Goal: Task Accomplishment & Management: Manage account settings

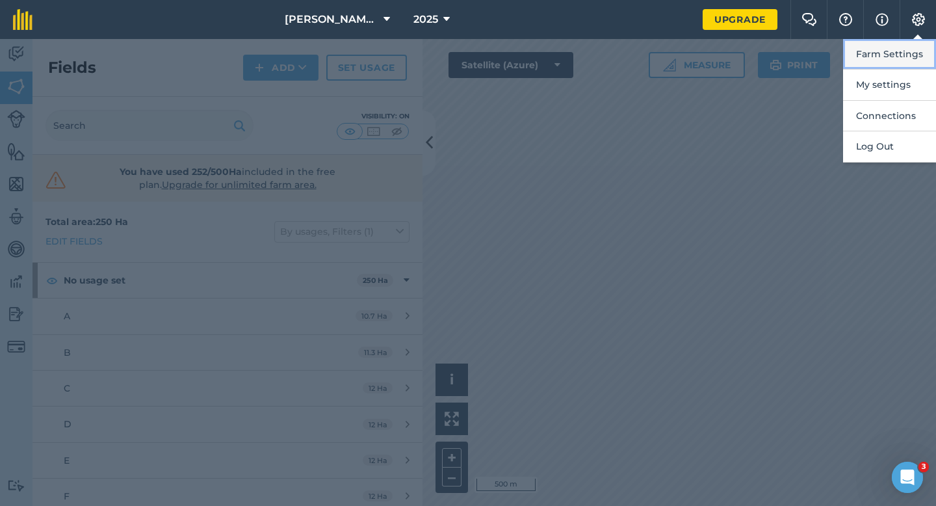
click at [909, 49] on button "Farm Settings" at bounding box center [889, 54] width 93 height 31
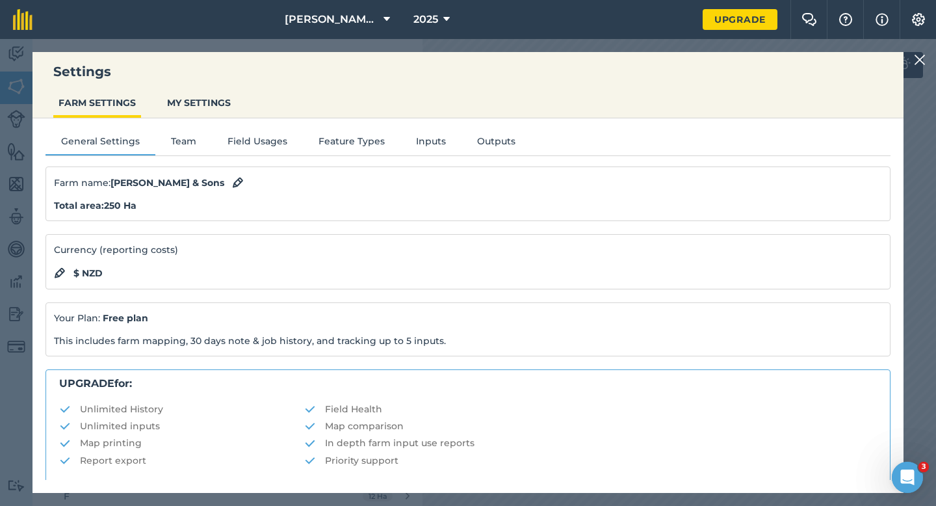
scroll to position [250, 0]
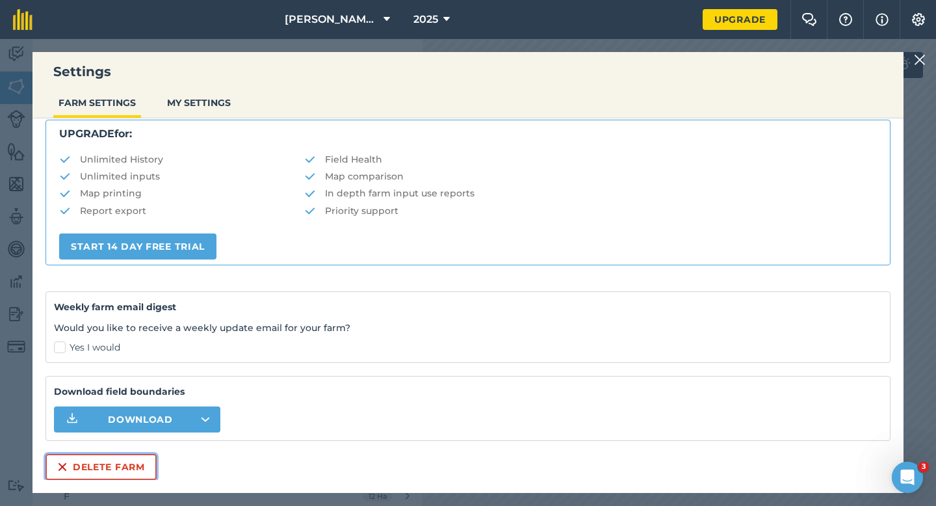
click at [114, 474] on button "Delete farm" at bounding box center [100, 467] width 111 height 26
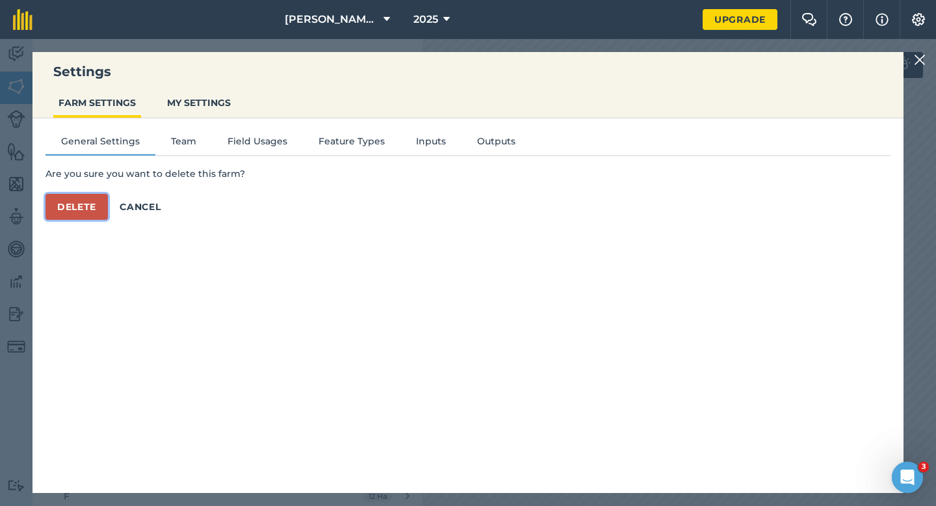
click at [62, 201] on button "Delete" at bounding box center [76, 207] width 62 height 26
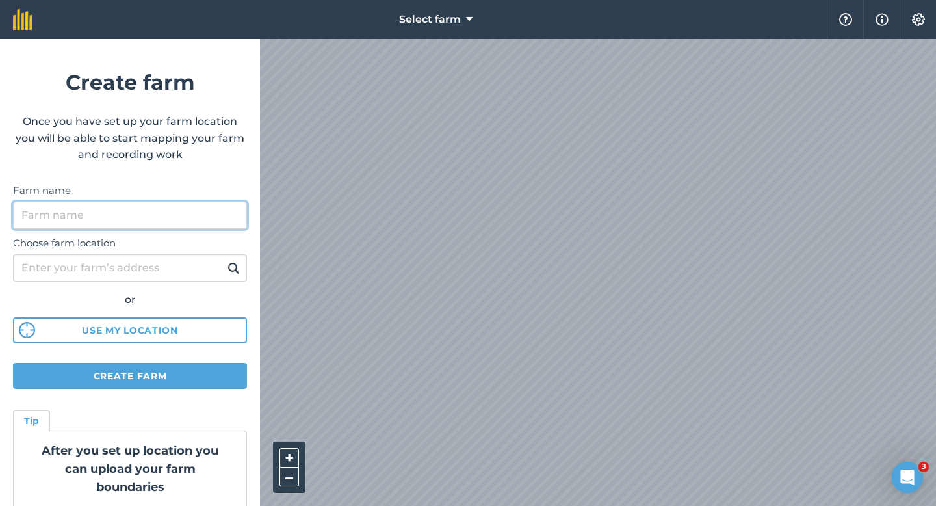
click at [160, 211] on input "Farm name" at bounding box center [130, 214] width 234 height 27
type input "L"
type input "[EMAIL_ADDRESS][DOMAIN_NAME]"
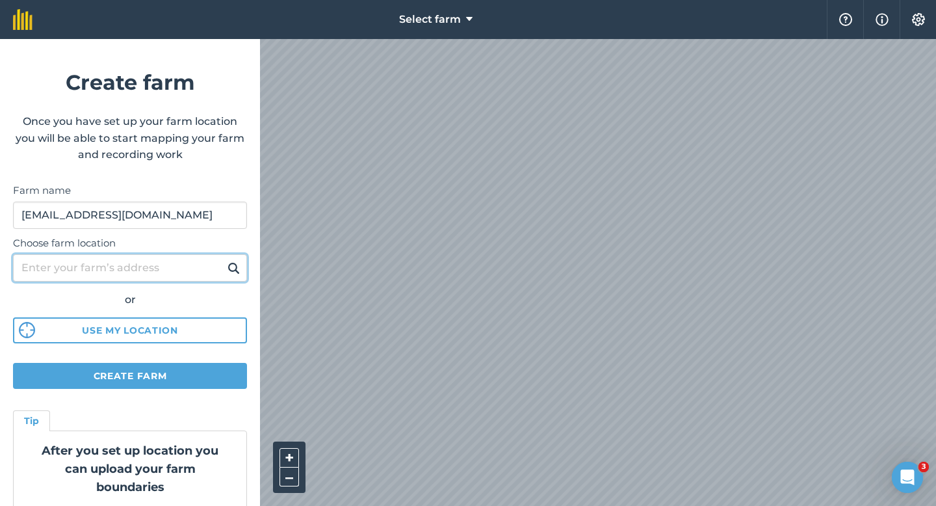
click at [107, 260] on input "Choose farm location" at bounding box center [130, 267] width 234 height 27
type input "N0osa2019*"
click at [224, 259] on button at bounding box center [234, 267] width 20 height 17
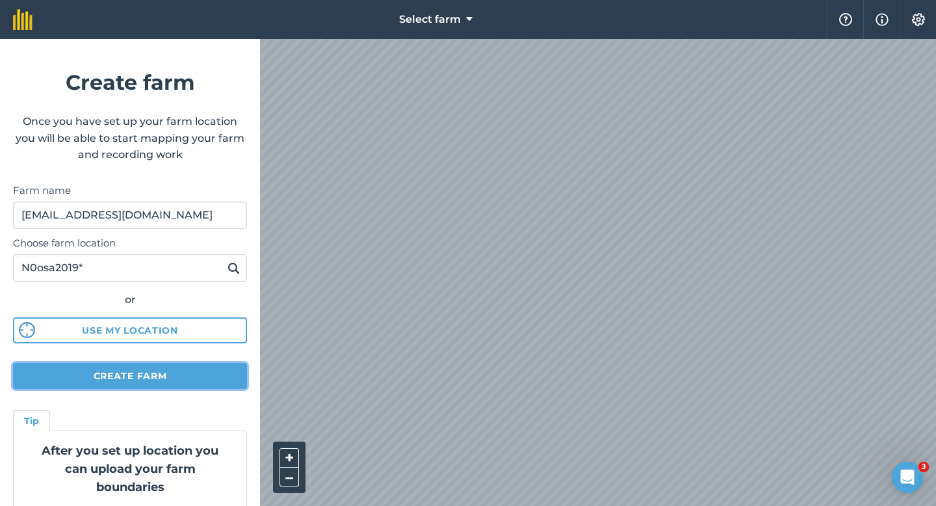
click at [204, 382] on button "Create farm" at bounding box center [130, 376] width 234 height 26
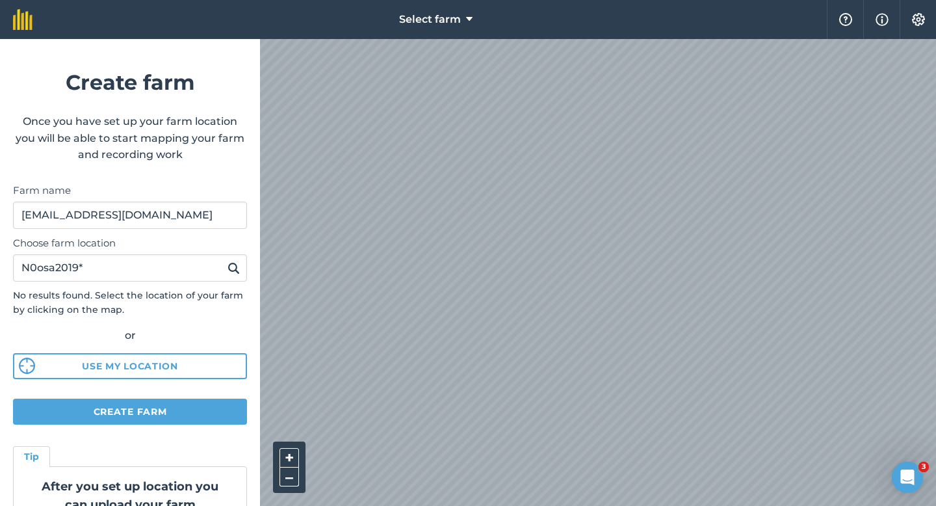
click at [550, 18] on div "Select farm Help Info Settings Create farm Once you have set up your farm locat…" at bounding box center [468, 19] width 936 height 39
drag, startPoint x: 103, startPoint y: 259, endPoint x: 0, endPoint y: 227, distance: 107.5
click at [0, 228] on form "Create farm Once you have set up your farm location you will be able to start m…" at bounding box center [130, 272] width 260 height 467
drag, startPoint x: 109, startPoint y: 270, endPoint x: 0, endPoint y: 270, distance: 108.5
click at [0, 270] on form "Create farm Once you have set up your farm location you will be able to start m…" at bounding box center [130, 272] width 260 height 467
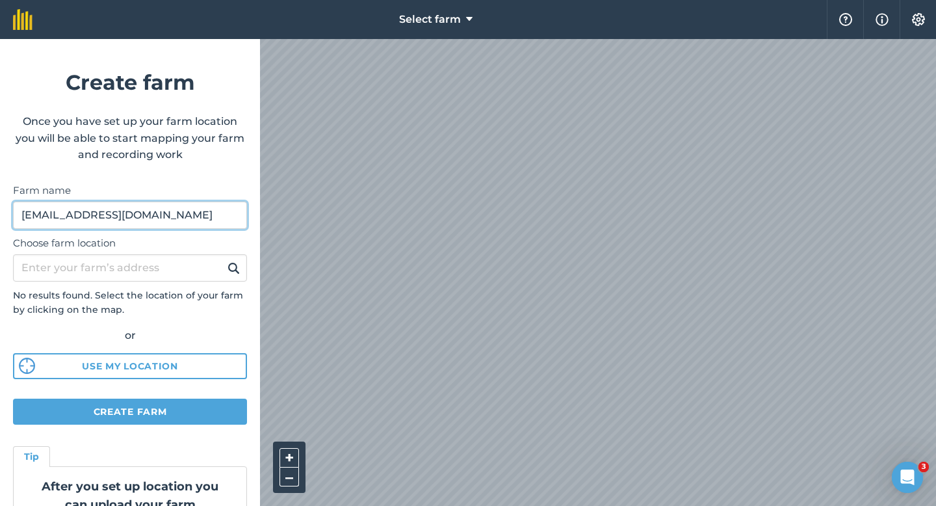
drag, startPoint x: 225, startPoint y: 217, endPoint x: 0, endPoint y: 217, distance: 225.5
click at [0, 217] on form "Create farm Once you have set up your farm location you will be able to start m…" at bounding box center [130, 272] width 260 height 467
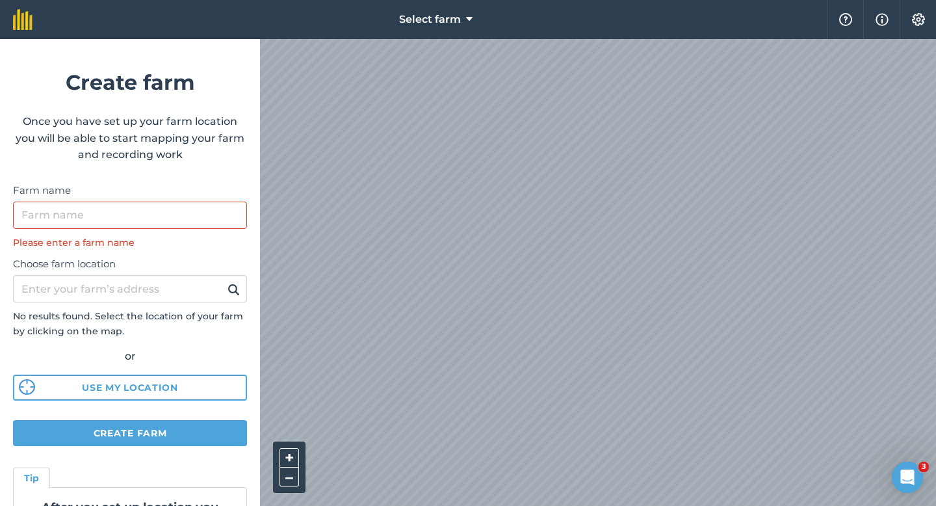
click at [507, 19] on div "Select farm Help Info Settings Create farm Once you have set up your farm locat…" at bounding box center [468, 19] width 936 height 39
click at [450, 392] on div "+ – Satellite (Azure)" at bounding box center [598, 272] width 676 height 467
click at [142, 207] on input "Farm name" at bounding box center [130, 214] width 234 height 27
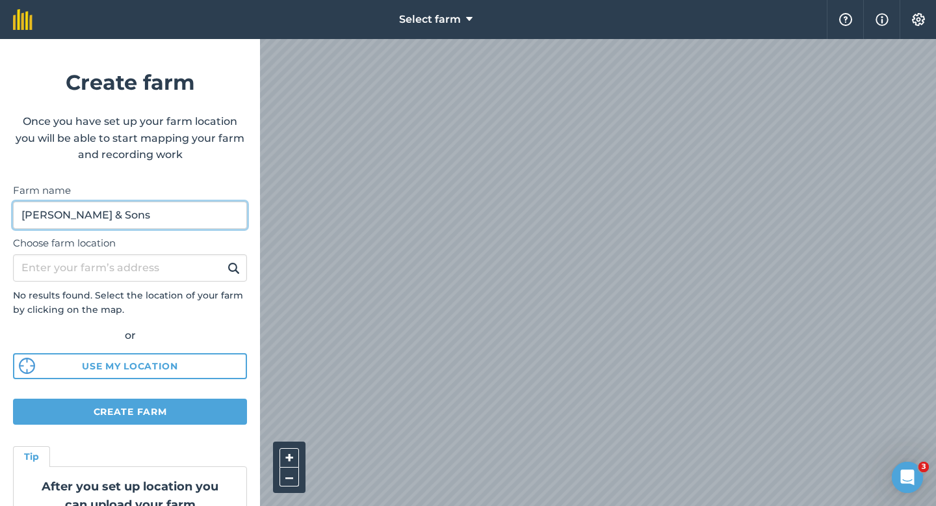
type input "[PERSON_NAME] & Sons"
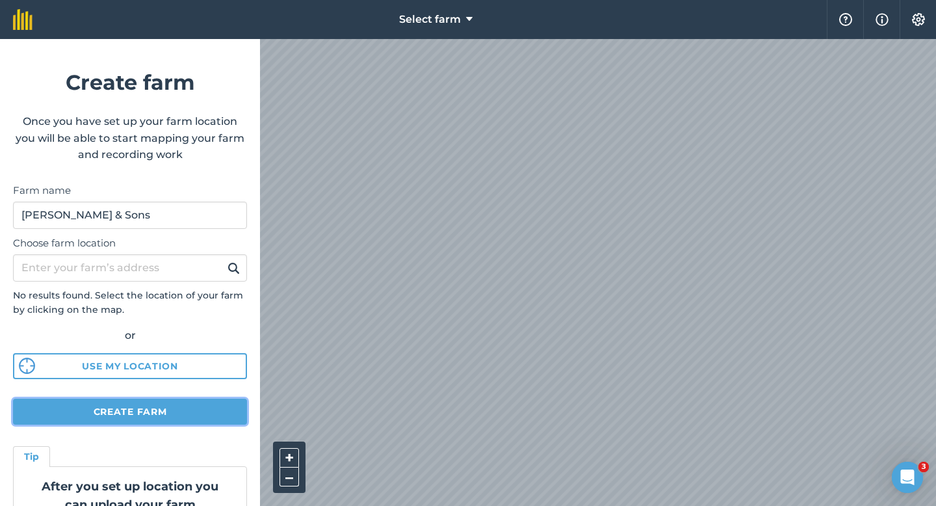
click at [219, 415] on button "Create farm" at bounding box center [130, 411] width 234 height 26
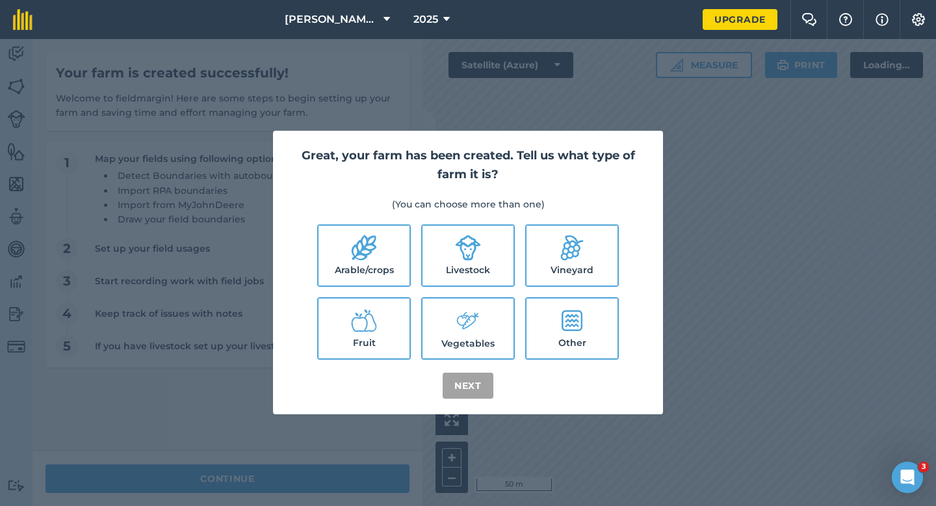
click at [354, 266] on label "Arable/crops" at bounding box center [363, 255] width 91 height 60
checkbox input "true"
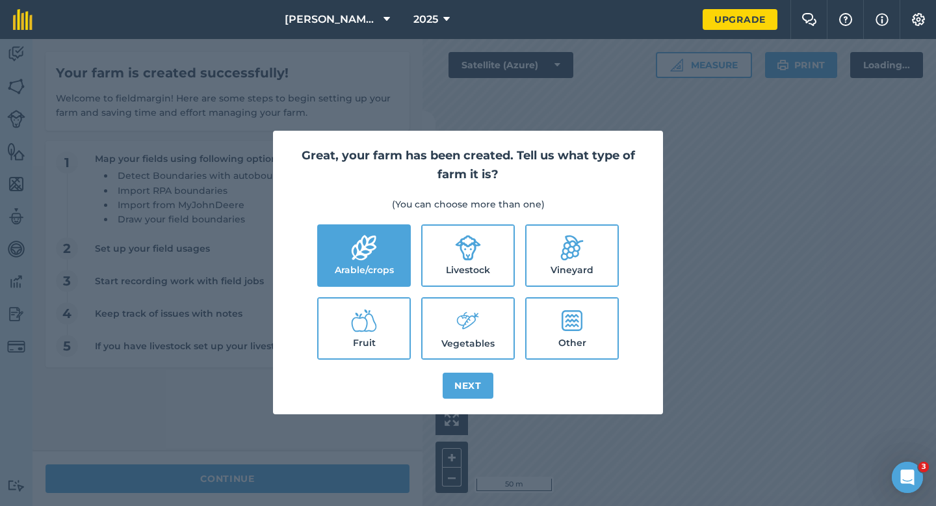
drag, startPoint x: 473, startPoint y: 268, endPoint x: 473, endPoint y: 283, distance: 14.9
click at [473, 268] on label "Livestock" at bounding box center [467, 255] width 91 height 60
checkbox input "true"
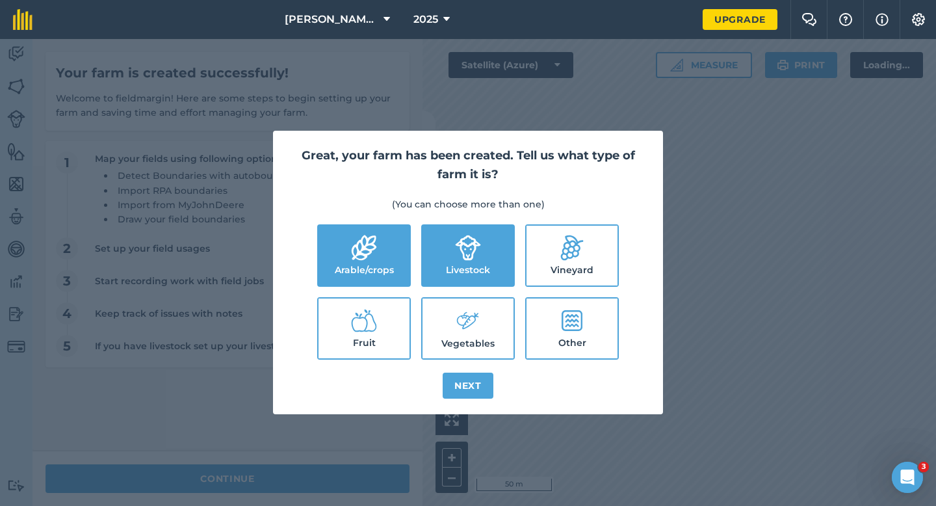
click at [480, 335] on label "Vegetables" at bounding box center [467, 328] width 91 height 60
checkbox input "true"
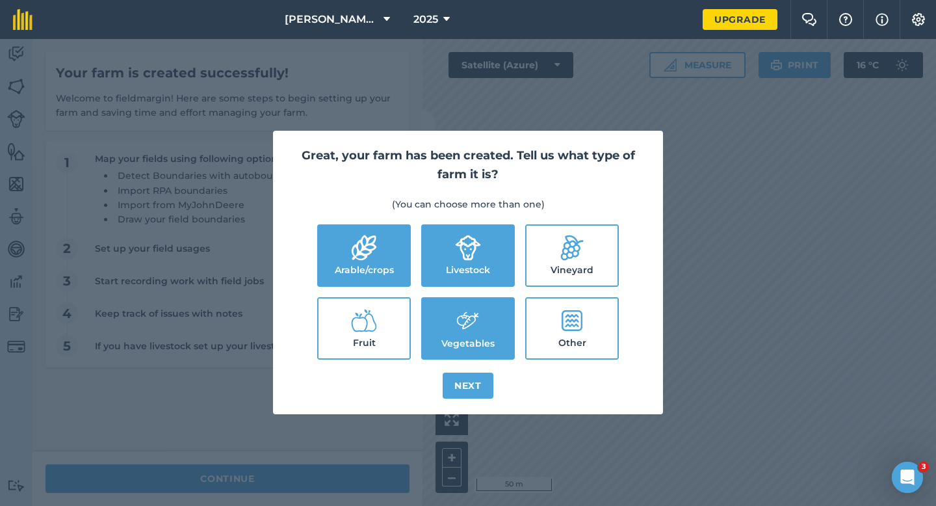
click at [470, 411] on div "Great, your farm has been created. Tell us what type of farm it is? (You can ch…" at bounding box center [468, 272] width 390 height 283
click at [470, 372] on button "Next" at bounding box center [468, 385] width 51 height 26
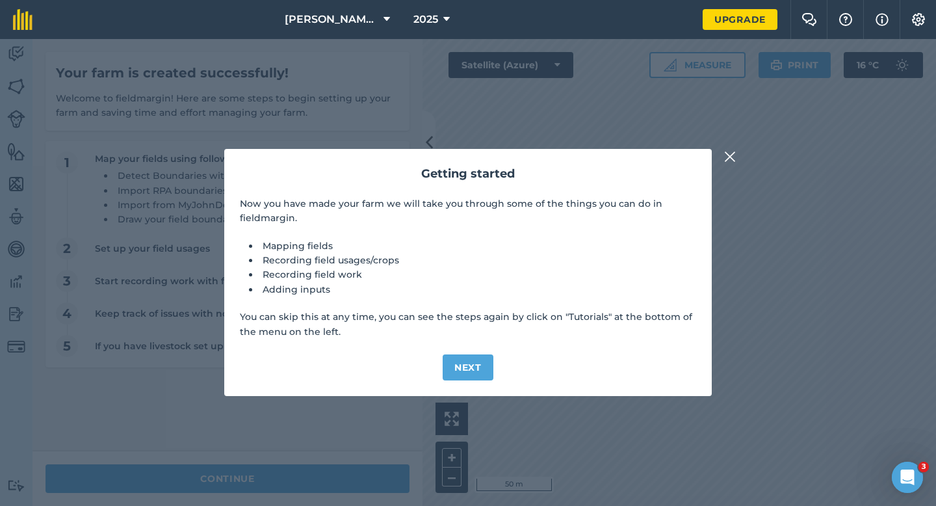
click at [731, 151] on img at bounding box center [730, 157] width 12 height 16
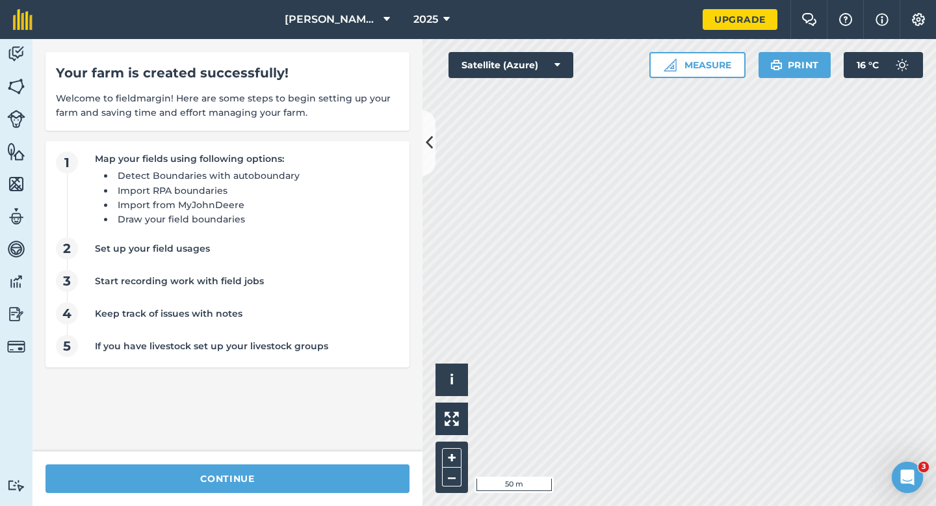
click at [331, 493] on div "continue" at bounding box center [227, 478] width 390 height 55
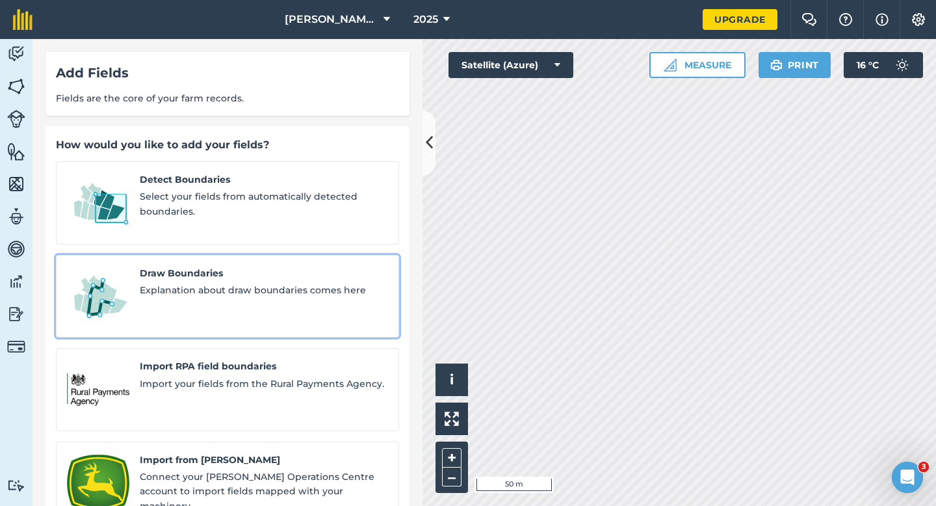
click at [71, 283] on img at bounding box center [98, 296] width 62 height 61
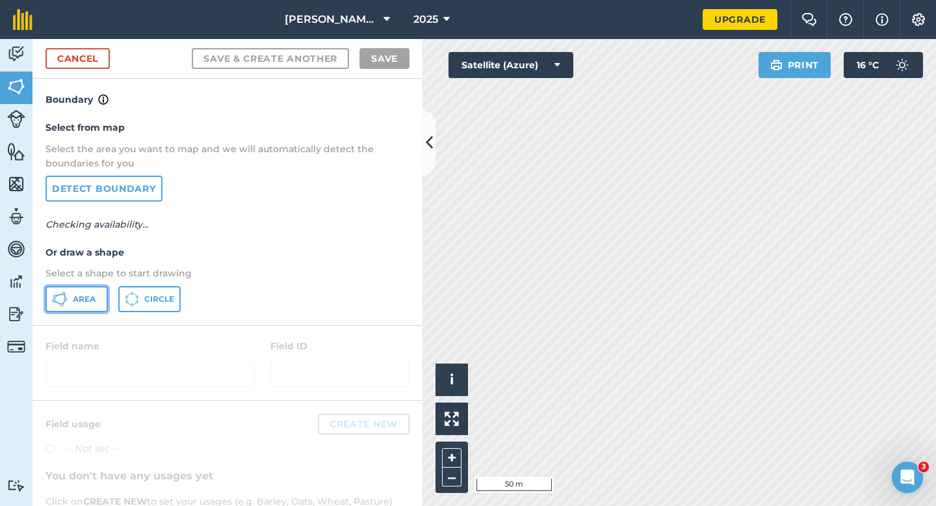
click at [84, 300] on span "Area" at bounding box center [84, 299] width 23 height 10
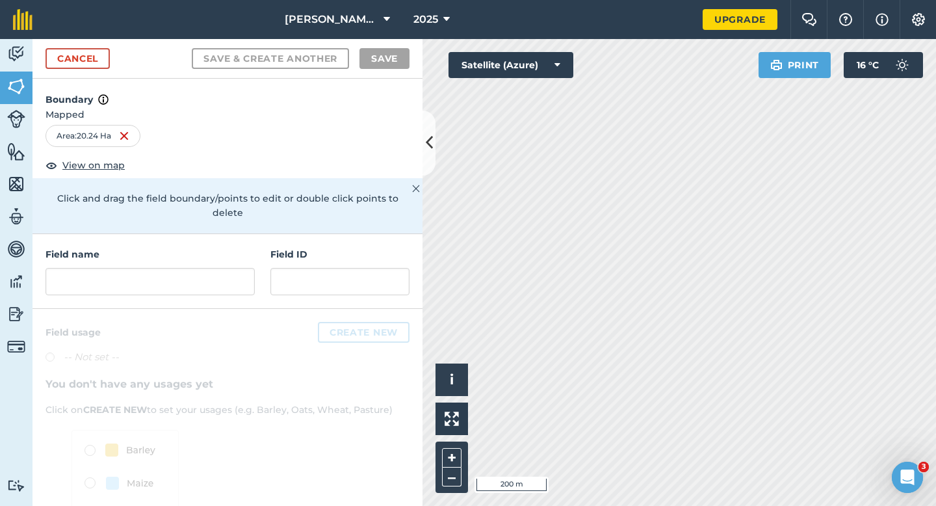
click at [162, 283] on div "Field name Field ID" at bounding box center [227, 271] width 390 height 75
click at [168, 277] on input "text" at bounding box center [149, 281] width 209 height 27
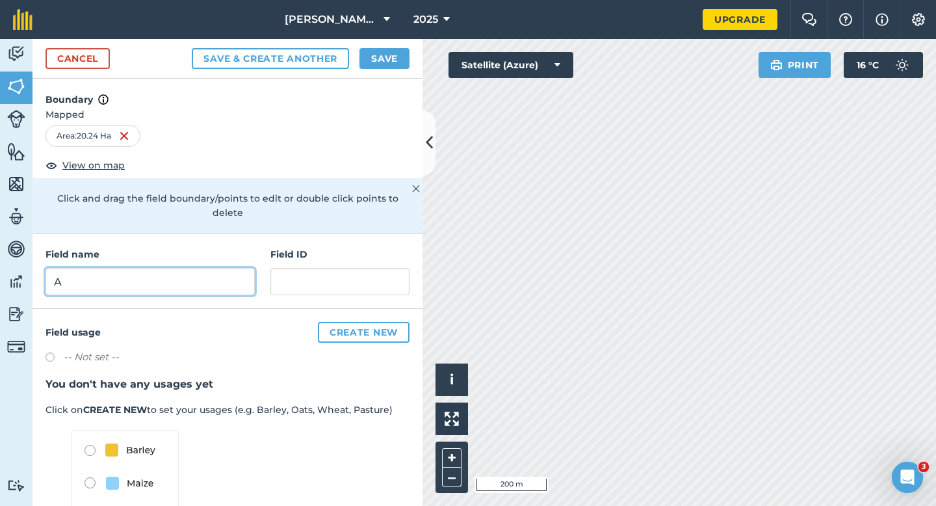
type input "A"
click at [385, 51] on button "Save" at bounding box center [384, 58] width 50 height 21
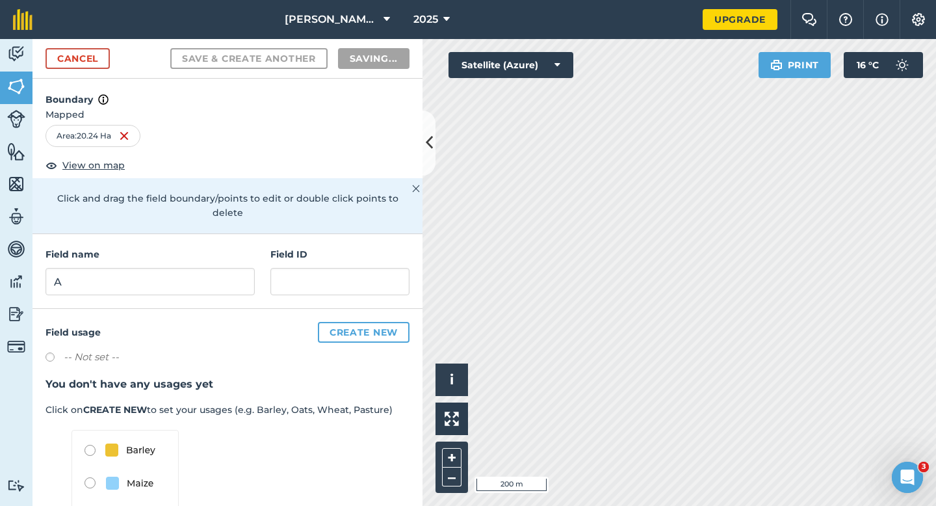
click at [400, 376] on h3 "You don't have any usages yet" at bounding box center [227, 384] width 364 height 17
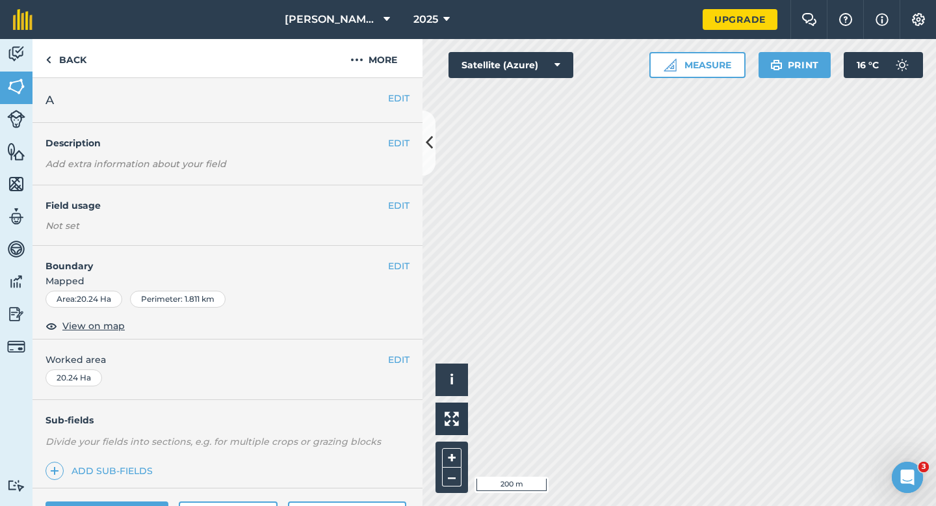
click at [400, 350] on div "EDIT Worked area 20.24 Ha" at bounding box center [227, 369] width 390 height 60
click at [400, 361] on button "EDIT" at bounding box center [398, 359] width 21 height 14
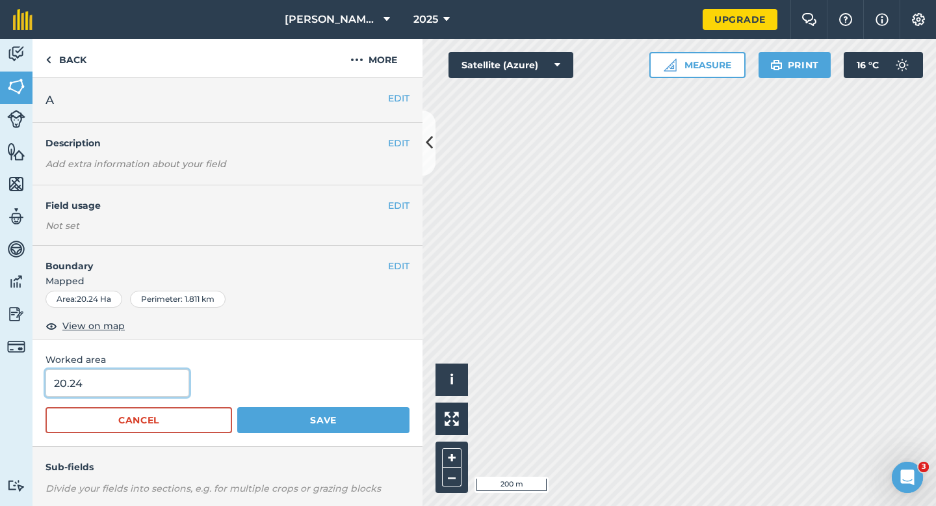
click at [153, 379] on input "20.24" at bounding box center [117, 382] width 144 height 27
type input "20.2"
click at [237, 407] on button "Save" at bounding box center [323, 420] width 172 height 26
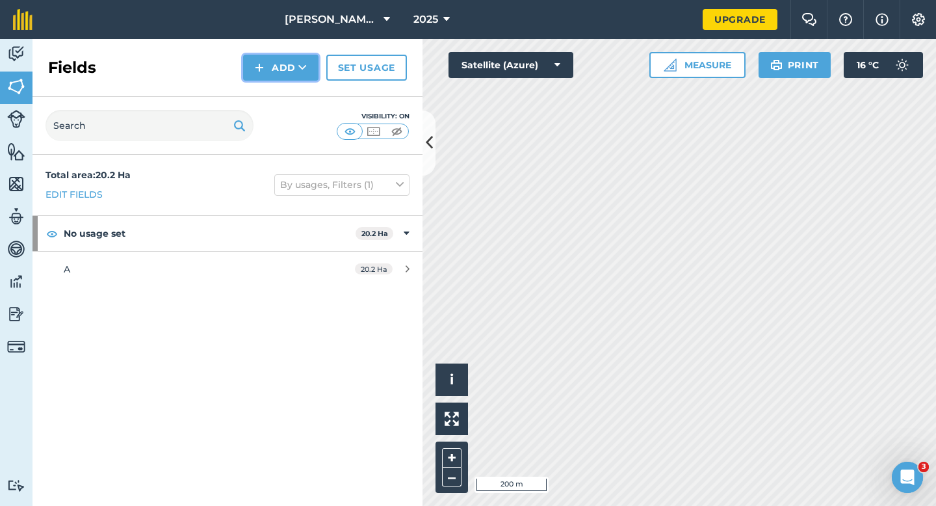
click at [289, 71] on button "Add" at bounding box center [280, 68] width 75 height 26
click at [289, 99] on link "Draw" at bounding box center [280, 97] width 71 height 29
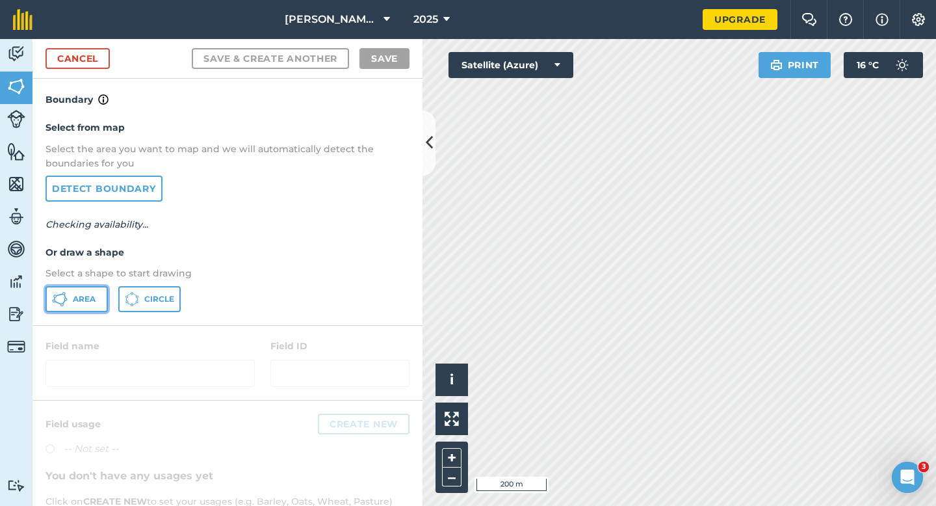
click at [96, 290] on button "Area" at bounding box center [76, 299] width 62 height 26
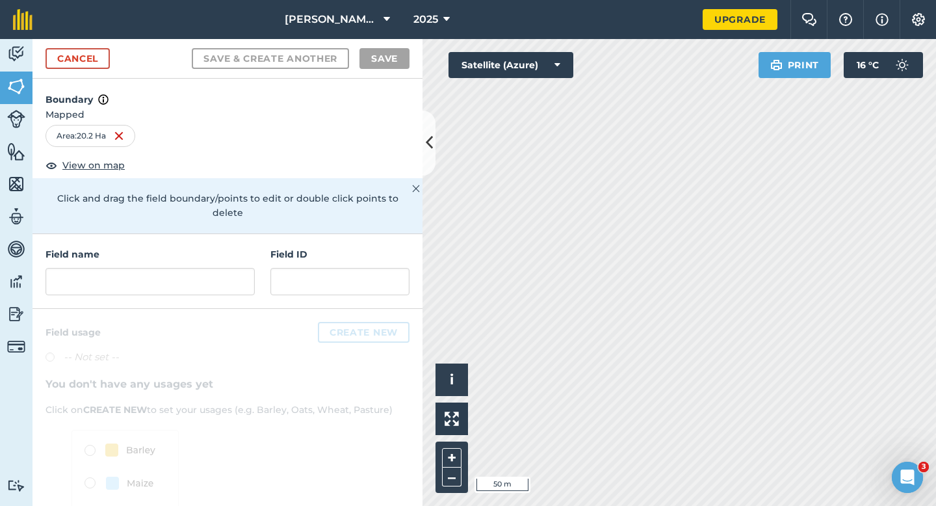
click at [182, 287] on div "Field name Field ID" at bounding box center [227, 271] width 390 height 75
click at [182, 268] on input "text" at bounding box center [149, 281] width 209 height 27
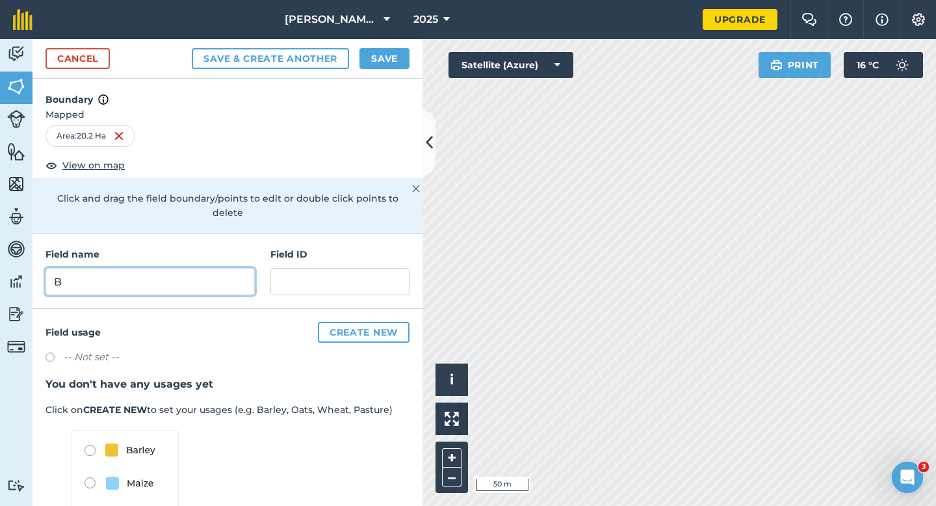
type input "B"
click at [374, 62] on button "Save" at bounding box center [384, 58] width 50 height 21
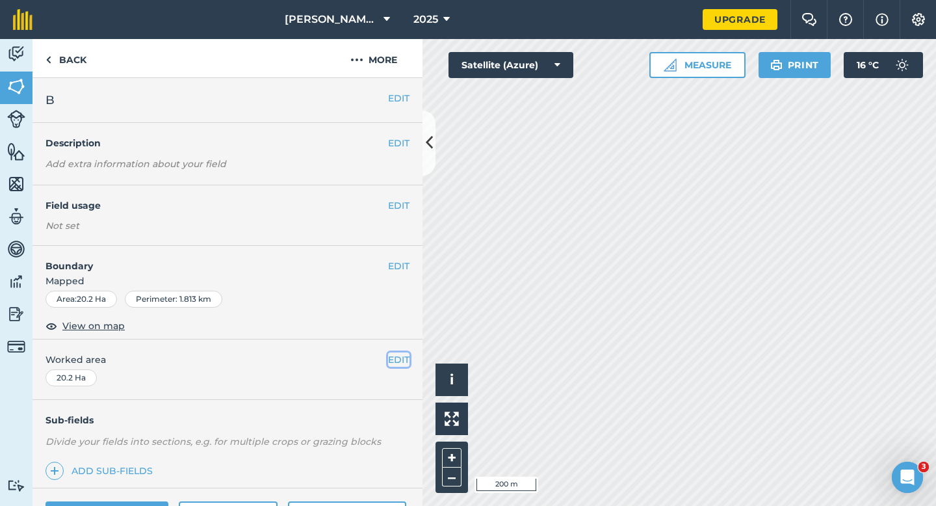
click at [397, 357] on button "EDIT" at bounding box center [398, 359] width 21 height 14
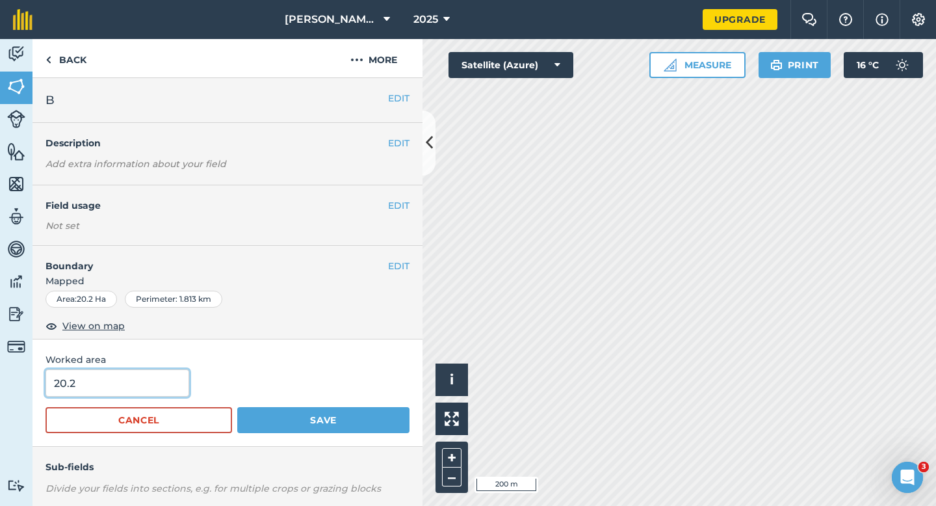
click at [172, 375] on input "20.2" at bounding box center [117, 382] width 144 height 27
click at [237, 407] on button "Save" at bounding box center [323, 420] width 172 height 26
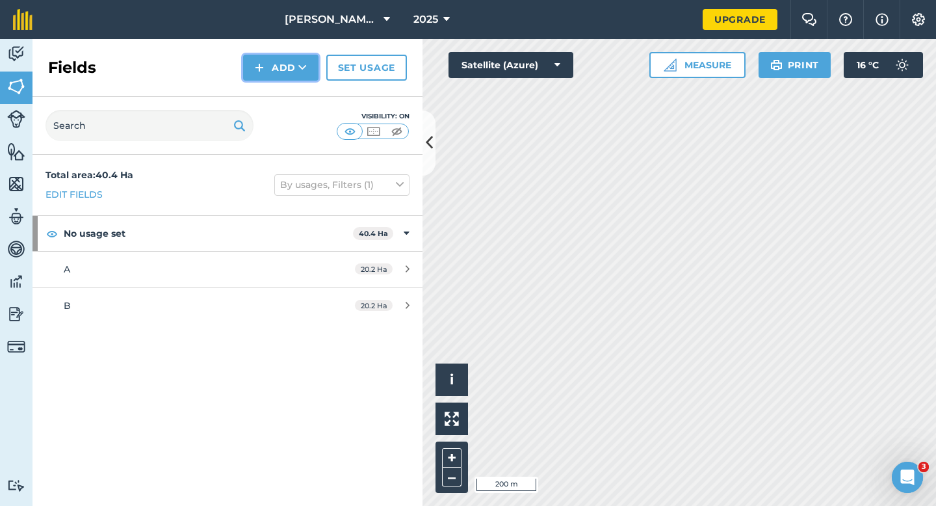
click at [285, 79] on button "Add" at bounding box center [280, 68] width 75 height 26
click at [285, 110] on link "Draw" at bounding box center [280, 97] width 71 height 29
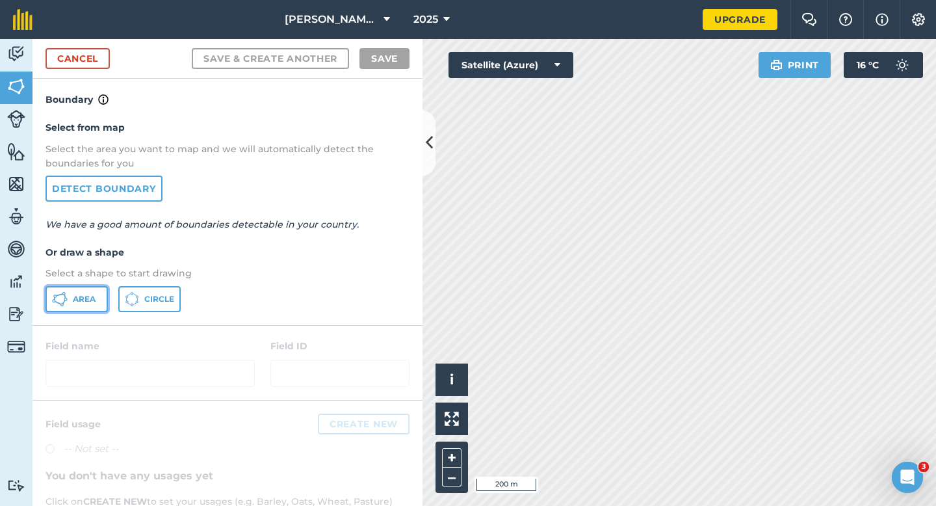
click at [85, 292] on button "Area" at bounding box center [76, 299] width 62 height 26
click at [448, 68] on div "Click to start drawing i © 2025 TomTom, Microsoft 50 m + – Satellite (Azure) Pr…" at bounding box center [678, 272] width 513 height 467
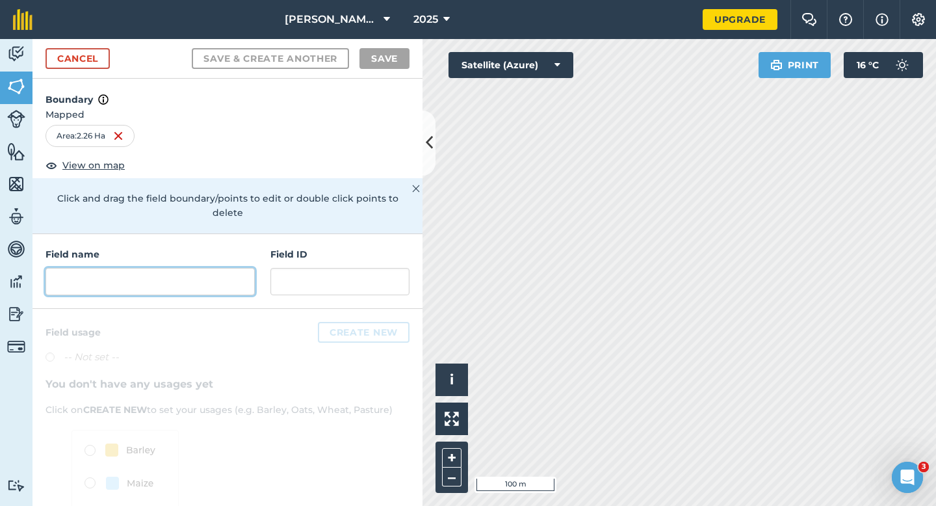
click at [206, 268] on input "text" at bounding box center [149, 281] width 209 height 27
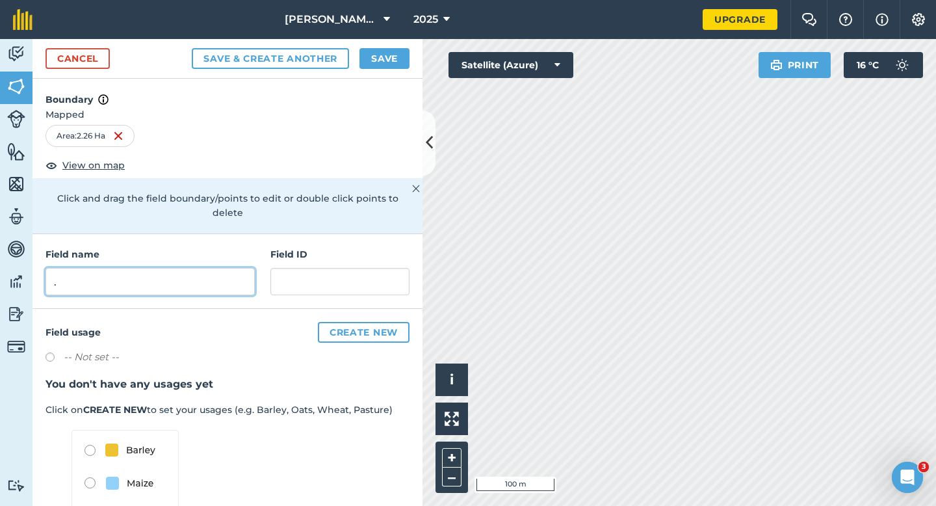
type input "."
click at [385, 51] on button "Save" at bounding box center [384, 58] width 50 height 21
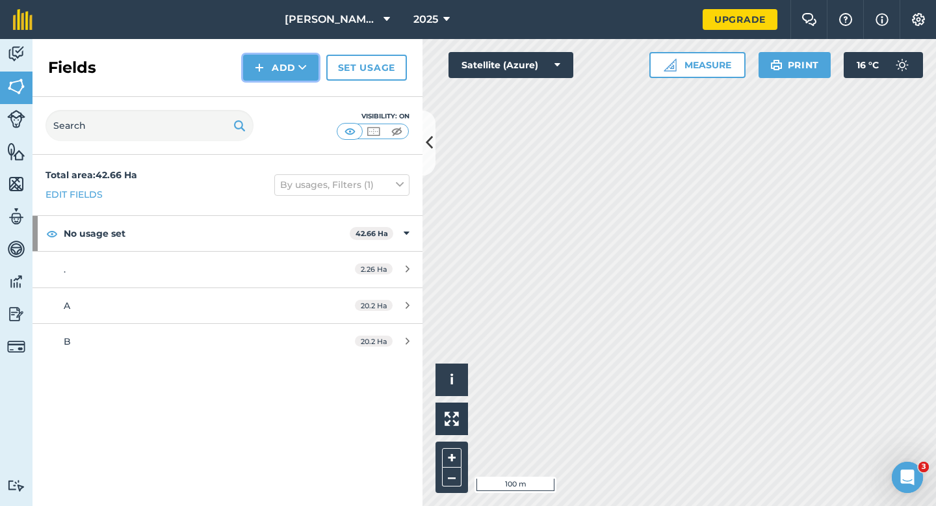
click at [302, 79] on button "Add" at bounding box center [280, 68] width 75 height 26
click at [302, 90] on link "Draw" at bounding box center [280, 97] width 71 height 29
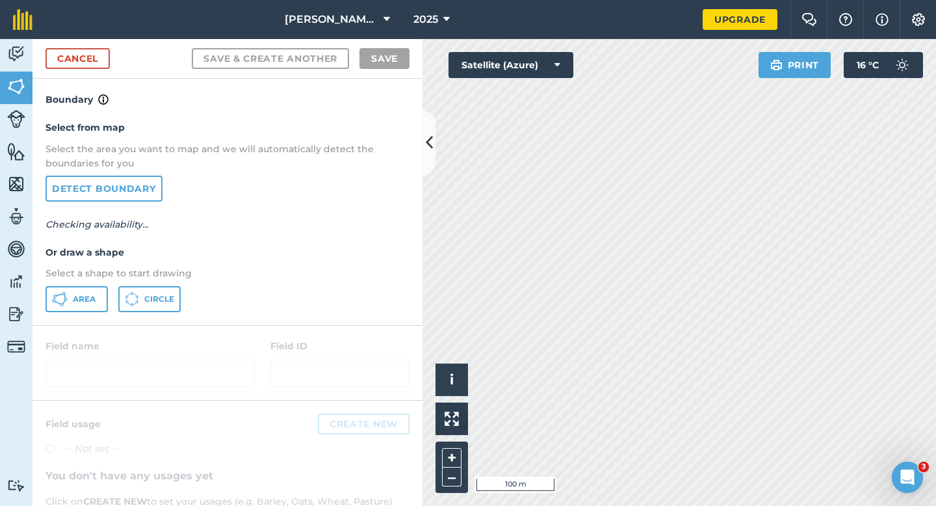
click at [88, 312] on div "Select from map Select the area you want to map and we will automatically detec…" at bounding box center [227, 215] width 390 height 217
click at [94, 305] on button "Area" at bounding box center [76, 299] width 62 height 26
click at [557, 69] on div "Click to start drawing i © 2025 TomTom, Microsoft 50 m + – Satellite (Azure) Pr…" at bounding box center [678, 272] width 513 height 467
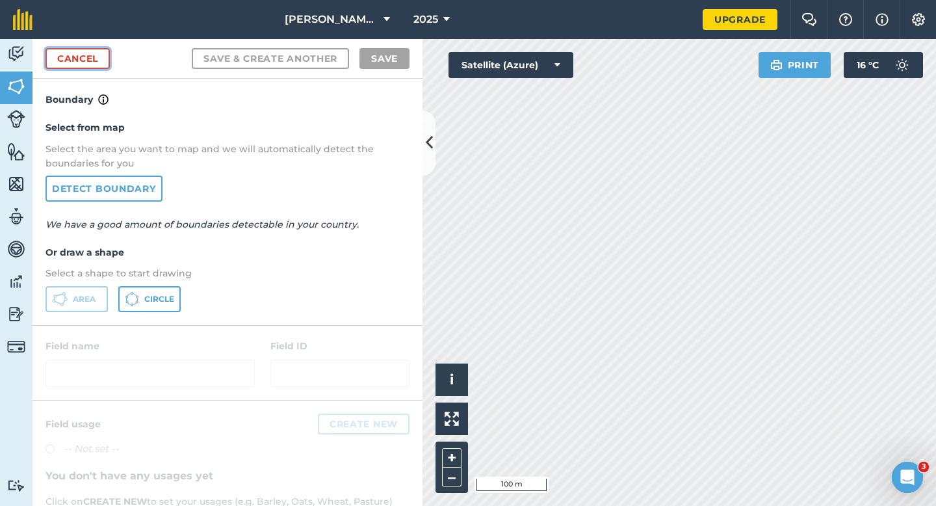
click at [53, 64] on link "Cancel" at bounding box center [77, 58] width 64 height 21
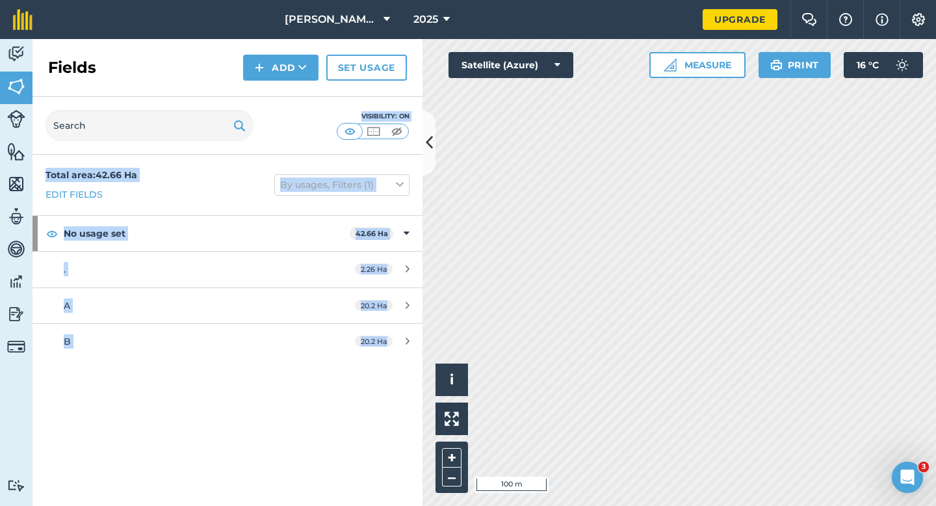
click at [483, 281] on div "Activity Fields Livestock Features Maps Team Vehicles Data Reporting Billing Tu…" at bounding box center [468, 272] width 936 height 467
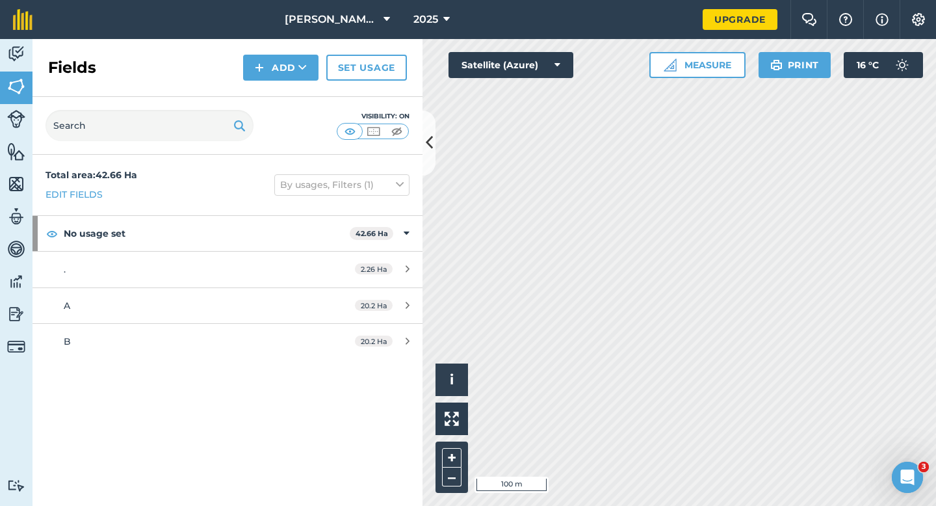
click at [208, 195] on div "Total area : 42.66 Ha Edit fields By usages, Filters (1)" at bounding box center [227, 185] width 390 height 60
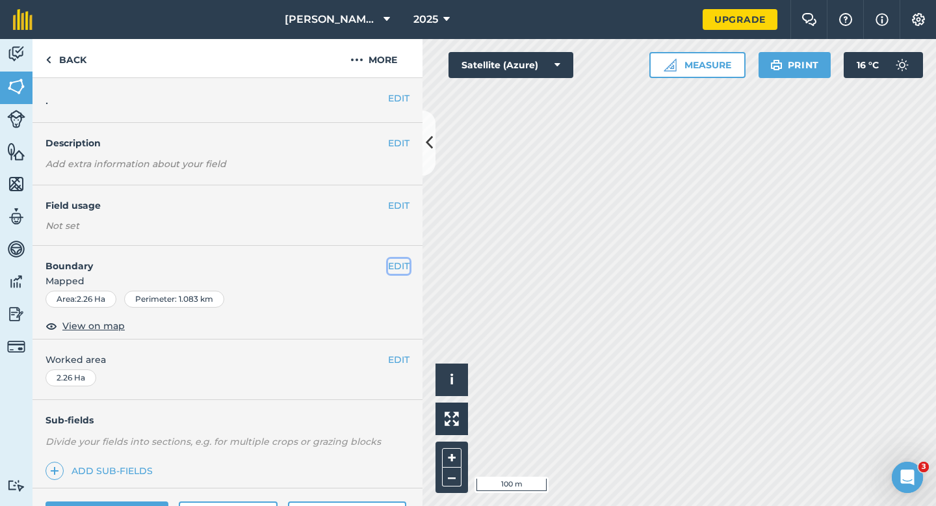
click at [396, 270] on button "EDIT" at bounding box center [398, 266] width 21 height 14
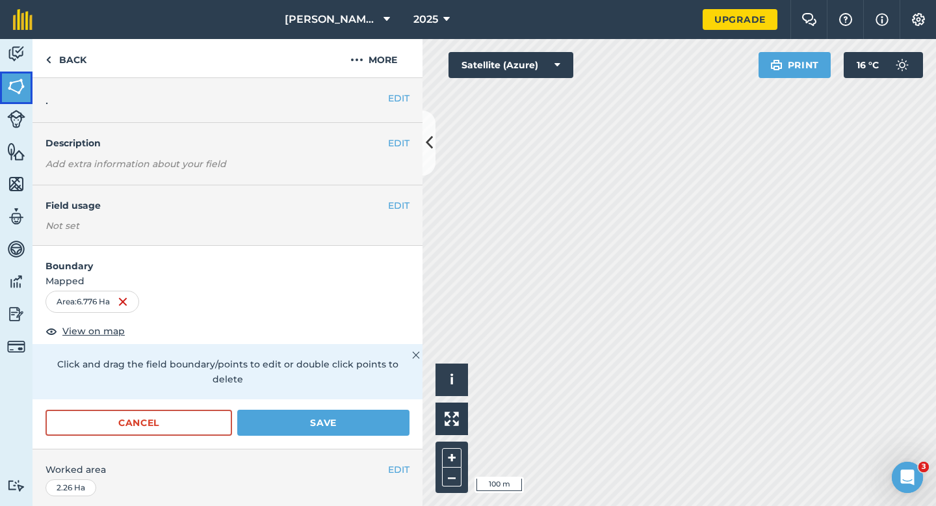
click at [12, 73] on link "Fields" at bounding box center [16, 87] width 32 height 32
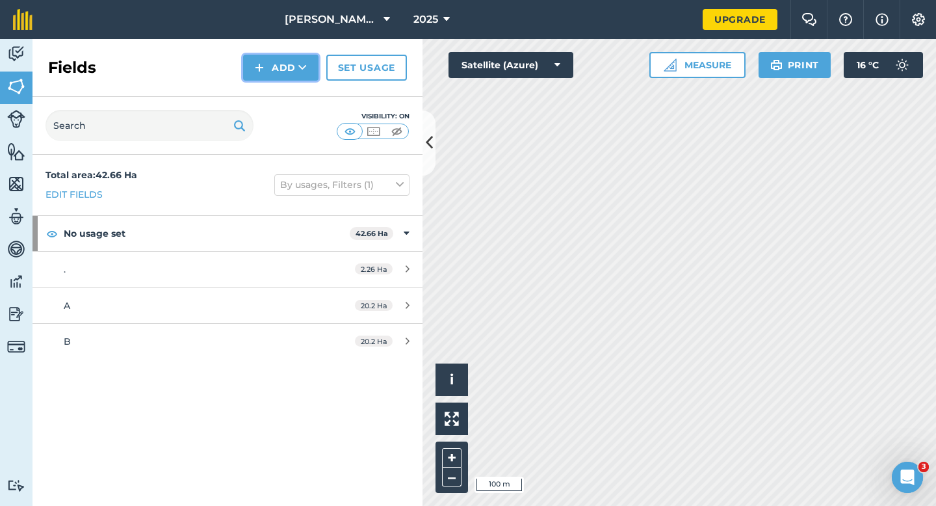
click at [260, 76] on button "Add" at bounding box center [280, 68] width 75 height 26
click at [266, 96] on link "Draw" at bounding box center [280, 97] width 71 height 29
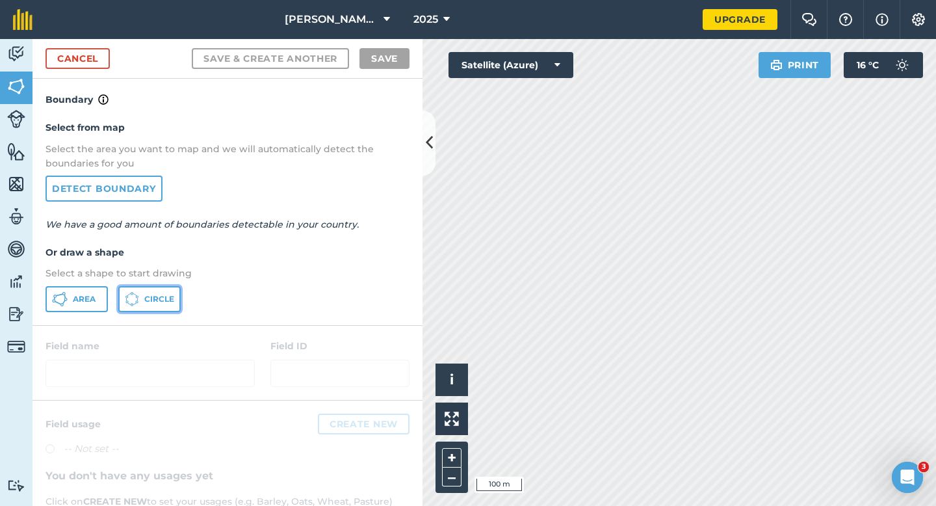
click at [148, 289] on button "Circle" at bounding box center [149, 299] width 62 height 26
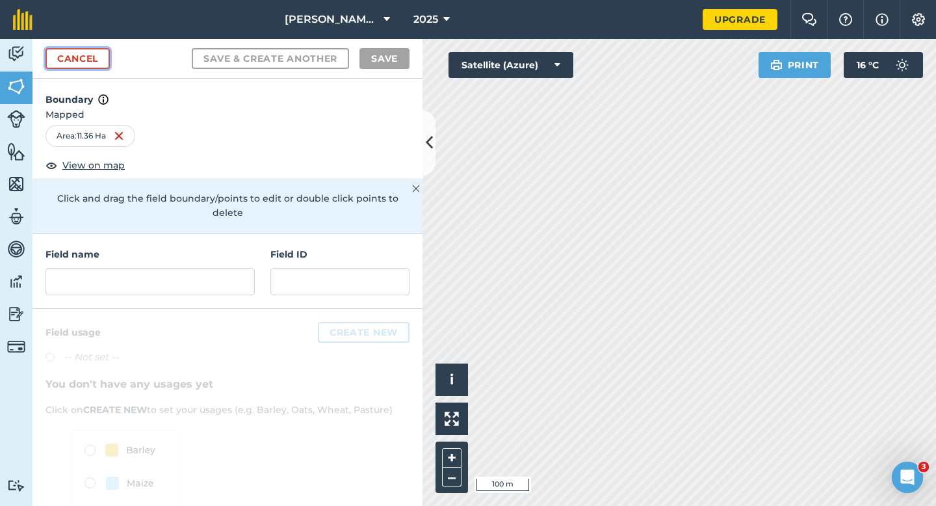
click at [64, 49] on link "Cancel" at bounding box center [77, 58] width 64 height 21
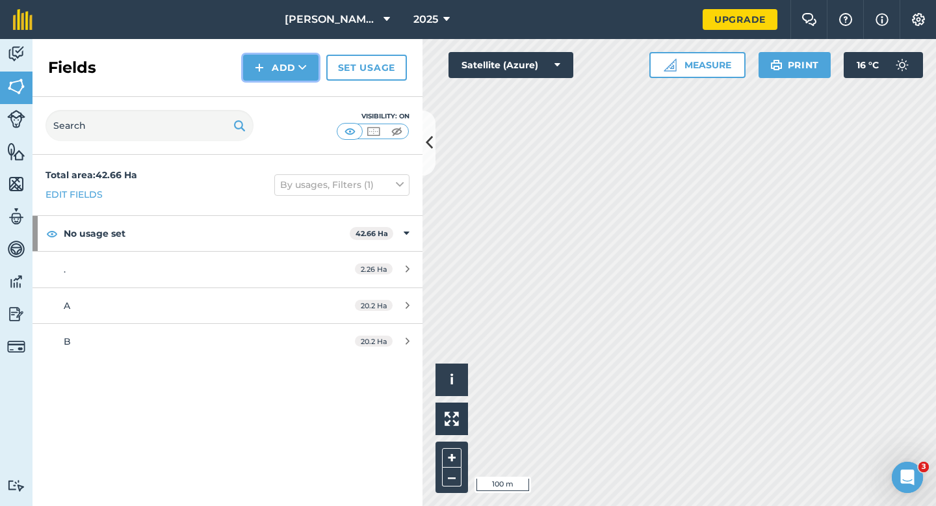
click at [263, 64] on img at bounding box center [259, 68] width 9 height 16
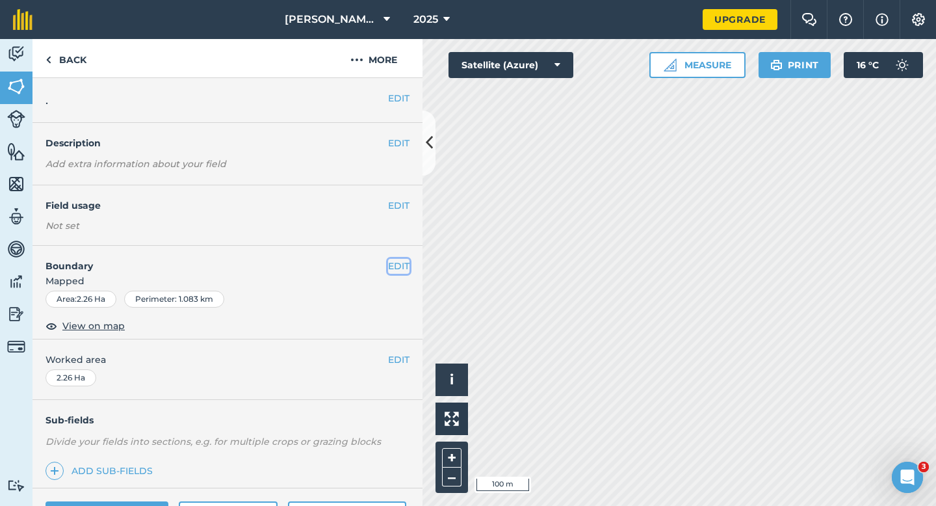
click at [396, 268] on button "EDIT" at bounding box center [398, 266] width 21 height 14
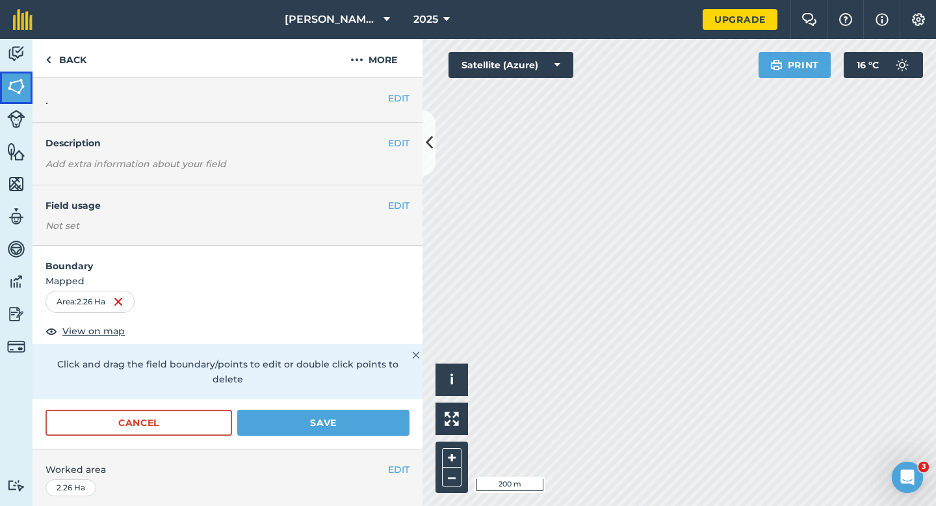
click at [7, 78] on img at bounding box center [16, 86] width 18 height 19
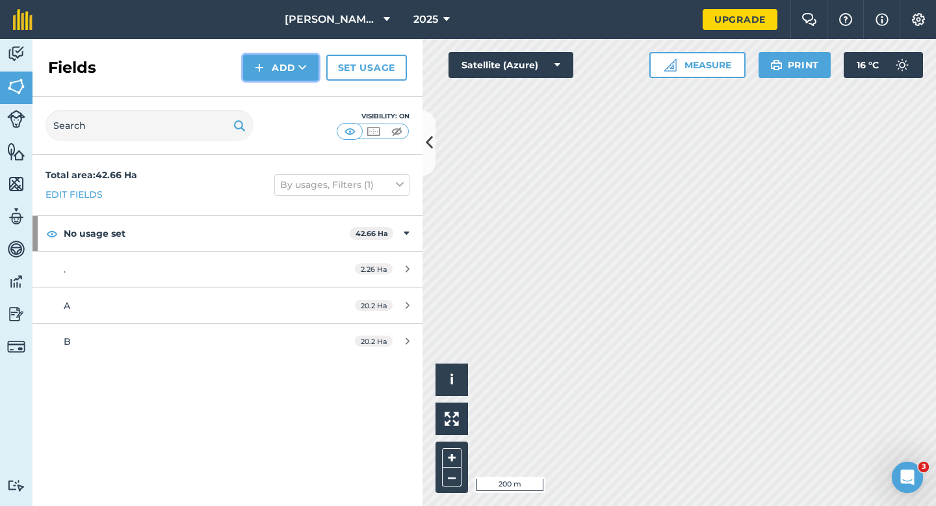
click at [281, 66] on button "Add" at bounding box center [280, 68] width 75 height 26
click at [281, 85] on link "Draw" at bounding box center [280, 97] width 71 height 29
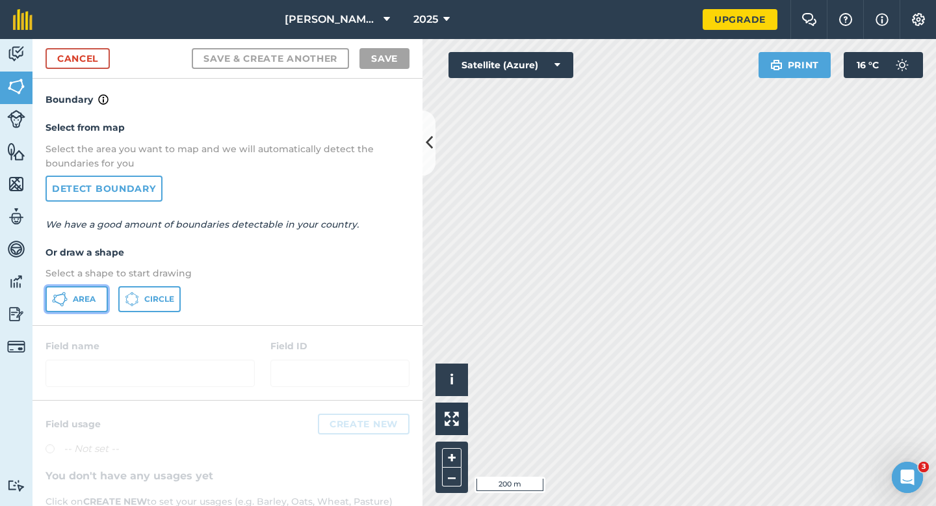
click at [84, 294] on span "Area" at bounding box center [84, 299] width 23 height 10
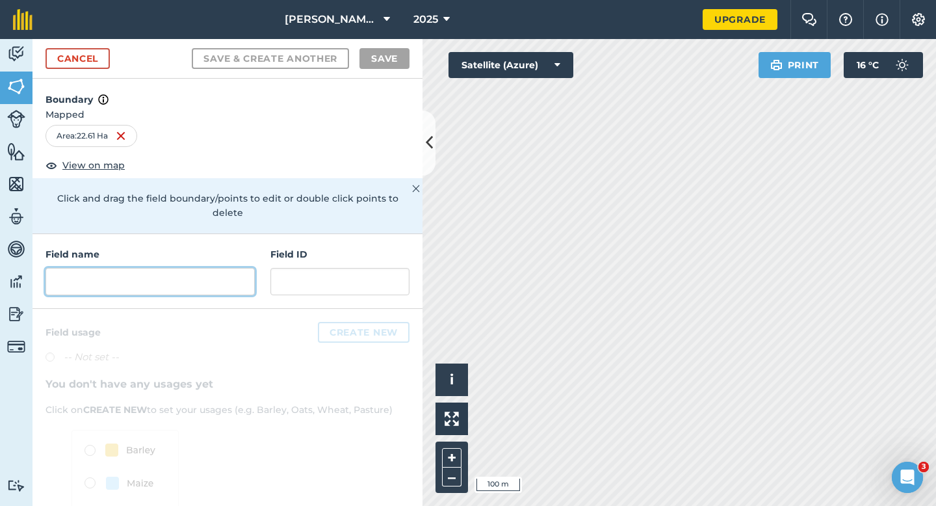
click at [209, 274] on input "text" at bounding box center [149, 281] width 209 height 27
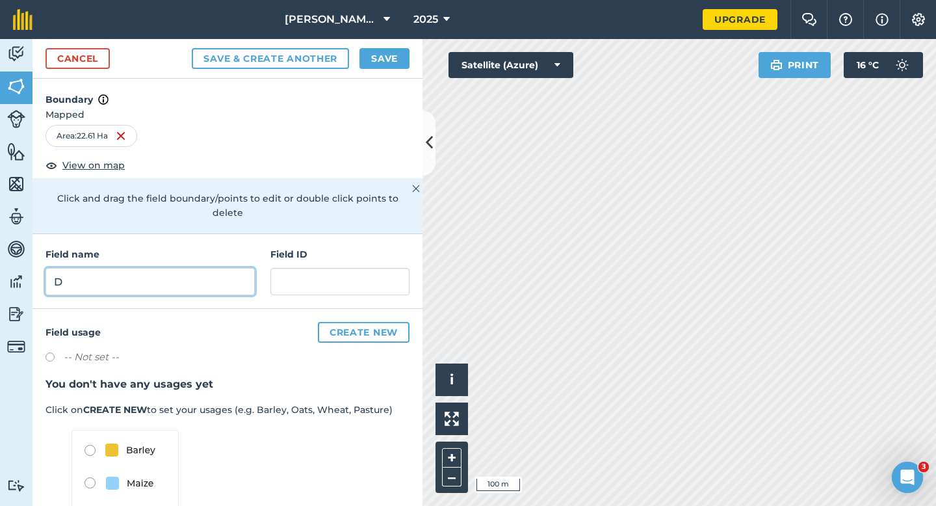
type input "D"
click at [390, 61] on button "Save" at bounding box center [384, 58] width 50 height 21
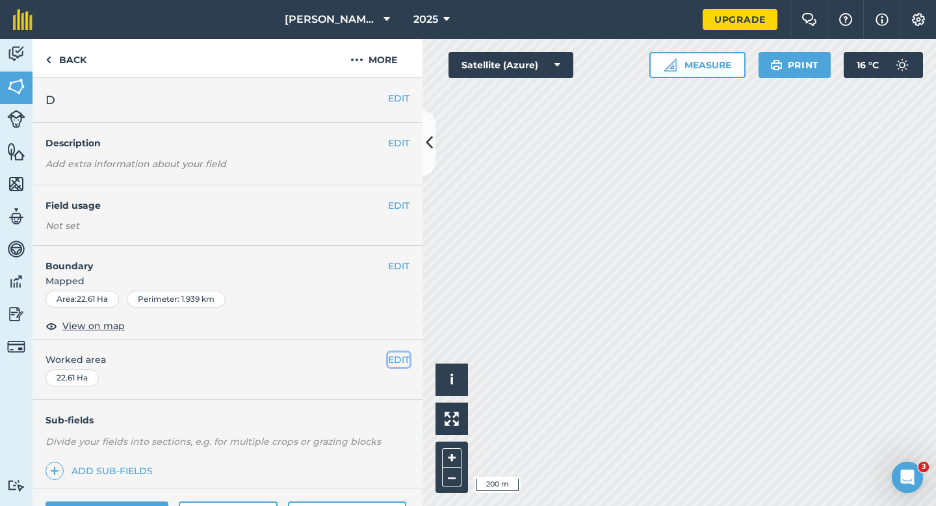
click at [401, 359] on button "EDIT" at bounding box center [398, 359] width 21 height 14
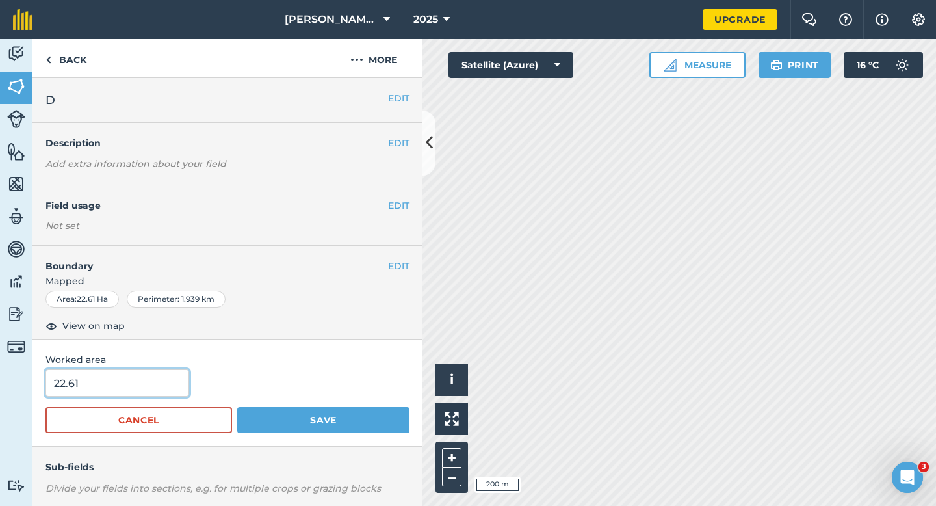
click at [164, 390] on input "22.61" at bounding box center [117, 382] width 144 height 27
type input "22.6"
click at [237, 407] on button "Save" at bounding box center [323, 420] width 172 height 26
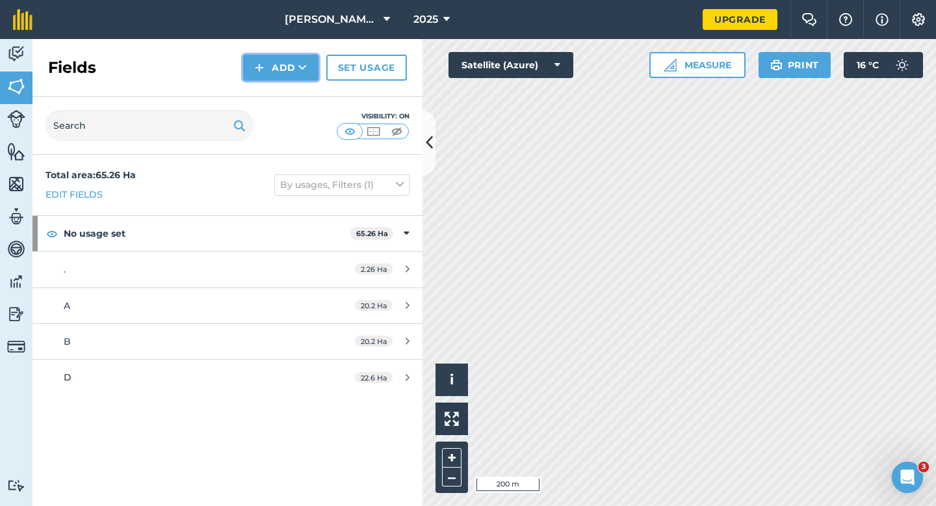
click at [268, 66] on button "Add" at bounding box center [280, 68] width 75 height 26
click at [269, 93] on link "Draw" at bounding box center [280, 97] width 71 height 29
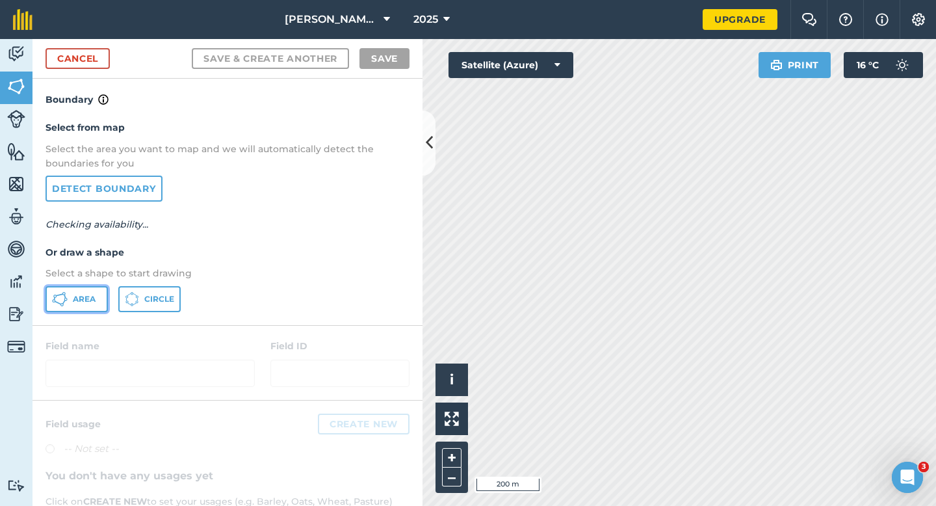
click at [66, 302] on icon at bounding box center [60, 299] width 16 height 16
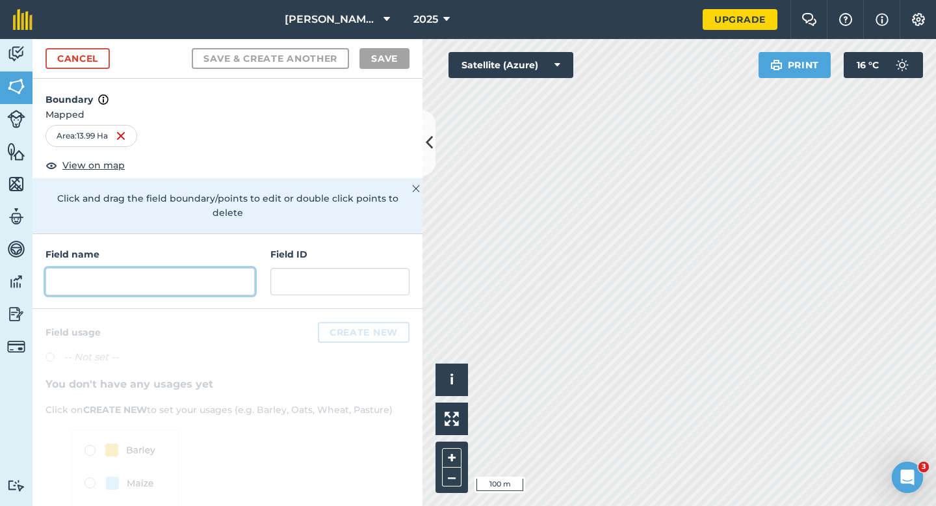
click at [135, 268] on input "text" at bounding box center [149, 281] width 209 height 27
click at [185, 276] on input "text" at bounding box center [149, 281] width 209 height 27
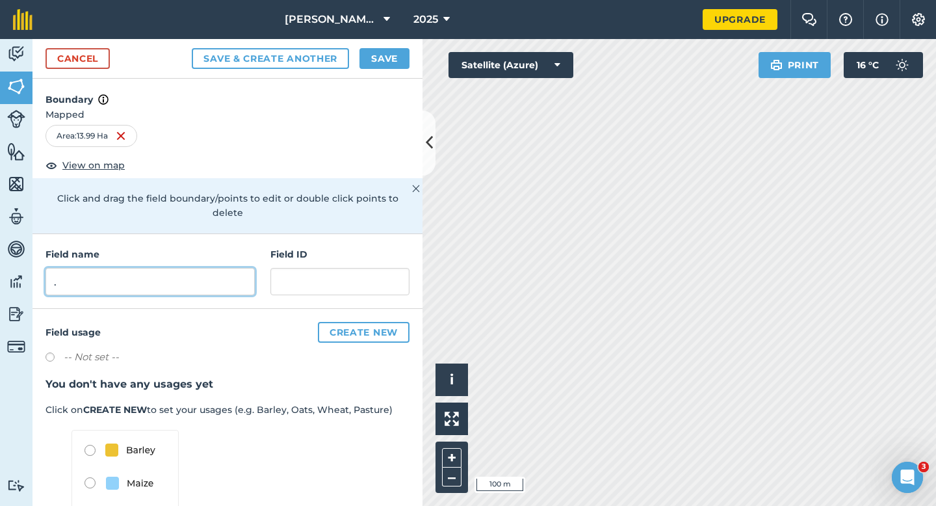
type input "."
click at [383, 53] on button "Save" at bounding box center [384, 58] width 50 height 21
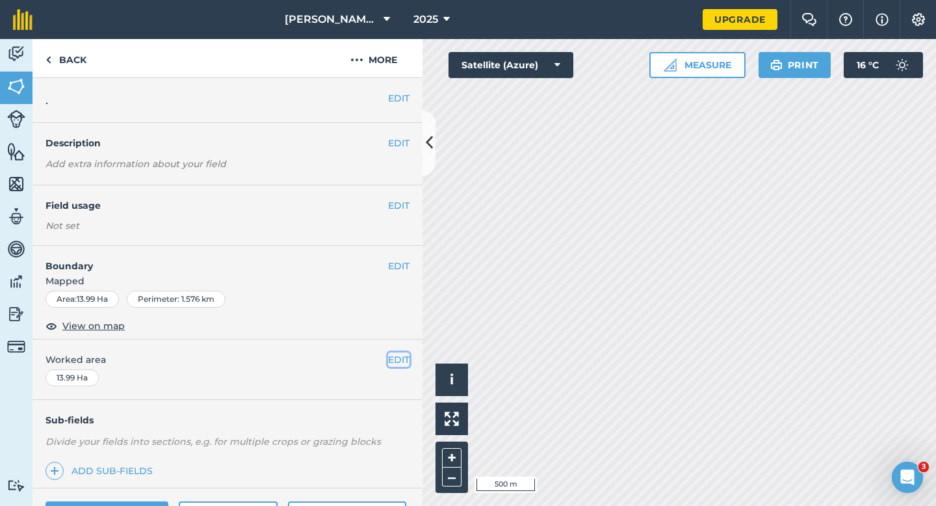
click at [404, 358] on button "EDIT" at bounding box center [398, 359] width 21 height 14
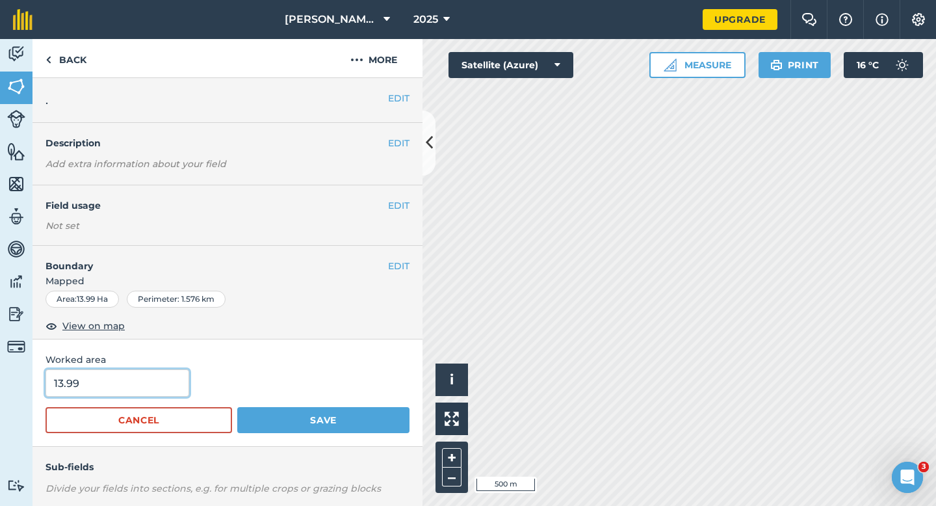
click at [115, 391] on input "13.99" at bounding box center [117, 382] width 144 height 27
type input "14"
click at [237, 407] on button "Save" at bounding box center [323, 420] width 172 height 26
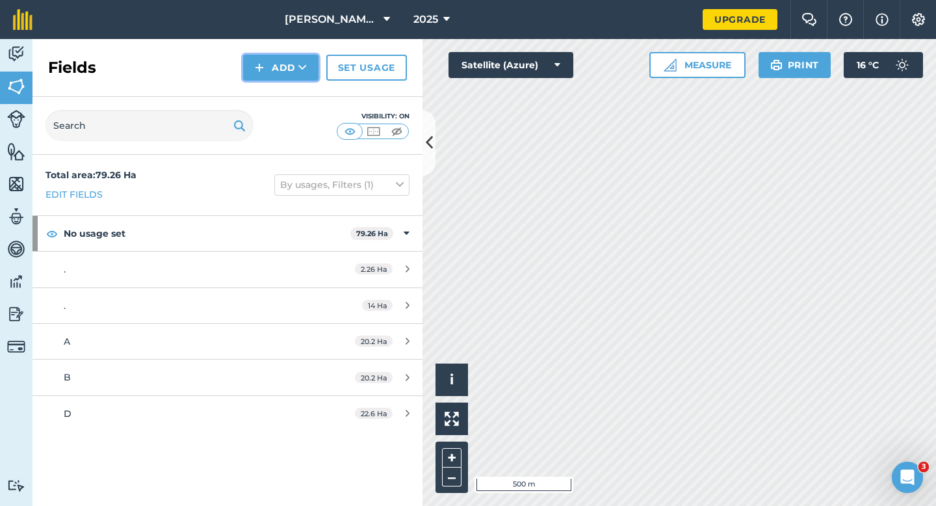
click at [298, 72] on icon at bounding box center [302, 67] width 8 height 13
click at [298, 93] on link "Draw" at bounding box center [280, 97] width 71 height 29
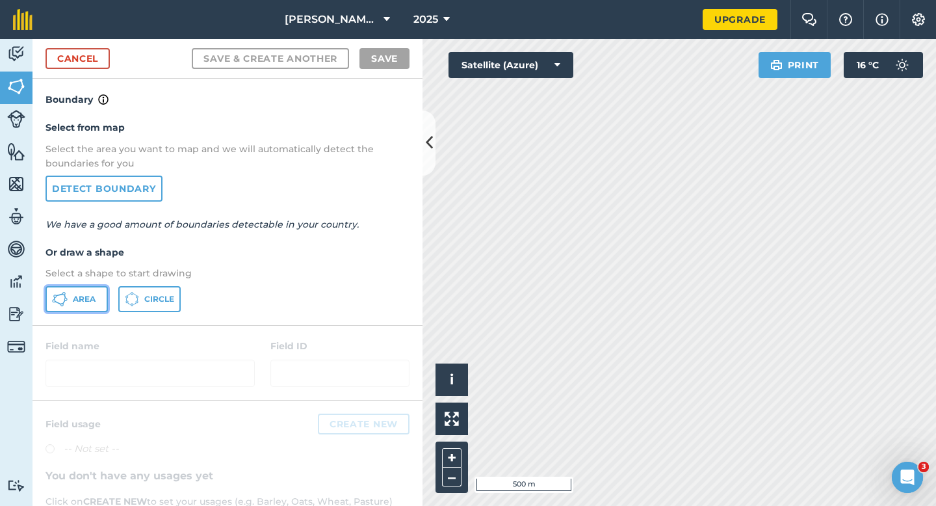
click at [71, 296] on button "Area" at bounding box center [76, 299] width 62 height 26
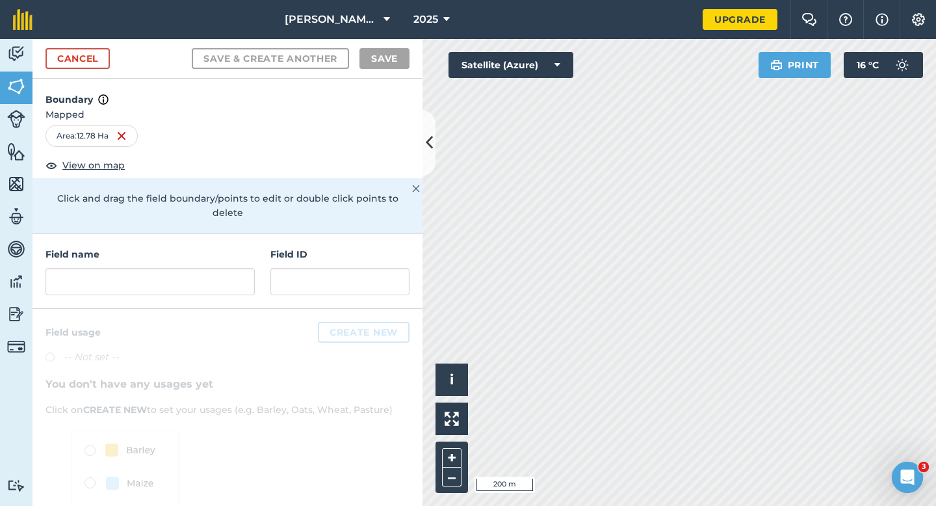
click at [214, 287] on div "Field name Field ID" at bounding box center [227, 271] width 390 height 75
click at [214, 281] on div "Field name Field ID" at bounding box center [227, 271] width 390 height 75
click at [214, 276] on input "text" at bounding box center [149, 281] width 209 height 27
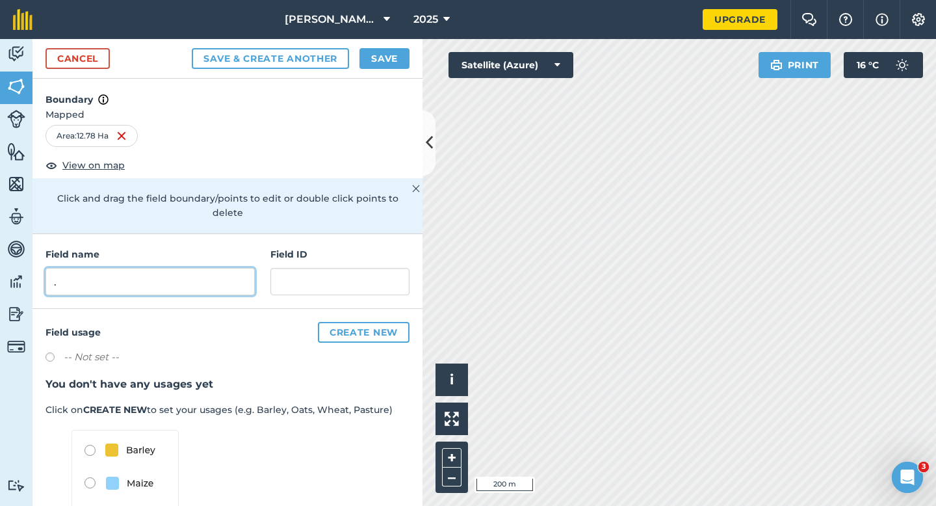
type input "."
click at [396, 64] on button "Save" at bounding box center [384, 58] width 50 height 21
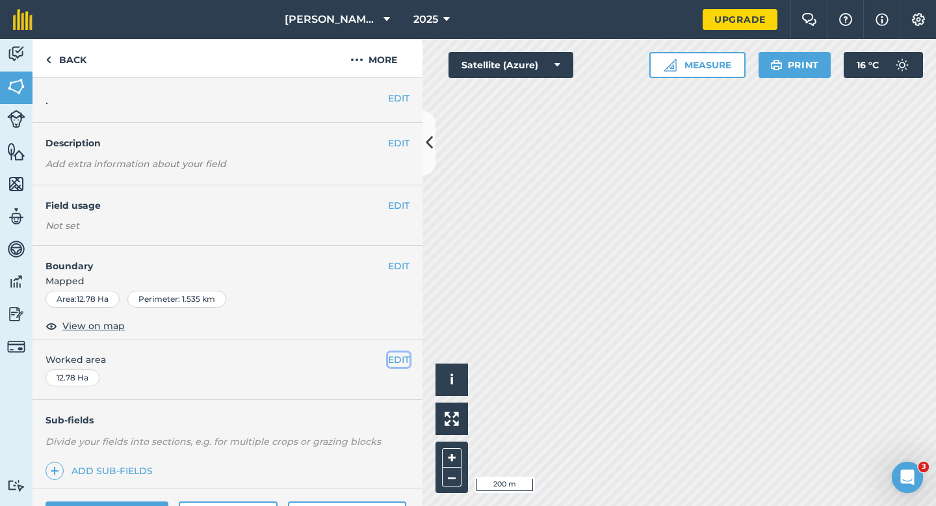
click at [402, 361] on button "EDIT" at bounding box center [398, 359] width 21 height 14
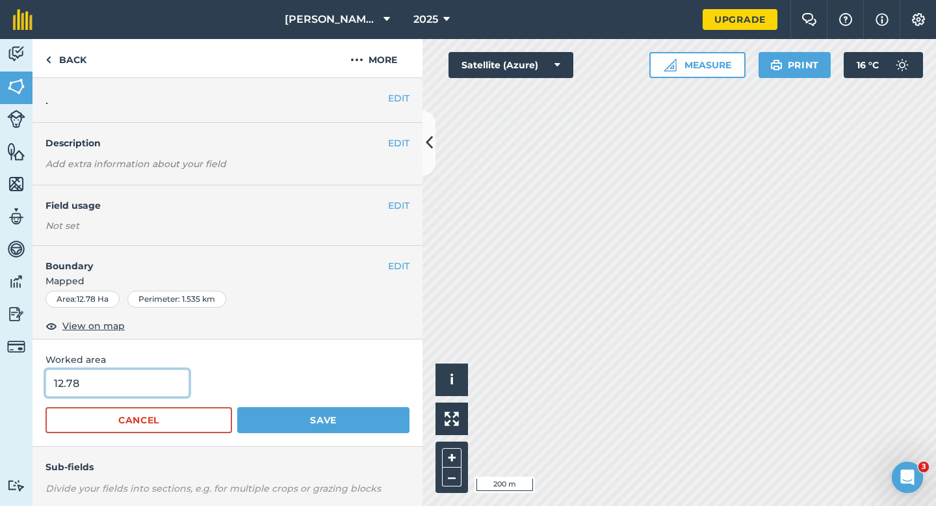
click at [157, 370] on input "12.78" at bounding box center [117, 382] width 144 height 27
type input "13"
click at [237, 407] on button "Save" at bounding box center [323, 420] width 172 height 26
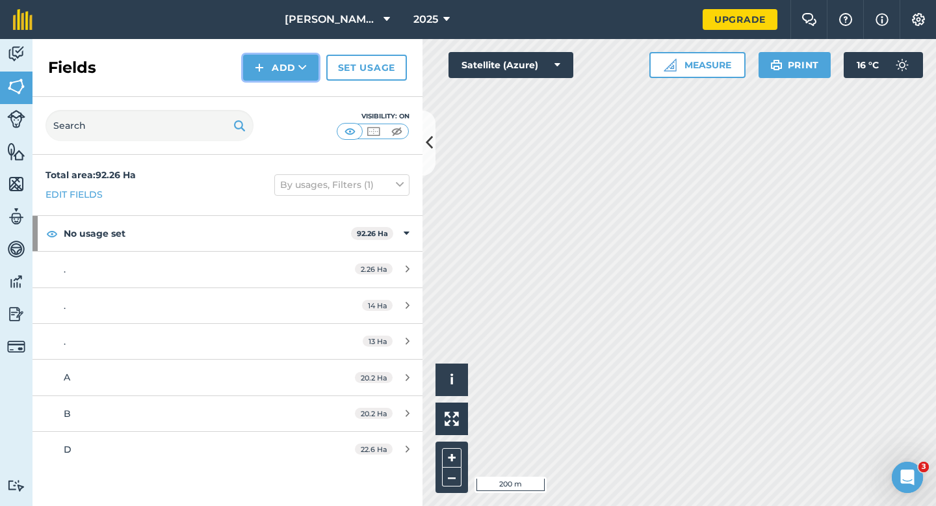
click at [268, 71] on button "Add" at bounding box center [280, 68] width 75 height 26
click at [268, 90] on link "Draw" at bounding box center [280, 97] width 71 height 29
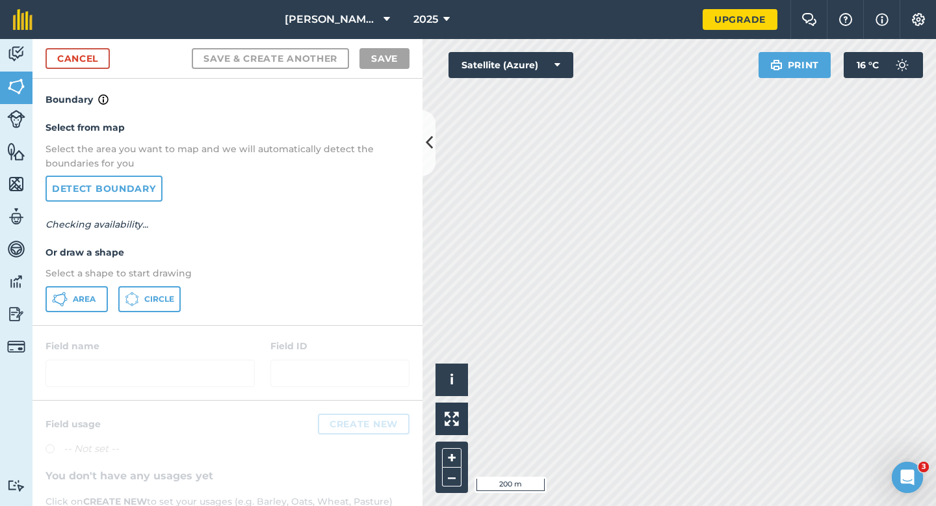
click at [80, 282] on div "Select from map Select the area you want to map and we will automatically detec…" at bounding box center [227, 215] width 390 height 217
click at [87, 298] on span "Area" at bounding box center [84, 299] width 23 height 10
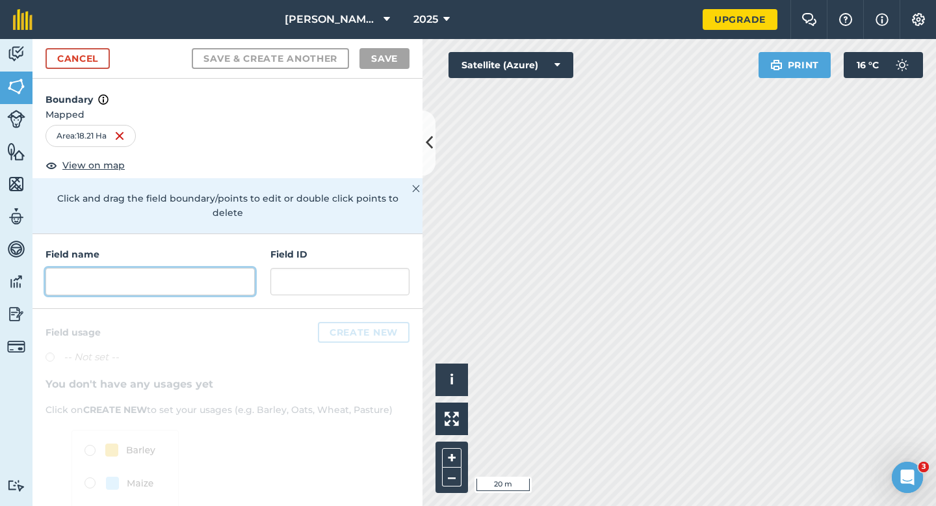
click at [218, 268] on input "text" at bounding box center [149, 281] width 209 height 27
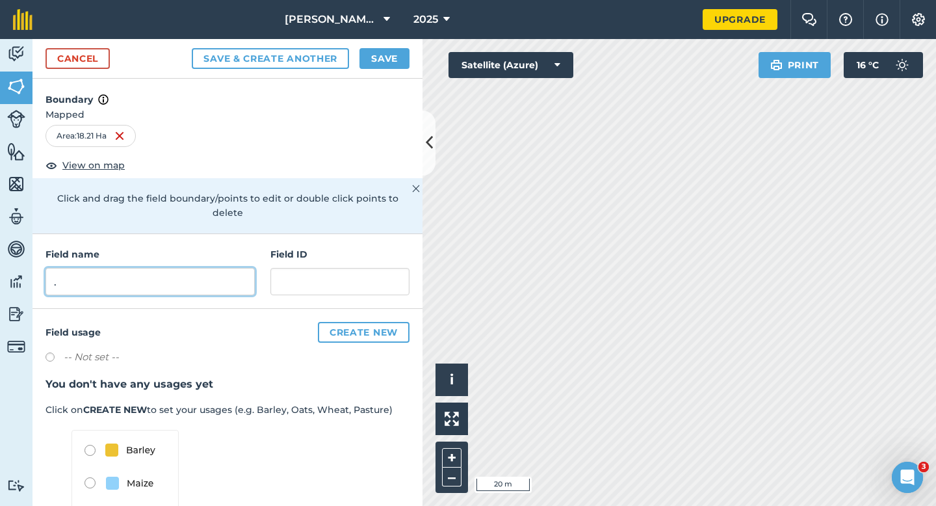
type input "."
click at [417, 47] on div "Cancel Save & Create Another Save" at bounding box center [227, 59] width 390 height 40
click at [404, 69] on div "Cancel Save & Create Another Save" at bounding box center [227, 59] width 390 height 40
click at [404, 61] on button "Save" at bounding box center [384, 58] width 50 height 21
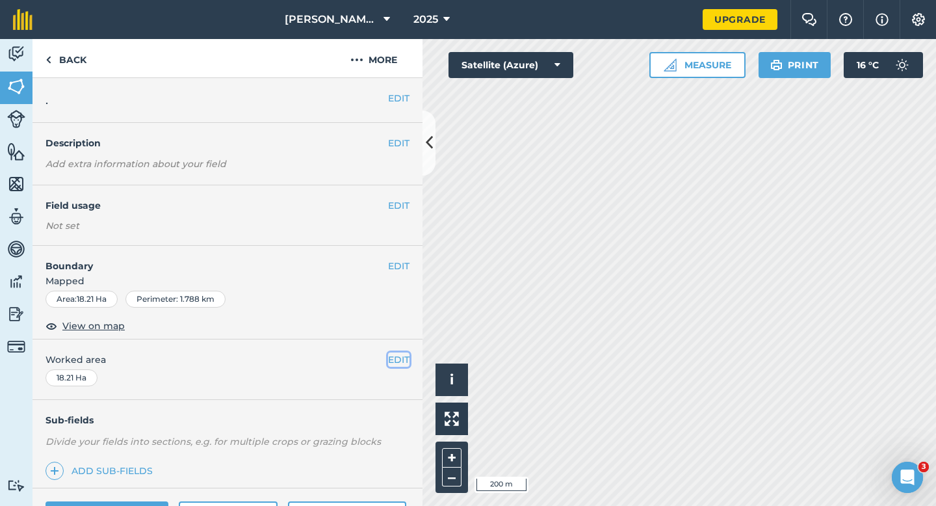
click at [388, 357] on button "EDIT" at bounding box center [398, 359] width 21 height 14
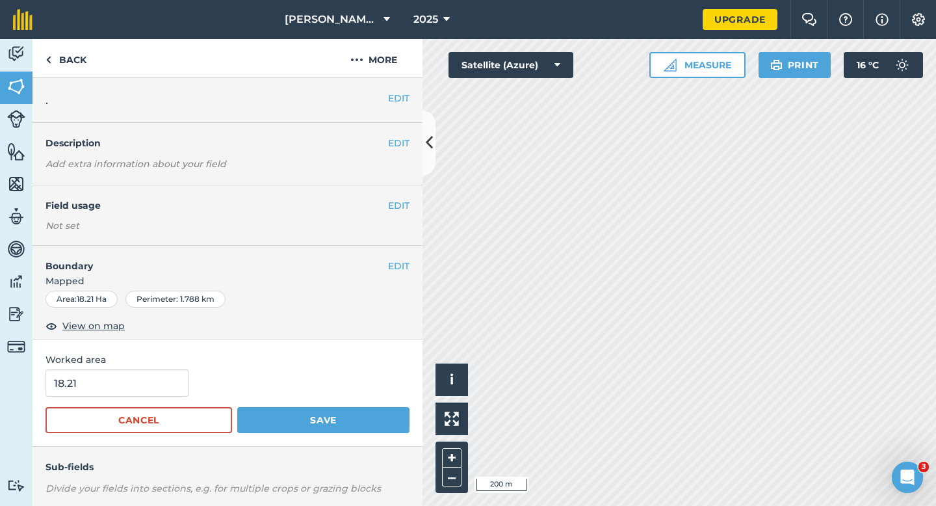
click at [51, 398] on form "18.21 Cancel Save" at bounding box center [227, 401] width 364 height 64
click at [92, 387] on input "18.21" at bounding box center [117, 382] width 144 height 27
type input "18.2"
click at [237, 407] on button "Save" at bounding box center [323, 420] width 172 height 26
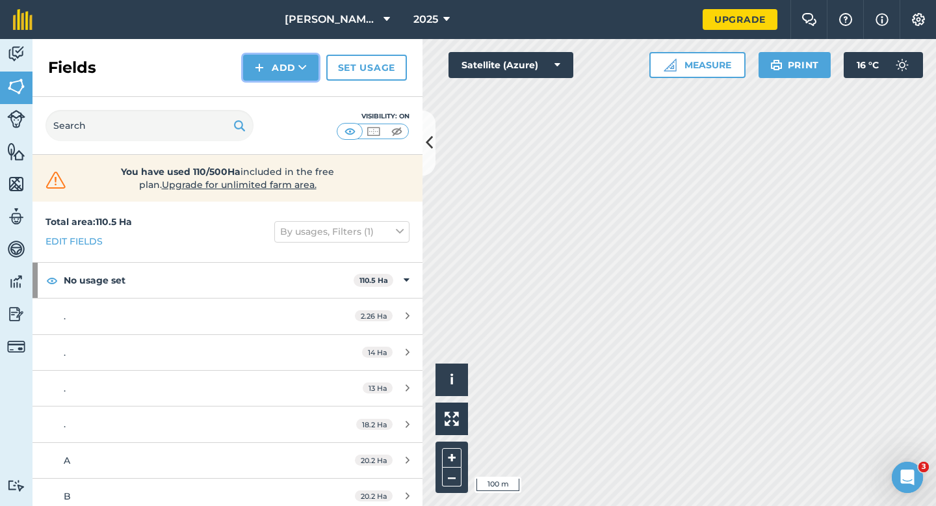
click at [293, 78] on button "Add" at bounding box center [280, 68] width 75 height 26
click at [293, 92] on link "Draw" at bounding box center [280, 97] width 71 height 29
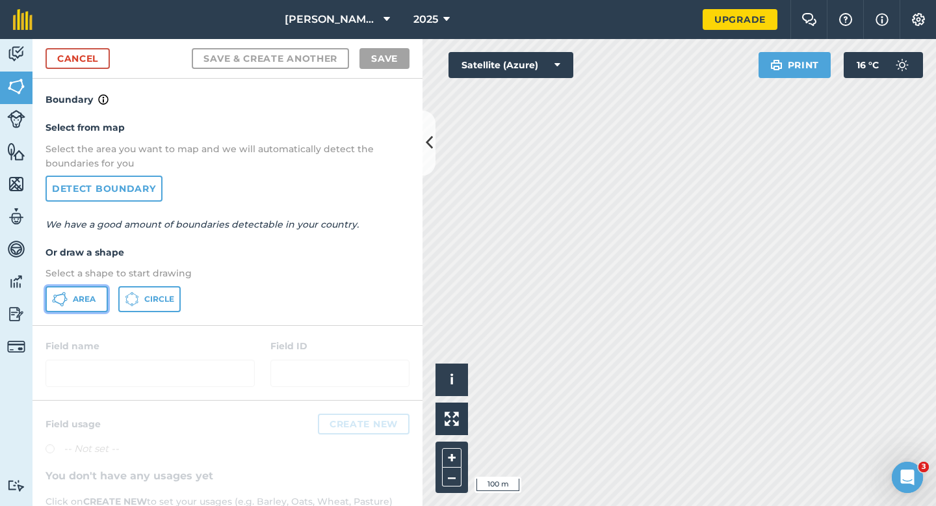
click at [96, 290] on button "Area" at bounding box center [76, 299] width 62 height 26
click at [847, 36] on div "[PERSON_NAME] & Sons 2025 Upgrade Farm Chat Help Info Settings Map printing is …" at bounding box center [468, 253] width 936 height 506
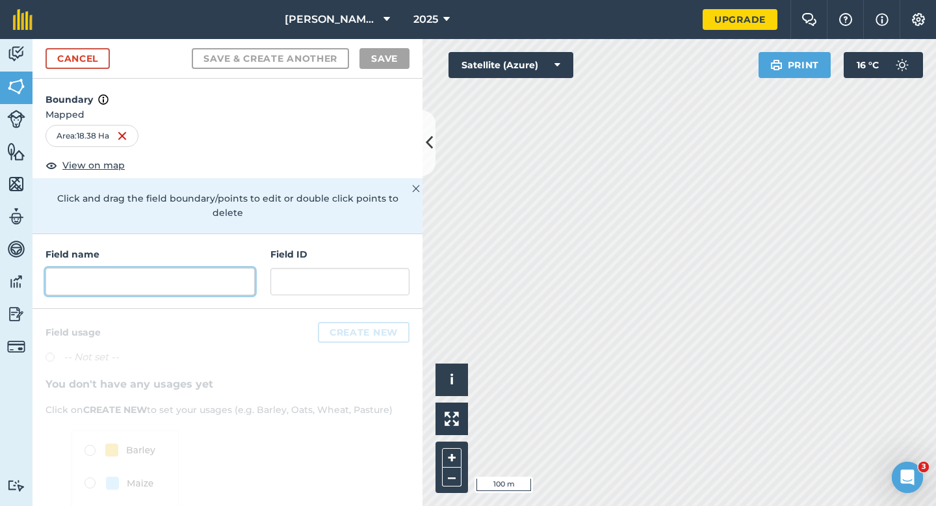
click at [247, 268] on input "text" at bounding box center [149, 281] width 209 height 27
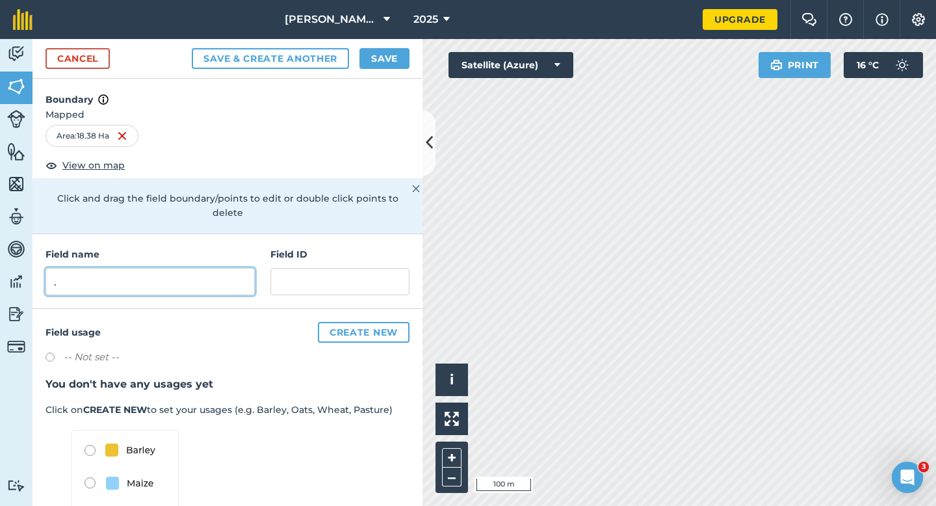
type input "."
click at [373, 55] on button "Save" at bounding box center [384, 58] width 50 height 21
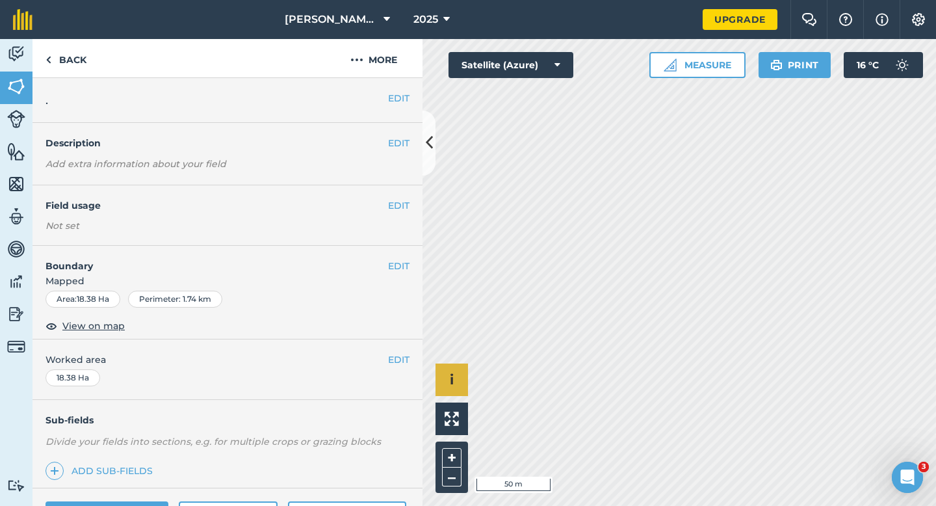
click at [442, 381] on div "Click to start drawing i © 2025 TomTom, Microsoft 50 m + –" at bounding box center [678, 272] width 513 height 467
click at [402, 267] on button "EDIT" at bounding box center [398, 266] width 21 height 14
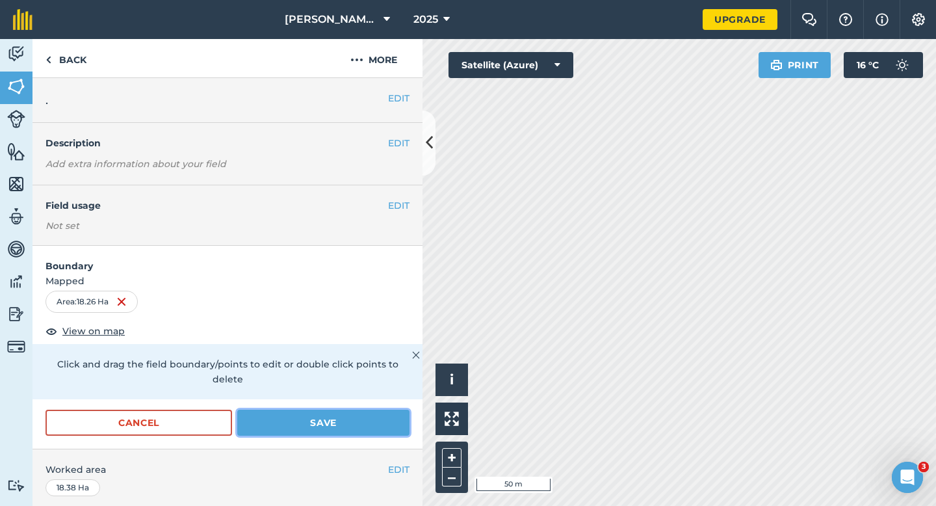
click at [394, 409] on button "Save" at bounding box center [323, 422] width 172 height 26
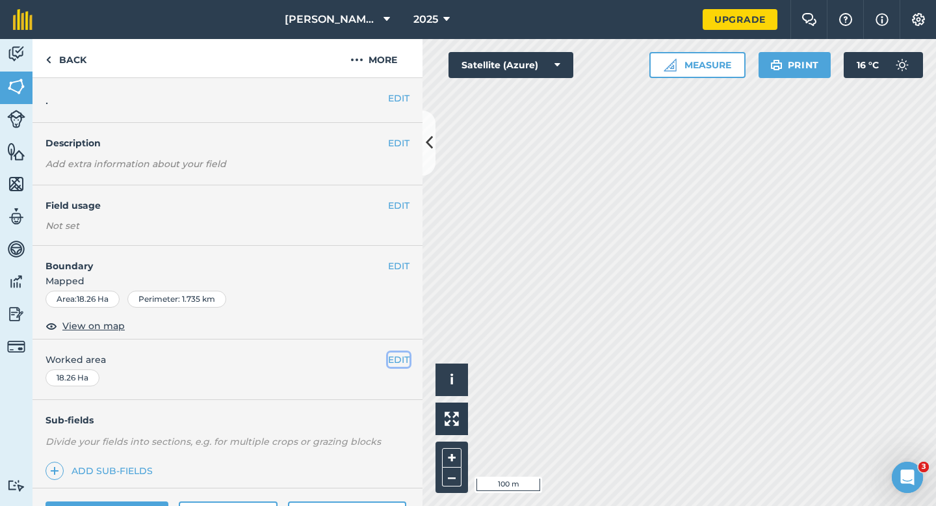
click at [388, 363] on button "EDIT" at bounding box center [398, 359] width 21 height 14
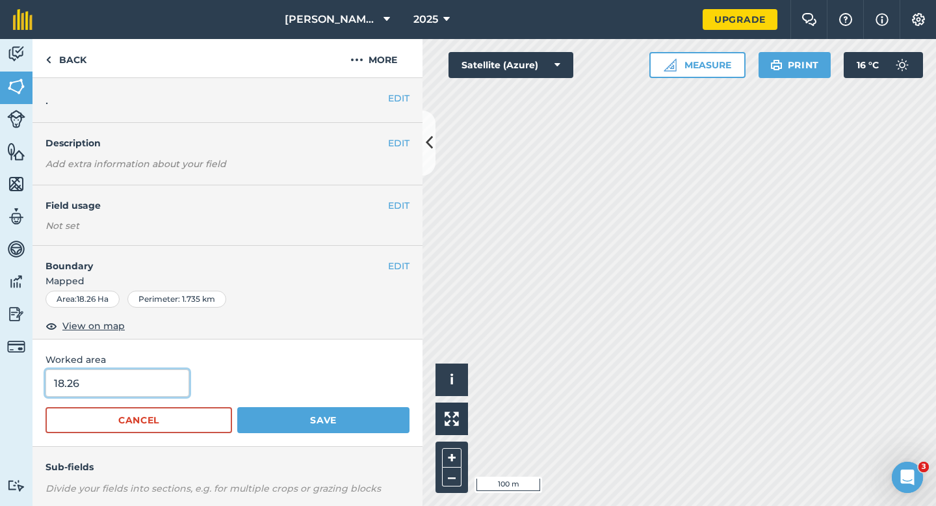
click at [127, 380] on input "18.26" at bounding box center [117, 382] width 144 height 27
type input "18.3"
click at [237, 407] on button "Save" at bounding box center [323, 420] width 172 height 26
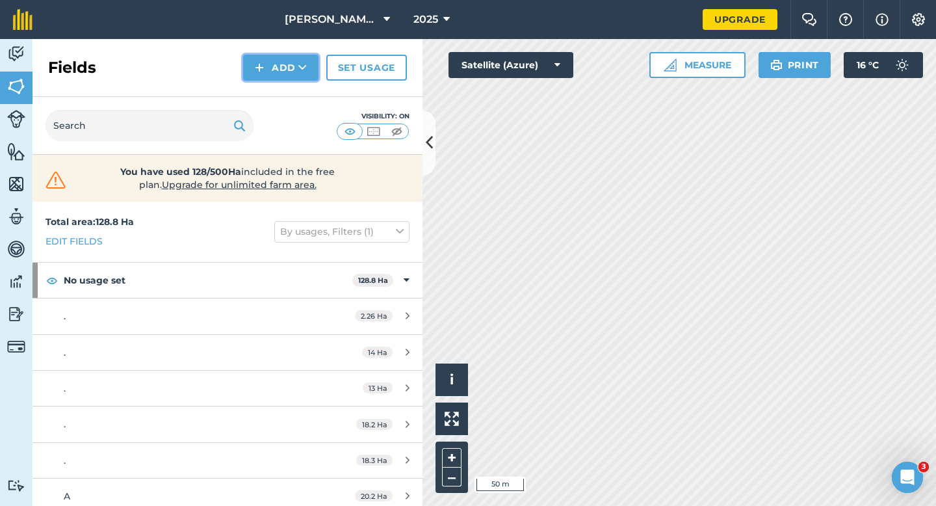
click at [254, 64] on button "Add" at bounding box center [280, 68] width 75 height 26
click at [261, 100] on link "Draw" at bounding box center [280, 97] width 71 height 29
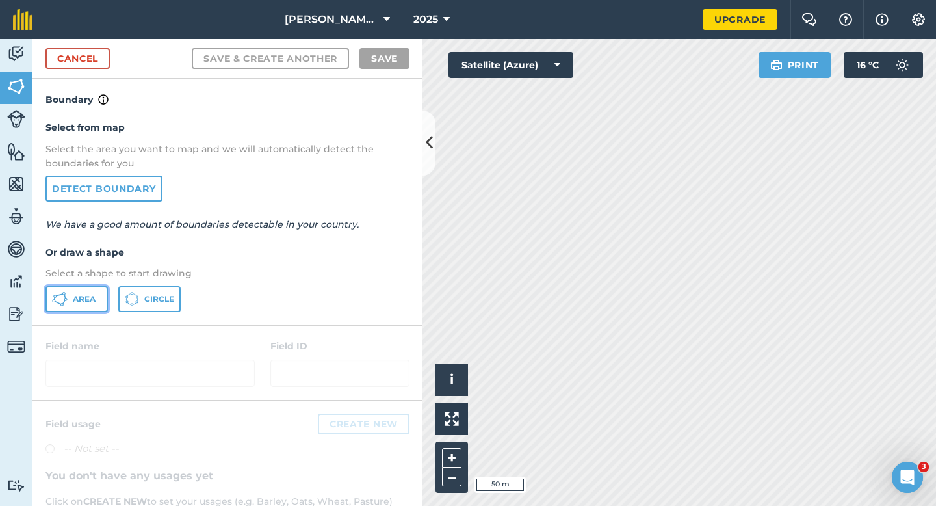
click at [68, 302] on button "Area" at bounding box center [76, 299] width 62 height 26
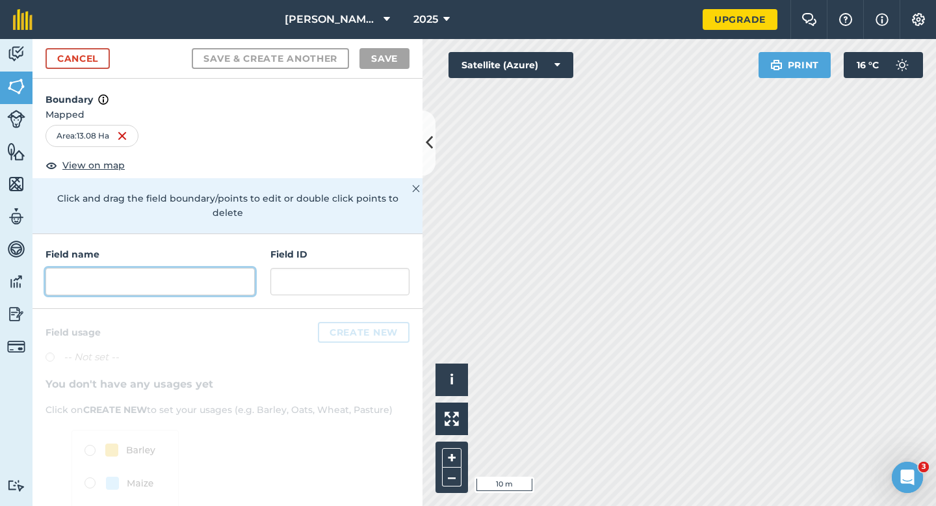
click at [209, 276] on input "text" at bounding box center [149, 281] width 209 height 27
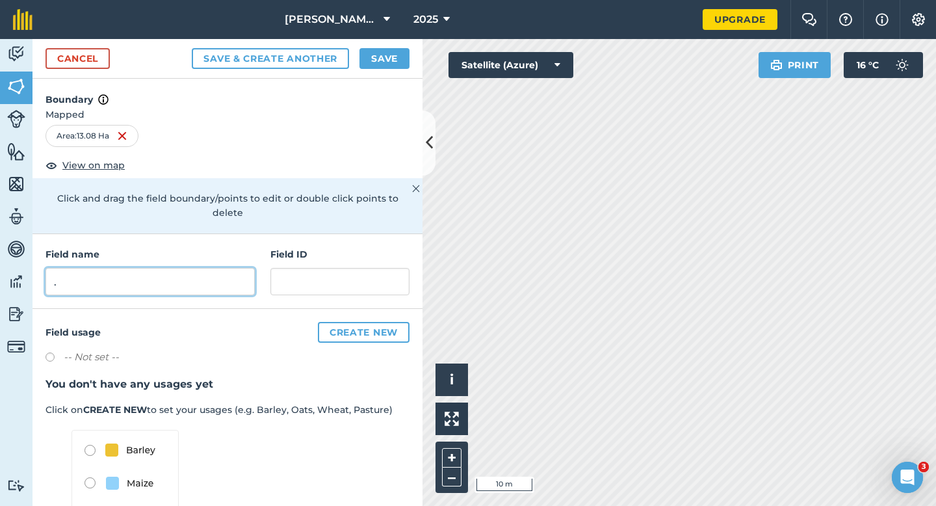
type input "."
click at [387, 58] on button "Save" at bounding box center [384, 58] width 50 height 21
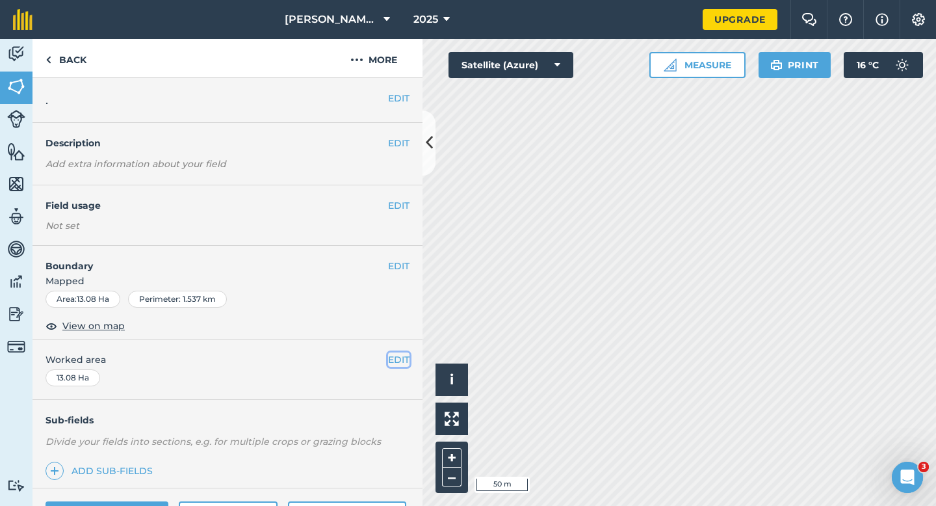
click at [391, 359] on button "EDIT" at bounding box center [398, 359] width 21 height 14
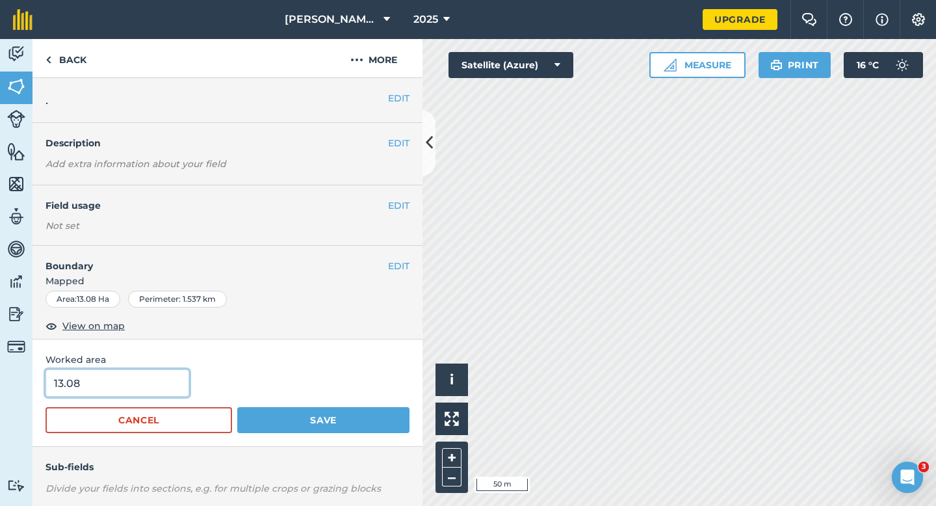
click at [155, 379] on input "13.08" at bounding box center [117, 382] width 144 height 27
type input "13"
click at [237, 407] on button "Save" at bounding box center [323, 420] width 172 height 26
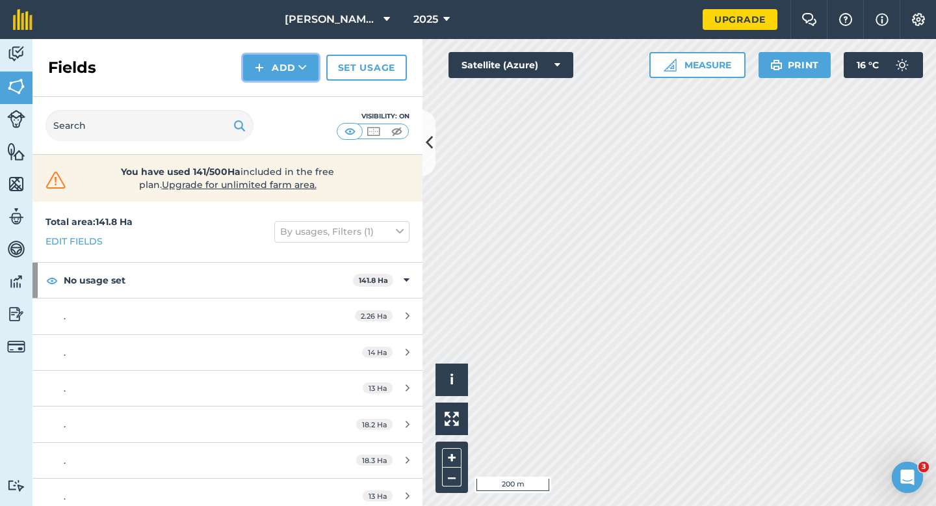
click at [266, 71] on button "Add" at bounding box center [280, 68] width 75 height 26
click at [266, 97] on link "Draw" at bounding box center [280, 97] width 71 height 29
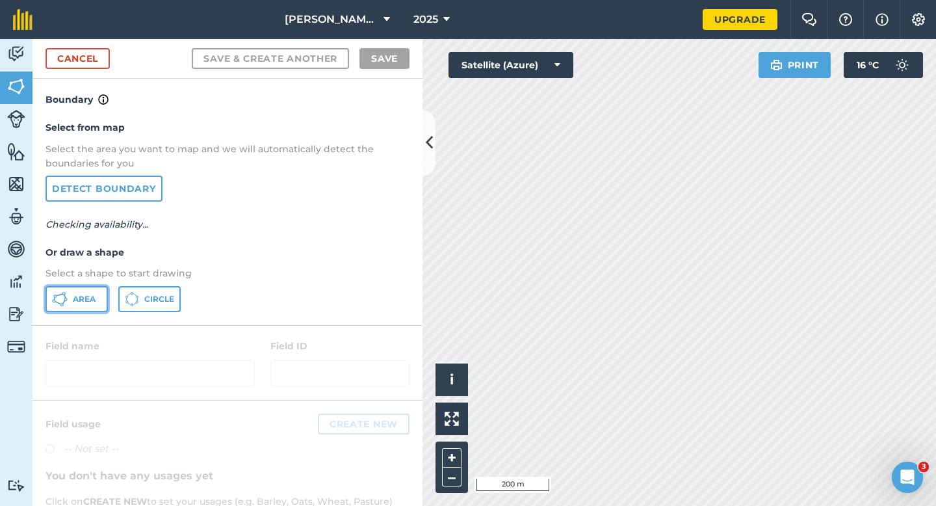
click at [61, 303] on icon at bounding box center [61, 304] width 3 height 3
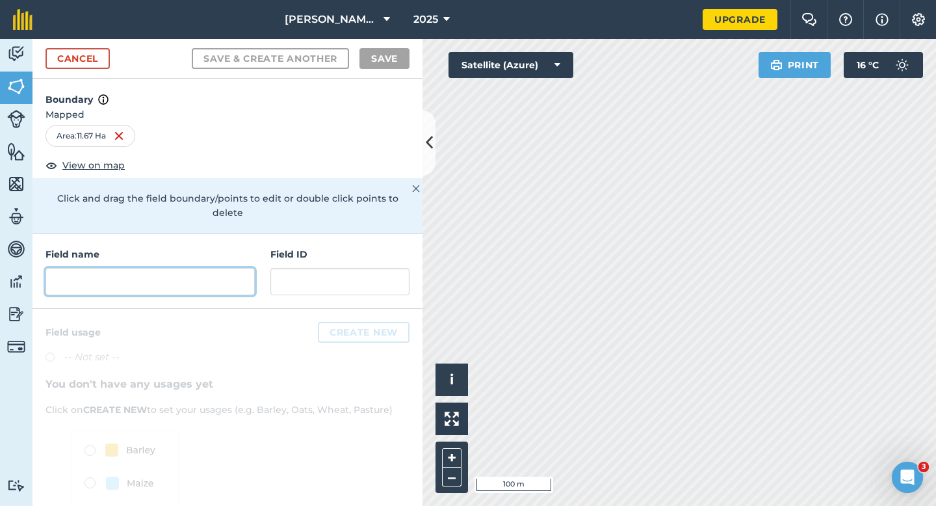
click at [186, 268] on input "text" at bounding box center [149, 281] width 209 height 27
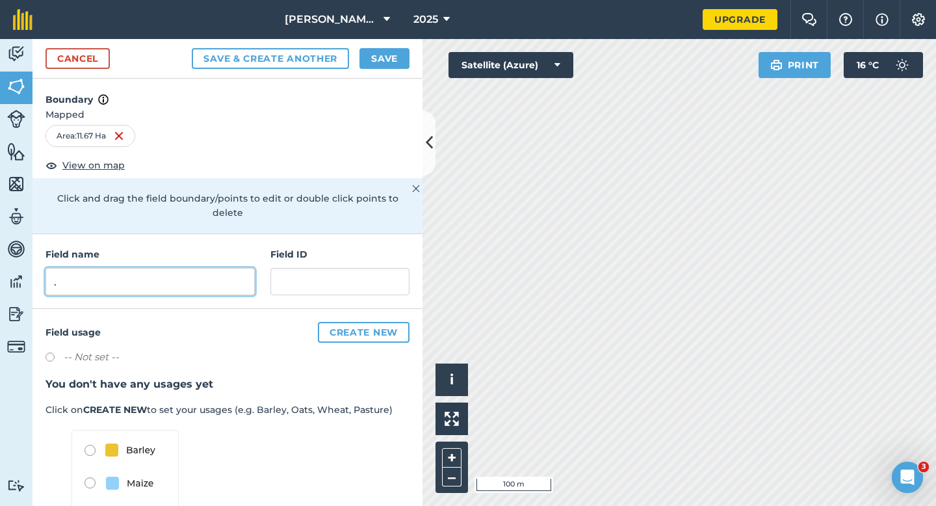
type input "."
click at [370, 55] on button "Save" at bounding box center [384, 58] width 50 height 21
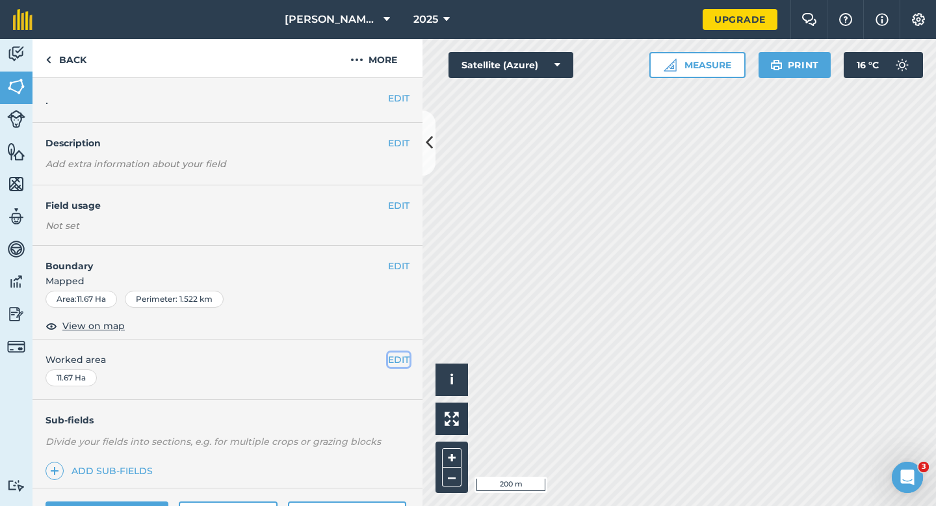
click at [402, 356] on button "EDIT" at bounding box center [398, 359] width 21 height 14
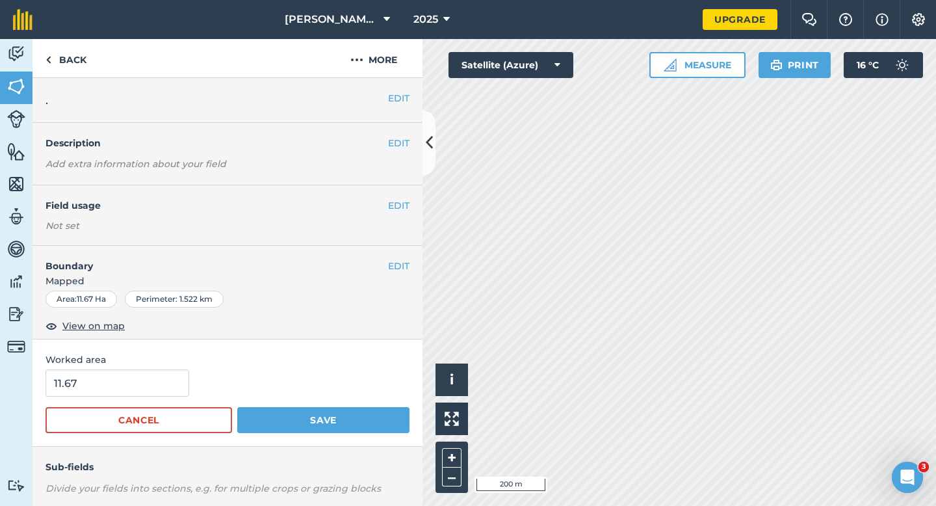
click at [105, 368] on div "Worked area 11.67 Cancel Save" at bounding box center [227, 392] width 390 height 107
click at [105, 391] on input "11.67" at bounding box center [117, 382] width 144 height 27
type input "11.7"
click at [237, 407] on button "Save" at bounding box center [323, 420] width 172 height 26
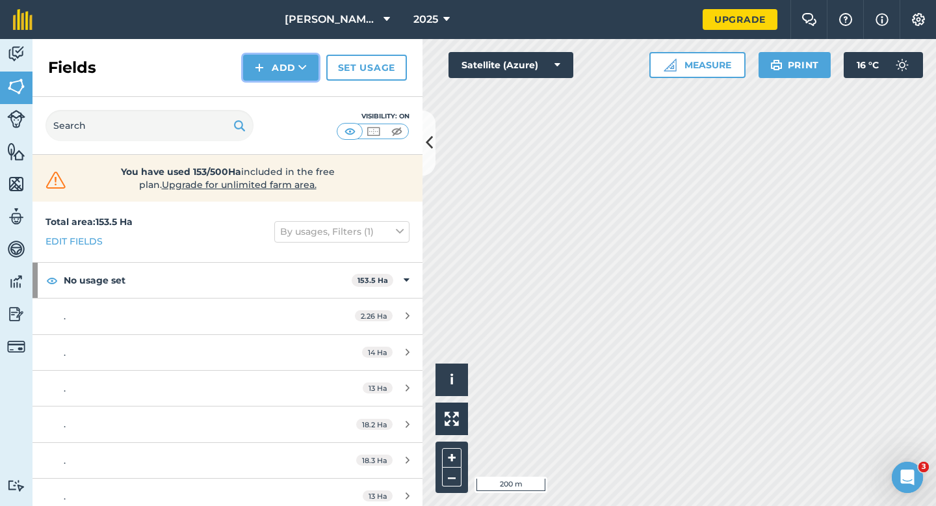
click at [270, 60] on button "Add" at bounding box center [280, 68] width 75 height 26
click at [270, 94] on link "Draw" at bounding box center [280, 97] width 71 height 29
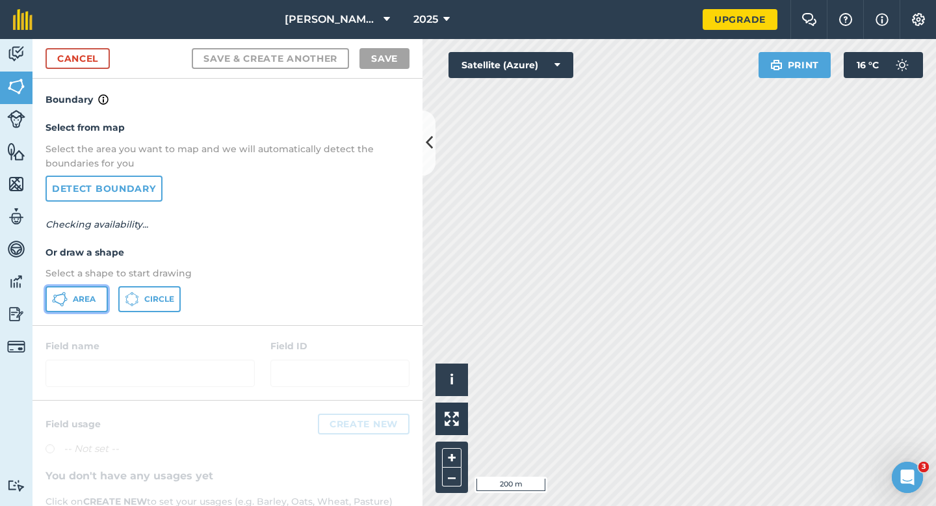
click at [83, 298] on span "Area" at bounding box center [84, 299] width 23 height 10
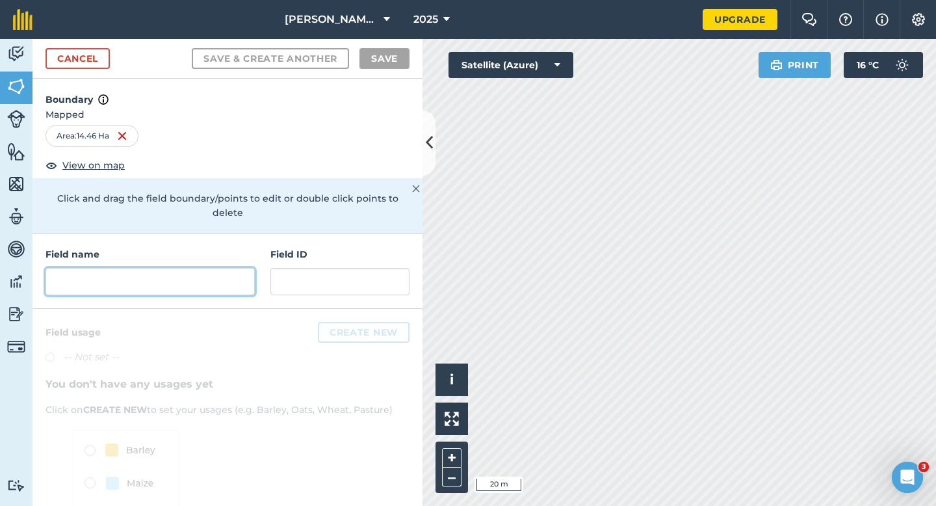
click at [148, 268] on input "text" at bounding box center [149, 281] width 209 height 27
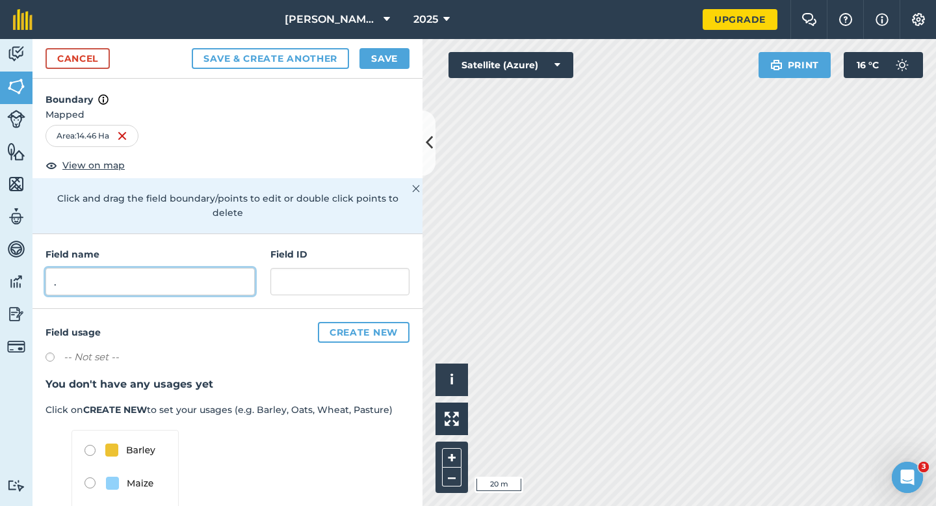
type input "."
click at [390, 45] on div "Cancel Save & Create Another Save" at bounding box center [227, 59] width 390 height 40
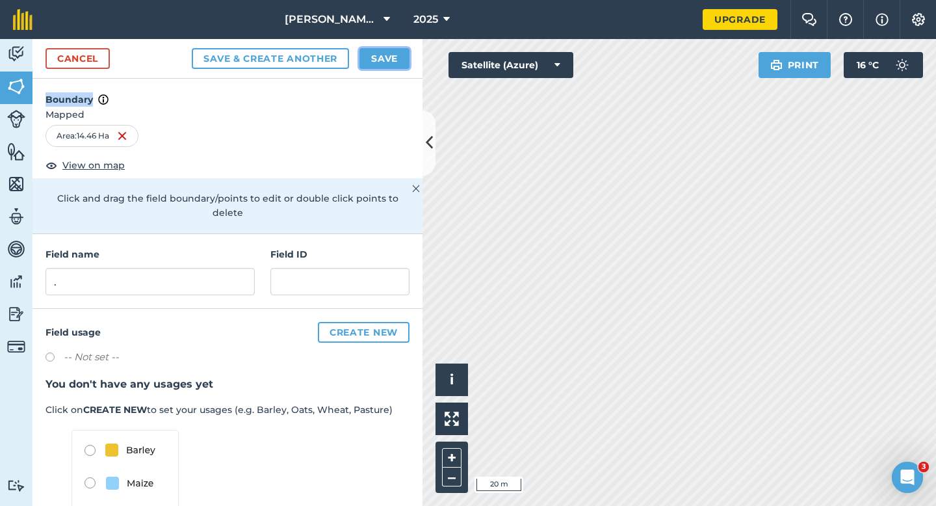
click at [390, 49] on button "Save" at bounding box center [384, 58] width 50 height 21
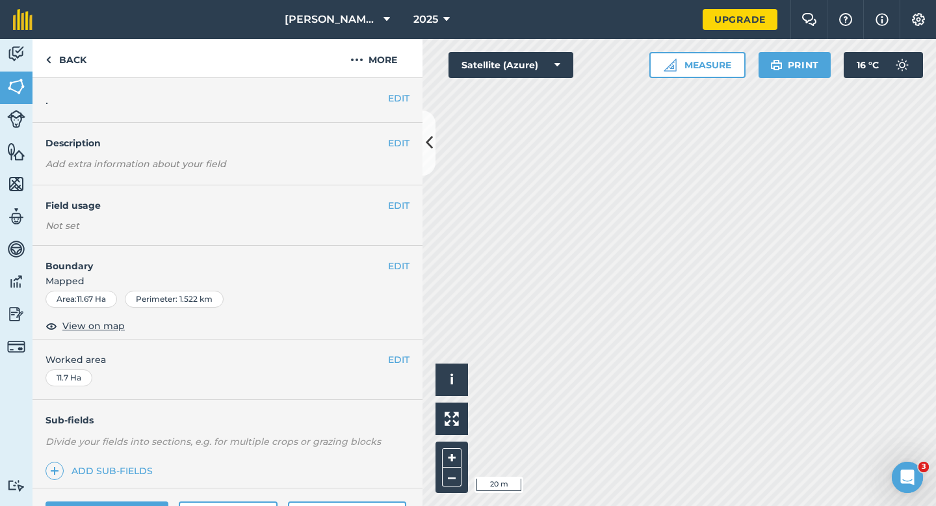
click at [409, 272] on div "EDIT Boundary Mapped Area : 11.67 Ha Perimeter : 1.522 km View on map" at bounding box center [227, 293] width 390 height 94
click at [409, 268] on div "EDIT Boundary Mapped Area : 11.67 Ha Perimeter : 1.522 km View on map" at bounding box center [227, 293] width 390 height 94
click at [404, 272] on button "EDIT" at bounding box center [398, 266] width 21 height 14
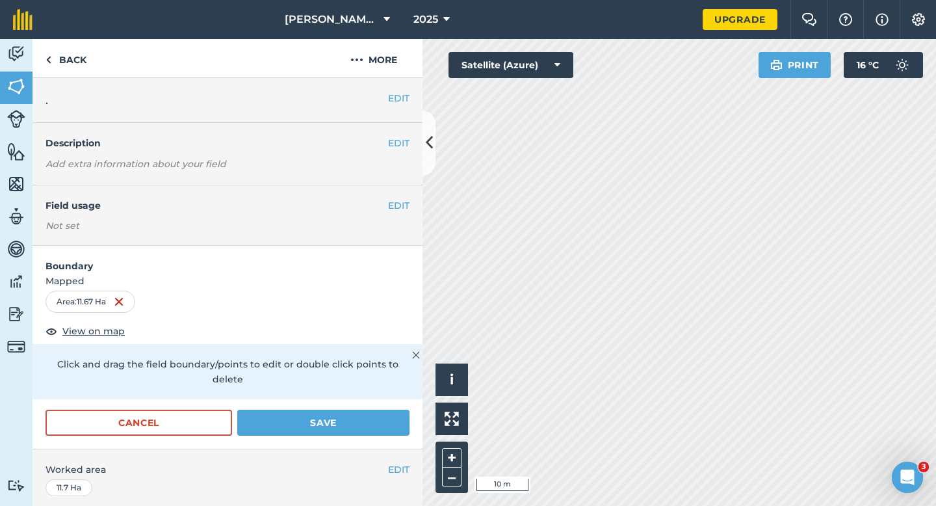
click at [402, 264] on h4 "Boundary" at bounding box center [227, 259] width 390 height 27
click at [411, 384] on form "Boundary Mapped Area : 11.67 Ha View on map Click and drag the field boundary/p…" at bounding box center [227, 347] width 390 height 203
click at [403, 409] on button "Save" at bounding box center [323, 422] width 172 height 26
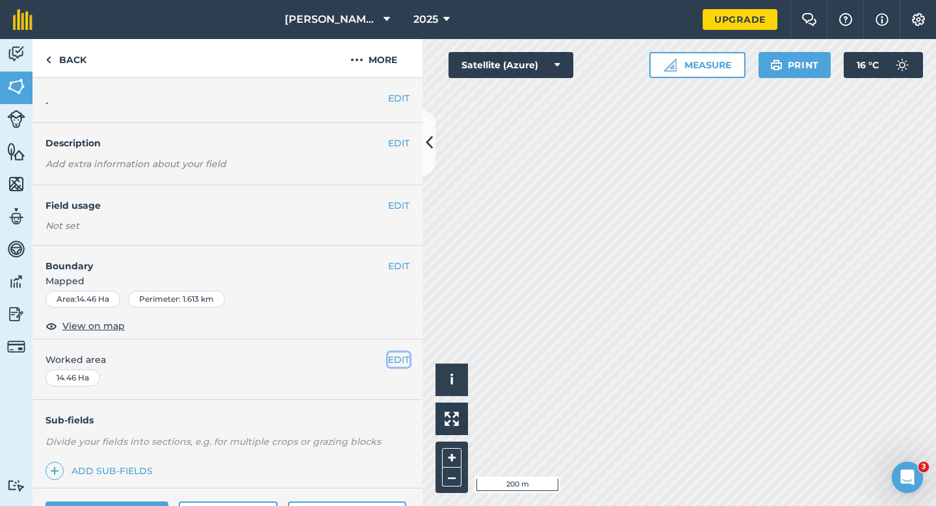
click at [390, 355] on button "EDIT" at bounding box center [398, 359] width 21 height 14
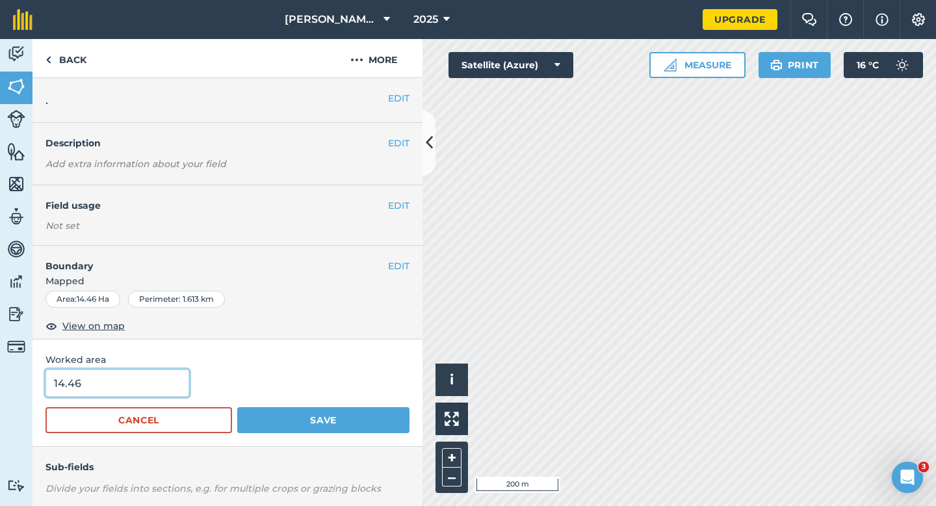
click at [125, 396] on input "14.46" at bounding box center [117, 382] width 144 height 27
type input "14.5"
click at [237, 407] on button "Save" at bounding box center [323, 420] width 172 height 26
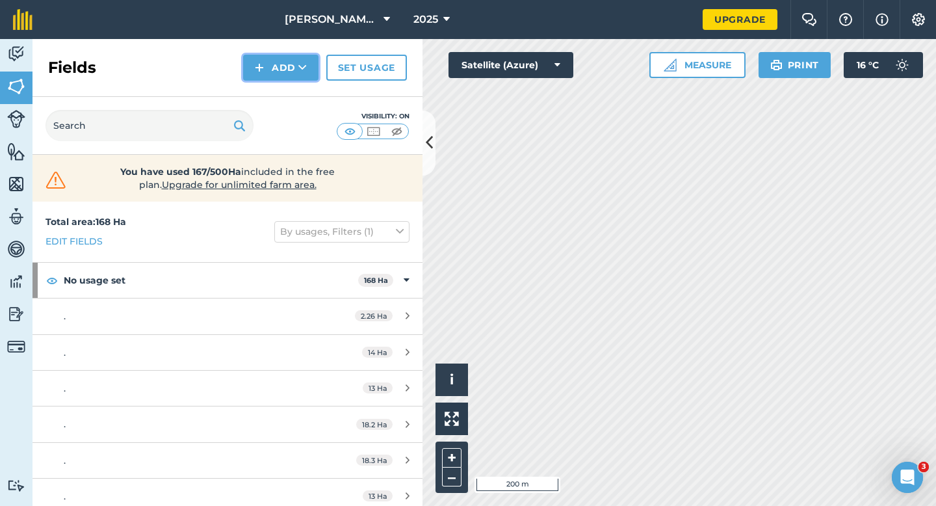
click at [245, 68] on button "Add" at bounding box center [280, 68] width 75 height 26
click at [255, 97] on link "Draw" at bounding box center [280, 97] width 71 height 29
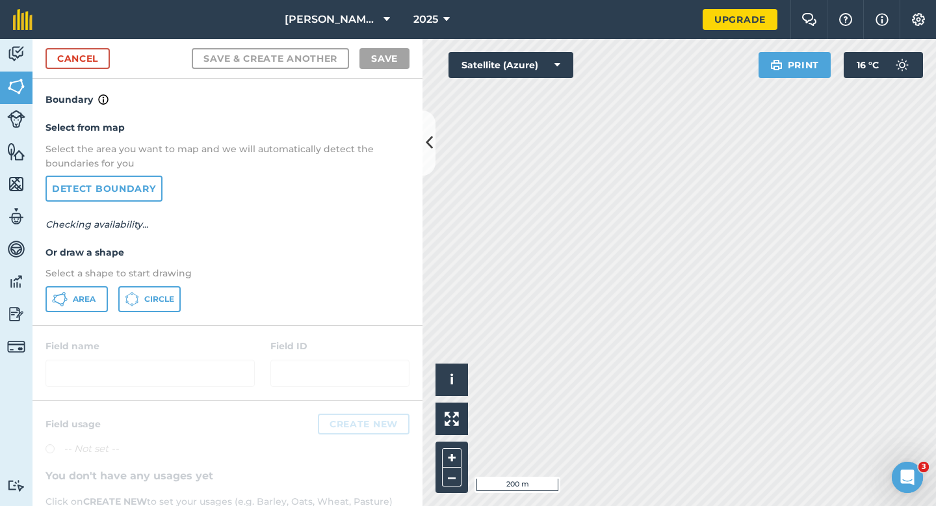
click at [58, 328] on div at bounding box center [227, 363] width 390 height 74
click at [64, 302] on icon at bounding box center [60, 299] width 16 height 16
click at [725, 0] on html "[PERSON_NAME] & Sons 2025 Upgrade Farm Chat Help Info Settings Map printing is …" at bounding box center [468, 253] width 936 height 506
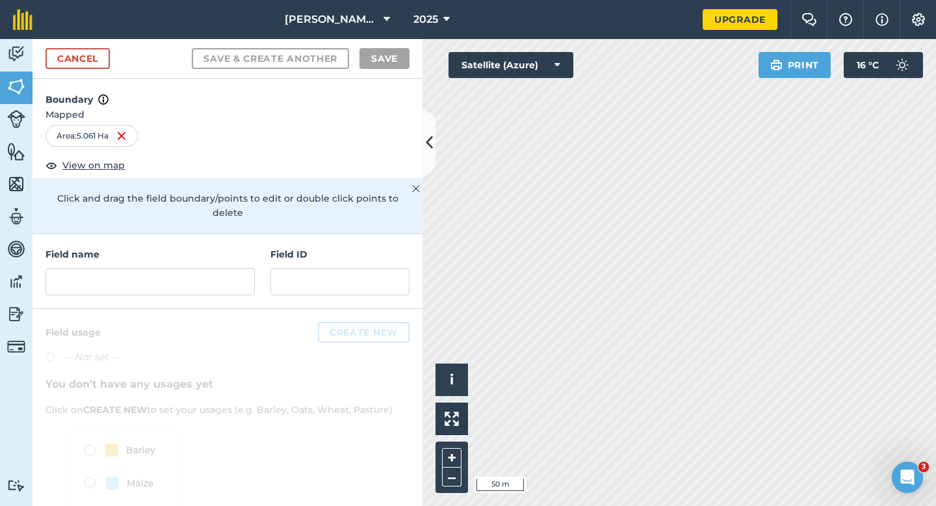
click at [232, 250] on div "Field name" at bounding box center [149, 271] width 209 height 48
click at [225, 268] on input "text" at bounding box center [149, 281] width 209 height 27
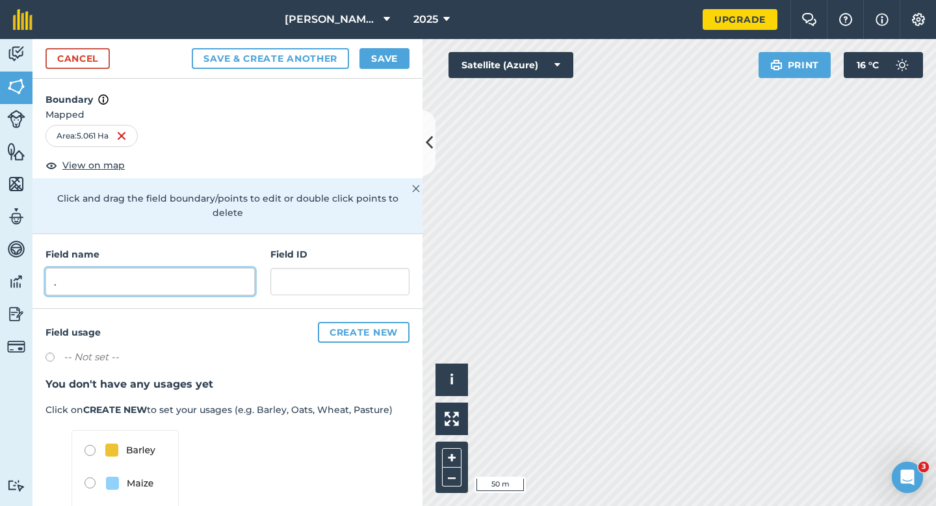
type input "."
click at [376, 79] on h4 "Boundary" at bounding box center [227, 93] width 390 height 29
click at [376, 68] on button "Save" at bounding box center [384, 58] width 50 height 21
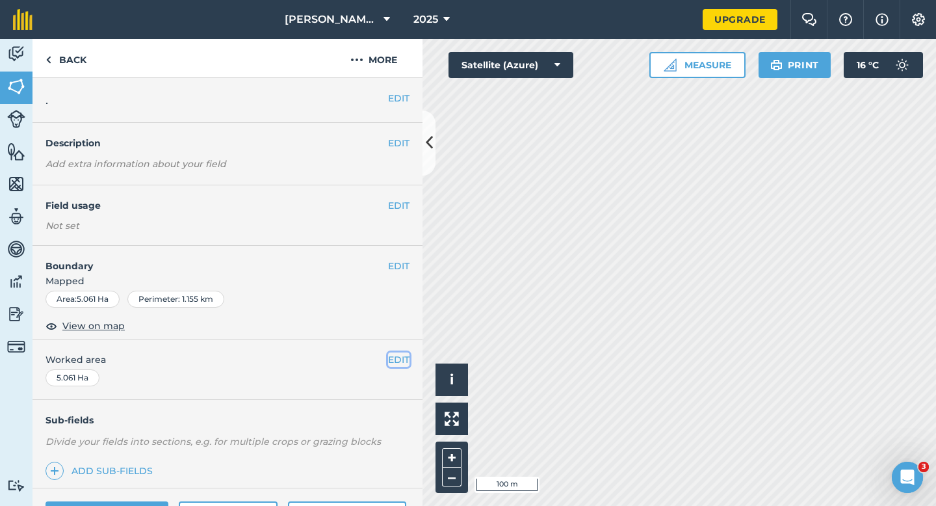
click at [400, 353] on button "EDIT" at bounding box center [398, 359] width 21 height 14
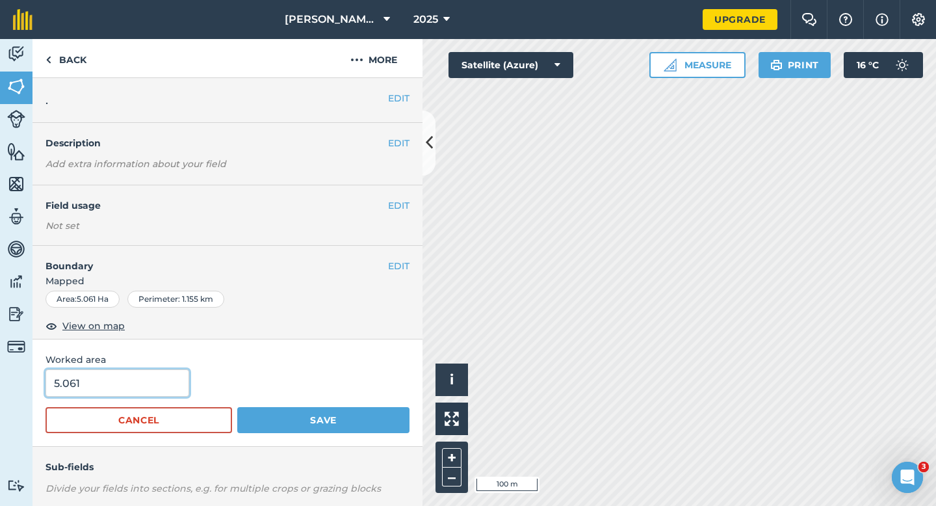
click at [107, 392] on input "5.061" at bounding box center [117, 382] width 144 height 27
type input "5"
click at [237, 407] on button "Save" at bounding box center [323, 420] width 172 height 26
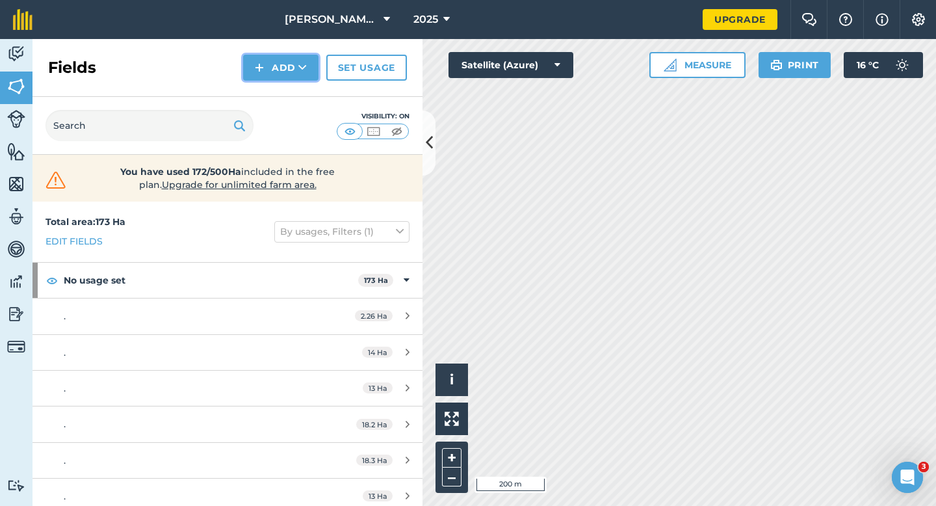
click at [300, 75] on button "Add" at bounding box center [280, 68] width 75 height 26
click at [300, 97] on link "Draw" at bounding box center [280, 97] width 71 height 29
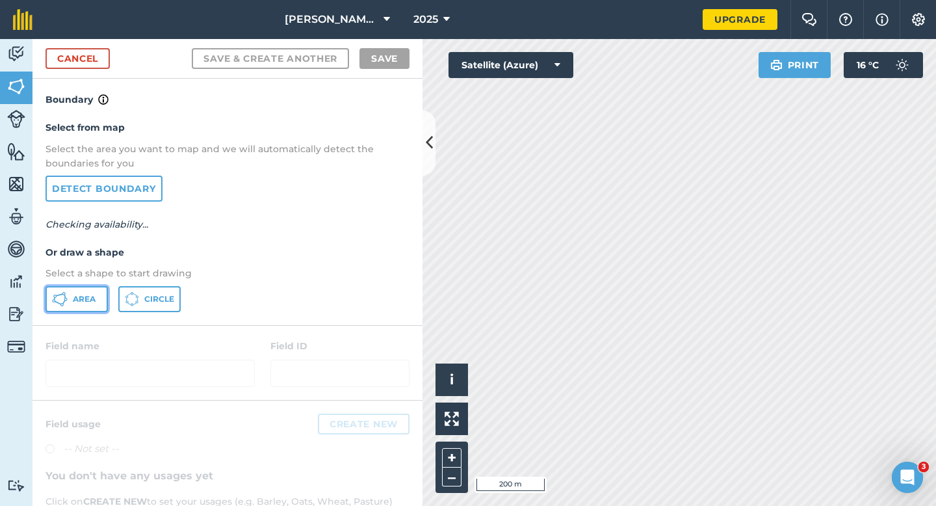
click at [103, 289] on button "Area" at bounding box center [76, 299] width 62 height 26
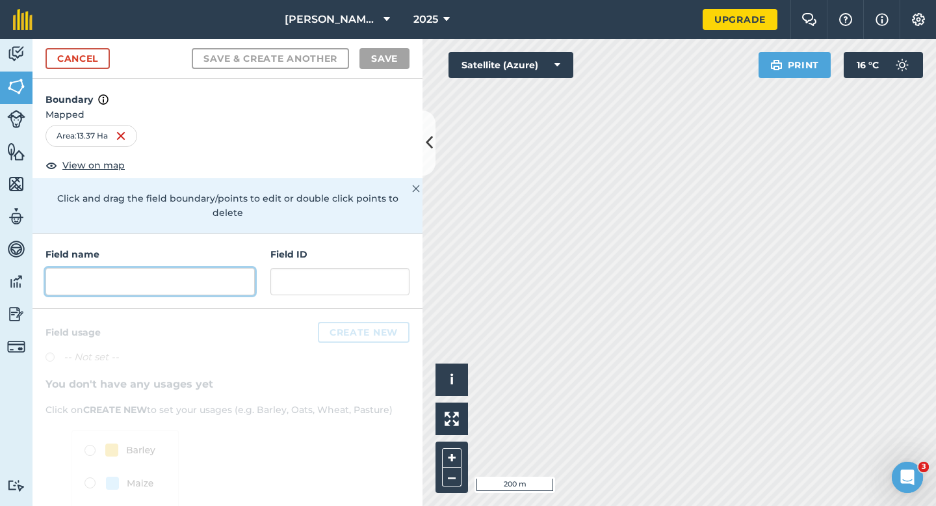
click at [173, 271] on input "text" at bounding box center [149, 281] width 209 height 27
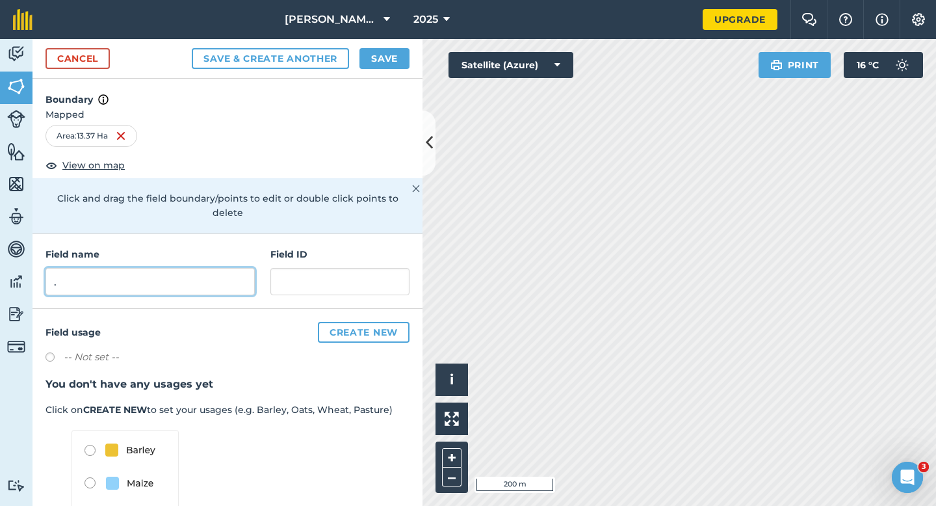
type input "."
click at [395, 70] on div "Cancel Save & Create Another Save" at bounding box center [227, 59] width 390 height 40
click at [391, 60] on button "Save" at bounding box center [384, 58] width 50 height 21
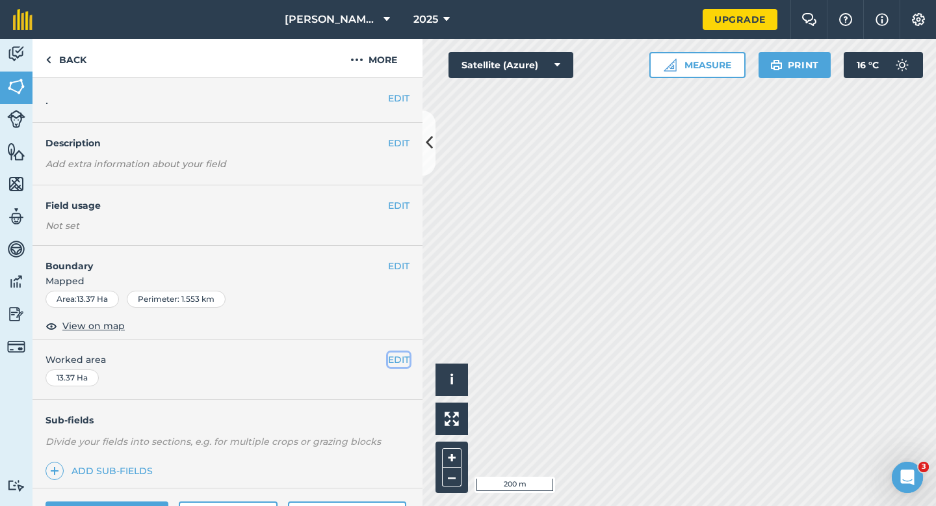
click at [405, 357] on button "EDIT" at bounding box center [398, 359] width 21 height 14
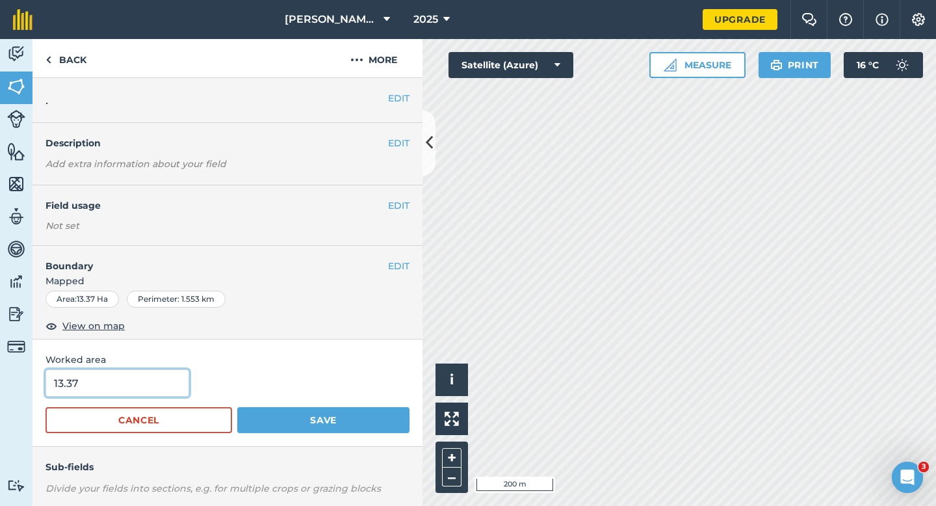
click at [158, 373] on input "13.37" at bounding box center [117, 382] width 144 height 27
click at [158, 392] on input "13.37" at bounding box center [117, 382] width 144 height 27
type input "13.3"
click at [237, 407] on button "Save" at bounding box center [323, 420] width 172 height 26
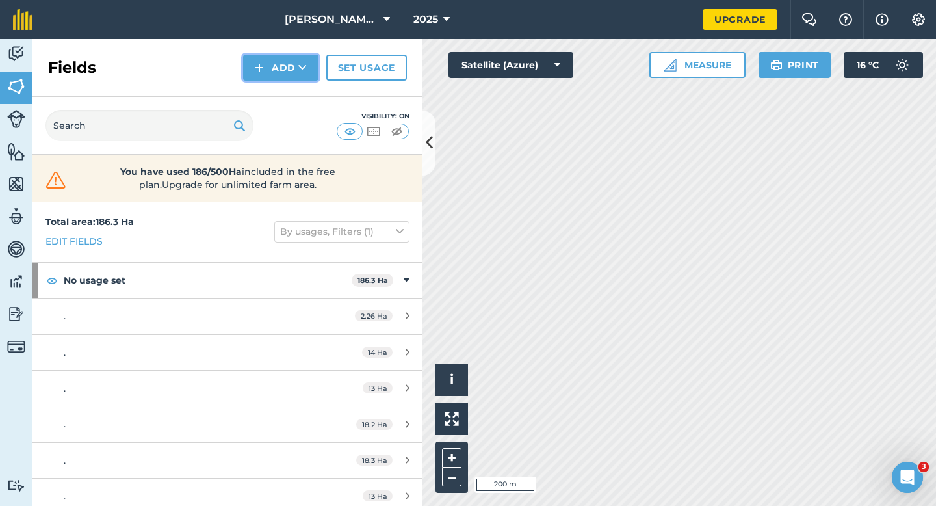
click at [259, 65] on img at bounding box center [259, 68] width 9 height 16
click at [259, 90] on link "Draw" at bounding box center [280, 97] width 71 height 29
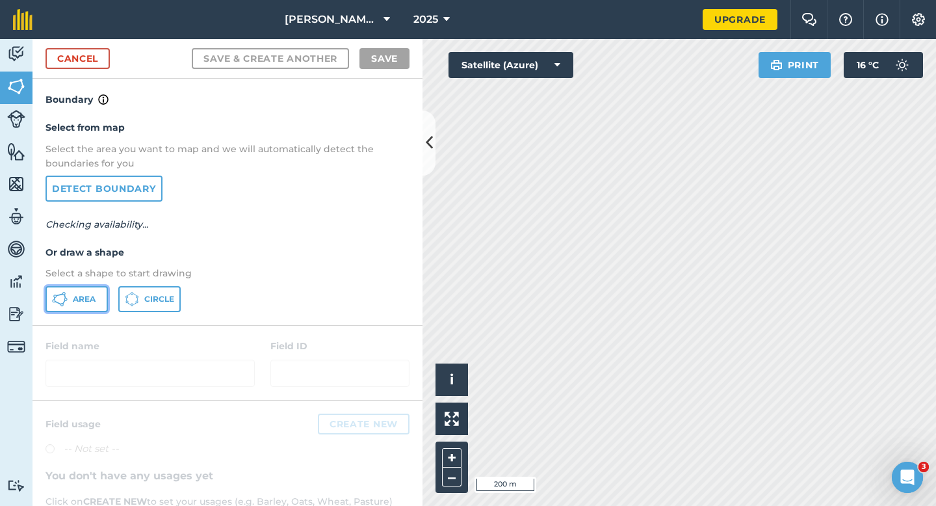
click at [56, 307] on button "Area" at bounding box center [76, 299] width 62 height 26
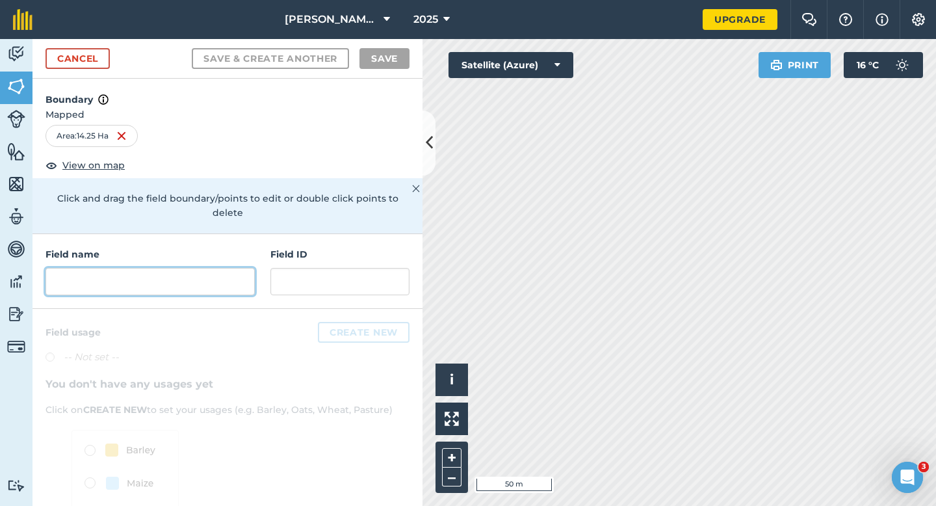
click at [219, 268] on input "text" at bounding box center [149, 281] width 209 height 27
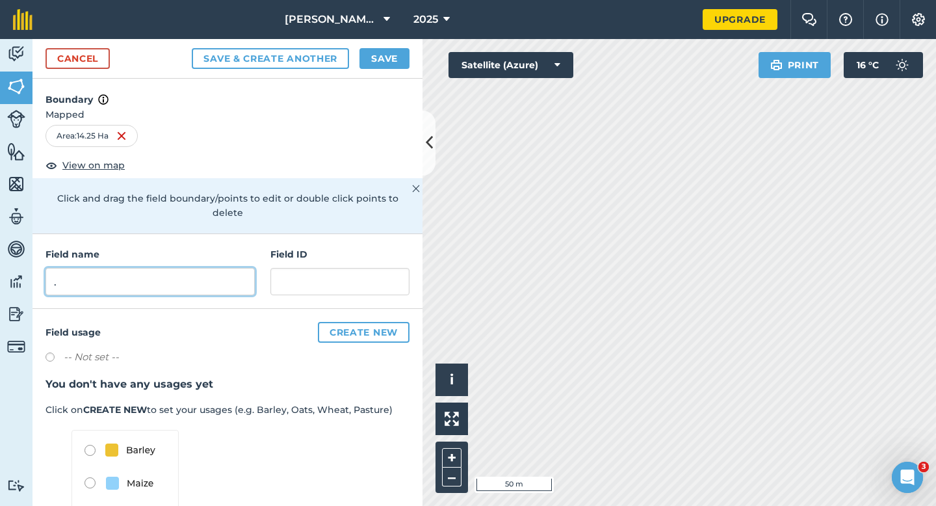
type input "."
click at [378, 65] on button "Save" at bounding box center [384, 58] width 50 height 21
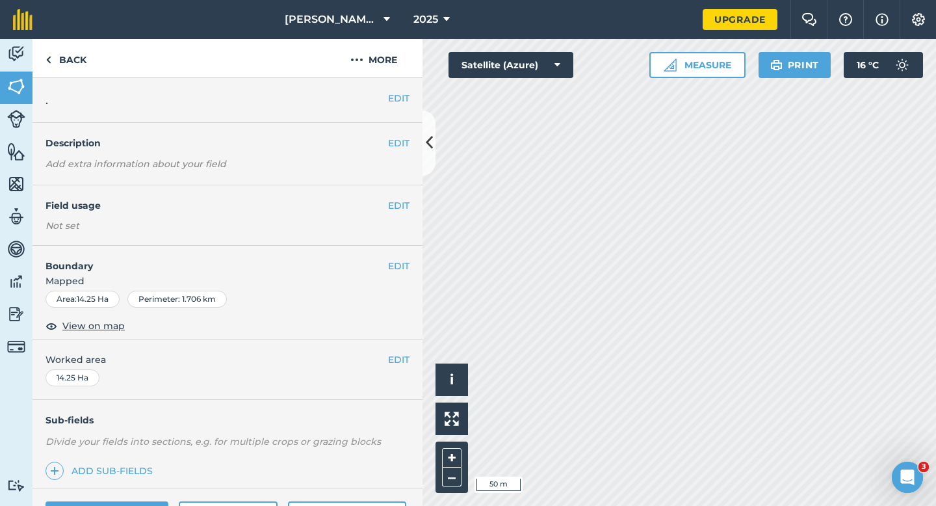
click at [400, 368] on div "EDIT Worked area 14.25 Ha" at bounding box center [227, 369] width 390 height 60
click at [400, 359] on button "EDIT" at bounding box center [398, 359] width 21 height 14
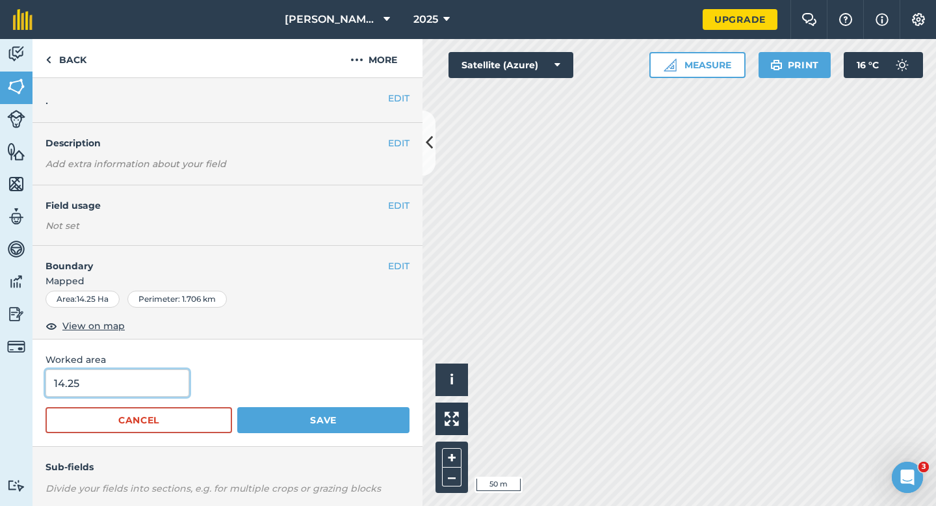
click at [151, 387] on input "14.25" at bounding box center [117, 382] width 144 height 27
type input "14.3"
click at [237, 407] on button "Save" at bounding box center [323, 420] width 172 height 26
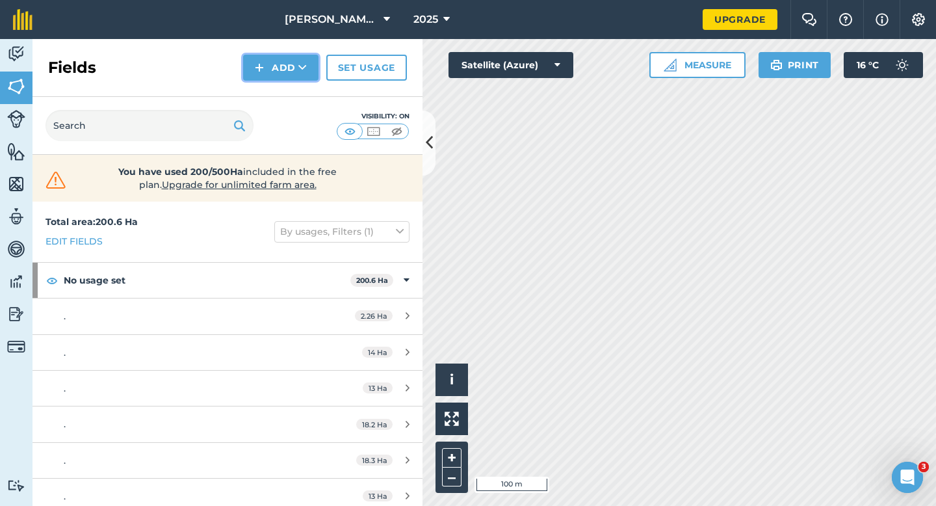
click at [250, 79] on button "Add" at bounding box center [280, 68] width 75 height 26
click at [257, 88] on link "Draw" at bounding box center [280, 97] width 71 height 29
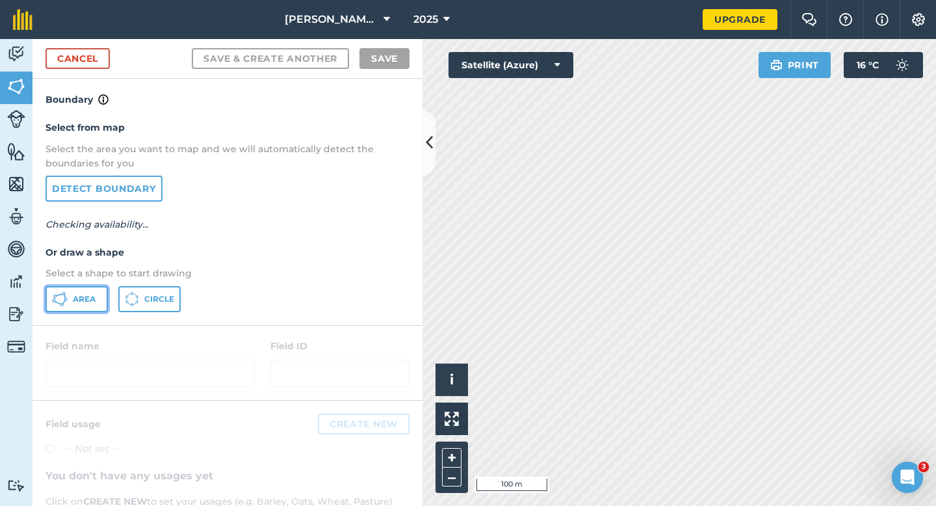
click at [83, 296] on span "Area" at bounding box center [84, 299] width 23 height 10
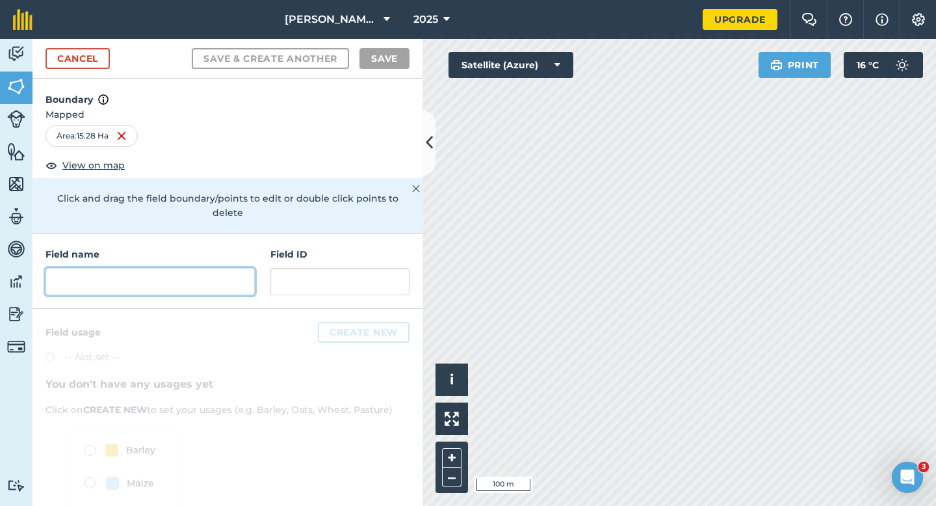
click at [129, 268] on input "text" at bounding box center [149, 281] width 209 height 27
type input "/"
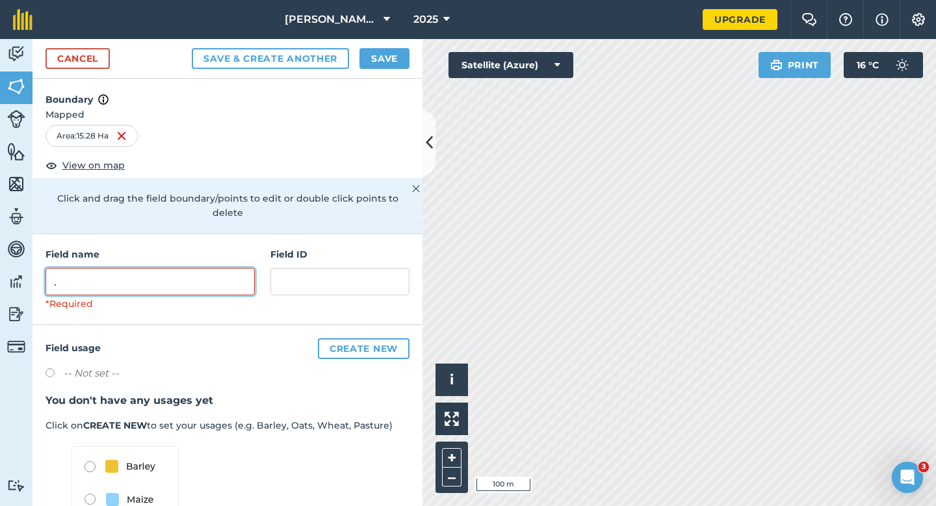
type input "."
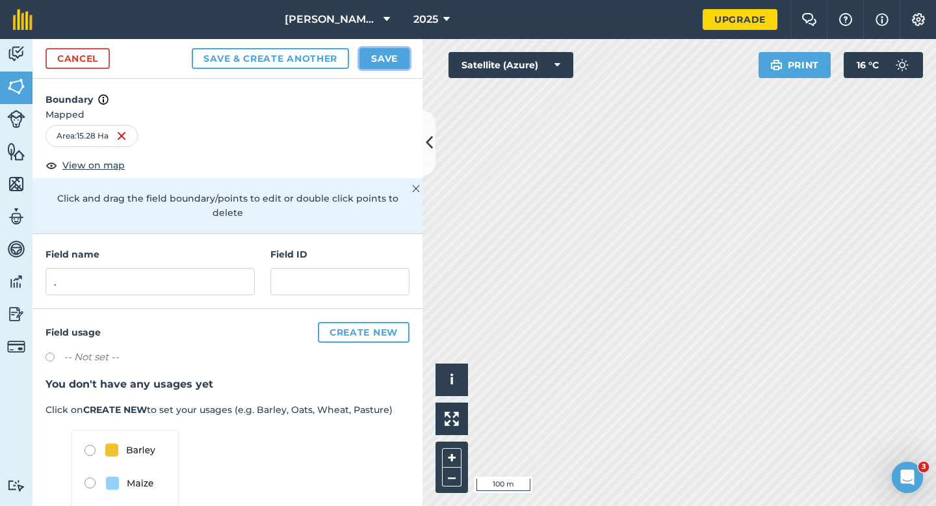
click at [393, 53] on button "Save" at bounding box center [384, 58] width 50 height 21
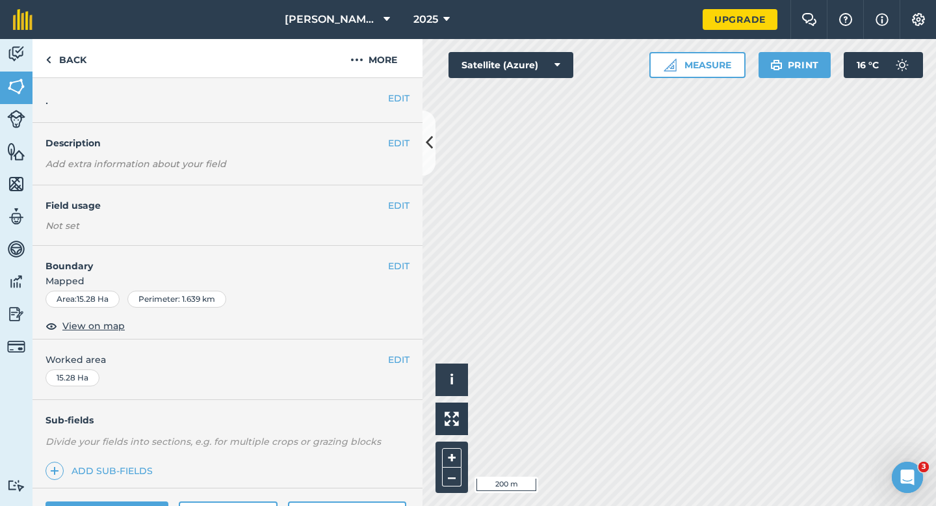
click at [393, 352] on div "EDIT Worked area 15.28 Ha" at bounding box center [227, 369] width 390 height 60
click at [403, 355] on button "EDIT" at bounding box center [398, 359] width 21 height 14
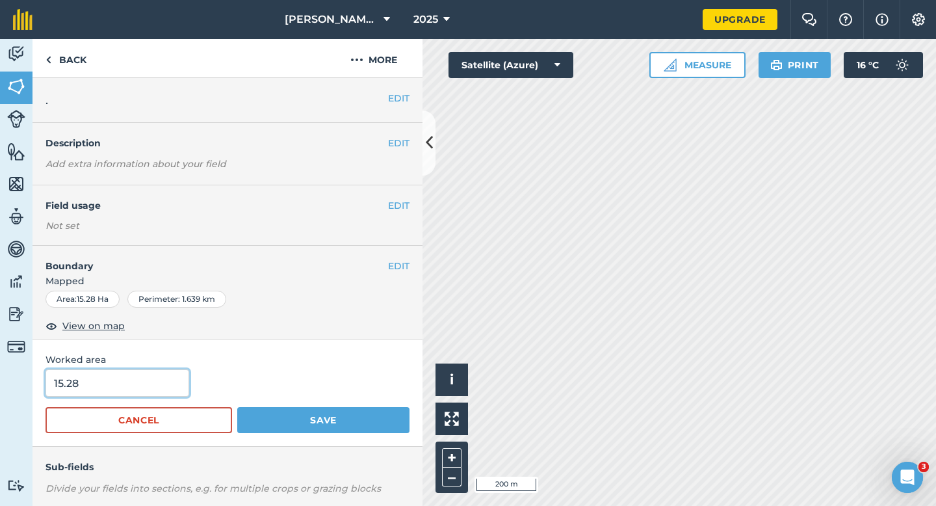
click at [146, 379] on input "15.28" at bounding box center [117, 382] width 144 height 27
type input "15.3"
click at [237, 407] on button "Save" at bounding box center [323, 420] width 172 height 26
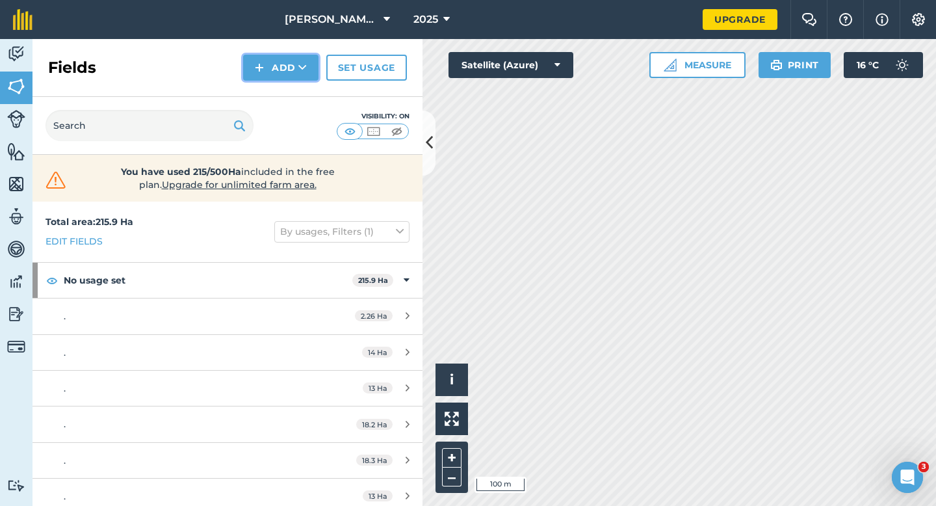
click at [280, 78] on button "Add" at bounding box center [280, 68] width 75 height 26
click at [280, 99] on link "Draw" at bounding box center [280, 97] width 71 height 29
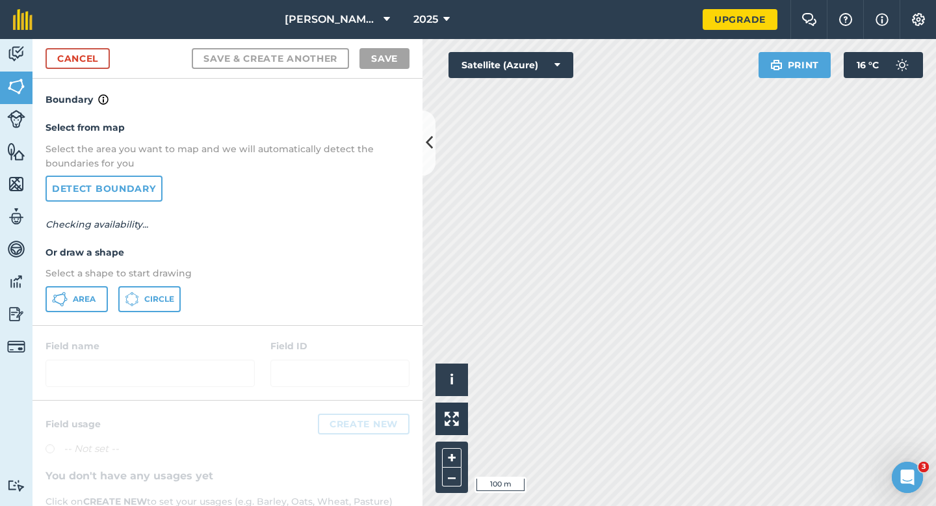
click at [68, 313] on div "Select from map Select the area you want to map and we will automatically detec…" at bounding box center [227, 215] width 390 height 217
click at [77, 298] on span "Area" at bounding box center [84, 299] width 23 height 10
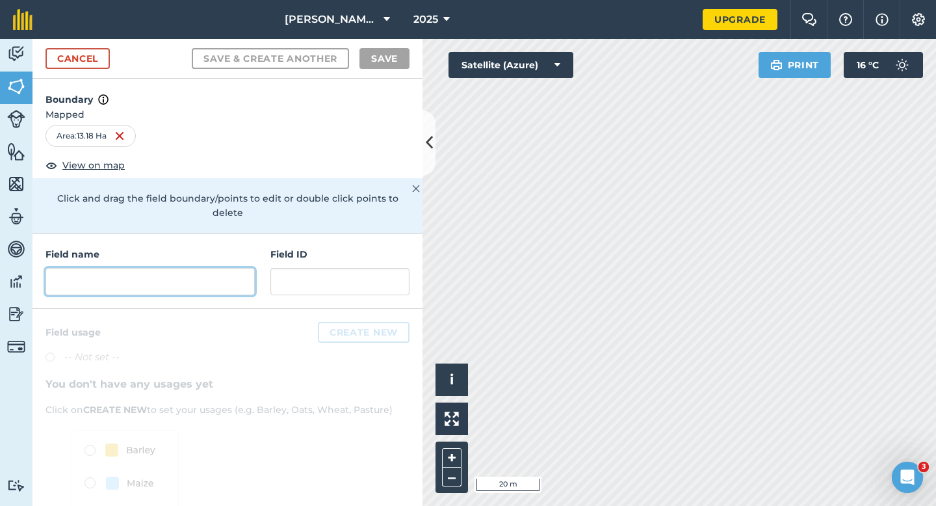
click at [235, 277] on input "text" at bounding box center [149, 281] width 209 height 27
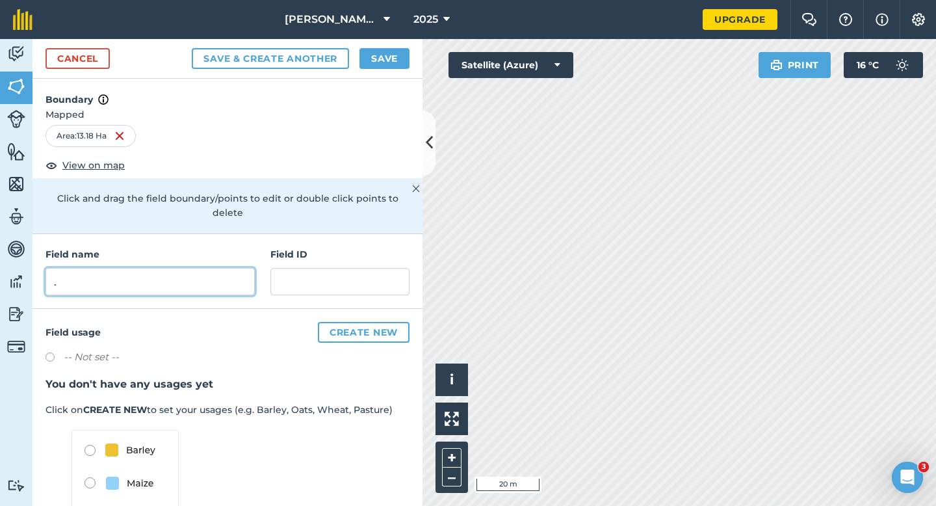
type input "."
click at [384, 70] on div "Cancel Save & Create Another Save" at bounding box center [227, 59] width 390 height 40
click at [384, 64] on button "Save" at bounding box center [384, 58] width 50 height 21
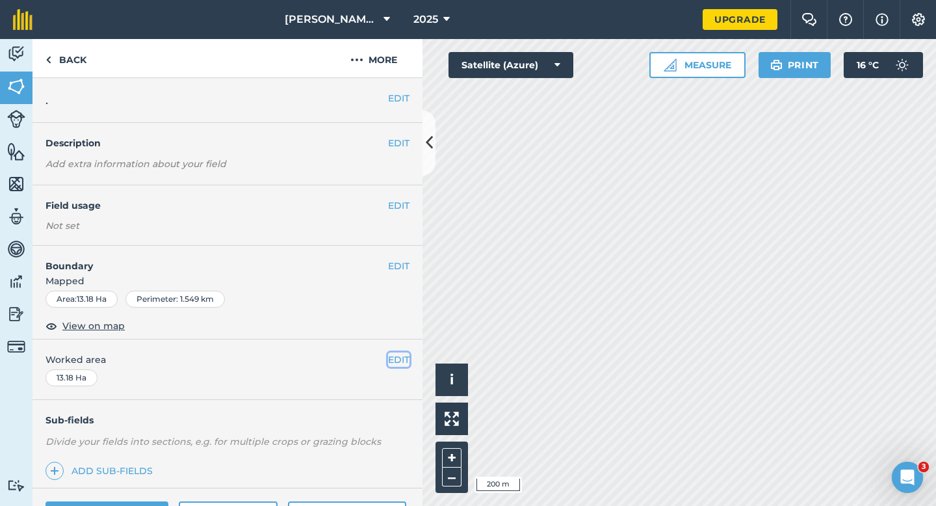
click at [396, 353] on button "EDIT" at bounding box center [398, 359] width 21 height 14
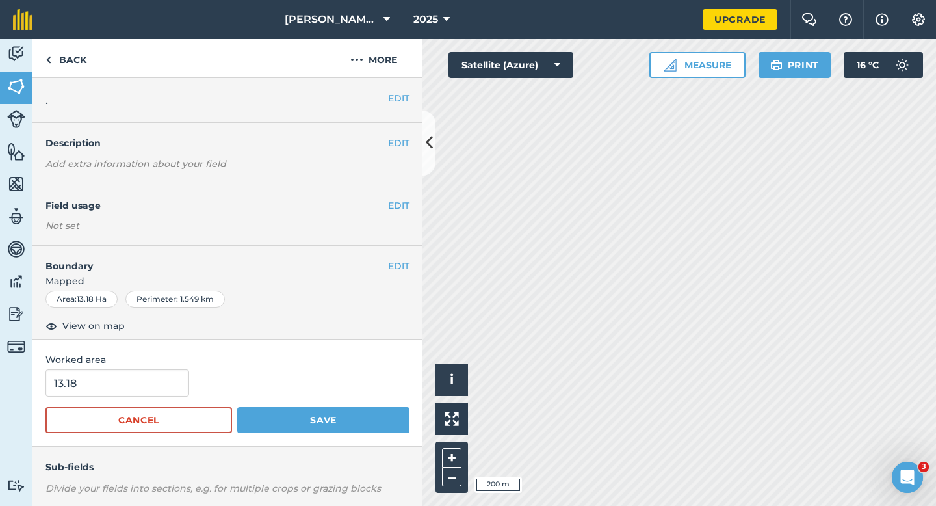
click at [184, 378] on div "13.18" at bounding box center [227, 382] width 364 height 27
click at [181, 378] on input "13.18" at bounding box center [117, 382] width 144 height 27
type input "13.2"
click at [237, 407] on button "Save" at bounding box center [323, 420] width 172 height 26
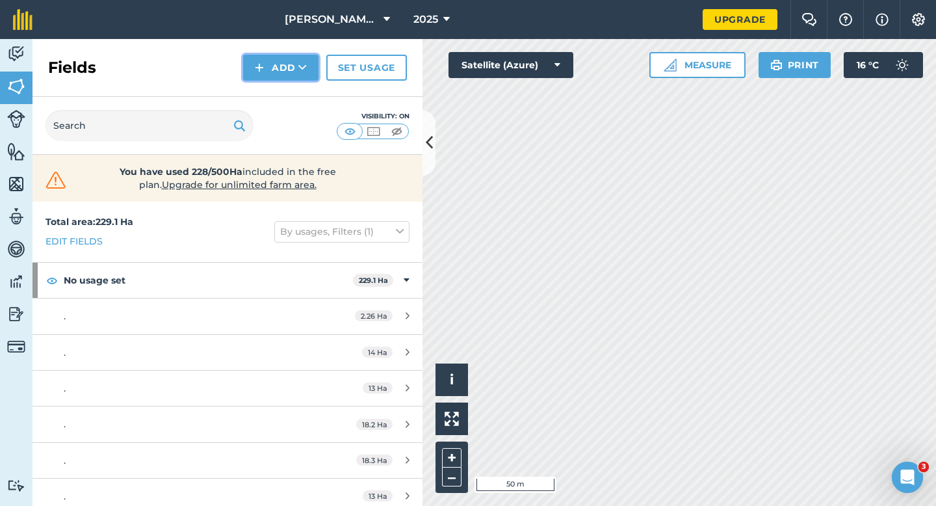
click at [269, 65] on button "Add" at bounding box center [280, 68] width 75 height 26
click at [269, 91] on link "Draw" at bounding box center [280, 97] width 71 height 29
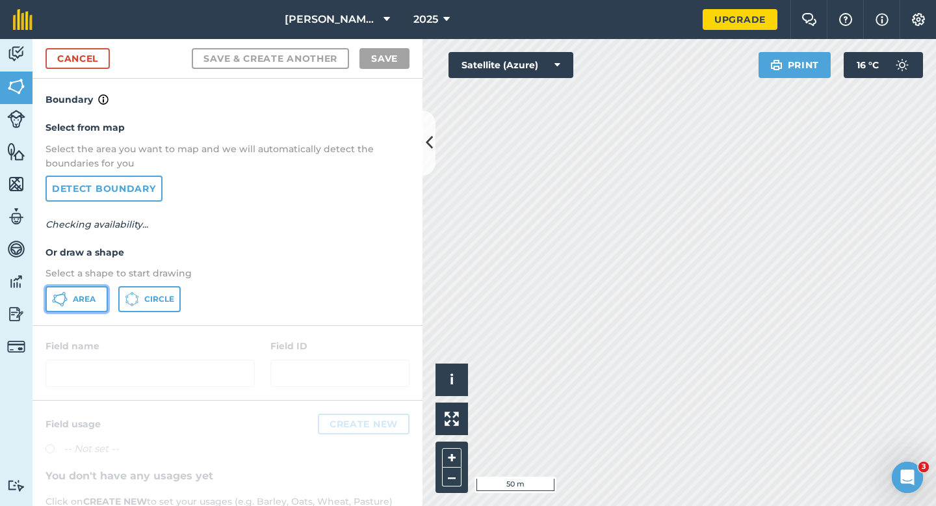
click at [89, 299] on span "Area" at bounding box center [84, 299] width 23 height 10
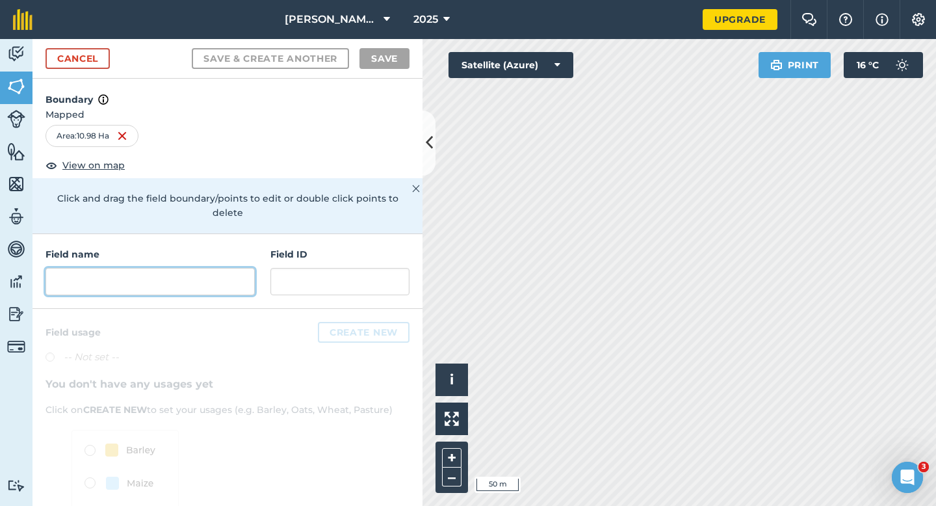
click at [215, 279] on input "text" at bounding box center [149, 281] width 209 height 27
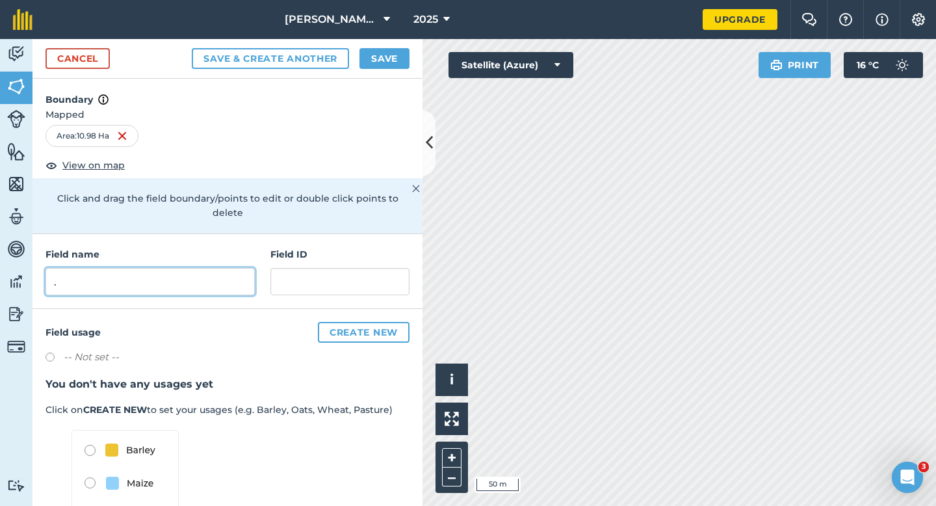
type input "."
click at [407, 59] on button "Save" at bounding box center [384, 58] width 50 height 21
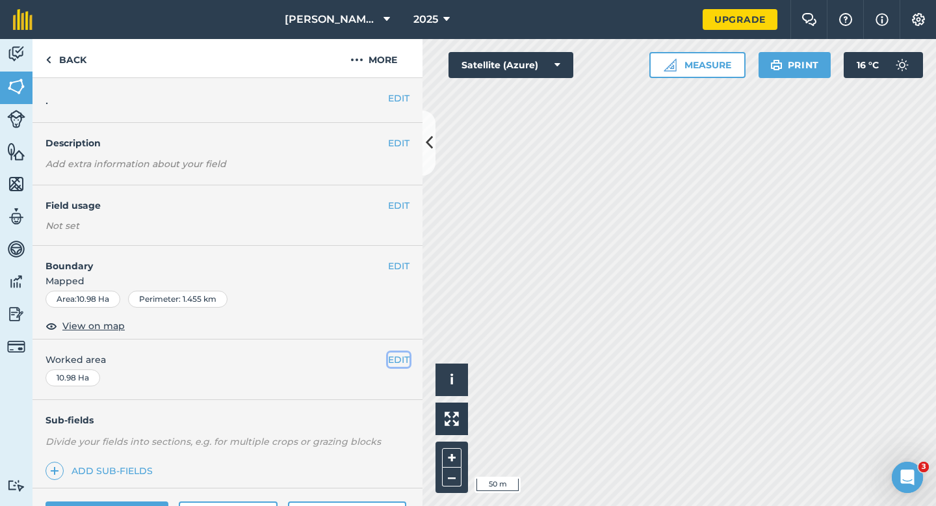
click at [396, 363] on button "EDIT" at bounding box center [398, 359] width 21 height 14
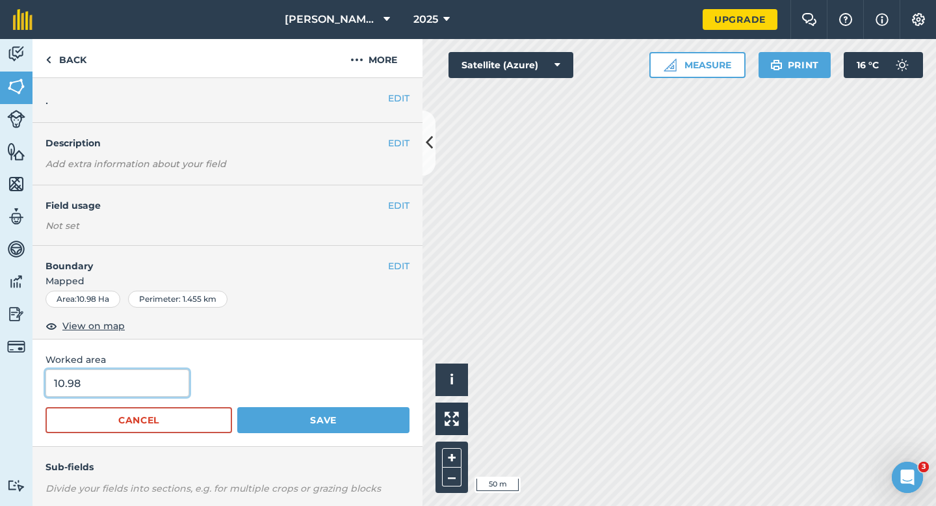
click at [117, 382] on input "10.98" at bounding box center [117, 382] width 144 height 27
type input "11"
click at [237, 407] on button "Save" at bounding box center [323, 420] width 172 height 26
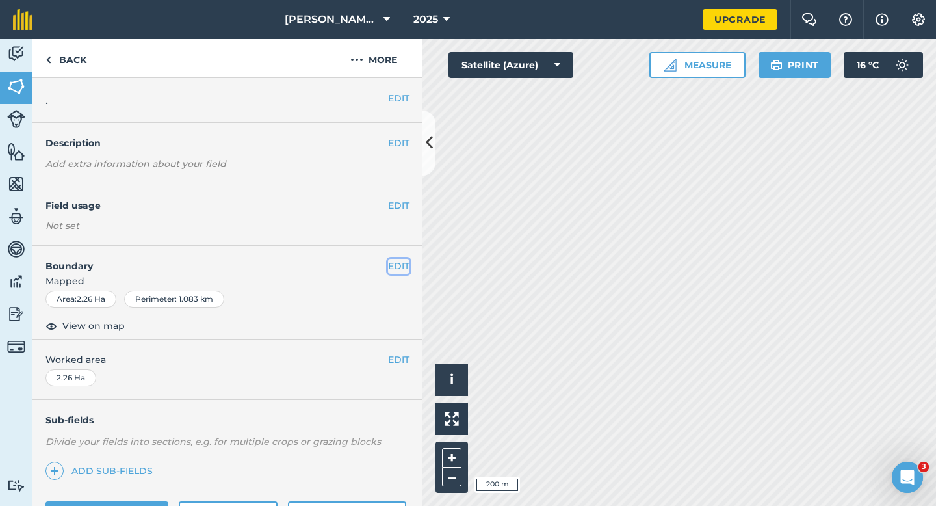
click at [394, 266] on button "EDIT" at bounding box center [398, 266] width 21 height 14
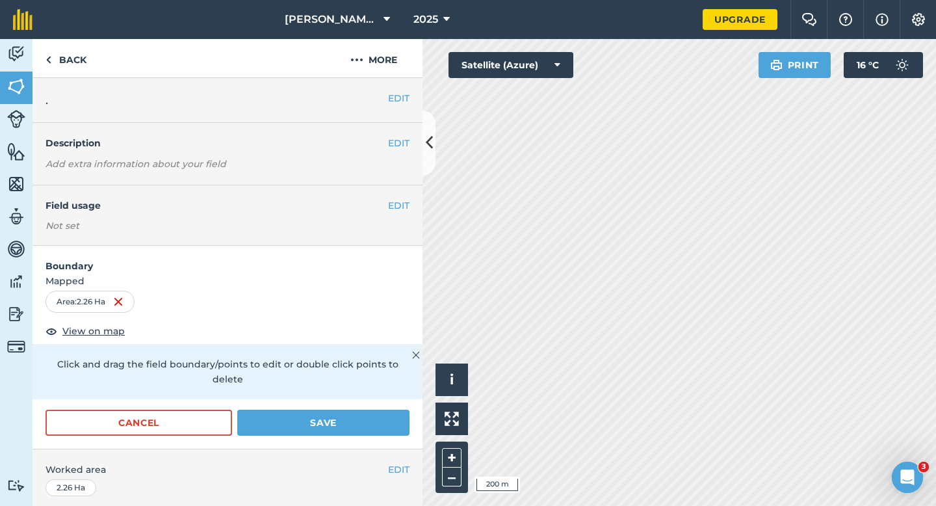
click at [196, 391] on form "Boundary Mapped Area : 2.26 Ha View on map Click and drag the field boundary/po…" at bounding box center [227, 347] width 390 height 203
click at [196, 419] on button "Cancel" at bounding box center [138, 422] width 186 height 26
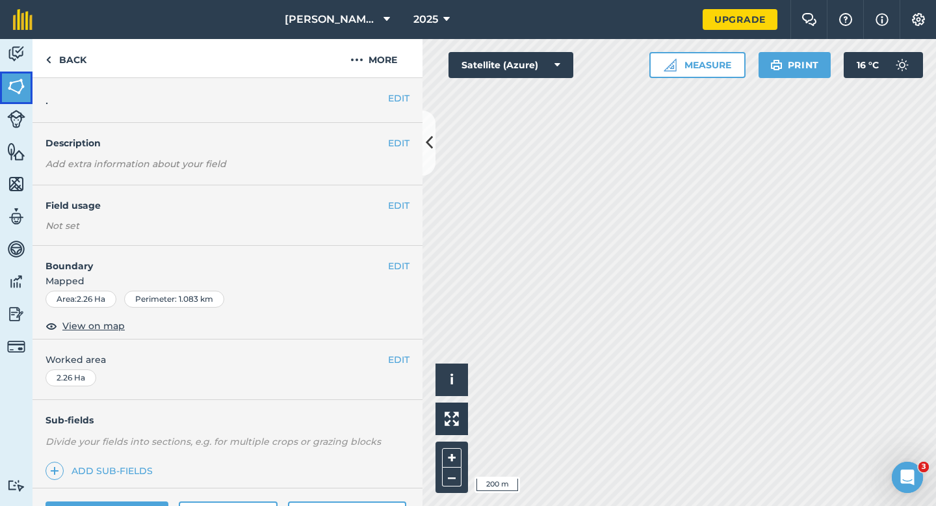
click at [28, 88] on link "Fields" at bounding box center [16, 87] width 32 height 32
click at [396, 269] on button "EDIT" at bounding box center [398, 266] width 21 height 14
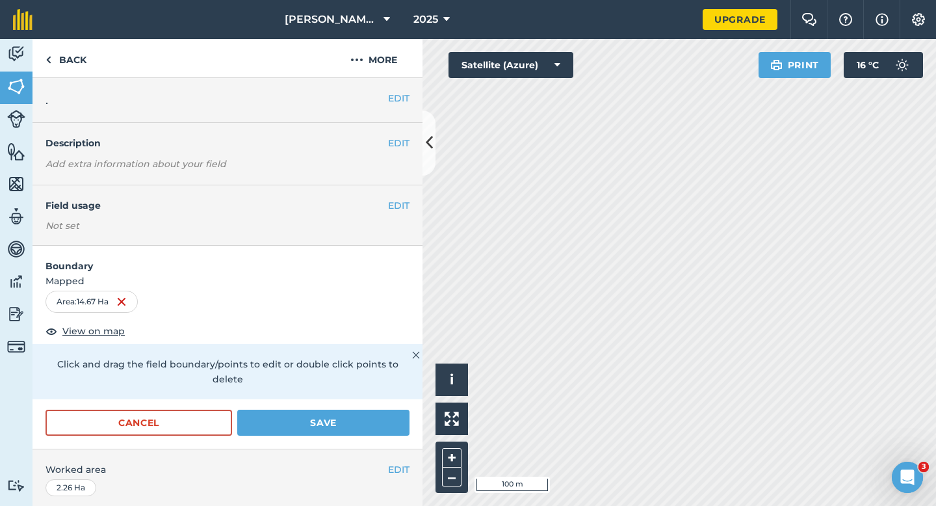
click at [387, 388] on form "Boundary Mapped Area : 14.67 Ha View on map Click and drag the field boundary/p…" at bounding box center [227, 347] width 390 height 203
click at [385, 409] on button "Save" at bounding box center [323, 422] width 172 height 26
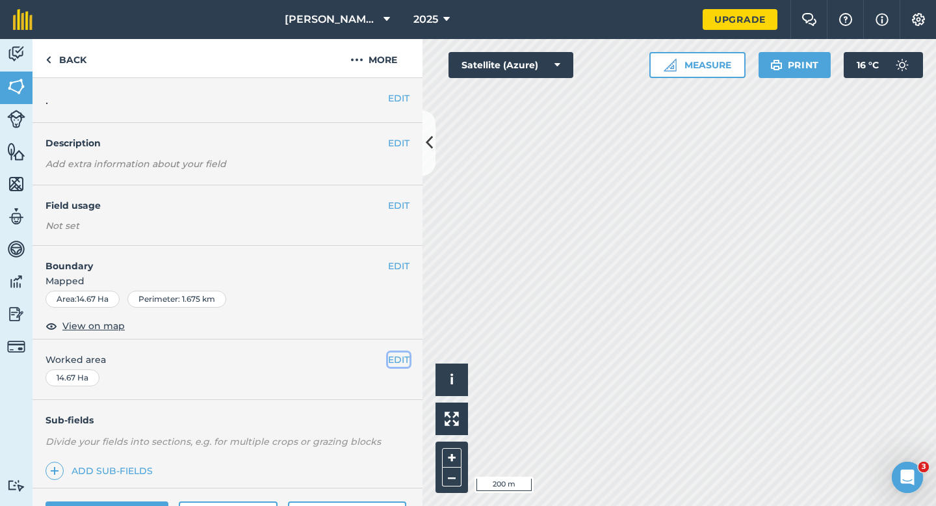
click at [403, 365] on button "EDIT" at bounding box center [398, 359] width 21 height 14
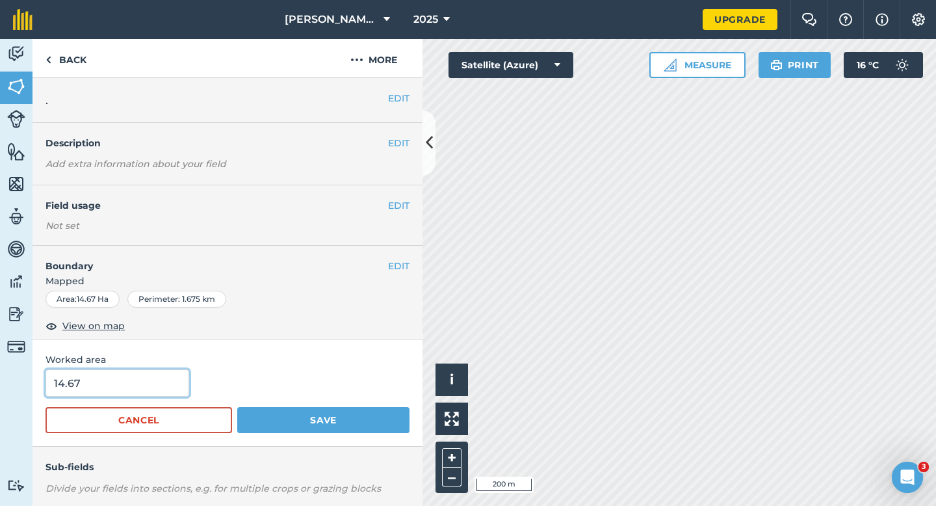
click at [153, 394] on input "14.67" at bounding box center [117, 382] width 144 height 27
type input "14.7"
click at [237, 407] on button "Save" at bounding box center [323, 420] width 172 height 26
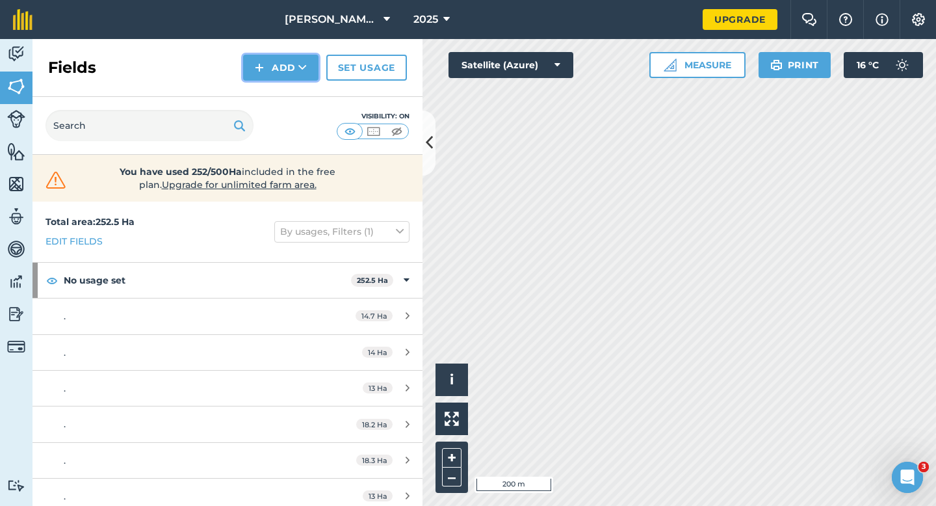
click at [264, 71] on button "Add" at bounding box center [280, 68] width 75 height 26
click at [268, 94] on link "Draw" at bounding box center [280, 97] width 71 height 29
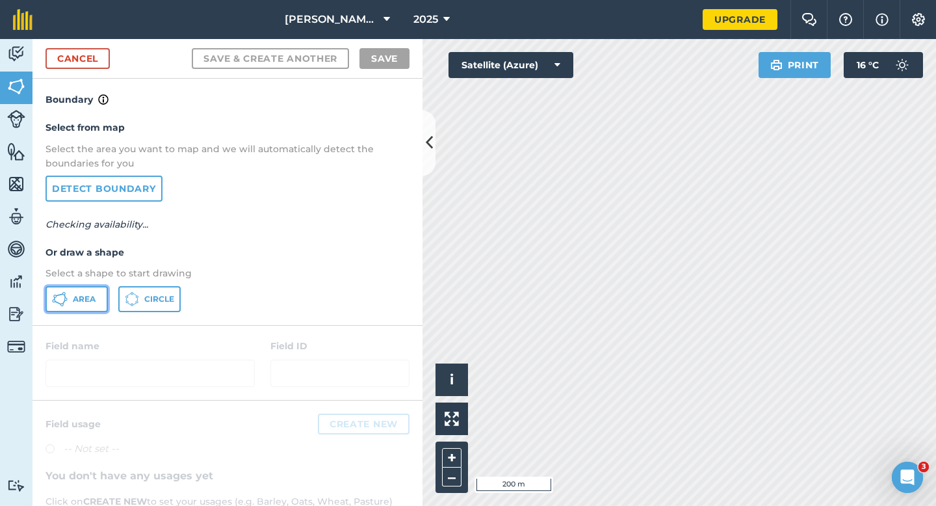
click at [75, 307] on button "Area" at bounding box center [76, 299] width 62 height 26
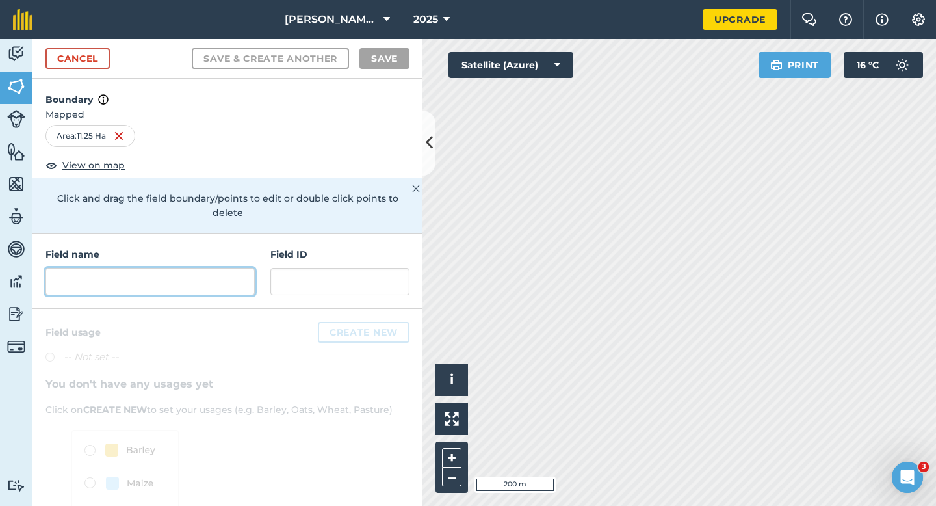
click at [240, 268] on input "text" at bounding box center [149, 281] width 209 height 27
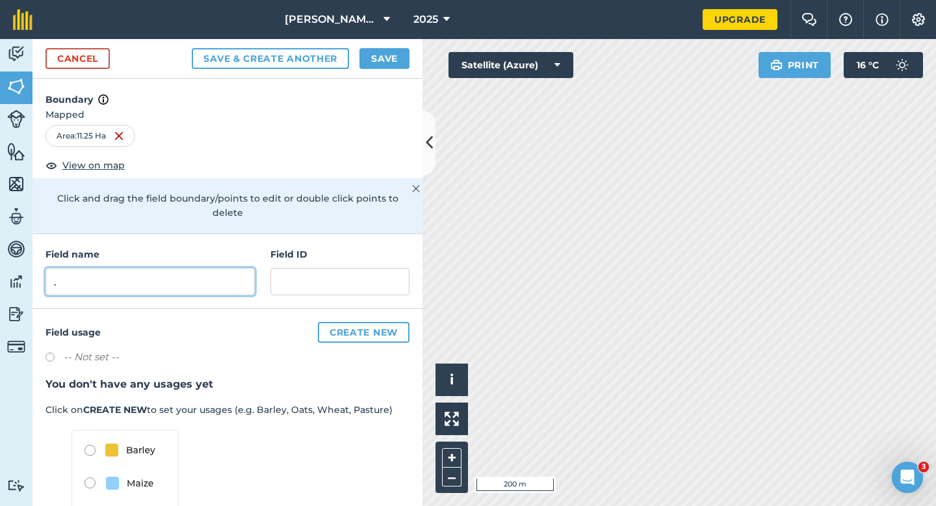
type input "."
click at [394, 45] on div "Cancel Save & Create Another Save" at bounding box center [227, 59] width 390 height 40
click at [391, 56] on button "Save" at bounding box center [384, 58] width 50 height 21
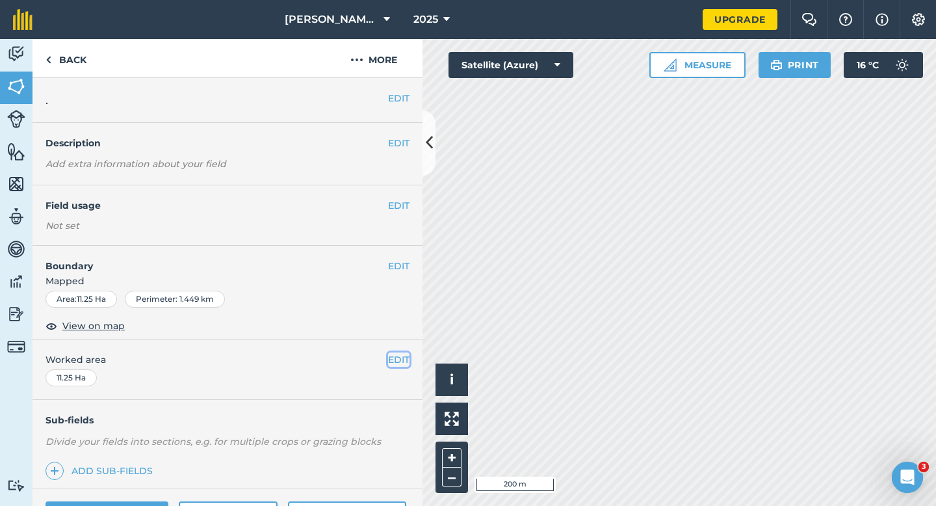
click at [394, 357] on button "EDIT" at bounding box center [398, 359] width 21 height 14
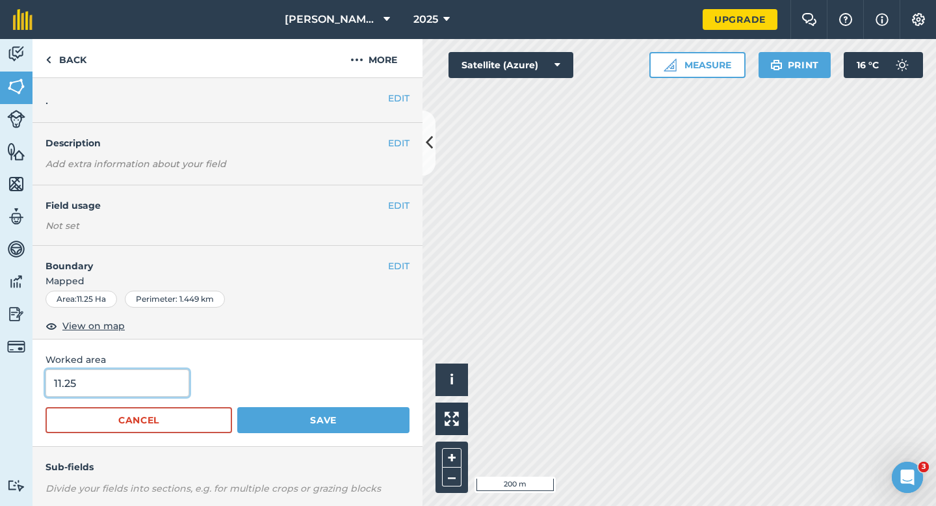
click at [98, 386] on input "11.25" at bounding box center [117, 382] width 144 height 27
type input "11.3"
click at [237, 407] on button "Save" at bounding box center [323, 420] width 172 height 26
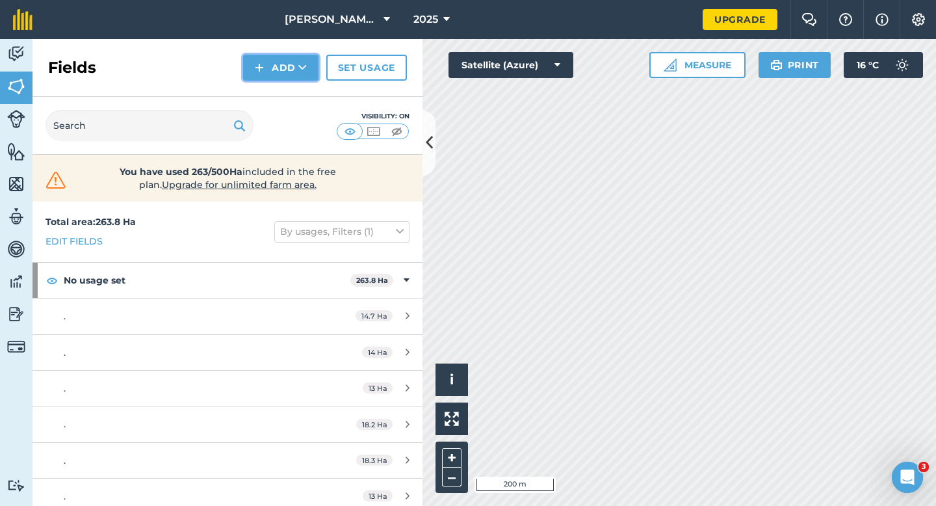
click at [271, 60] on button "Add" at bounding box center [280, 68] width 75 height 26
click at [272, 109] on link "Draw" at bounding box center [280, 97] width 71 height 29
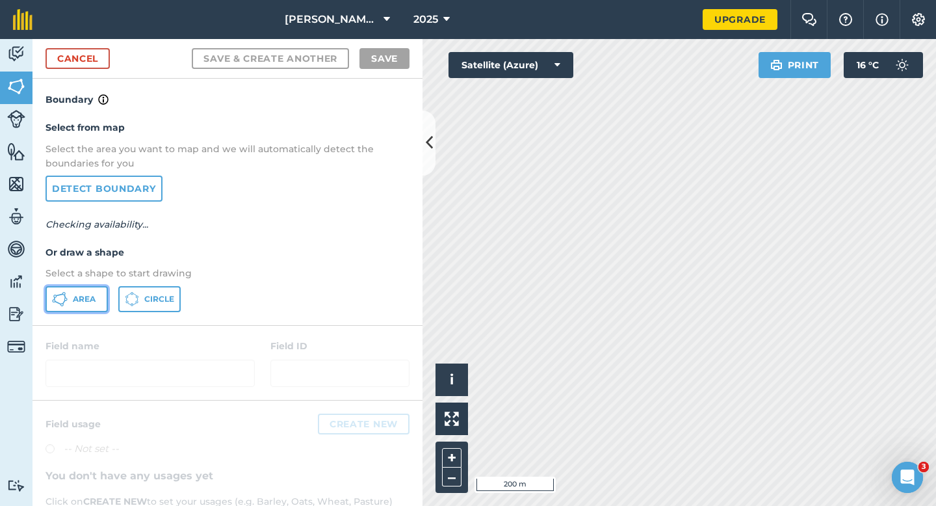
click at [84, 302] on span "Area" at bounding box center [84, 299] width 23 height 10
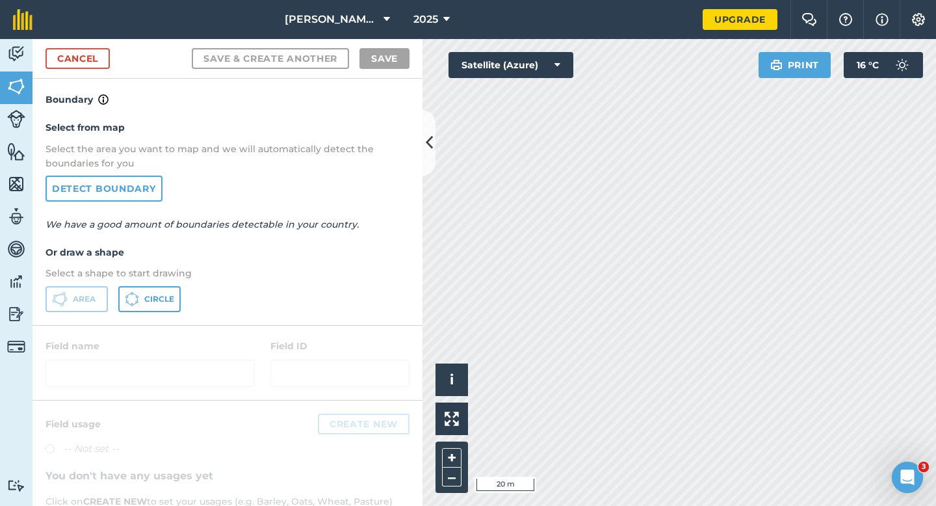
click at [727, 0] on html "[PERSON_NAME] & Sons 2025 Upgrade Farm Chat Help Info Settings Map printing is …" at bounding box center [468, 253] width 936 height 506
click at [718, 0] on html "[PERSON_NAME] & Sons 2025 Upgrade Farm Chat Help Info Settings Map printing is …" at bounding box center [468, 253] width 936 height 506
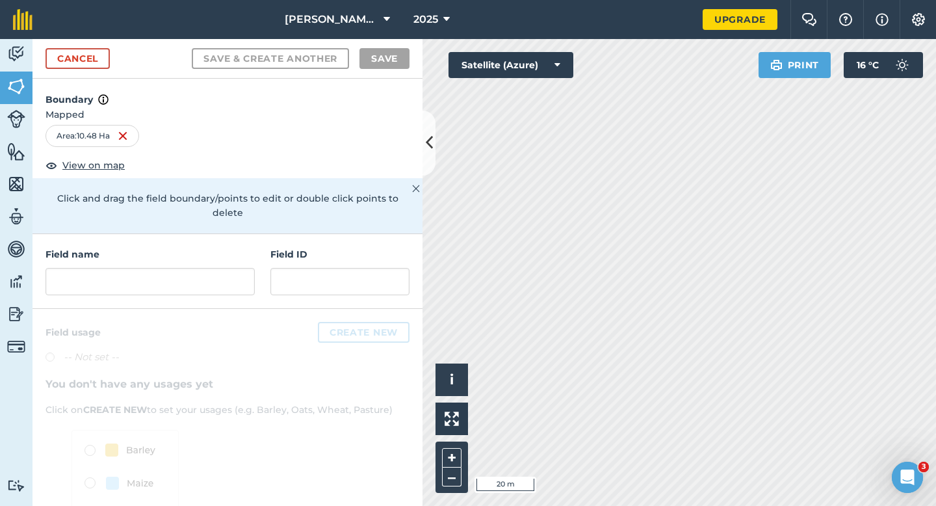
click at [637, 0] on html "[PERSON_NAME] & Sons 2025 Upgrade Farm Chat Help Info Settings Map printing is …" at bounding box center [468, 253] width 936 height 506
click at [224, 247] on h4 "Field name" at bounding box center [149, 254] width 209 height 14
click at [220, 268] on input "text" at bounding box center [149, 281] width 209 height 27
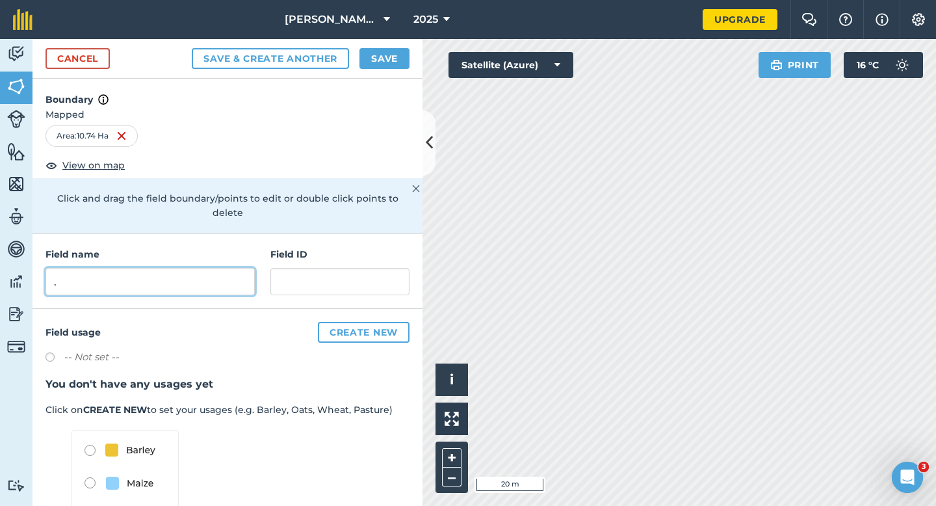
type input "."
click at [375, 57] on button "Save" at bounding box center [384, 58] width 50 height 21
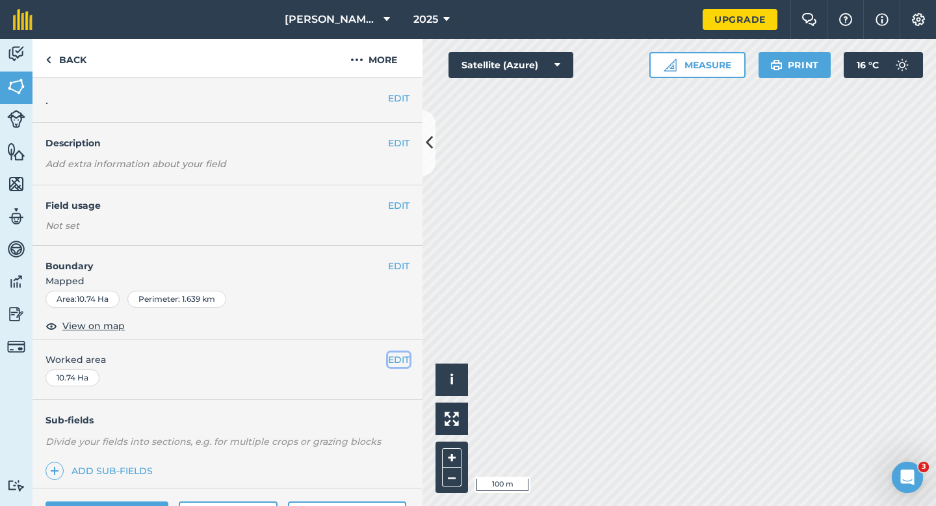
click at [391, 358] on button "EDIT" at bounding box center [398, 359] width 21 height 14
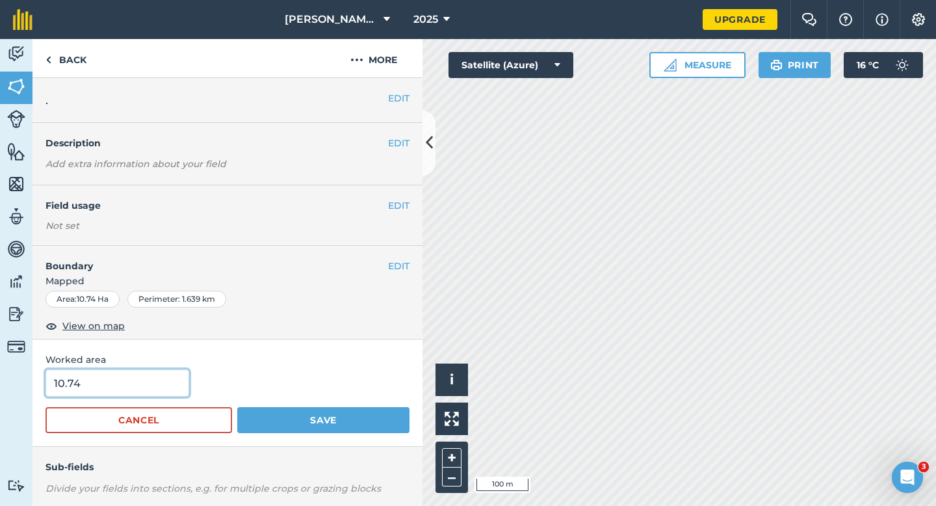
click at [156, 391] on input "10.74" at bounding box center [117, 382] width 144 height 27
type input "10.7"
click at [237, 407] on button "Save" at bounding box center [323, 420] width 172 height 26
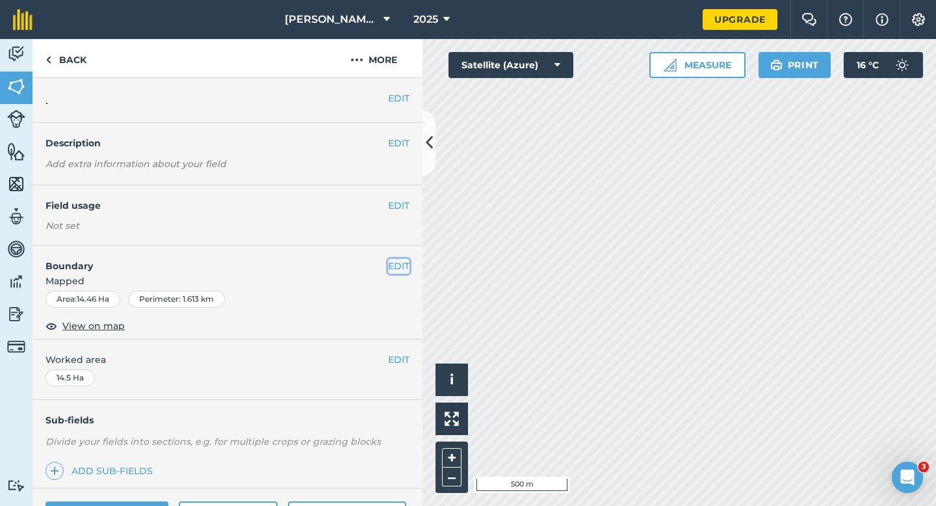
click at [396, 264] on button "EDIT" at bounding box center [398, 266] width 21 height 14
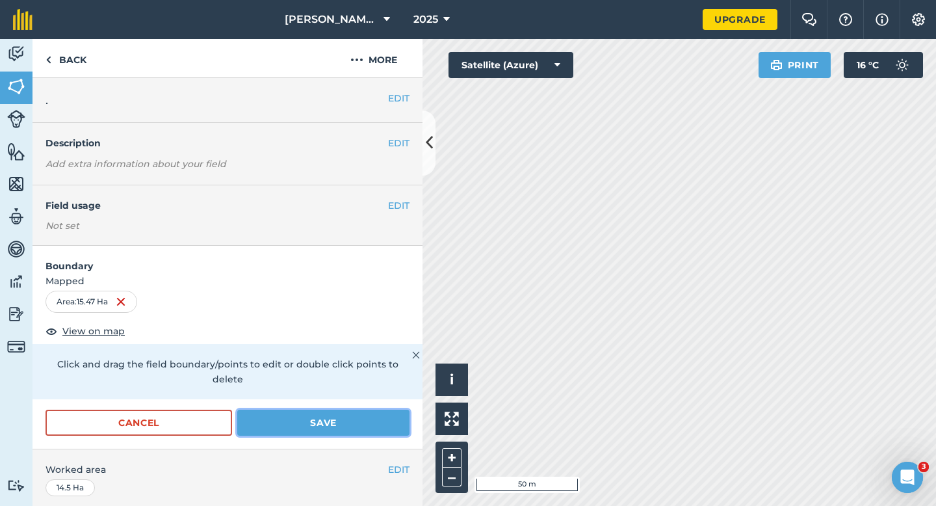
click at [375, 409] on button "Save" at bounding box center [323, 422] width 172 height 26
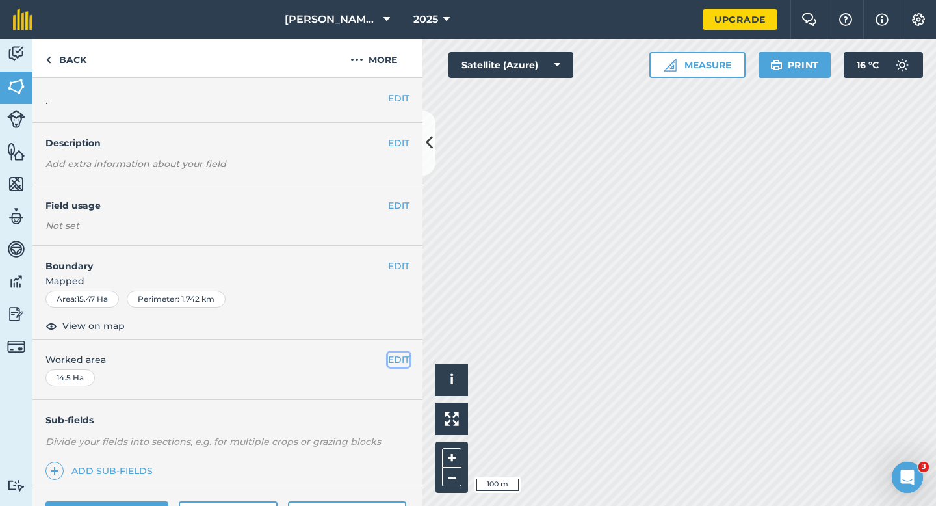
click at [404, 362] on button "EDIT" at bounding box center [398, 359] width 21 height 14
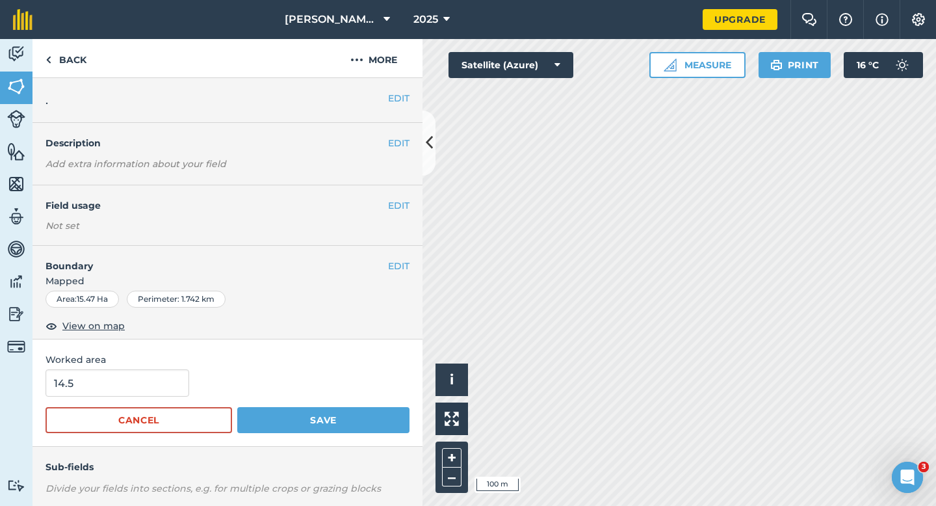
click at [214, 384] on div "14.5" at bounding box center [227, 382] width 364 height 27
click at [186, 384] on div "14.5" at bounding box center [227, 382] width 364 height 27
click at [171, 384] on input "14.5" at bounding box center [117, 382] width 144 height 27
type input "15.5"
click at [237, 407] on button "Save" at bounding box center [323, 420] width 172 height 26
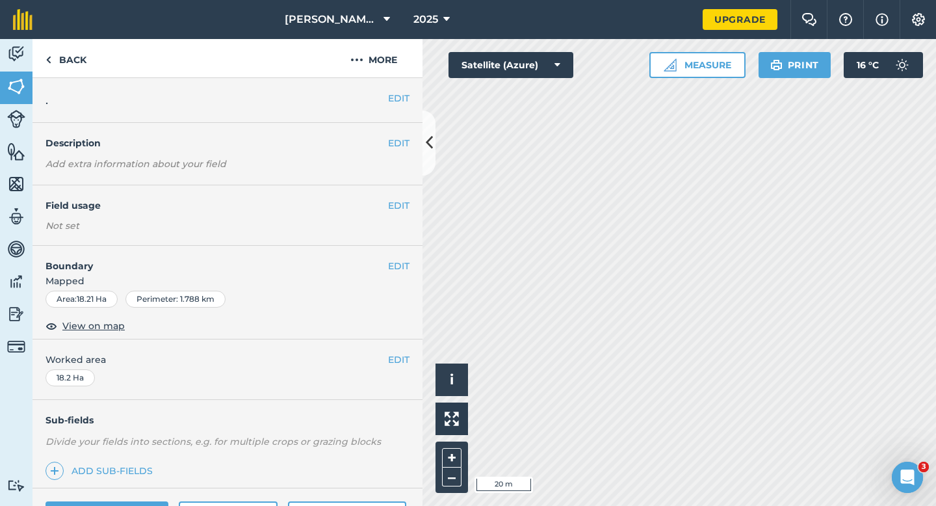
click at [413, 268] on div "EDIT Boundary Mapped Area : 18.21 Ha Perimeter : 1.788 km View on map" at bounding box center [227, 293] width 390 height 94
click at [398, 272] on button "EDIT" at bounding box center [398, 266] width 21 height 14
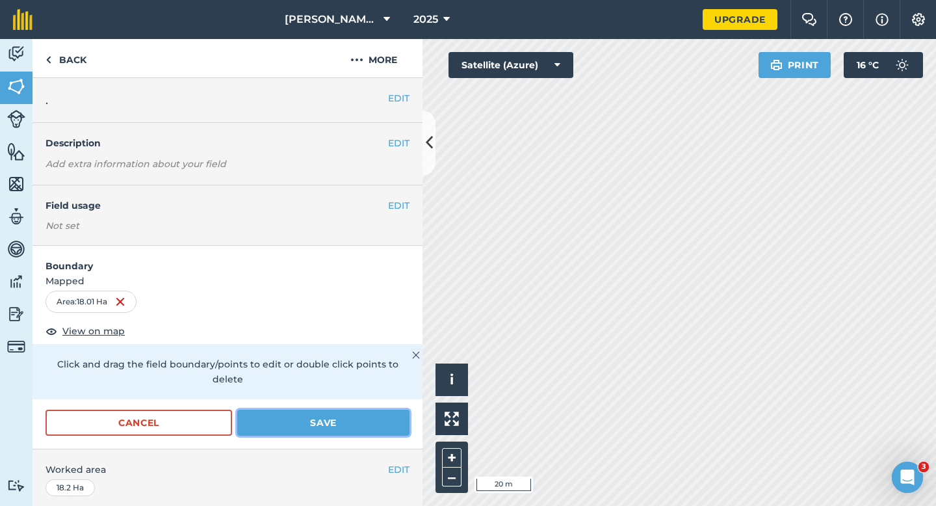
click at [327, 409] on button "Save" at bounding box center [323, 422] width 172 height 26
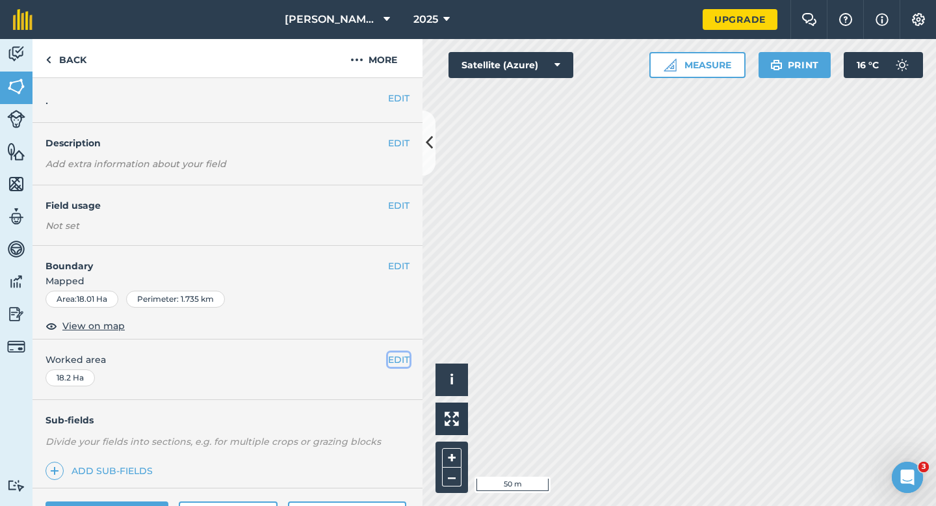
click at [396, 357] on button "EDIT" at bounding box center [398, 359] width 21 height 14
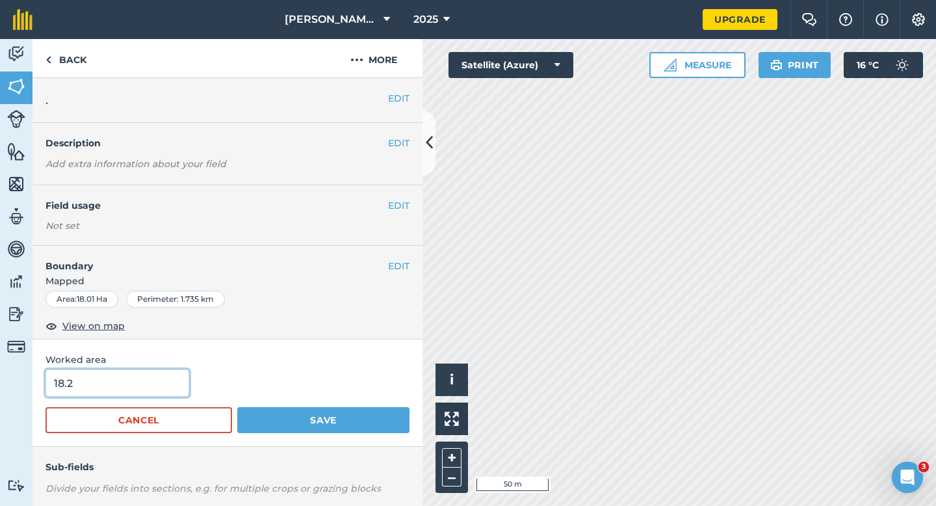
click at [120, 390] on input "18.2" at bounding box center [117, 382] width 144 height 27
type input "18"
click at [237, 407] on button "Save" at bounding box center [323, 420] width 172 height 26
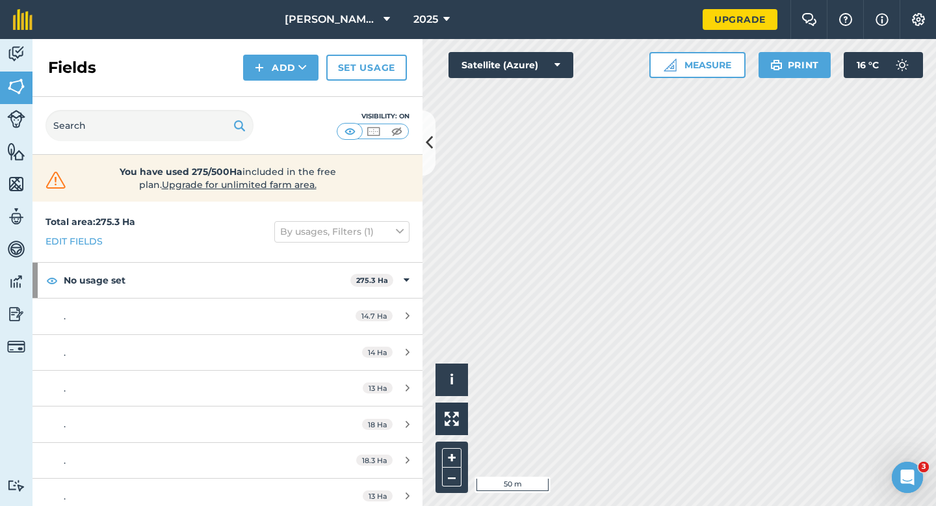
click at [291, 84] on div "Fields Add Set usage" at bounding box center [227, 68] width 390 height 58
click at [289, 75] on button "Add" at bounding box center [280, 68] width 75 height 26
click at [290, 106] on link "Draw" at bounding box center [280, 97] width 71 height 29
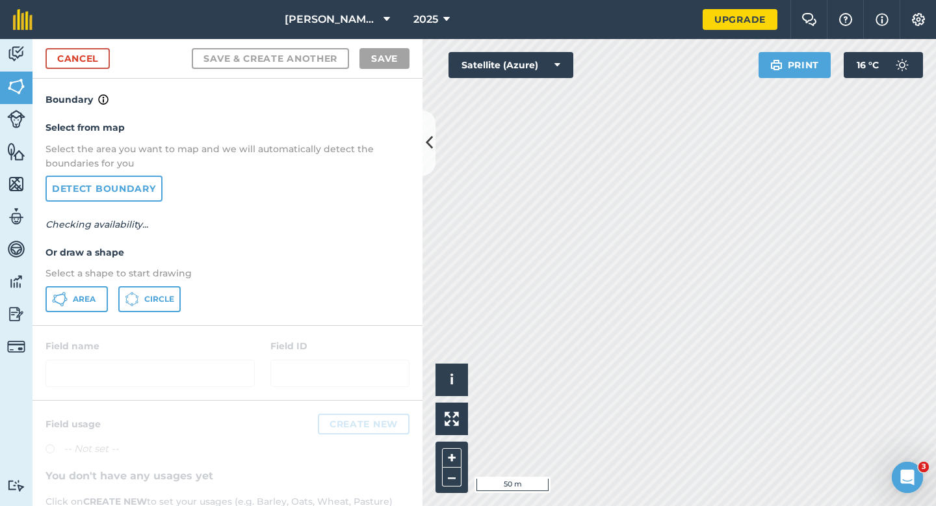
click at [90, 283] on div "Select from map Select the area you want to map and we will automatically detec…" at bounding box center [227, 215] width 390 height 217
click at [89, 292] on button "Area" at bounding box center [76, 299] width 62 height 26
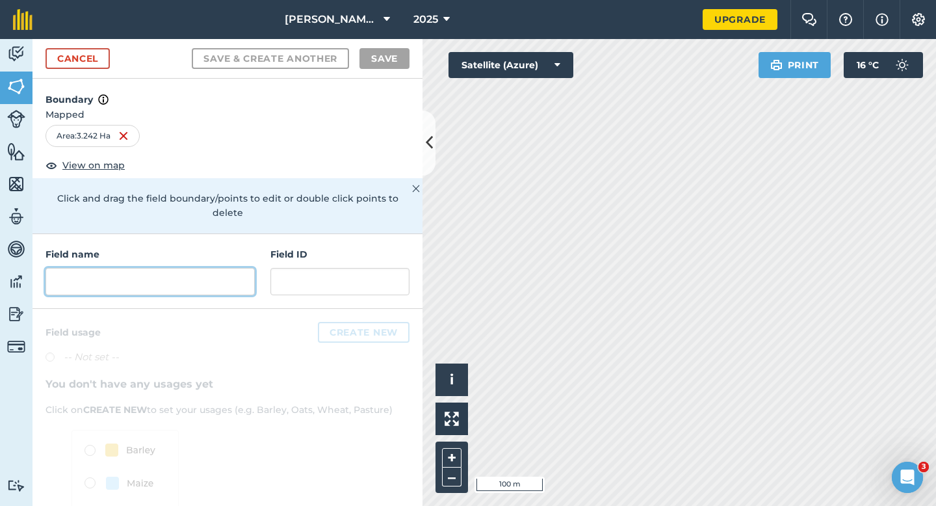
click at [178, 270] on input "text" at bounding box center [149, 281] width 209 height 27
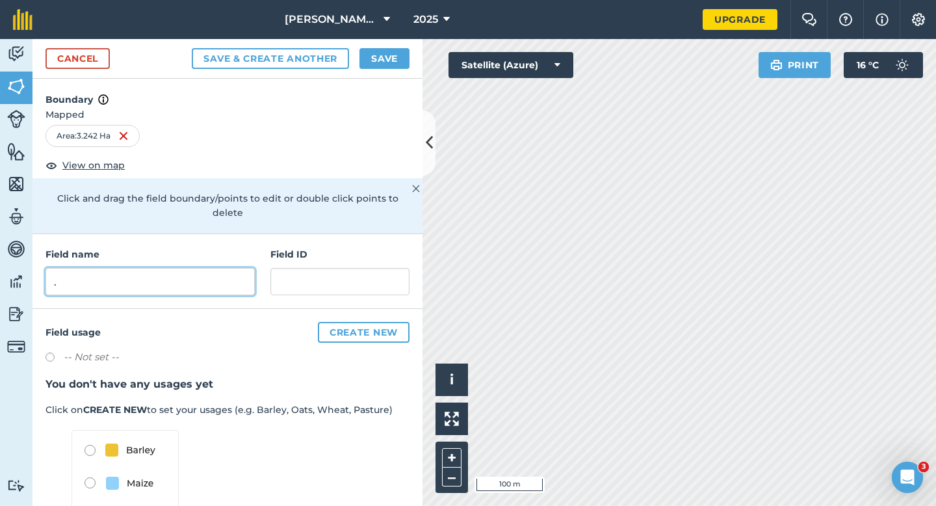
type input "."
click at [379, 63] on button "Save" at bounding box center [384, 58] width 50 height 21
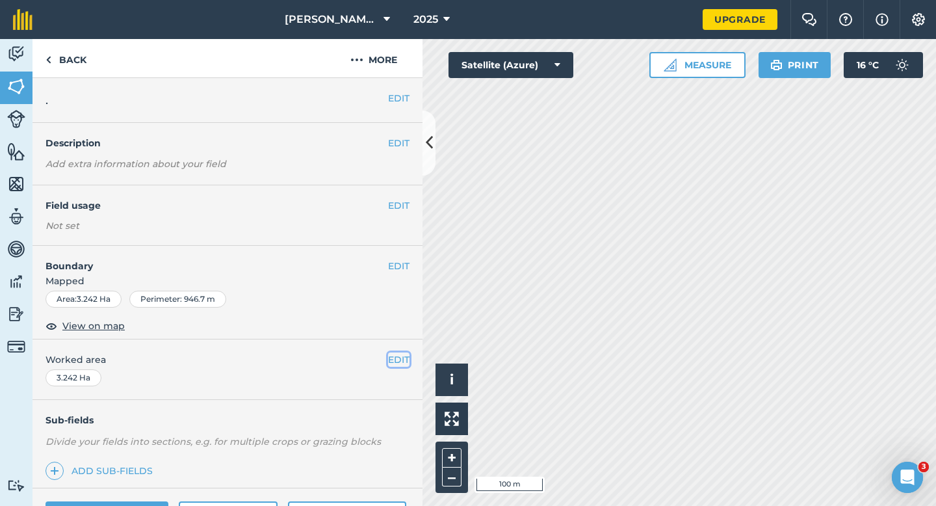
click at [402, 362] on button "EDIT" at bounding box center [398, 359] width 21 height 14
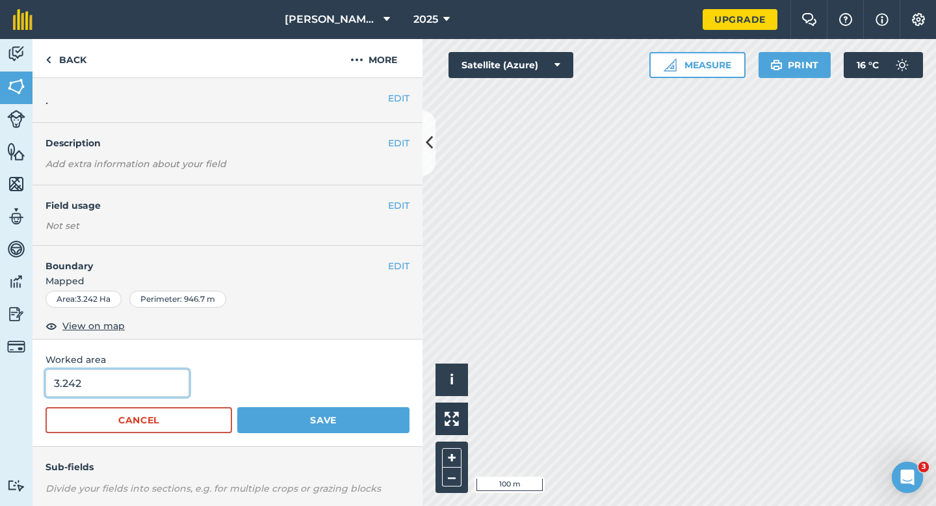
click at [161, 382] on input "3.242" at bounding box center [117, 382] width 144 height 27
type input "3.3"
click at [237, 407] on button "Save" at bounding box center [323, 420] width 172 height 26
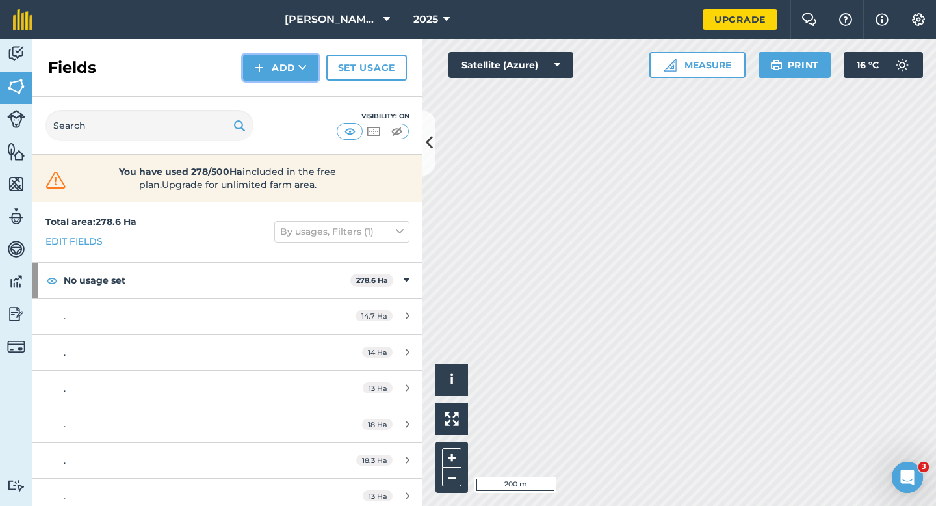
click at [293, 76] on button "Add" at bounding box center [280, 68] width 75 height 26
click at [293, 93] on link "Draw" at bounding box center [280, 97] width 71 height 29
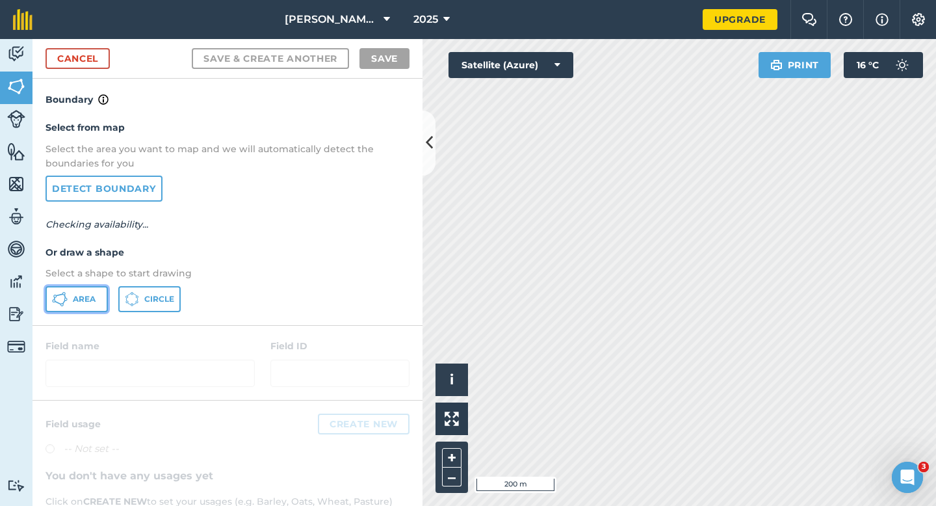
click at [91, 310] on button "Area" at bounding box center [76, 299] width 62 height 26
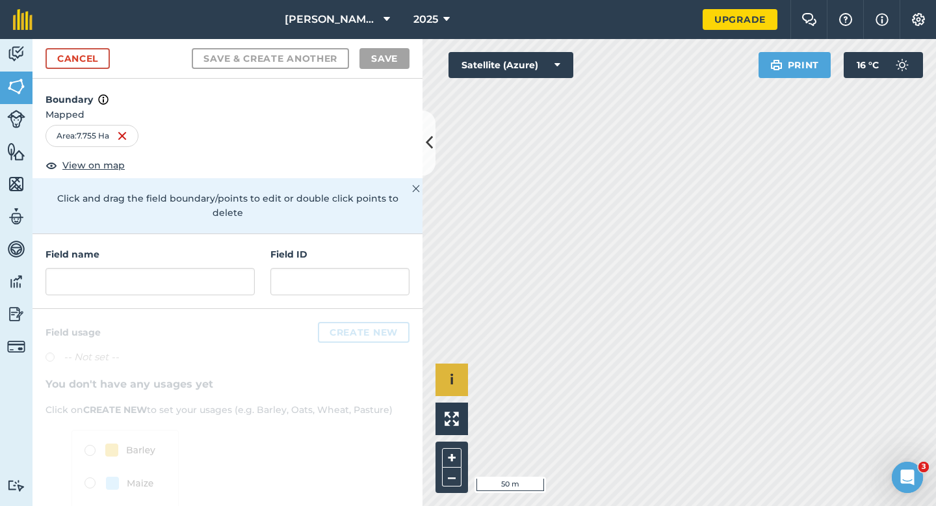
click at [452, 387] on div "Click to start drawing i © 2025 TomTom, Microsoft 50 m + –" at bounding box center [678, 272] width 513 height 467
click at [151, 268] on input "text" at bounding box center [149, 281] width 209 height 27
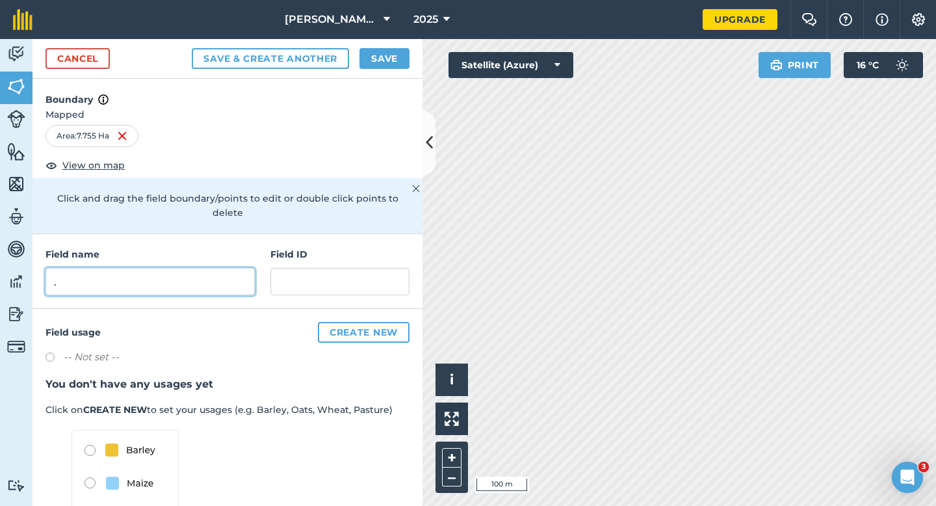
type input "."
click at [376, 47] on div "Cancel Save & Create Another Save" at bounding box center [227, 59] width 390 height 40
click at [396, 62] on button "Save" at bounding box center [384, 58] width 50 height 21
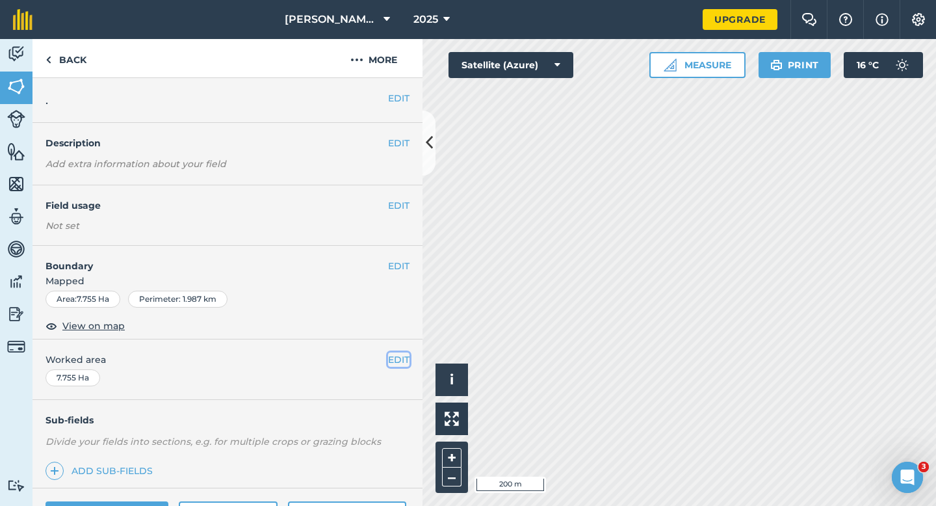
click at [408, 363] on button "EDIT" at bounding box center [398, 359] width 21 height 14
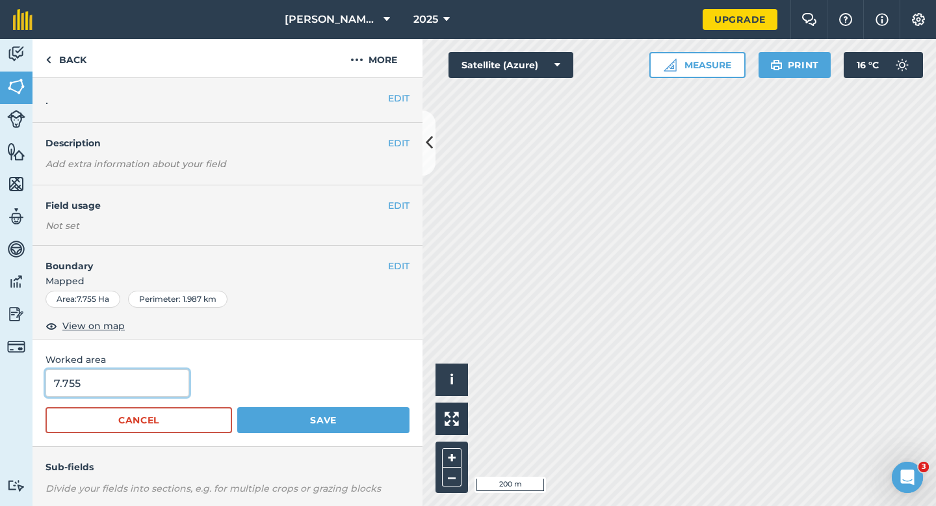
click at [171, 373] on input "7.755" at bounding box center [117, 382] width 144 height 27
click at [160, 391] on input "7.755" at bounding box center [117, 382] width 144 height 27
type input "7.7"
click at [237, 407] on button "Save" at bounding box center [323, 420] width 172 height 26
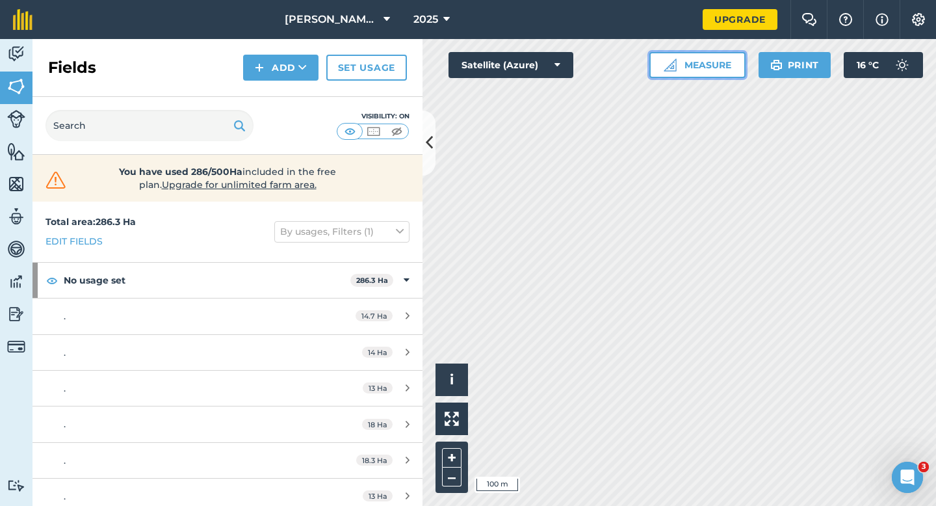
click at [688, 57] on button "Measure" at bounding box center [697, 65] width 96 height 26
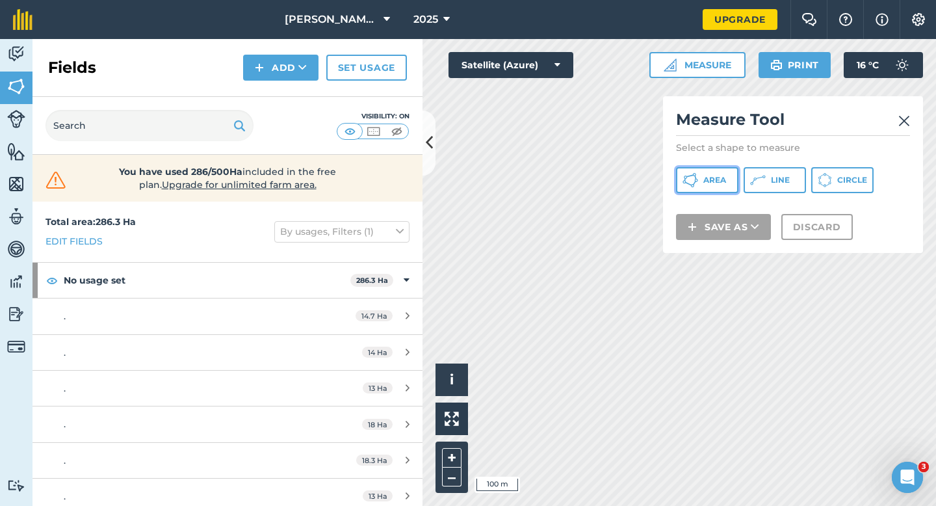
click at [708, 167] on button "Area" at bounding box center [707, 180] width 62 height 26
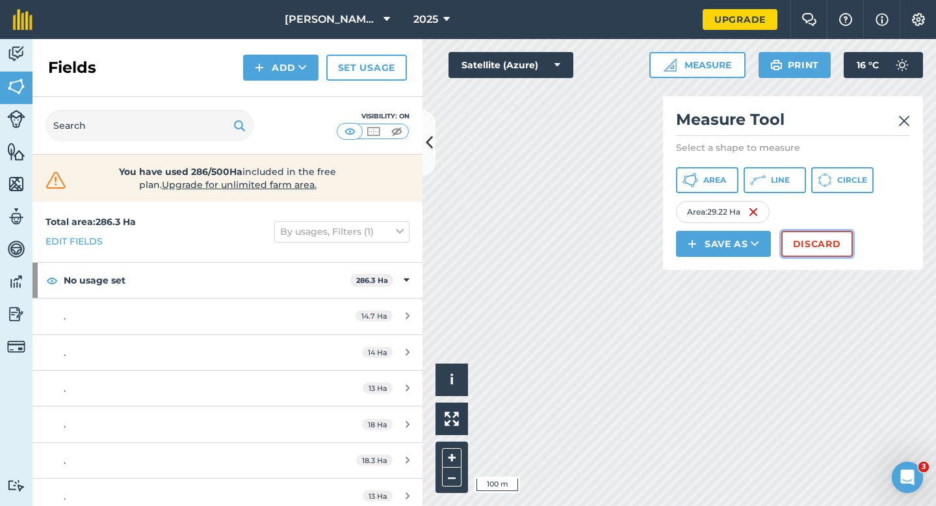
click at [814, 246] on button "Discard" at bounding box center [816, 244] width 71 height 26
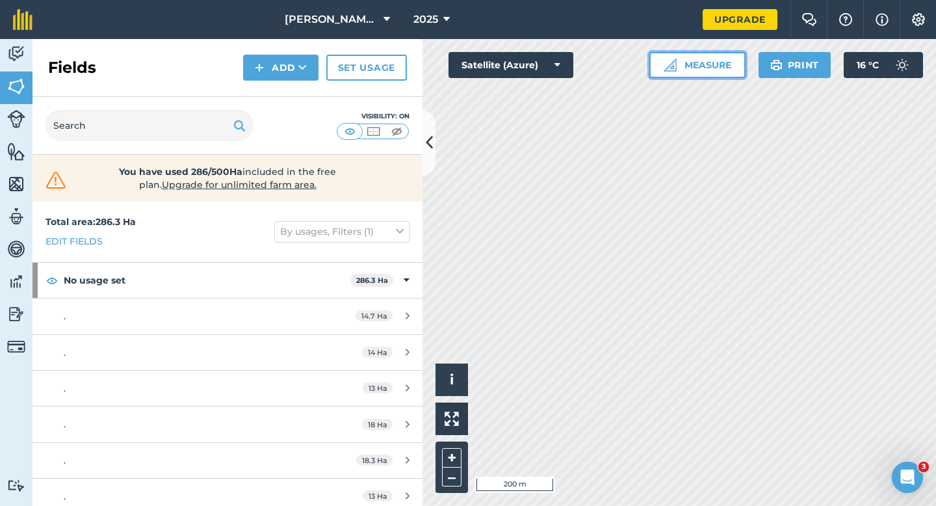
click at [699, 70] on button "Measure" at bounding box center [697, 65] width 96 height 26
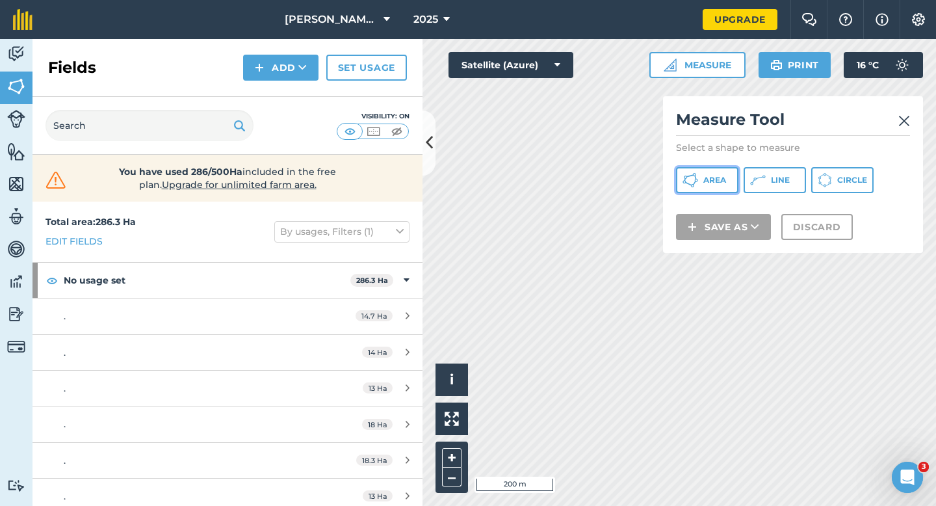
click at [708, 175] on span "Area" at bounding box center [714, 180] width 23 height 10
click at [681, 133] on div "Click to start drawing i © 2025 TomTom, Microsoft 200 m + – Satellite (Azure) M…" at bounding box center [678, 272] width 513 height 467
click at [713, 195] on div "Click to start drawing i © 2025 TomTom, Microsoft 200 m + – Satellite (Azure) M…" at bounding box center [678, 272] width 513 height 467
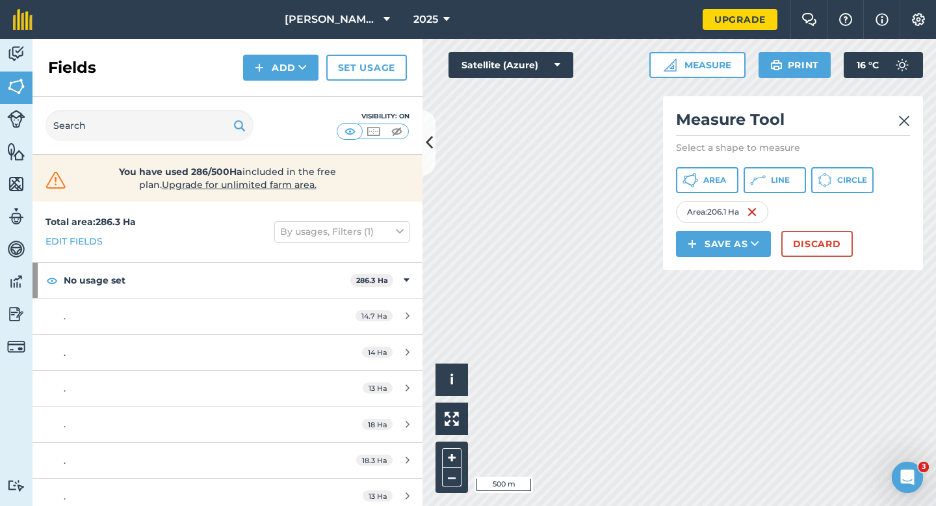
click at [815, 259] on div "Measure Tool Select a shape to measure Area Line Circle Area : 206.1 Ha Save as…" at bounding box center [793, 182] width 260 height 173
click at [901, 118] on img at bounding box center [904, 121] width 12 height 16
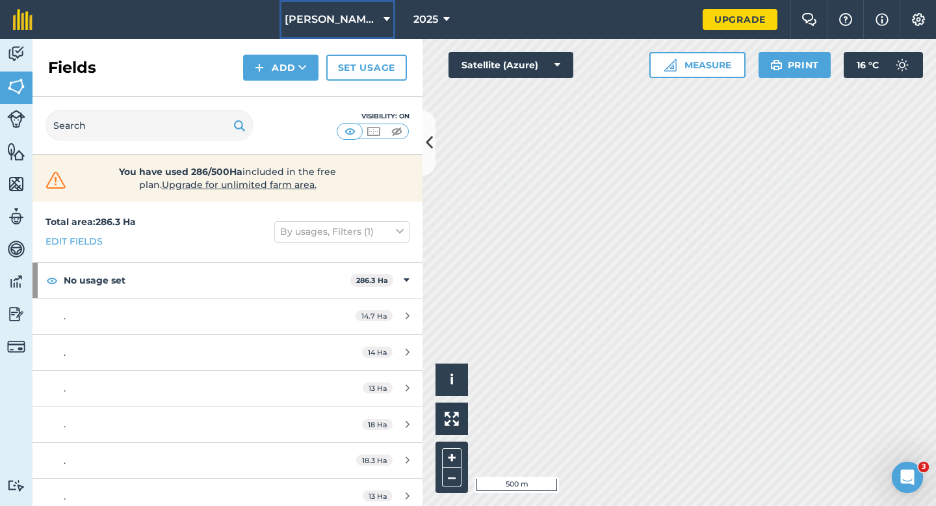
click at [350, 25] on span "[PERSON_NAME] & Sons" at bounding box center [332, 20] width 94 height 16
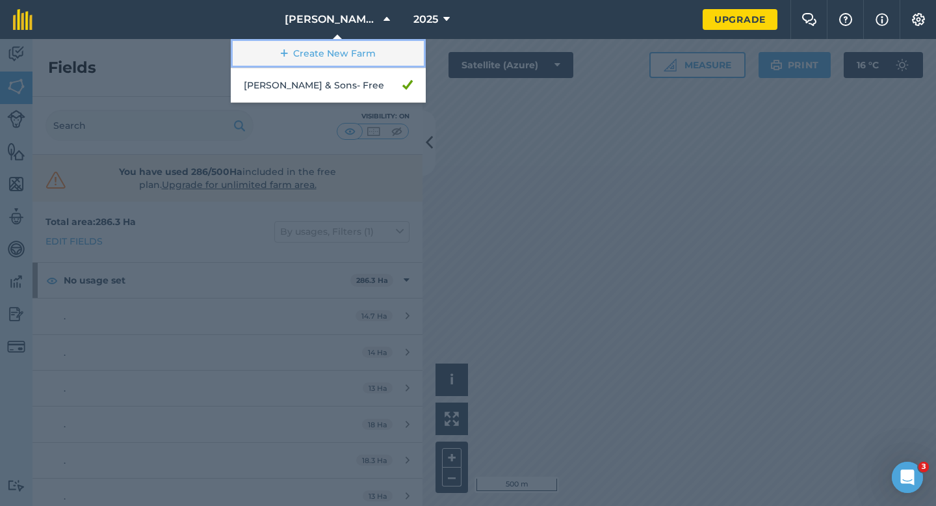
click at [335, 47] on link "Create New Farm" at bounding box center [328, 53] width 195 height 29
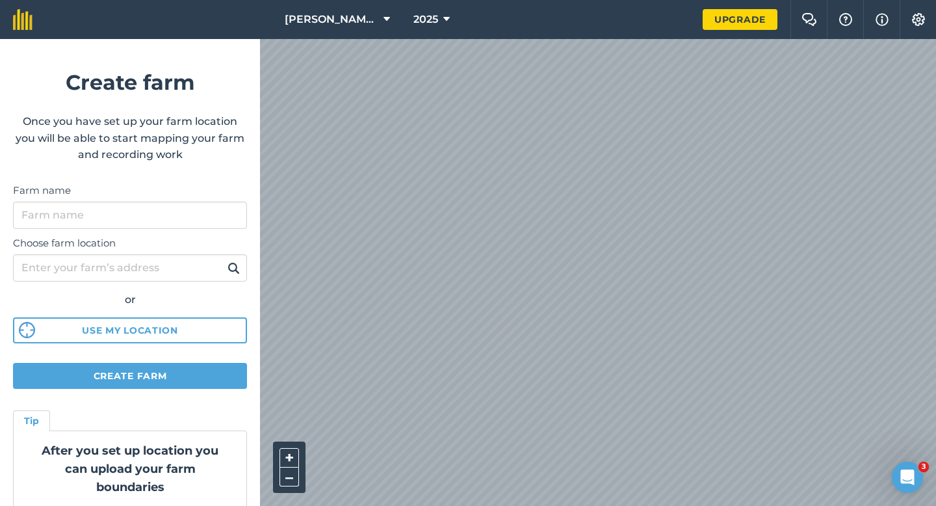
click at [137, 238] on label "Choose farm location" at bounding box center [130, 243] width 234 height 16
click at [137, 254] on input "Choose farm location" at bounding box center [130, 267] width 234 height 27
click at [137, 220] on input "Farm name" at bounding box center [130, 214] width 234 height 27
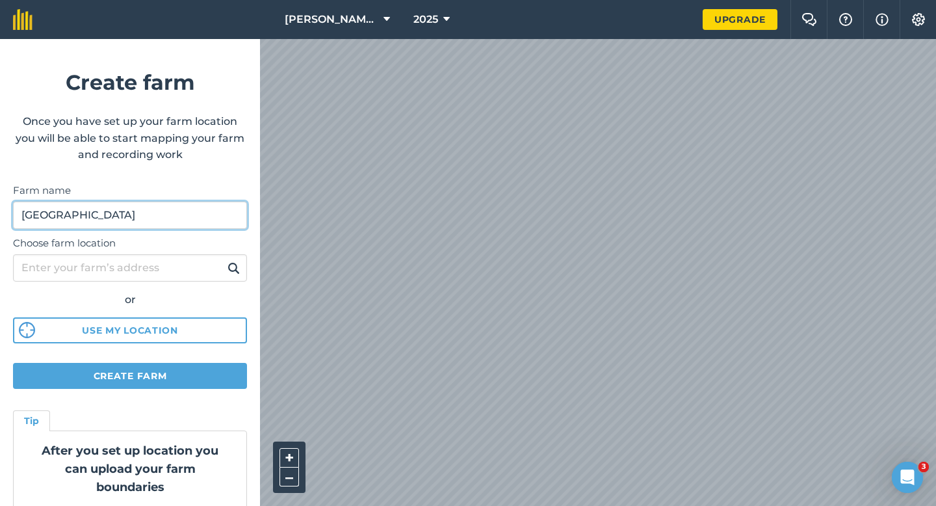
type input "[GEOGRAPHIC_DATA]"
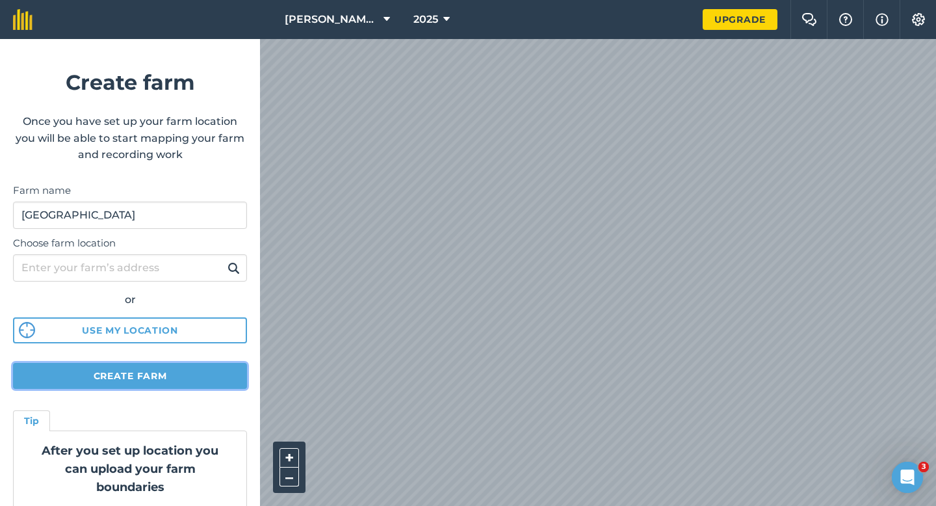
click at [193, 385] on button "Create farm" at bounding box center [130, 376] width 234 height 26
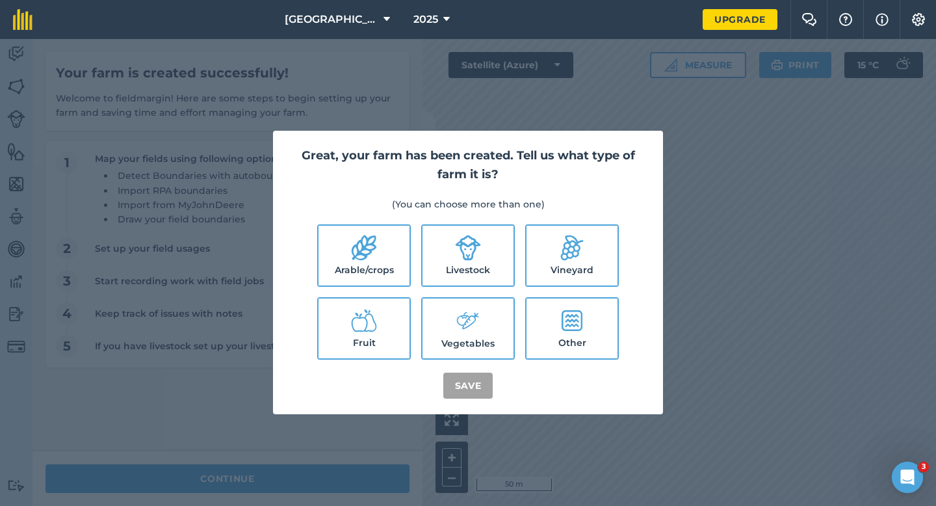
click at [377, 275] on label "Arable/crops" at bounding box center [363, 255] width 91 height 60
checkbox input "true"
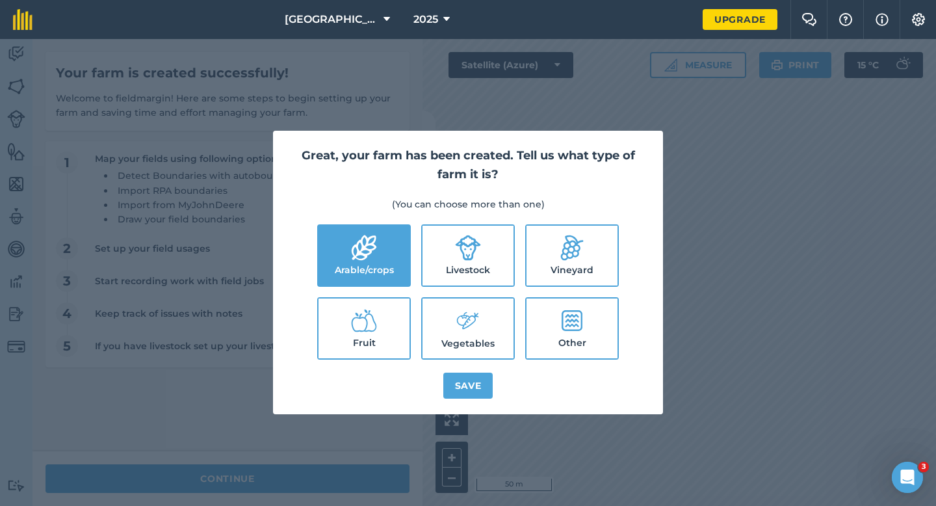
click at [452, 275] on label "Livestock" at bounding box center [467, 255] width 91 height 60
checkbox input "true"
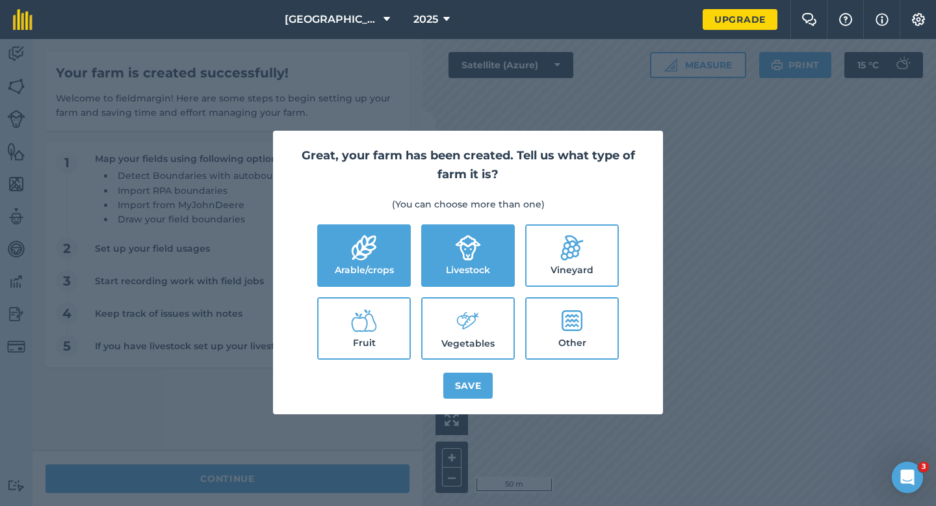
click at [452, 316] on label "Vegetables" at bounding box center [467, 328] width 91 height 60
checkbox input "true"
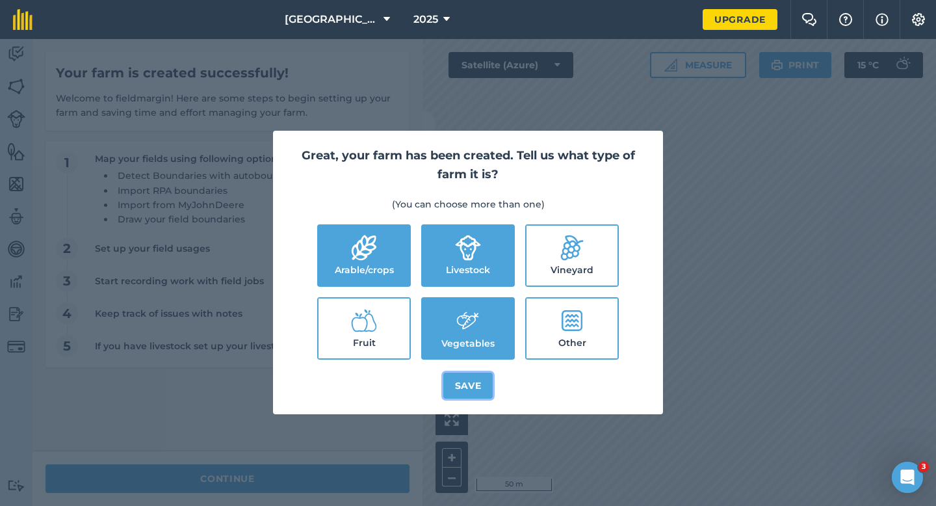
click at [452, 384] on button "Save" at bounding box center [468, 385] width 50 height 26
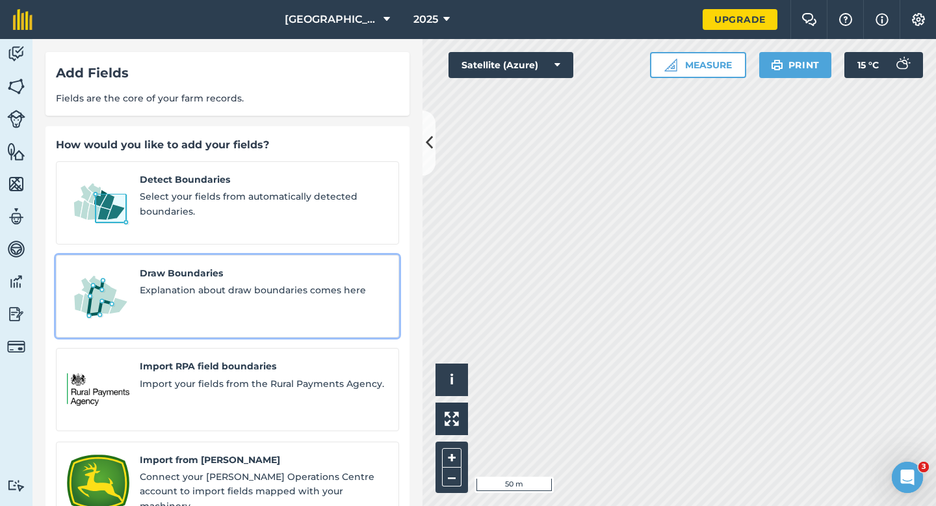
click at [166, 284] on div "Draw Boundaries Explanation about draw boundaries comes here" at bounding box center [264, 296] width 248 height 61
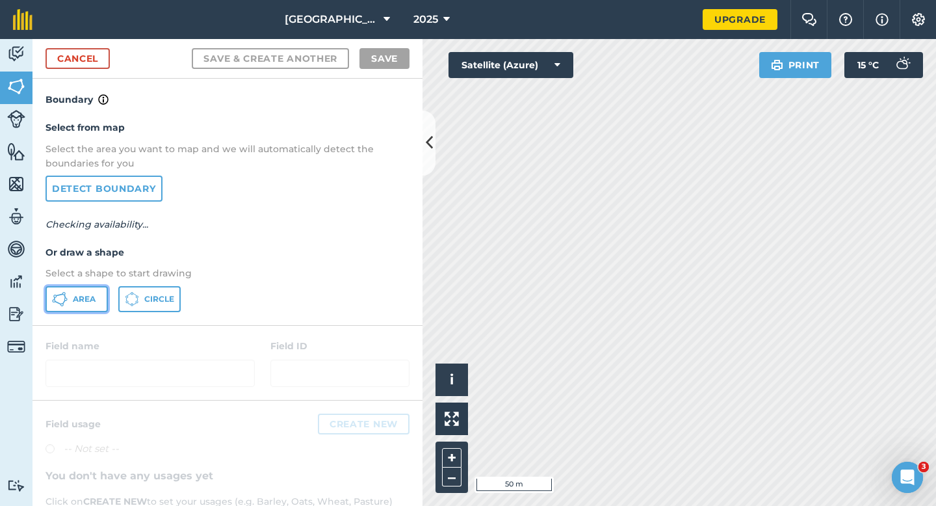
click at [97, 293] on button "Area" at bounding box center [76, 299] width 62 height 26
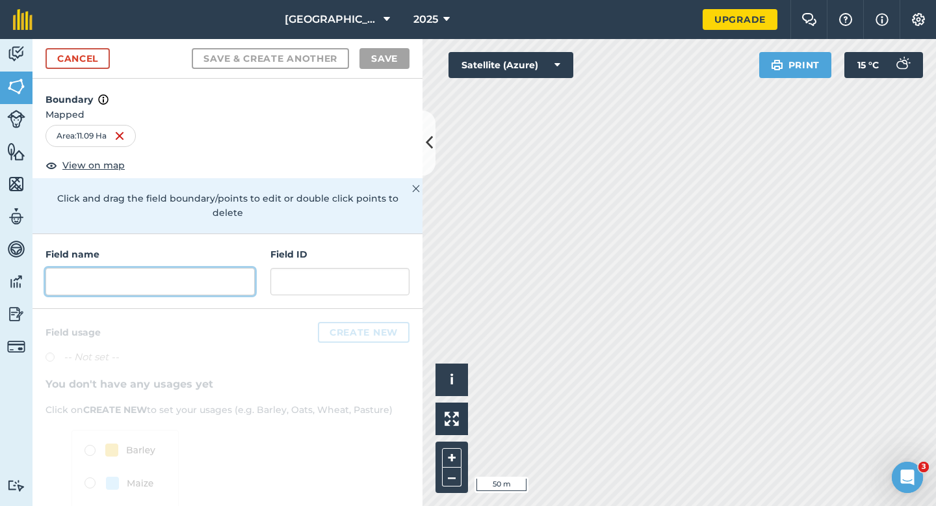
click at [225, 268] on input "text" at bounding box center [149, 281] width 209 height 27
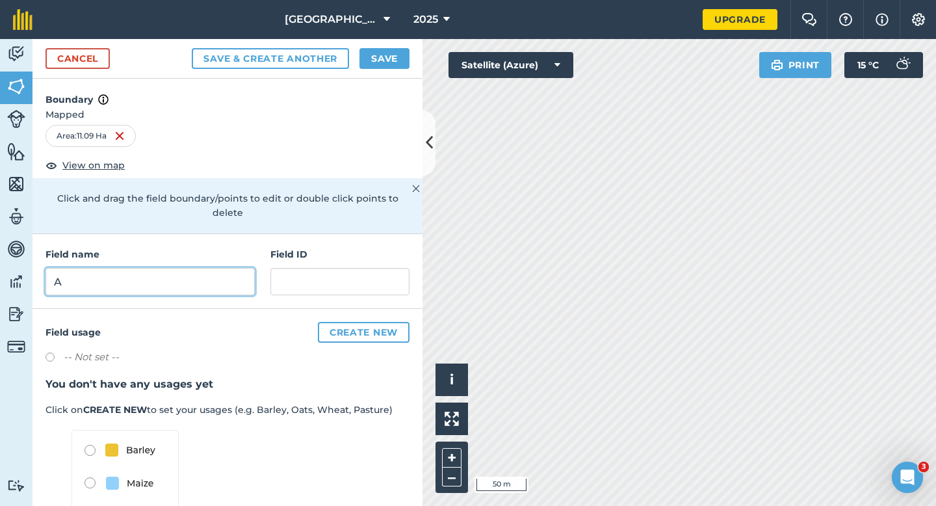
type input "A"
click at [398, 59] on button "Save" at bounding box center [384, 58] width 50 height 21
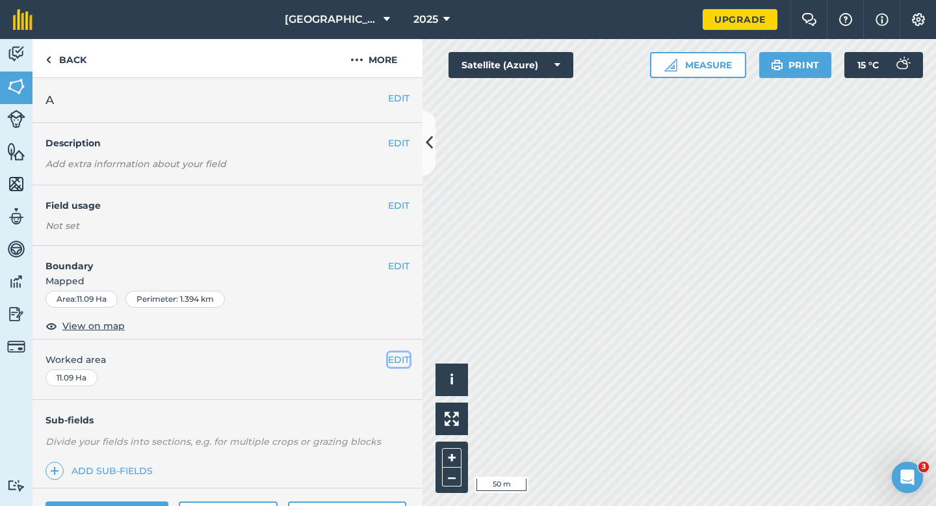
click at [391, 359] on button "EDIT" at bounding box center [398, 359] width 21 height 14
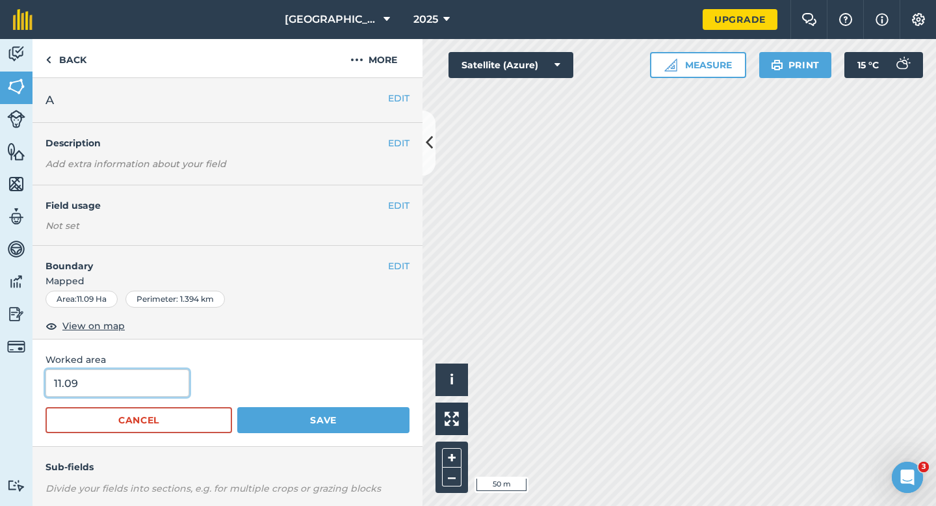
click at [86, 370] on input "11.09" at bounding box center [117, 382] width 144 height 27
type input "11"
click at [237, 407] on button "Save" at bounding box center [323, 420] width 172 height 26
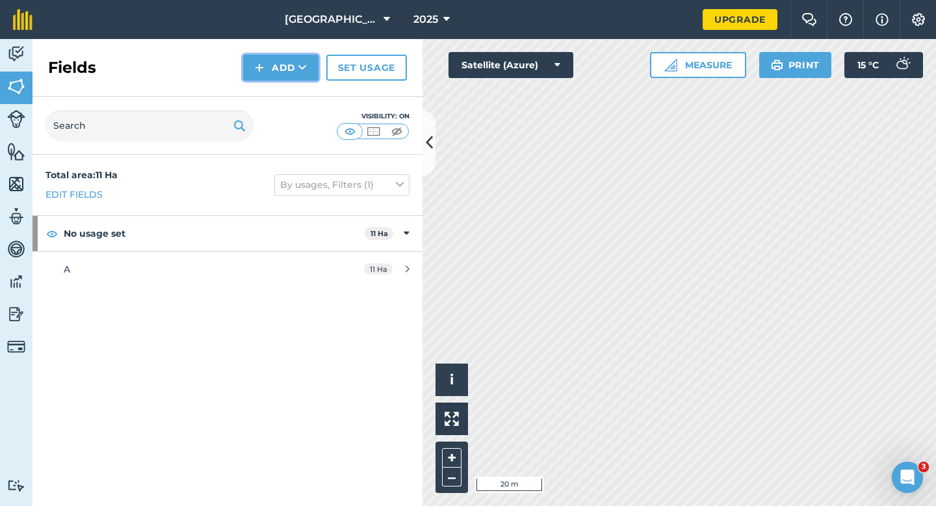
click at [256, 73] on img at bounding box center [259, 68] width 9 height 16
click at [264, 88] on link "Draw" at bounding box center [280, 97] width 71 height 29
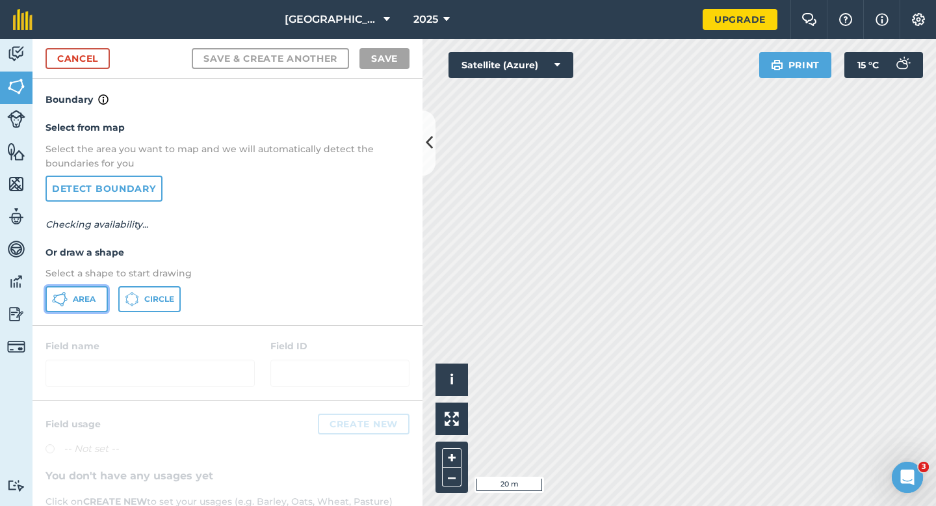
click at [85, 296] on span "Area" at bounding box center [84, 299] width 23 height 10
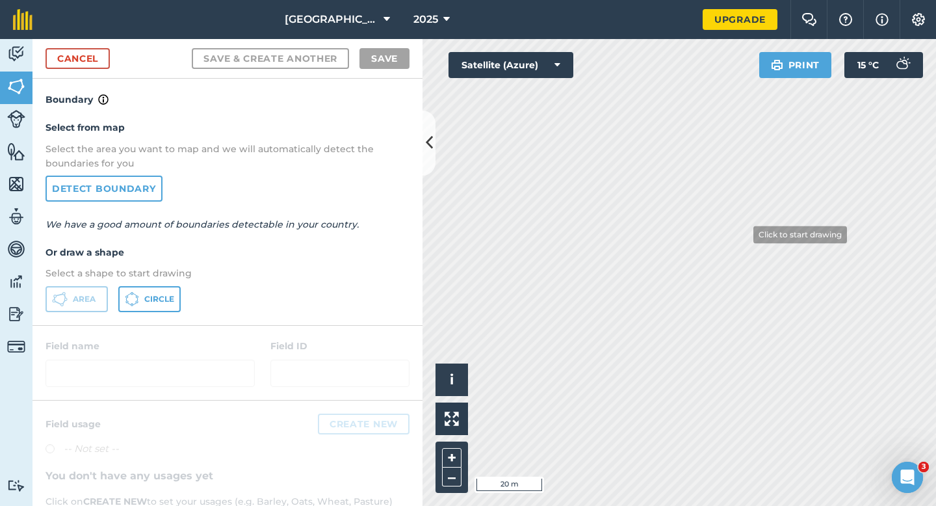
click at [563, 71] on div "Click to start drawing i © 2025 TomTom, Microsoft 20 m + – Satellite (Azure) Pr…" at bounding box center [678, 272] width 513 height 467
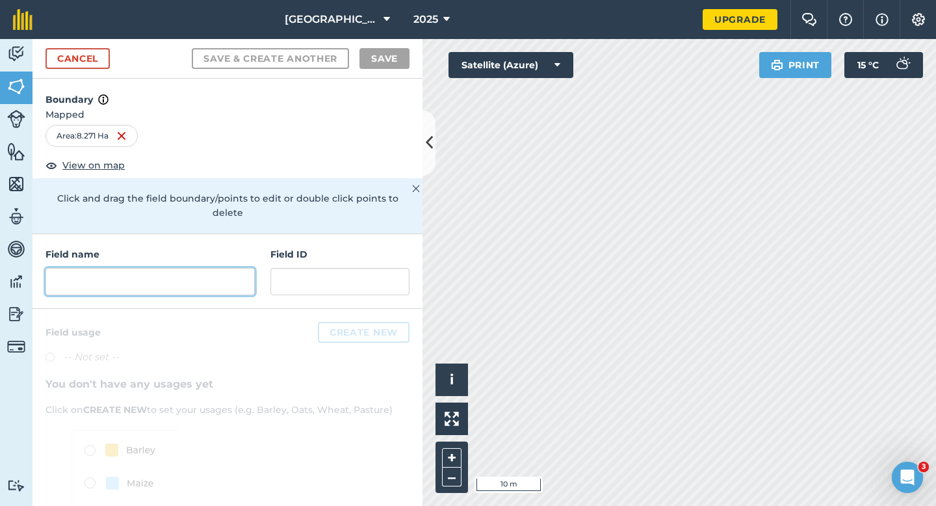
click at [180, 270] on input "text" at bounding box center [149, 281] width 209 height 27
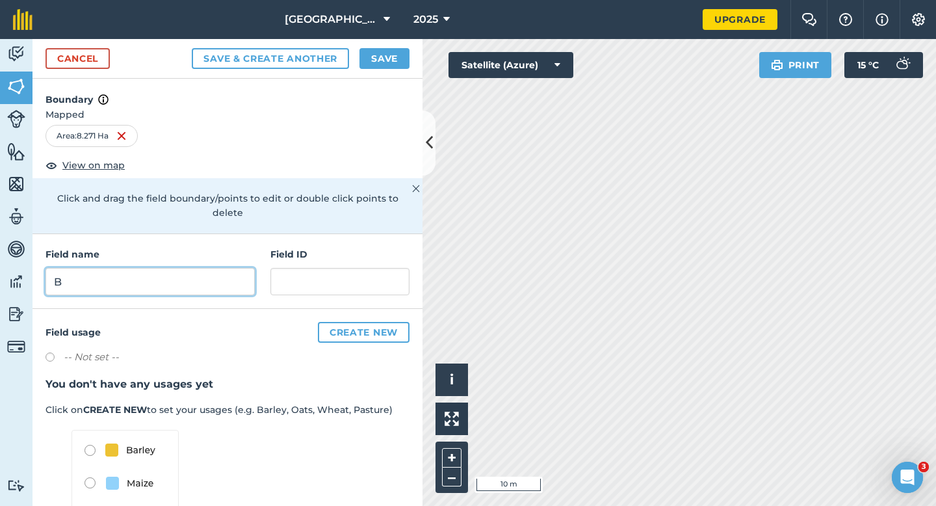
type input "B"
click at [398, 60] on button "Save" at bounding box center [384, 58] width 50 height 21
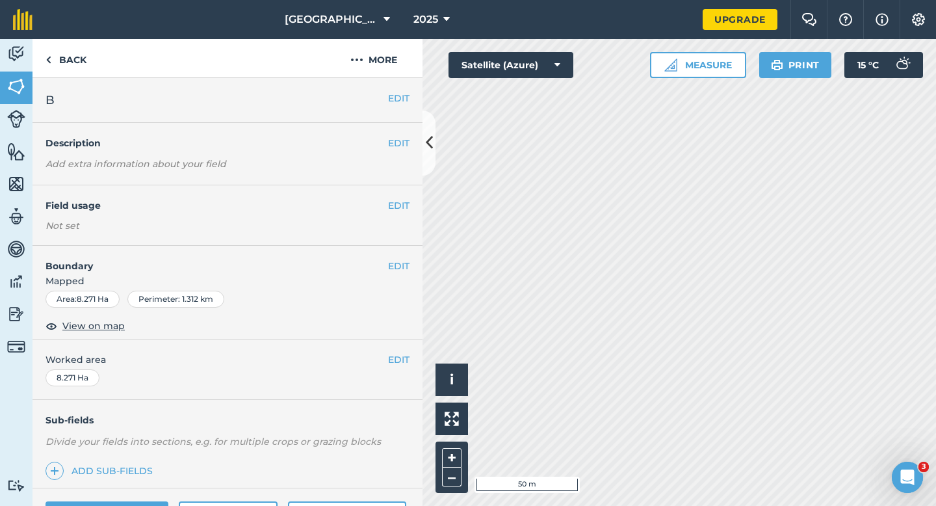
click at [392, 368] on div "EDIT Worked area 8.271 Ha" at bounding box center [227, 369] width 390 height 60
drag, startPoint x: 392, startPoint y: 361, endPoint x: 12, endPoint y: 370, distance: 380.3
click at [391, 361] on button "EDIT" at bounding box center [398, 359] width 21 height 14
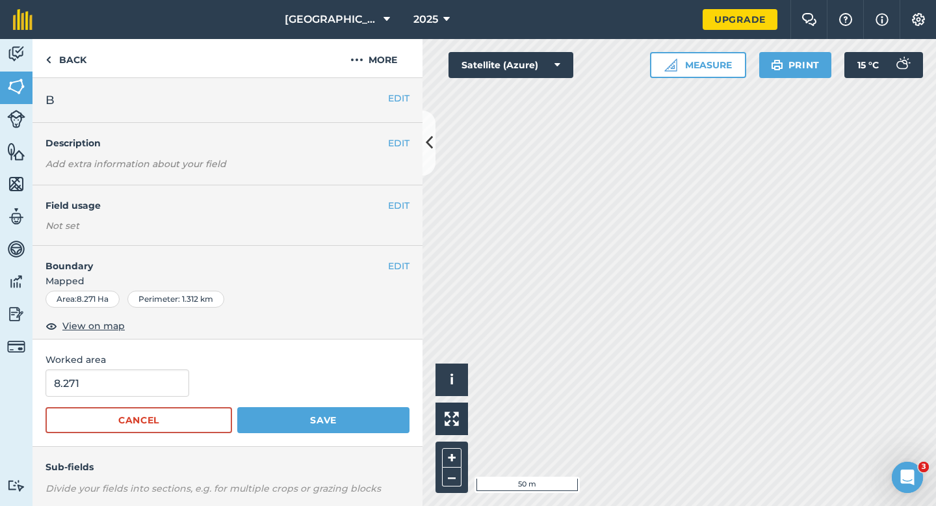
click at [97, 369] on div "Worked area 8.271 Cancel Save" at bounding box center [227, 392] width 390 height 107
click at [104, 379] on input "8.271" at bounding box center [117, 382] width 144 height 27
type input "8.3"
click at [237, 407] on button "Save" at bounding box center [323, 420] width 172 height 26
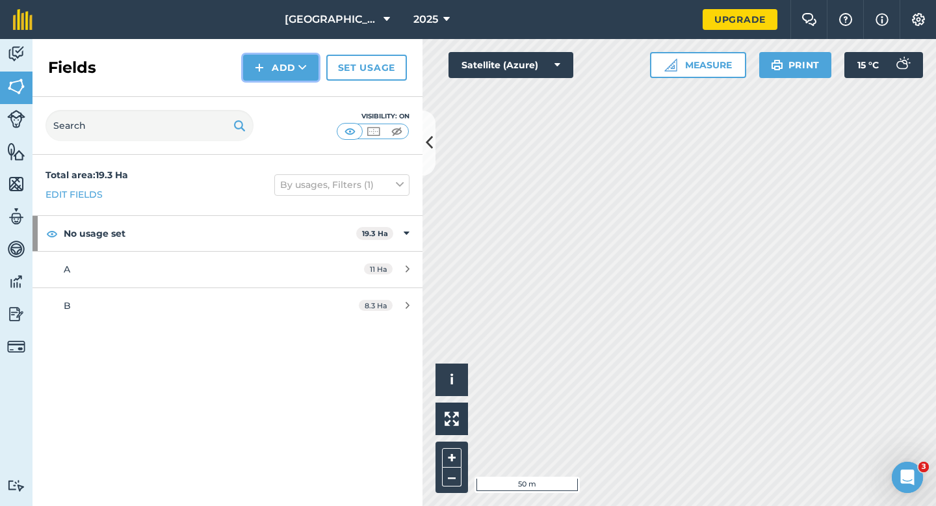
click at [276, 61] on button "Add" at bounding box center [280, 68] width 75 height 26
click at [284, 90] on link "Draw" at bounding box center [280, 97] width 71 height 29
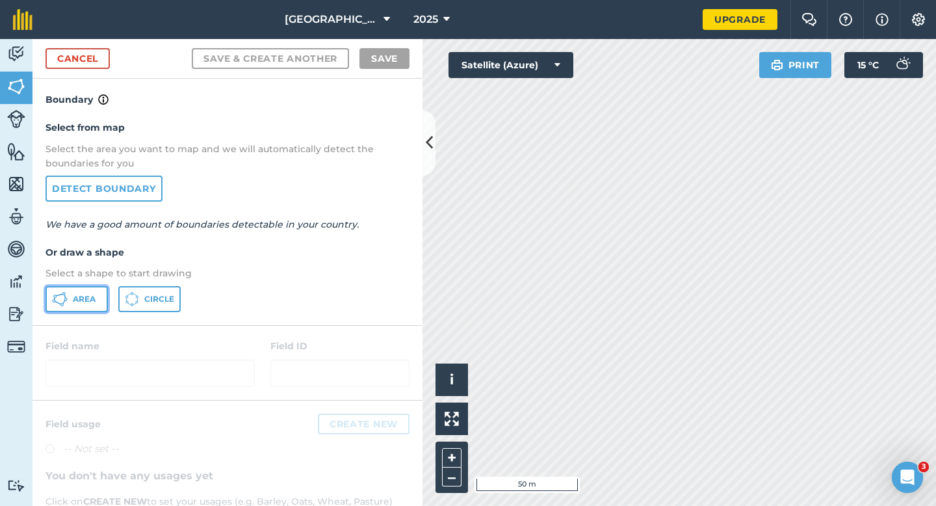
click at [86, 303] on span "Area" at bounding box center [84, 299] width 23 height 10
drag, startPoint x: 387, startPoint y: 407, endPoint x: 398, endPoint y: 404, distance: 11.5
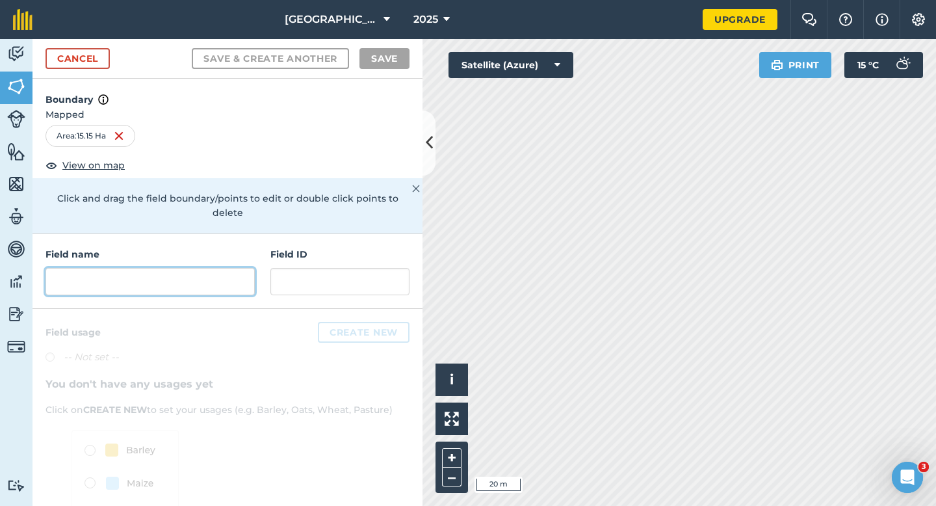
click at [203, 268] on input "text" at bounding box center [149, 281] width 209 height 27
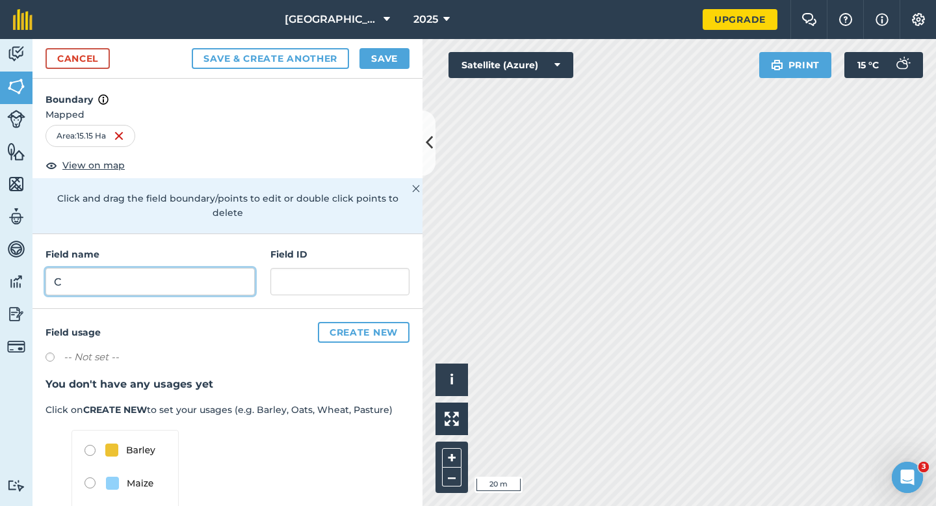
type input "C"
click at [392, 52] on button "Save" at bounding box center [384, 58] width 50 height 21
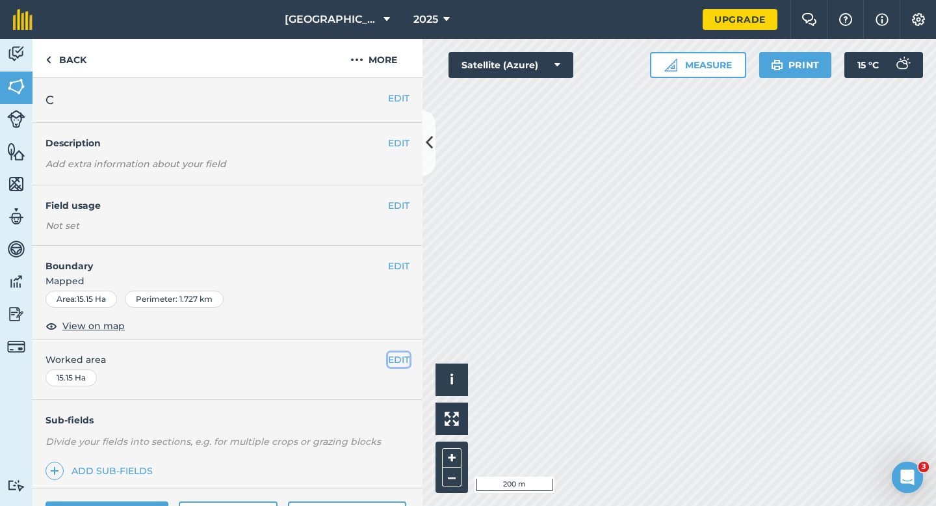
click at [400, 359] on button "EDIT" at bounding box center [398, 359] width 21 height 14
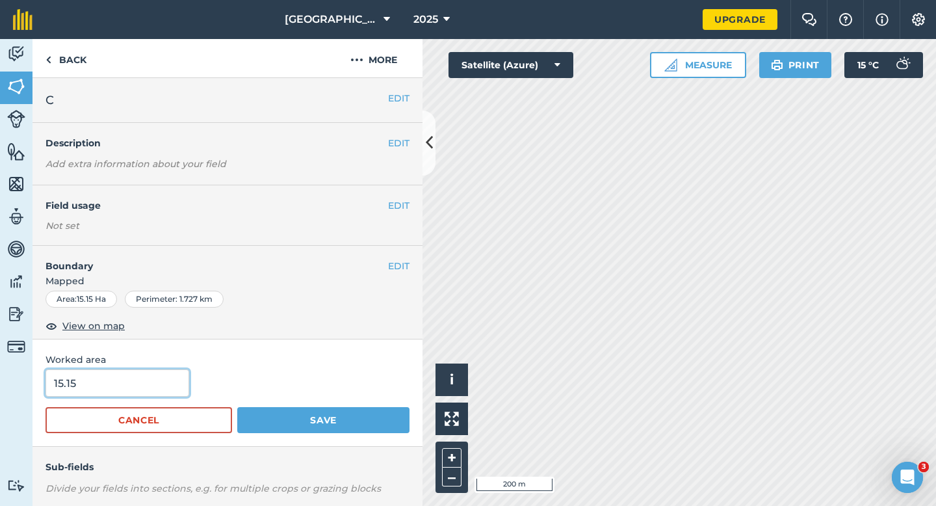
click at [133, 386] on input "15.15" at bounding box center [117, 382] width 144 height 27
type input "15.2"
click at [237, 407] on button "Save" at bounding box center [323, 420] width 172 height 26
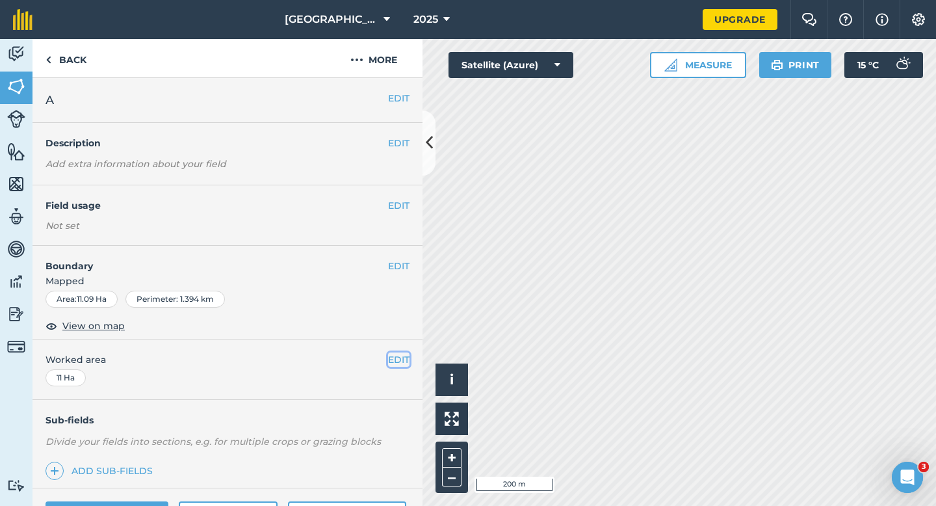
click at [404, 356] on button "EDIT" at bounding box center [398, 359] width 21 height 14
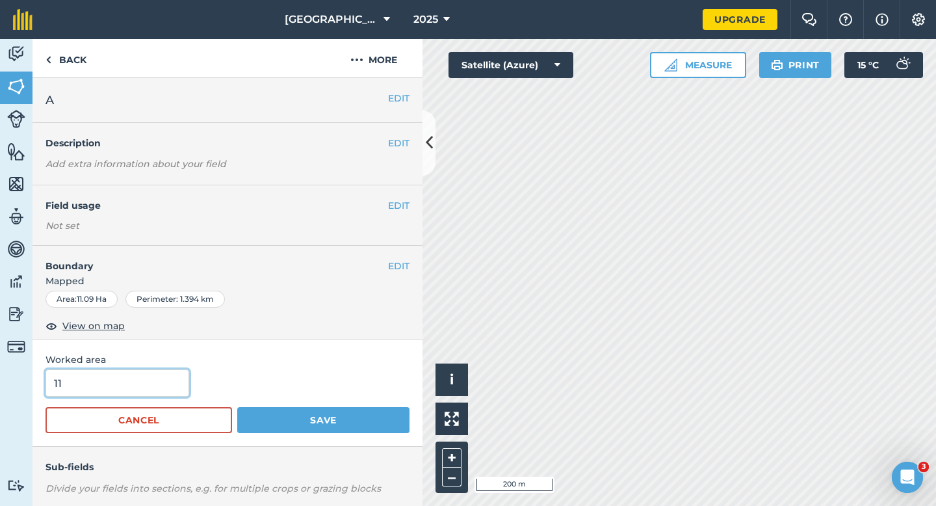
click at [172, 384] on input "11" at bounding box center [117, 382] width 144 height 27
type input "11.1"
click at [237, 407] on button "Save" at bounding box center [323, 420] width 172 height 26
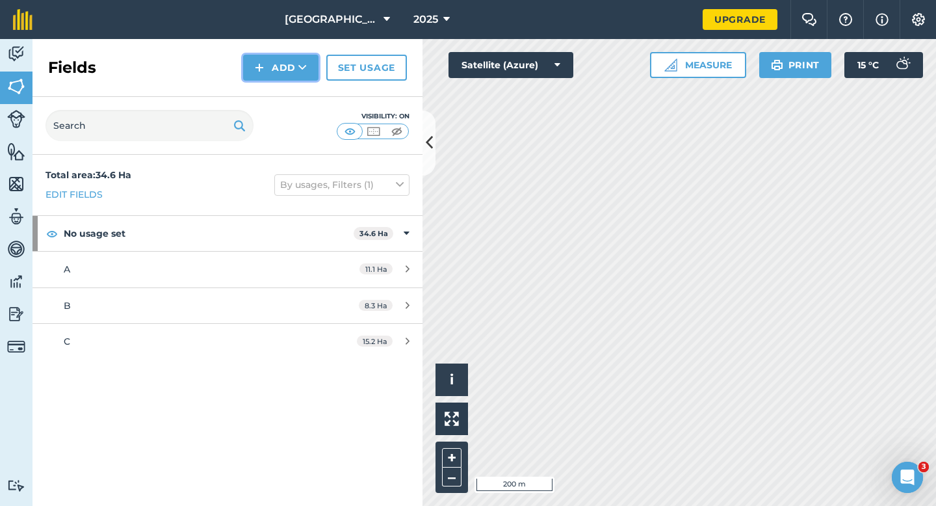
click at [270, 62] on button "Add" at bounding box center [280, 68] width 75 height 26
click at [270, 103] on link "Draw" at bounding box center [280, 97] width 71 height 29
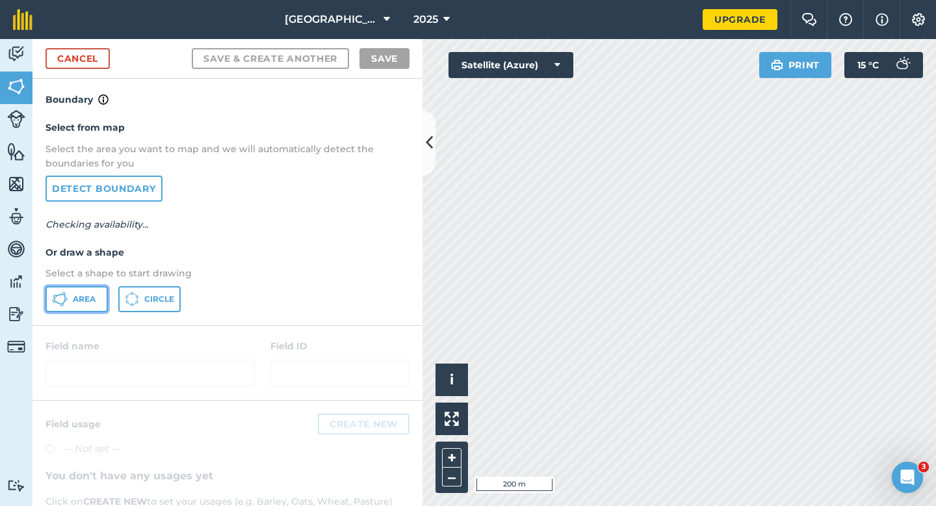
click at [87, 286] on button "Area" at bounding box center [76, 299] width 62 height 26
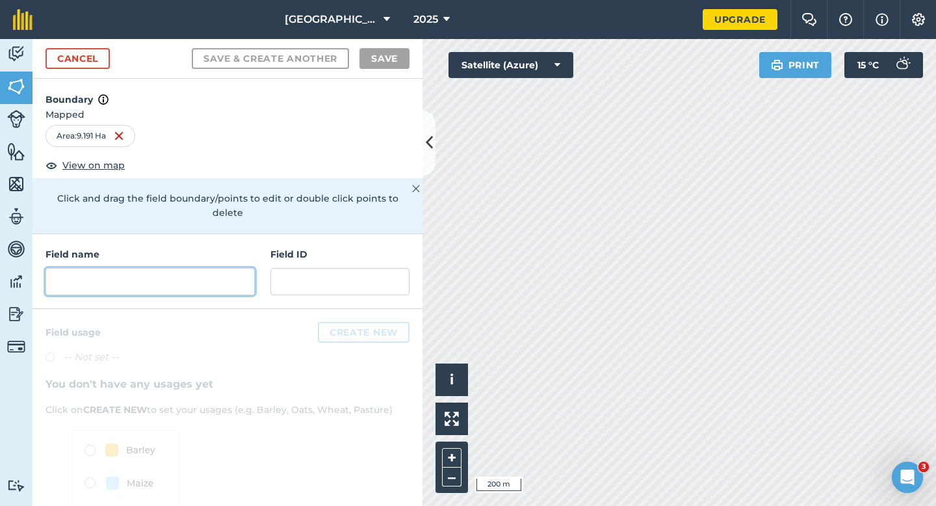
click at [220, 278] on input "text" at bounding box center [149, 281] width 209 height 27
click at [211, 270] on input "text" at bounding box center [149, 281] width 209 height 27
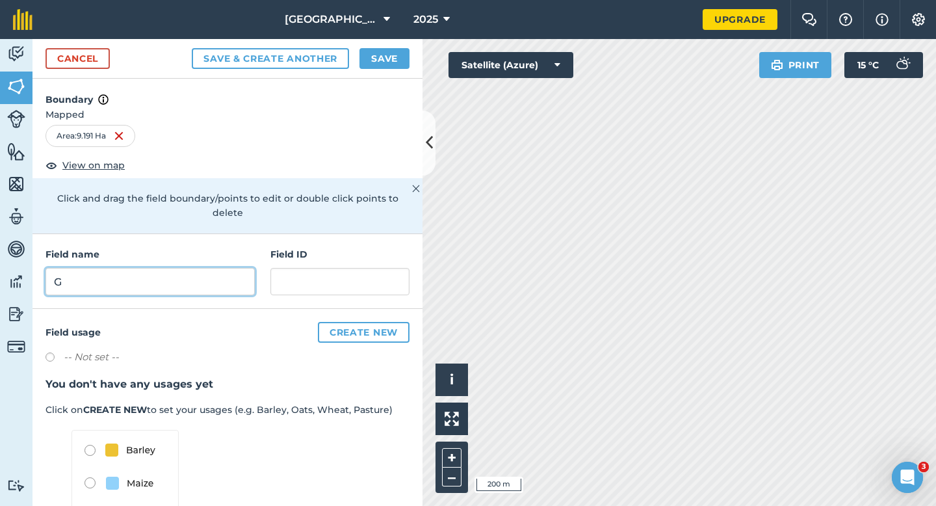
type input "G"
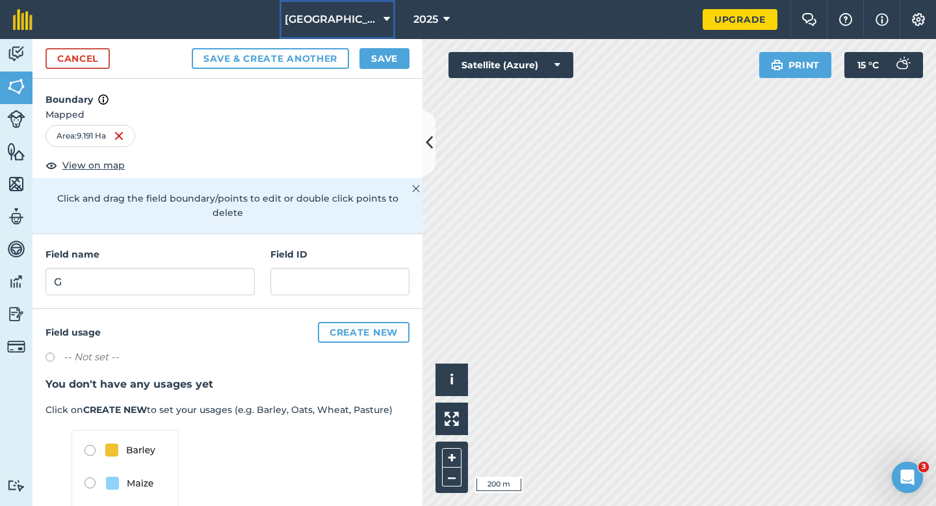
click at [388, 28] on button "[GEOGRAPHIC_DATA]" at bounding box center [337, 19] width 116 height 39
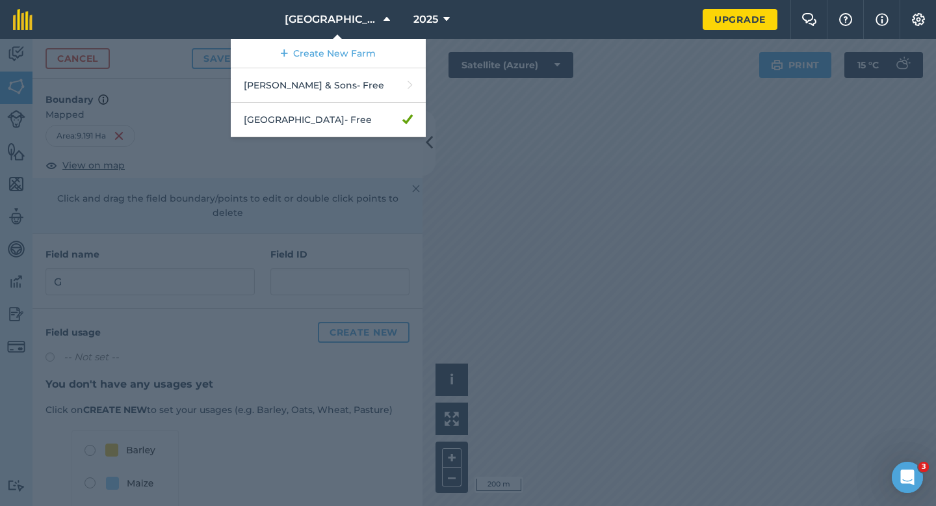
click at [477, 83] on div at bounding box center [468, 272] width 936 height 467
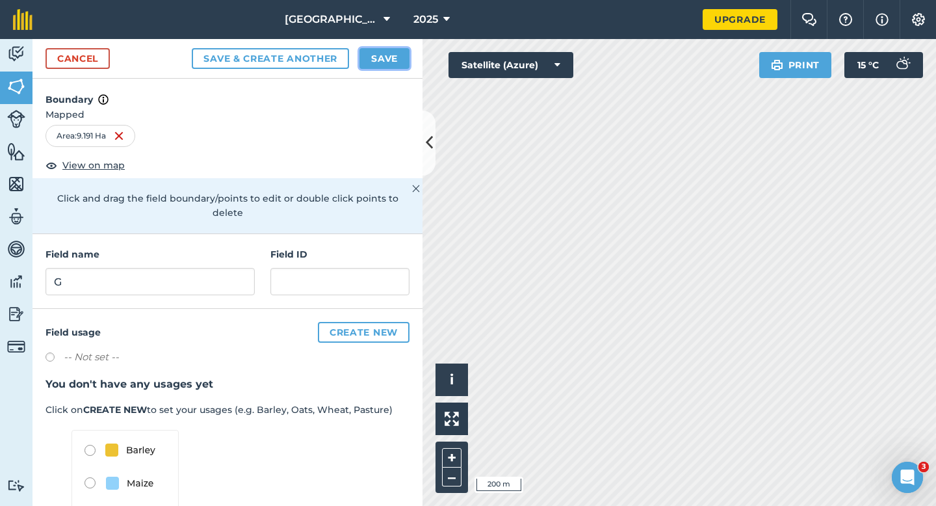
click at [397, 49] on button "Save" at bounding box center [384, 58] width 50 height 21
click at [404, 376] on h3 "You don't have any usages yet" at bounding box center [227, 384] width 364 height 17
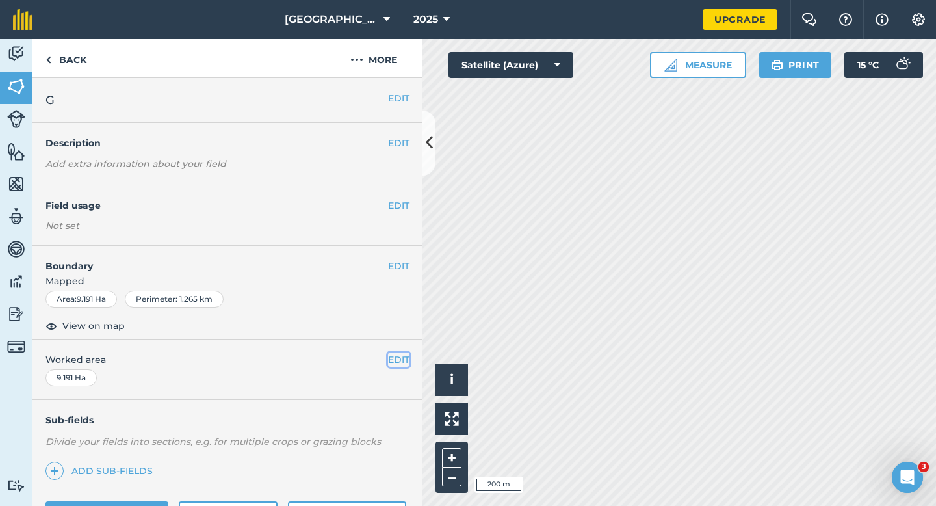
click at [405, 365] on button "EDIT" at bounding box center [398, 359] width 21 height 14
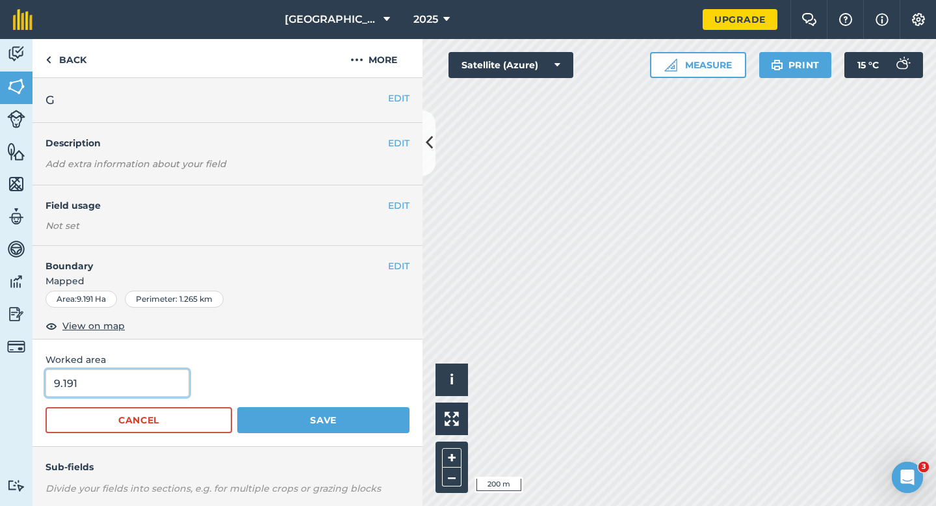
click at [159, 384] on input "9.191" at bounding box center [117, 382] width 144 height 27
type input "9"
click at [237, 407] on button "Save" at bounding box center [323, 420] width 172 height 26
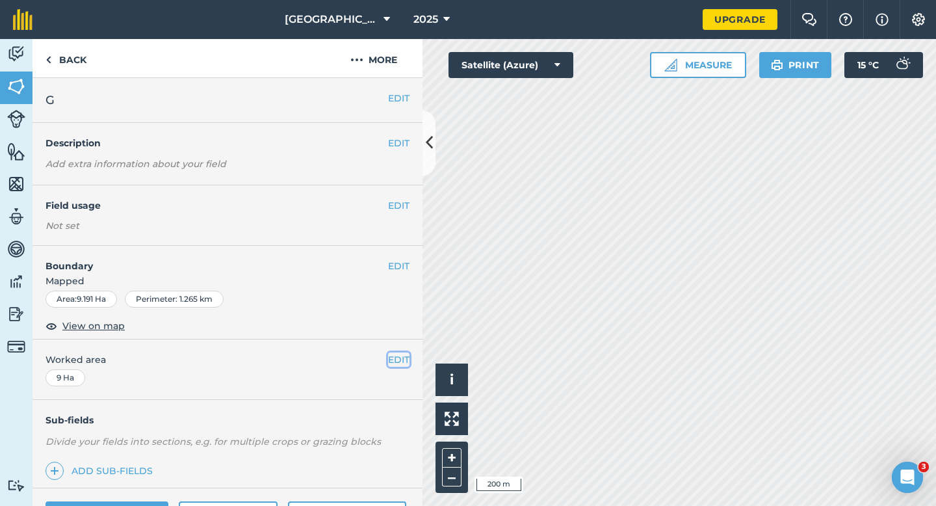
click at [393, 361] on button "EDIT" at bounding box center [398, 359] width 21 height 14
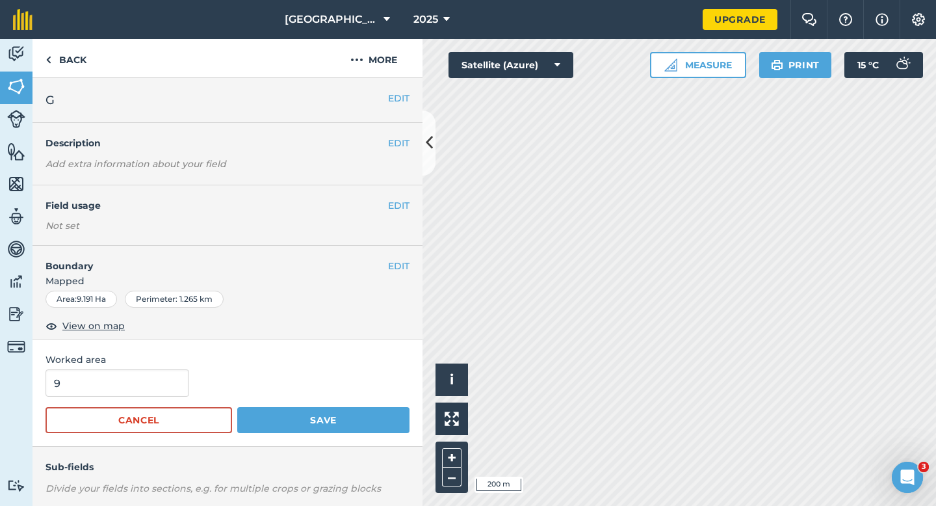
click at [135, 405] on form "9 Cancel Save" at bounding box center [227, 401] width 364 height 64
click at [143, 392] on input "9" at bounding box center [117, 382] width 144 height 27
type input "9.2"
click at [237, 407] on button "Save" at bounding box center [323, 420] width 172 height 26
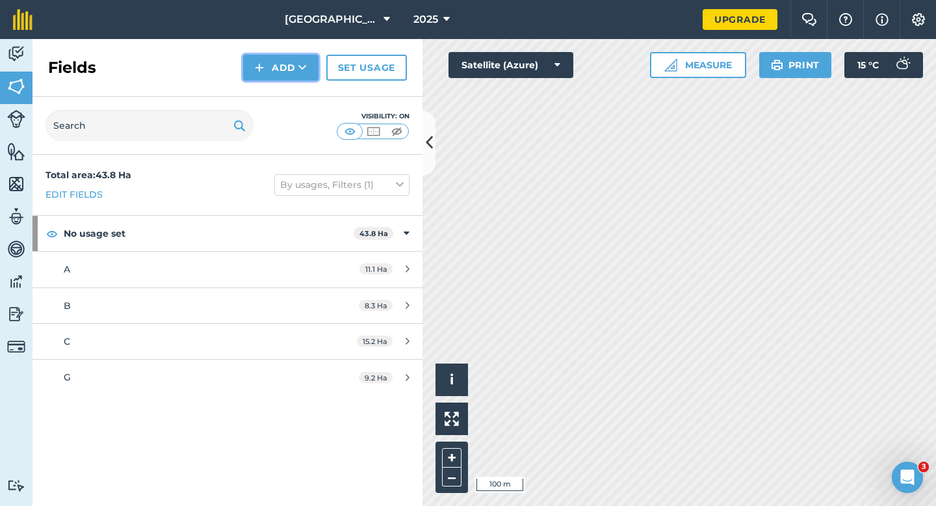
click at [272, 75] on button "Add" at bounding box center [280, 68] width 75 height 26
click at [272, 87] on link "Draw" at bounding box center [280, 97] width 71 height 29
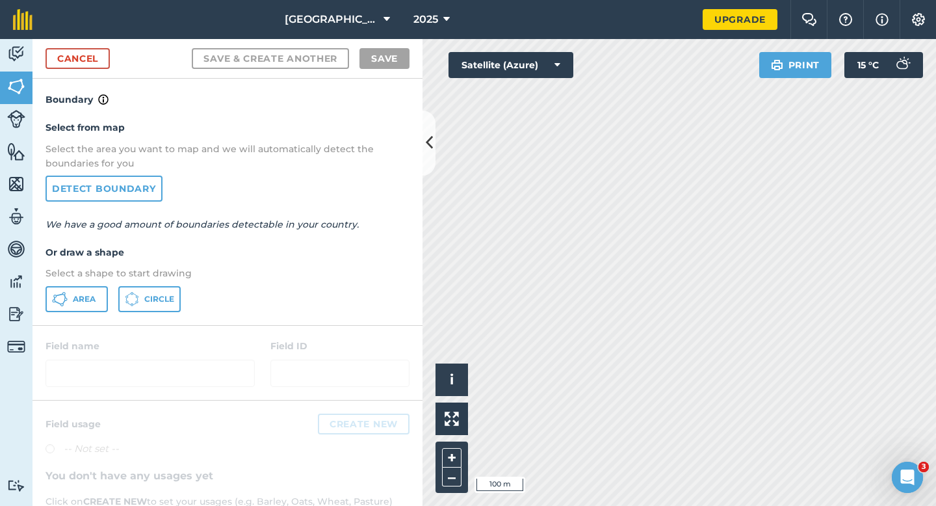
click at [89, 284] on div "Select from map Select the area you want to map and we will automatically detec…" at bounding box center [227, 215] width 390 height 217
click at [89, 295] on span "Area" at bounding box center [84, 299] width 23 height 10
click at [79, 45] on div "Cancel Save & Create Another Save" at bounding box center [227, 59] width 390 height 40
click at [101, 66] on link "Cancel" at bounding box center [77, 58] width 64 height 21
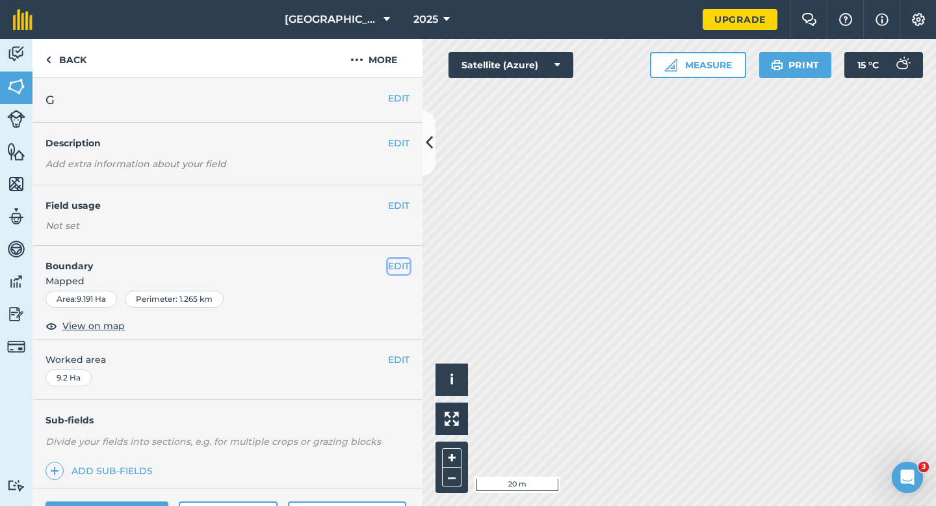
click at [398, 264] on button "EDIT" at bounding box center [398, 266] width 21 height 14
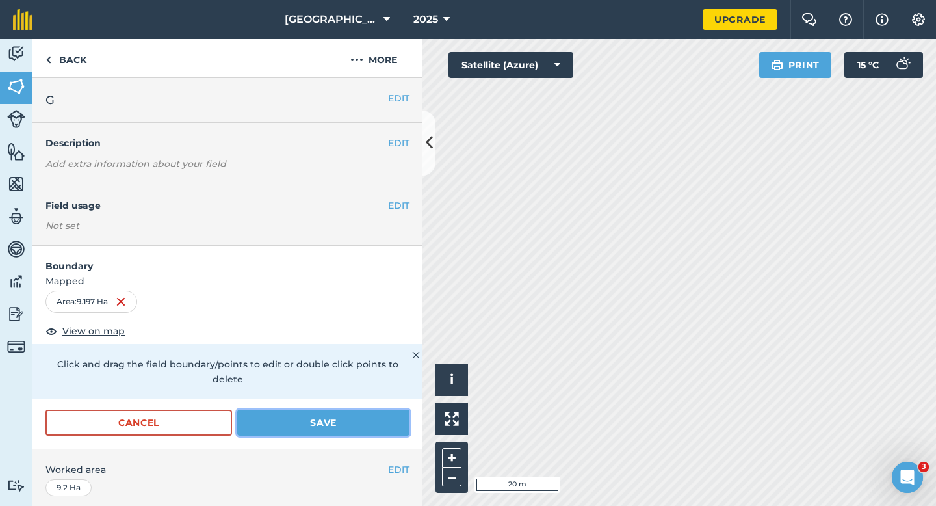
click at [372, 409] on button "Save" at bounding box center [323, 422] width 172 height 26
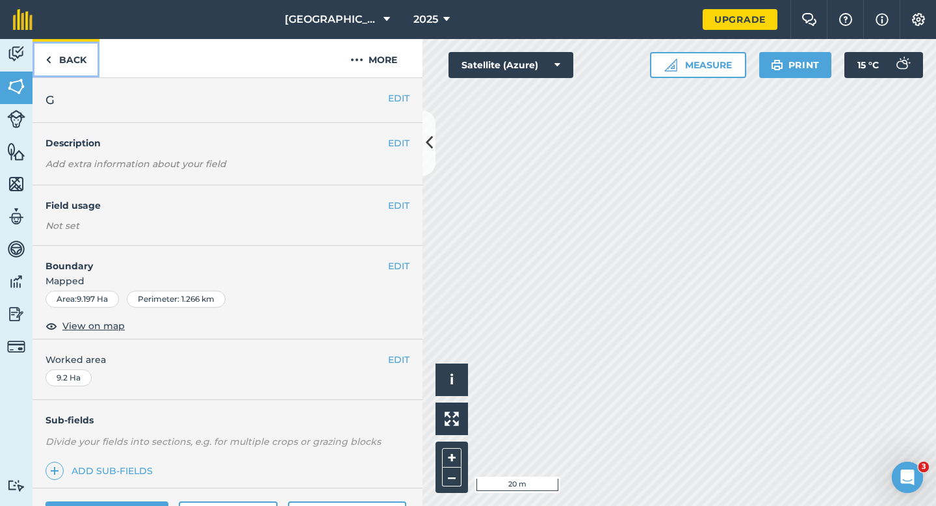
click at [35, 75] on link "Back" at bounding box center [65, 58] width 67 height 38
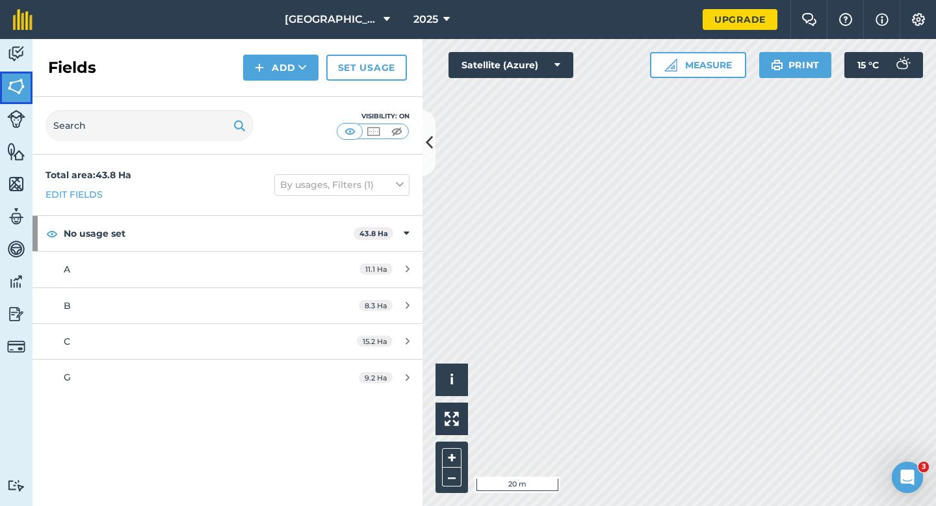
click at [29, 75] on link "Fields" at bounding box center [16, 87] width 32 height 32
click at [255, 66] on img at bounding box center [259, 68] width 9 height 16
click at [257, 89] on link "Draw" at bounding box center [280, 97] width 71 height 29
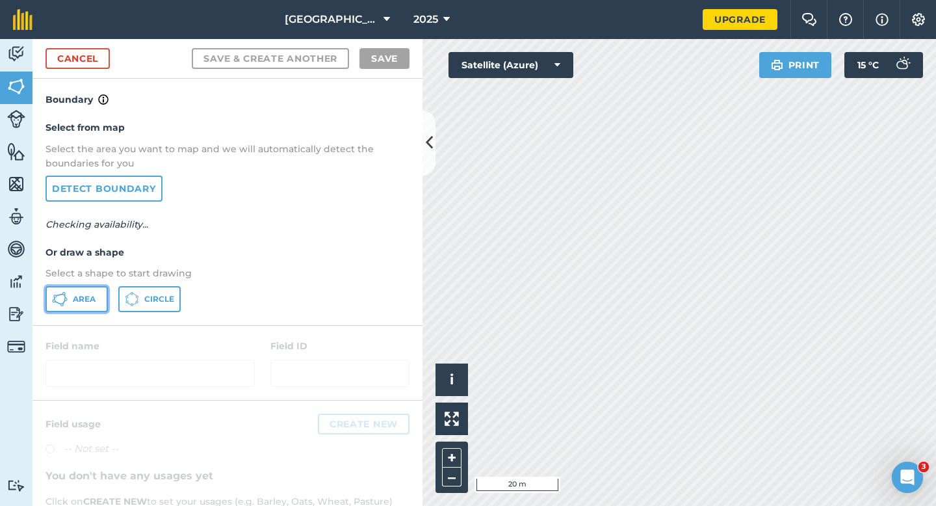
click at [83, 290] on button "Area" at bounding box center [76, 299] width 62 height 26
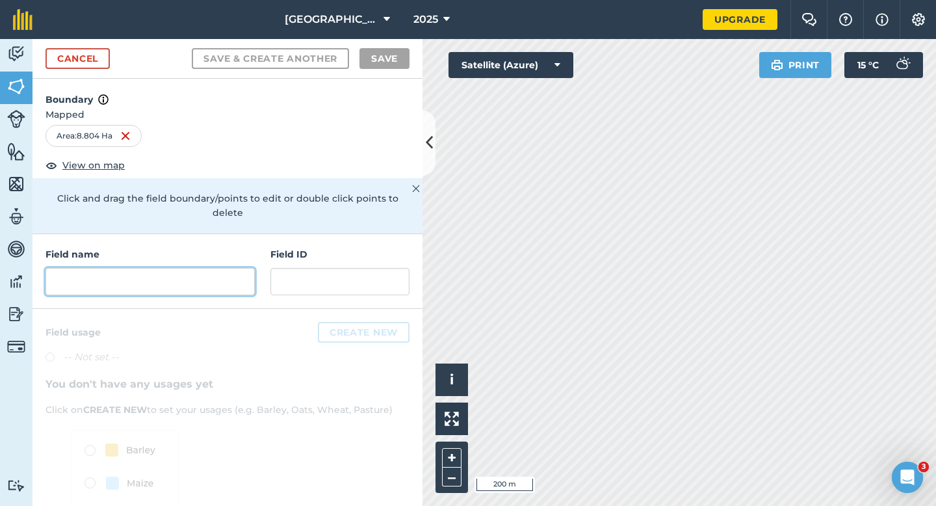
click at [212, 268] on input "text" at bounding box center [149, 281] width 209 height 27
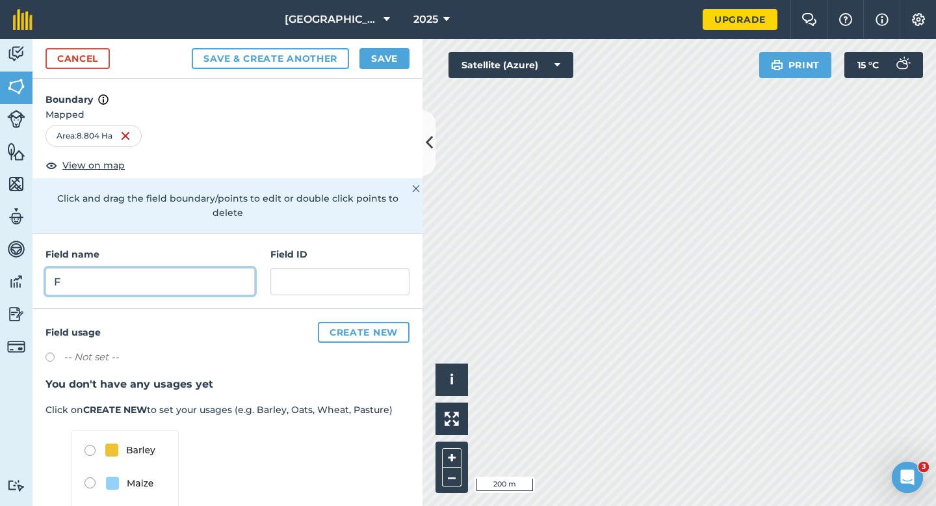
type input "F"
click at [394, 57] on button "Save" at bounding box center [384, 58] width 50 height 21
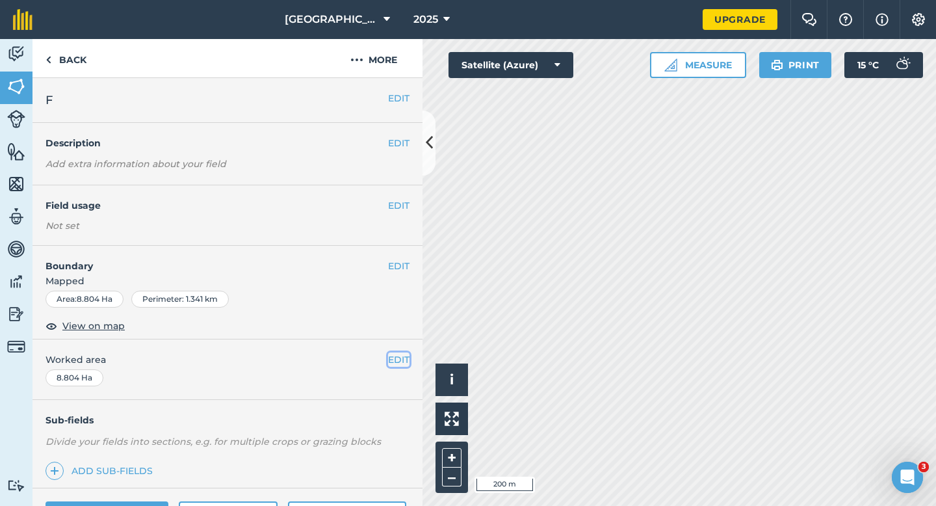
click at [407, 360] on button "EDIT" at bounding box center [398, 359] width 21 height 14
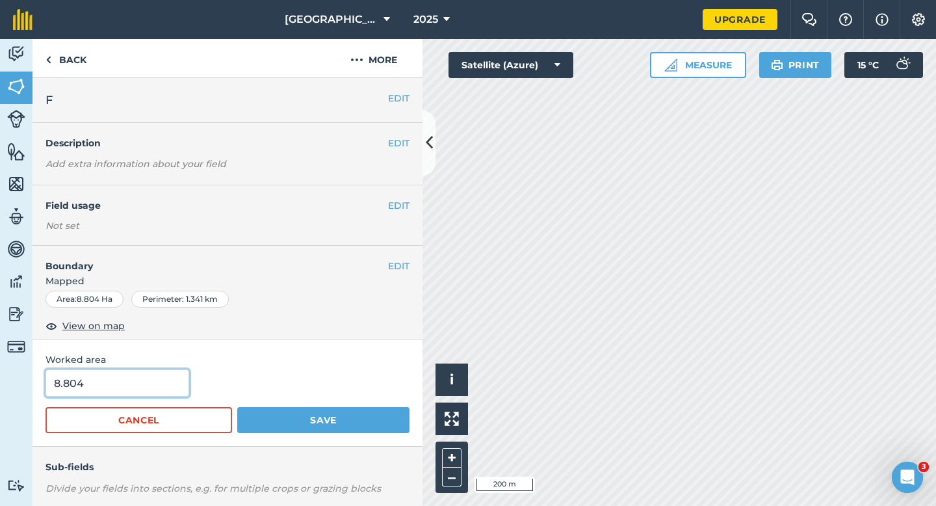
click at [92, 392] on input "8.804" at bounding box center [117, 382] width 144 height 27
type input "8.8"
click at [237, 407] on button "Save" at bounding box center [323, 420] width 172 height 26
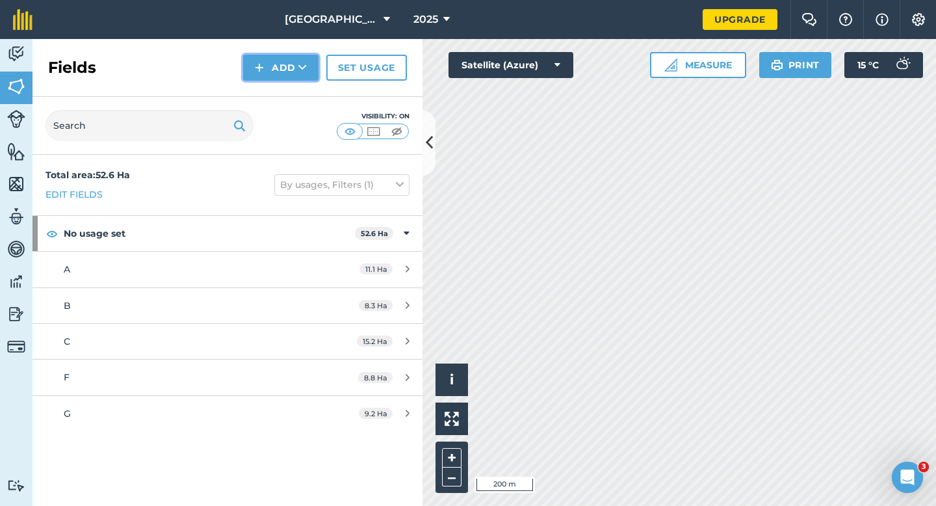
click at [291, 68] on button "Add" at bounding box center [280, 68] width 75 height 26
click at [291, 84] on link "Draw" at bounding box center [280, 97] width 71 height 29
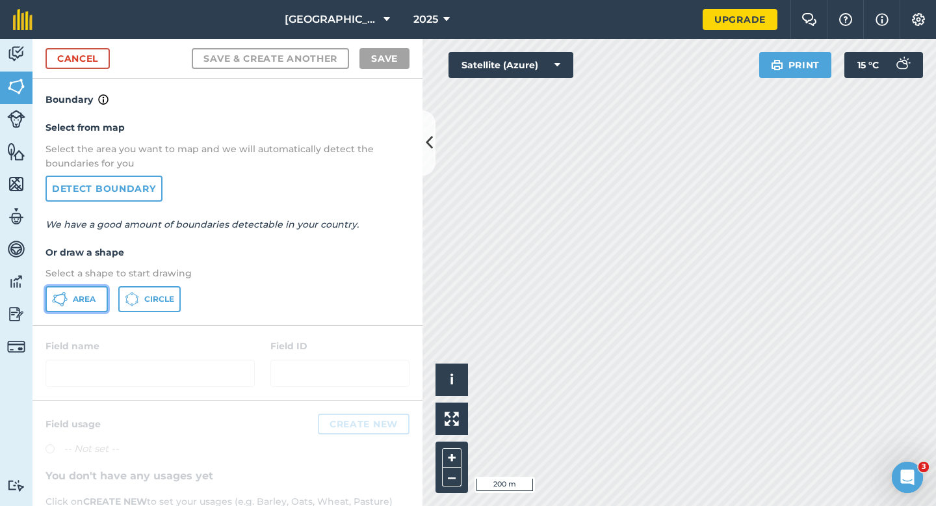
click at [68, 296] on button "Area" at bounding box center [76, 299] width 62 height 26
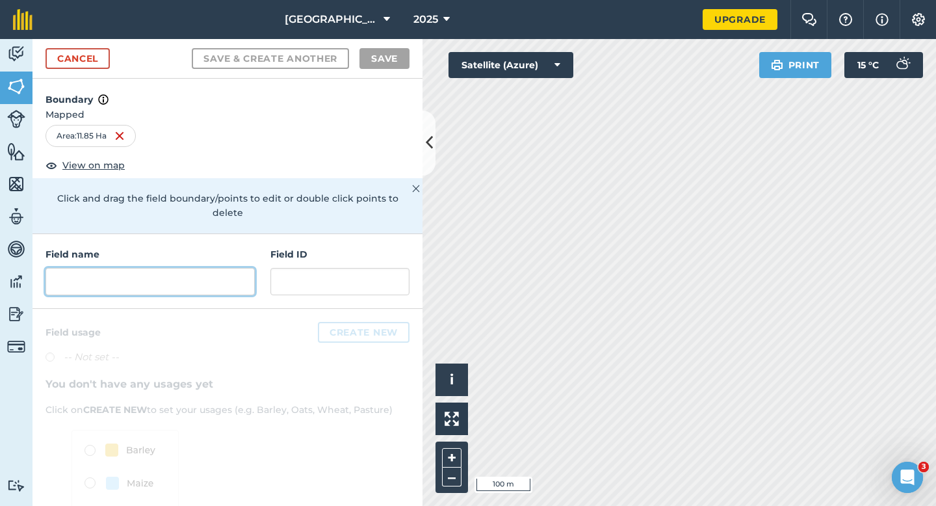
click at [182, 268] on input "text" at bounding box center [149, 281] width 209 height 27
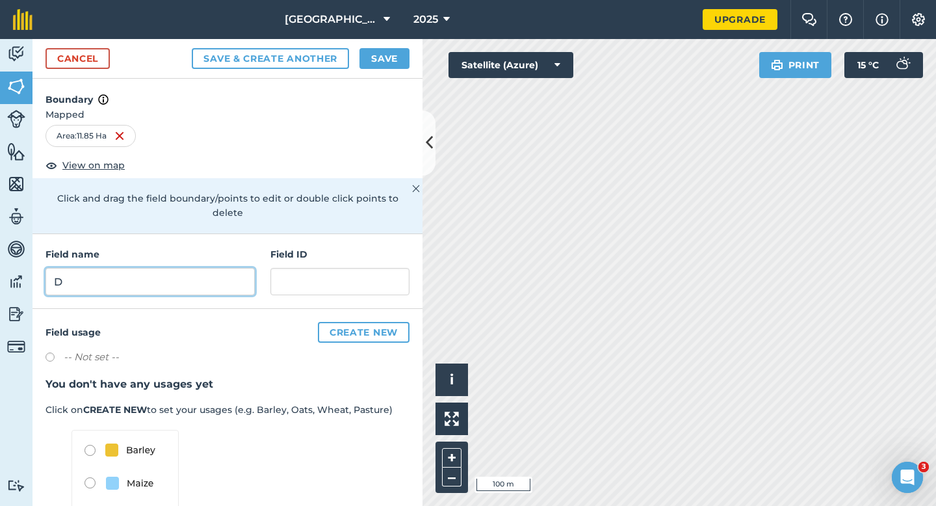
type input "D"
click at [387, 47] on div "Cancel Save & Create Another Save" at bounding box center [227, 59] width 390 height 40
click at [389, 60] on button "Save" at bounding box center [384, 58] width 50 height 21
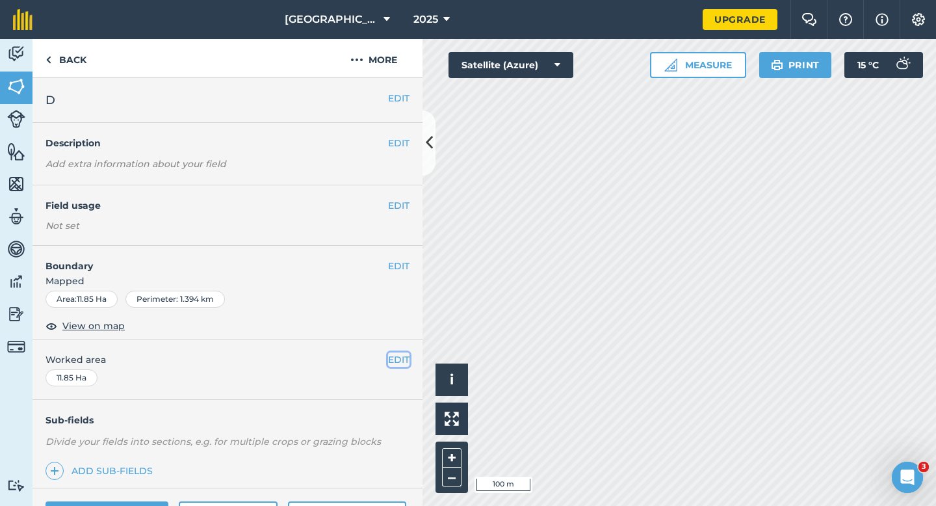
click at [400, 359] on button "EDIT" at bounding box center [398, 359] width 21 height 14
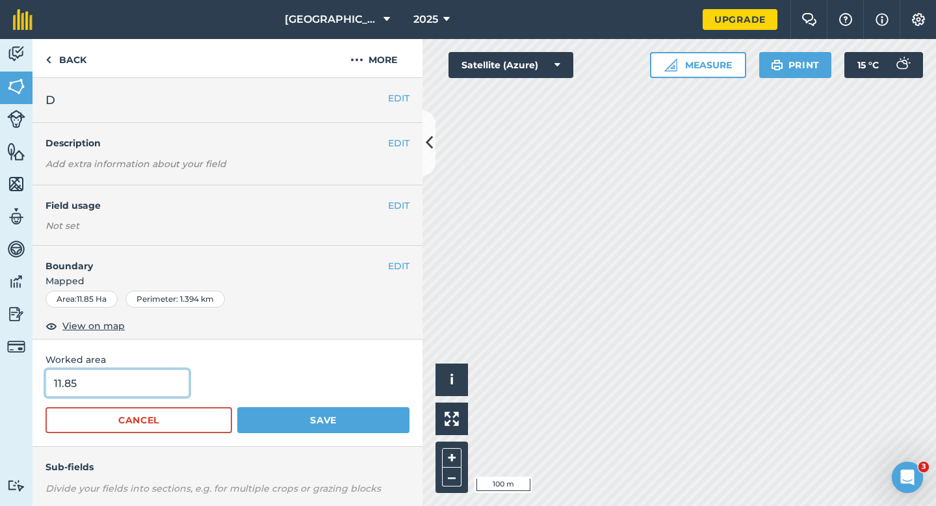
click at [97, 372] on input "11.85" at bounding box center [117, 382] width 144 height 27
type input "12"
click at [237, 407] on button "Save" at bounding box center [323, 420] width 172 height 26
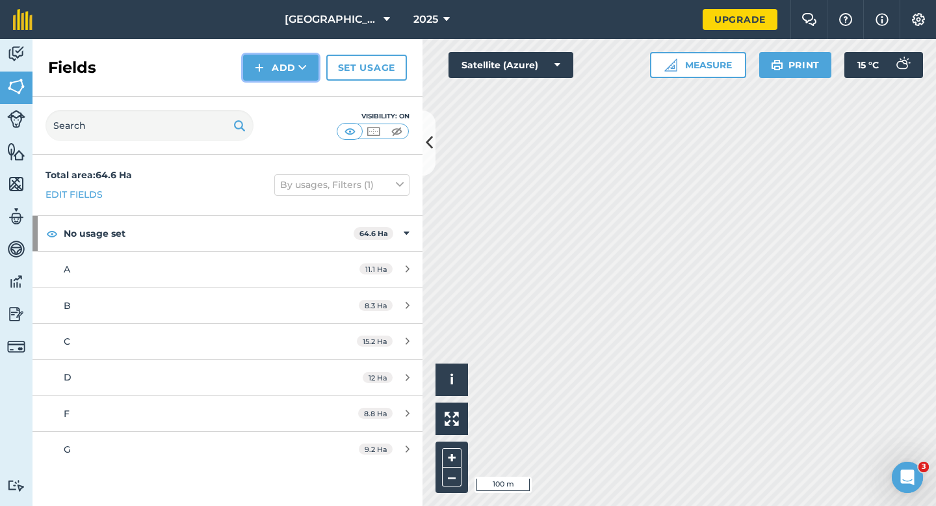
click at [259, 67] on img at bounding box center [259, 68] width 9 height 16
click at [270, 89] on link "Draw" at bounding box center [280, 97] width 71 height 29
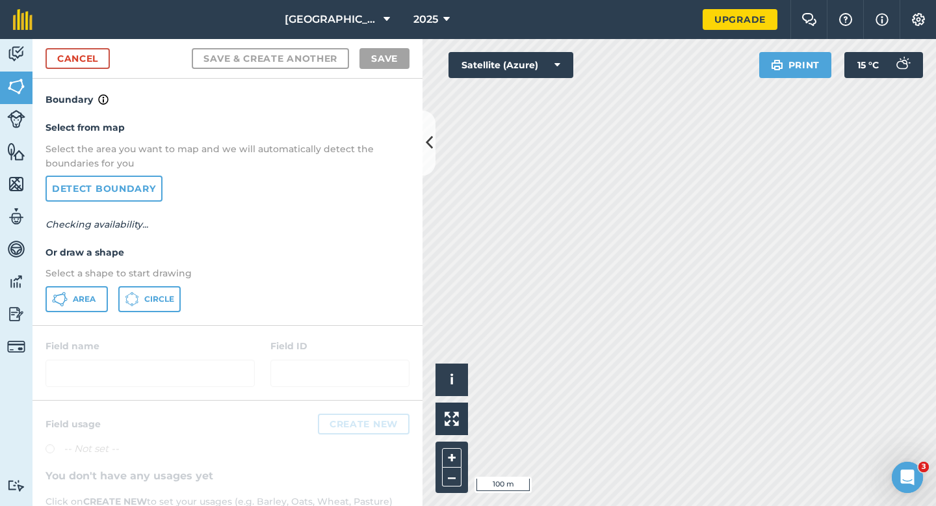
click at [95, 284] on div "Select from map Select the area you want to map and we will automatically detec…" at bounding box center [227, 215] width 390 height 217
click at [84, 306] on button "Area" at bounding box center [76, 299] width 62 height 26
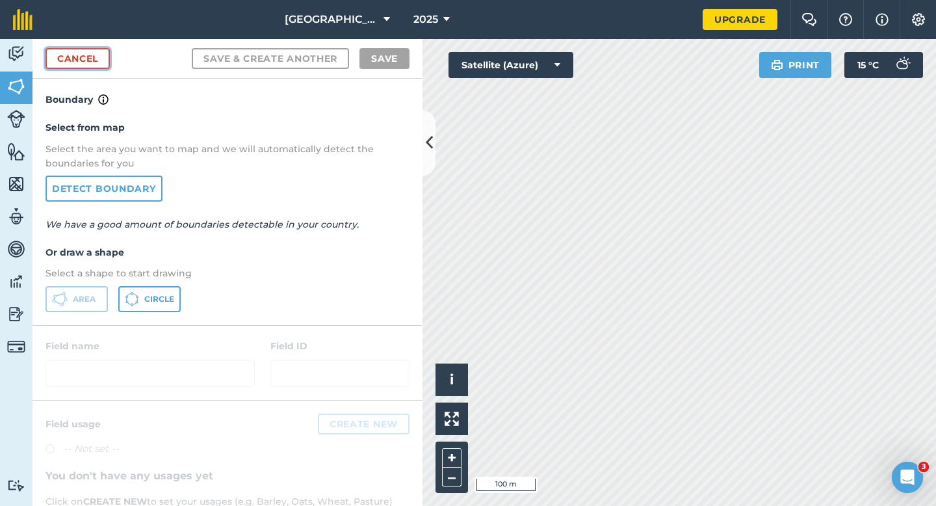
click at [94, 68] on link "Cancel" at bounding box center [77, 58] width 64 height 21
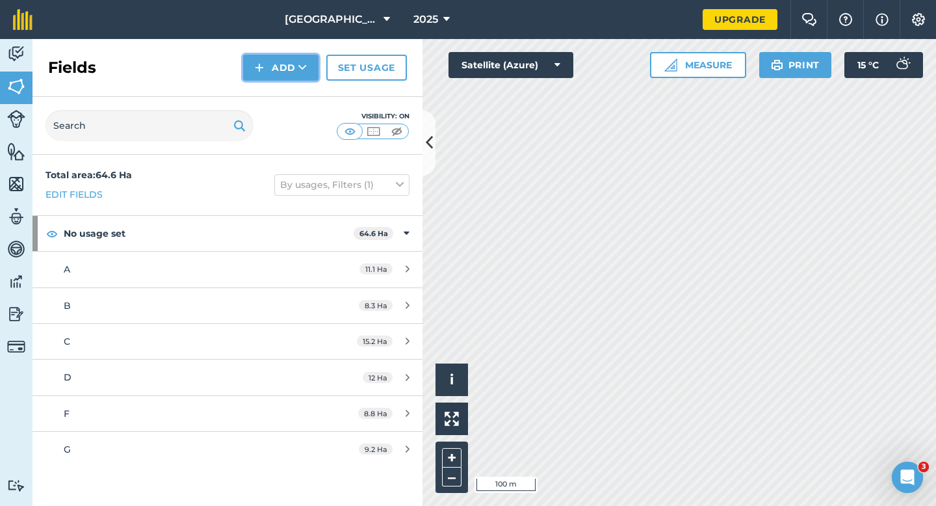
click at [262, 68] on img at bounding box center [259, 68] width 9 height 16
click at [266, 91] on link "Draw" at bounding box center [280, 97] width 71 height 29
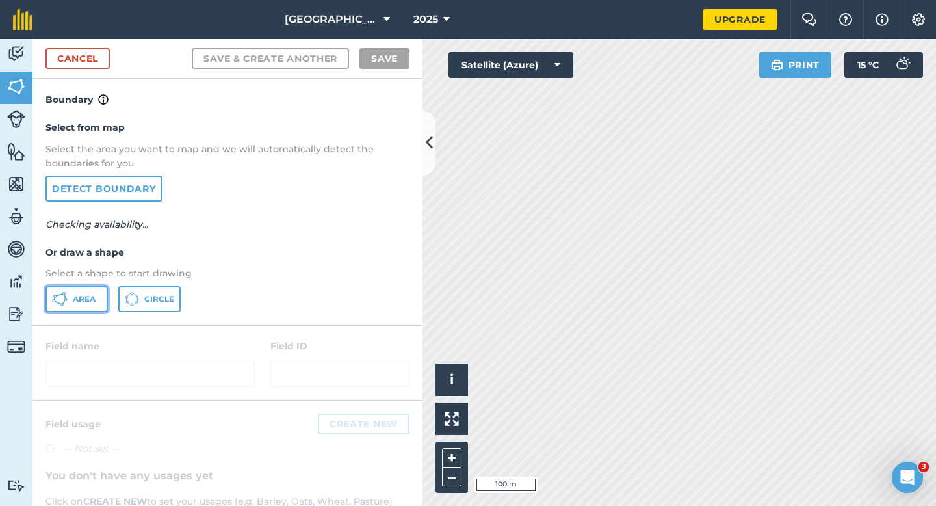
click at [63, 309] on button "Area" at bounding box center [76, 299] width 62 height 26
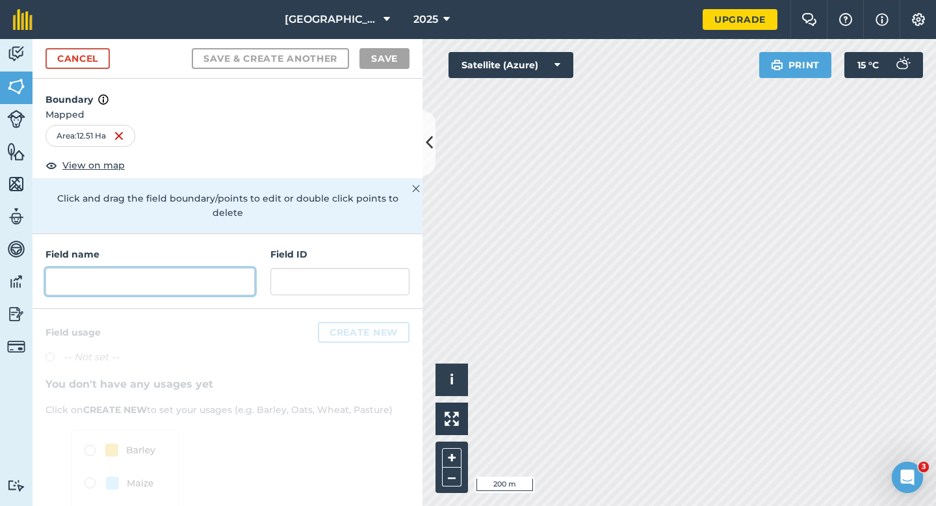
click at [216, 278] on input "text" at bounding box center [149, 281] width 209 height 27
click at [180, 268] on input "text" at bounding box center [149, 281] width 209 height 27
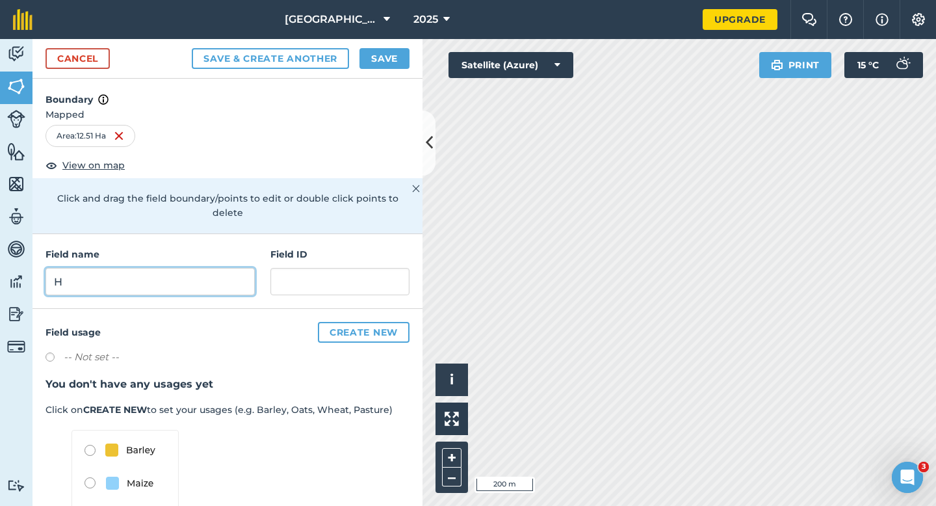
type input "H"
click at [372, 58] on button "Save" at bounding box center [384, 58] width 50 height 21
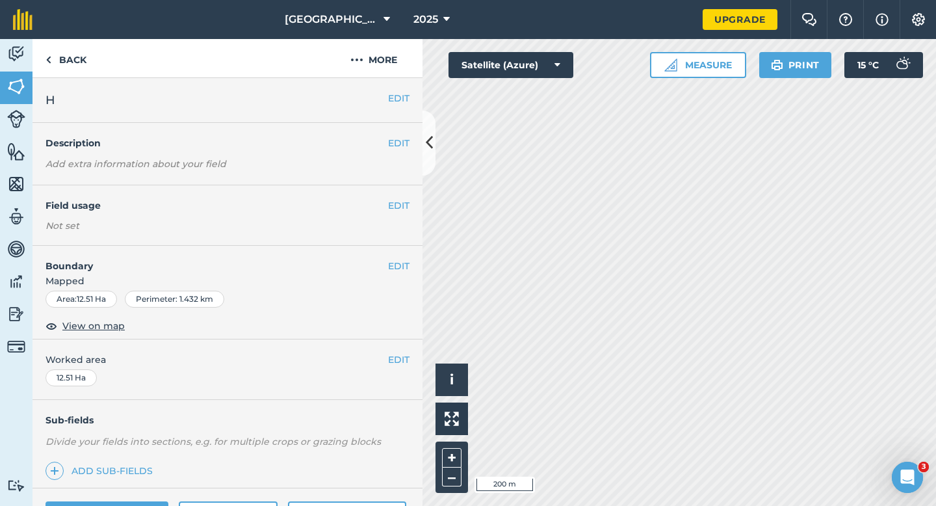
click at [398, 348] on div "EDIT Worked area 12.51 Ha" at bounding box center [227, 369] width 390 height 60
click at [398, 350] on div "EDIT Worked area 12.51 Ha" at bounding box center [227, 369] width 390 height 60
click at [401, 351] on div "EDIT Worked area 12.51 Ha" at bounding box center [227, 369] width 390 height 60
click at [393, 355] on button "EDIT" at bounding box center [398, 359] width 21 height 14
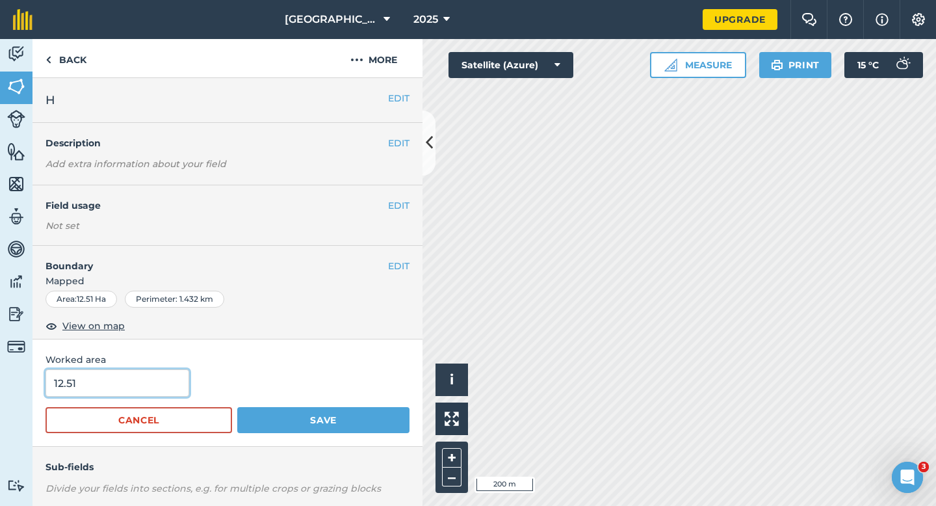
click at [164, 388] on input "12.51" at bounding box center [117, 382] width 144 height 27
type input "12.5"
click at [237, 407] on button "Save" at bounding box center [323, 420] width 172 height 26
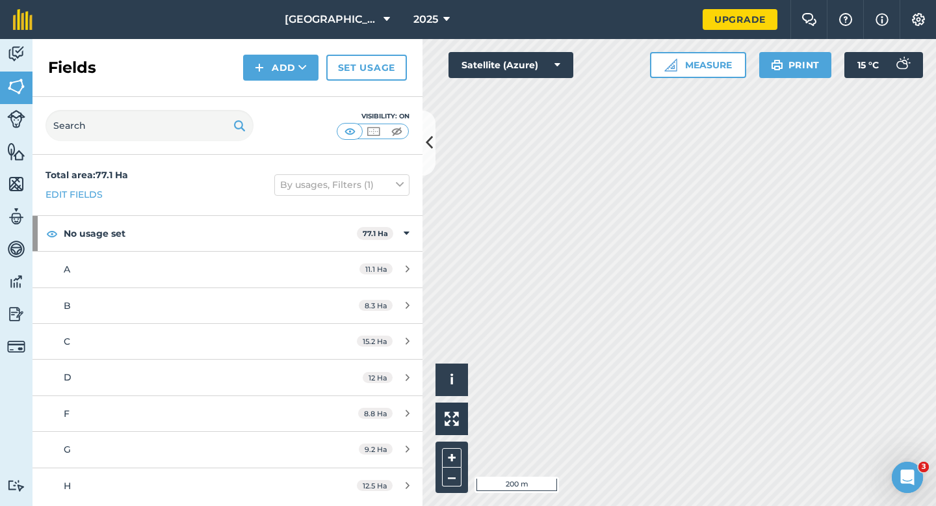
click at [288, 85] on div "Fields Add Set usage" at bounding box center [227, 68] width 390 height 58
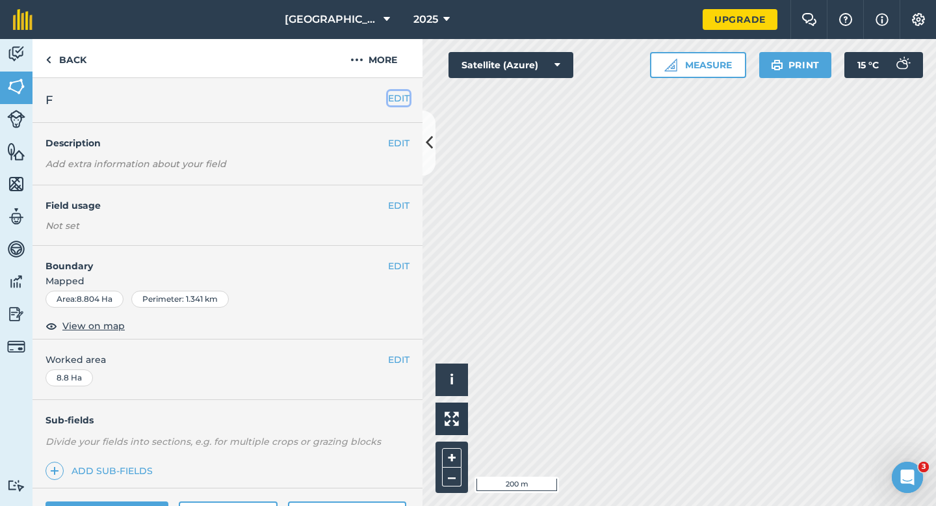
click at [398, 100] on button "EDIT" at bounding box center [398, 98] width 21 height 14
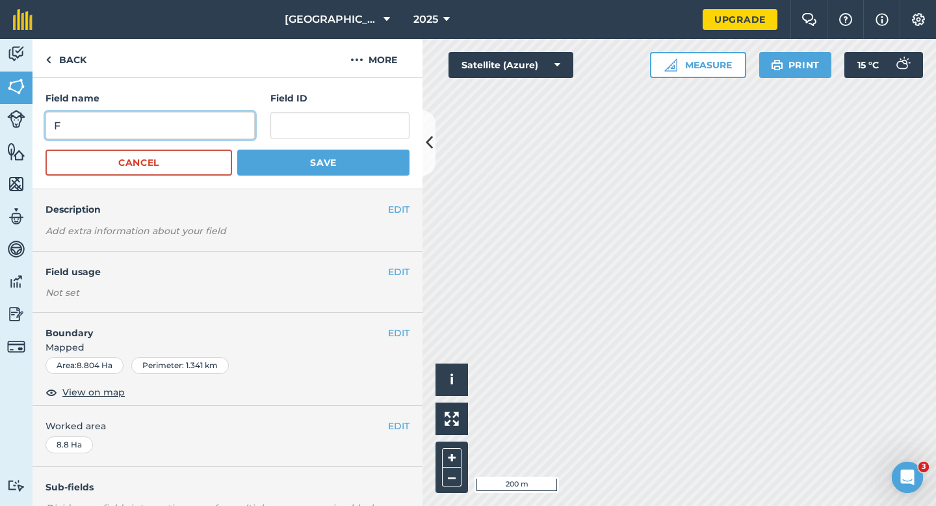
click at [215, 129] on input "F" at bounding box center [149, 125] width 209 height 27
click at [205, 134] on input "F" at bounding box center [149, 125] width 209 height 27
type input "G"
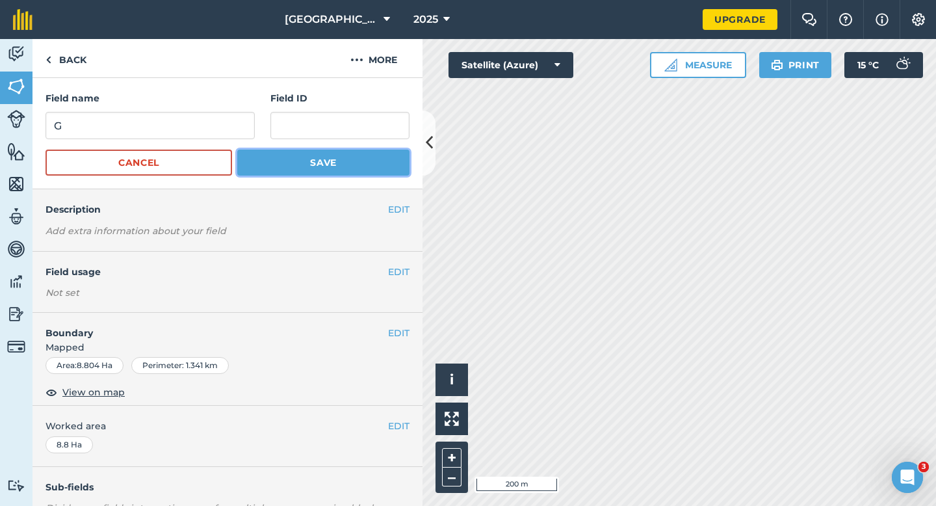
click at [287, 159] on button "Save" at bounding box center [323, 162] width 172 height 26
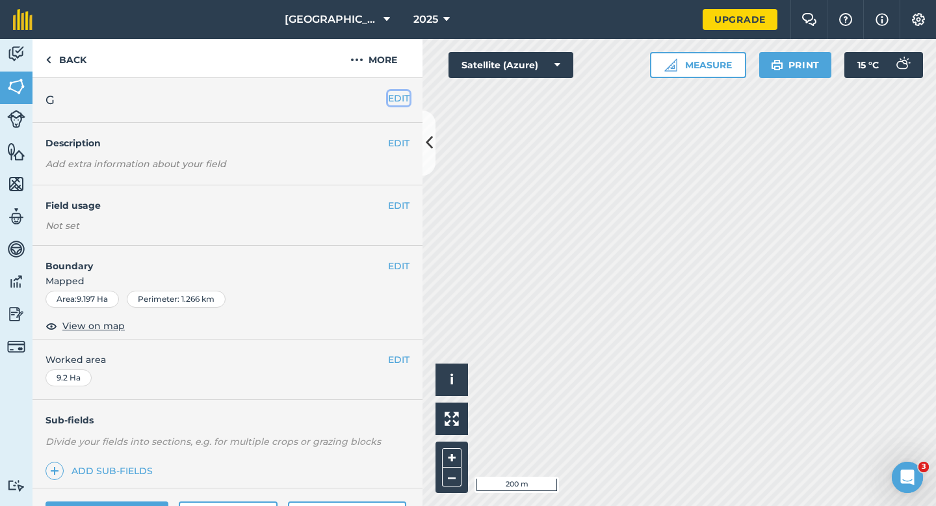
click at [400, 104] on button "EDIT" at bounding box center [398, 98] width 21 height 14
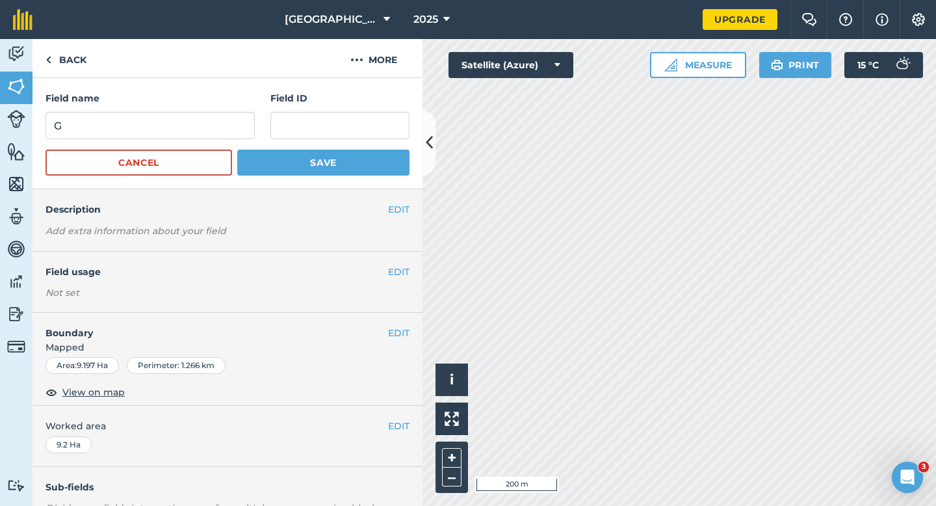
click at [199, 140] on form "Field name G Field ID Cancel Save" at bounding box center [227, 133] width 364 height 84
click at [201, 132] on input "G" at bounding box center [149, 125] width 209 height 27
type input "H"
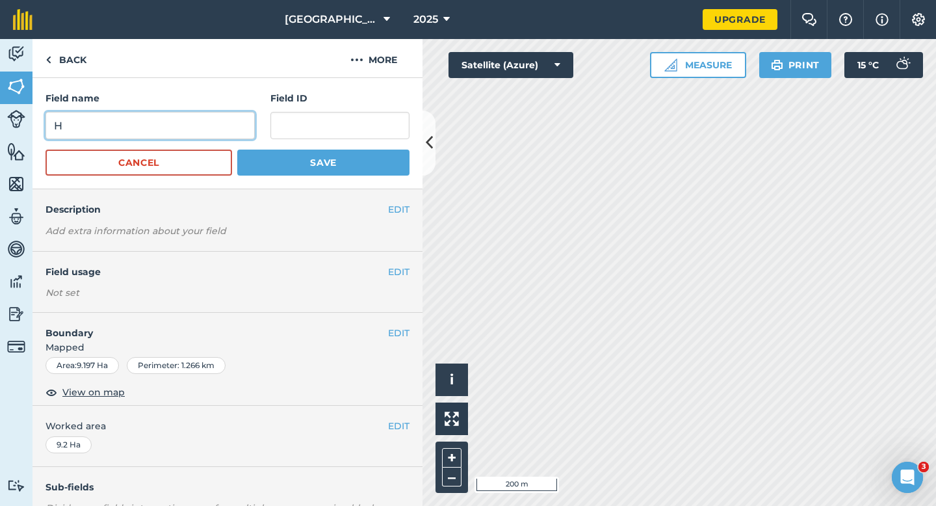
click at [237, 149] on button "Save" at bounding box center [323, 162] width 172 height 26
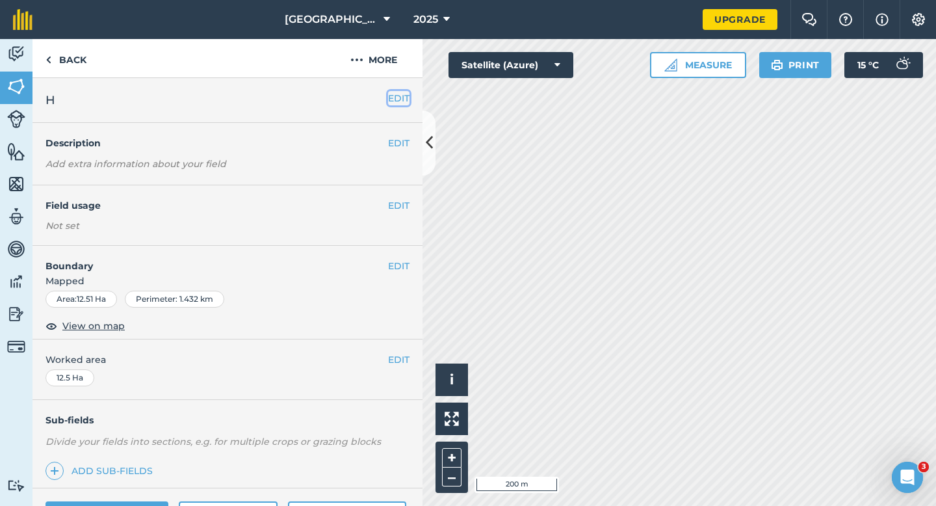
click at [394, 102] on button "EDIT" at bounding box center [398, 98] width 21 height 14
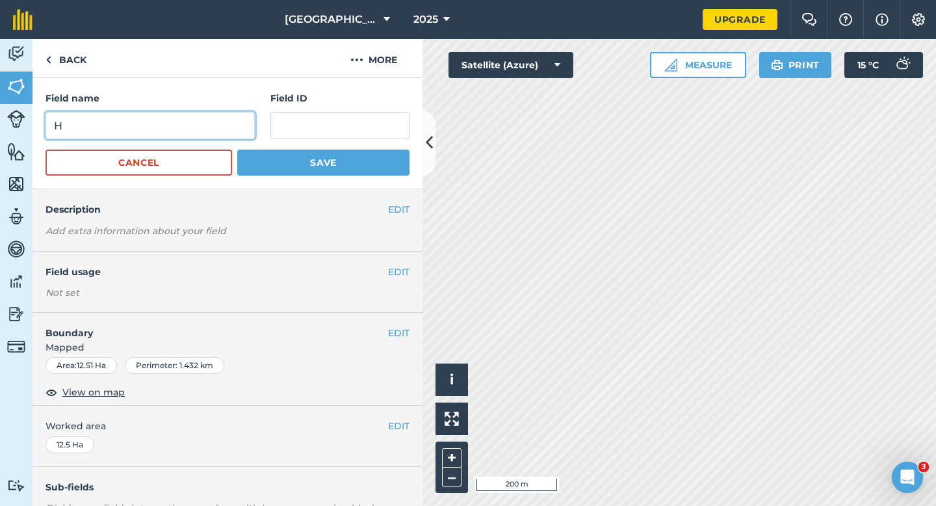
click at [231, 138] on input "H" at bounding box center [149, 125] width 209 height 27
type input "I"
click at [237, 149] on button "Save" at bounding box center [323, 162] width 172 height 26
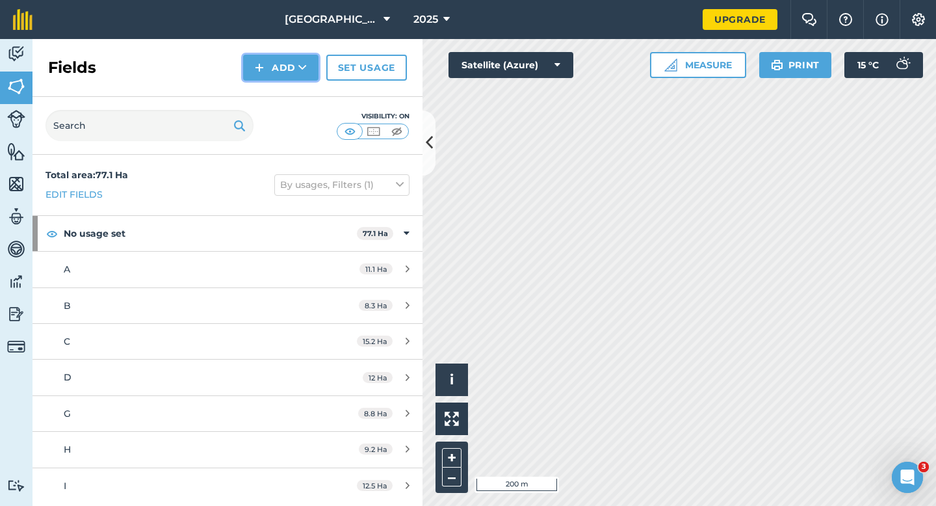
click at [283, 57] on button "Add" at bounding box center [280, 68] width 75 height 26
click at [283, 83] on link "Draw" at bounding box center [280, 97] width 71 height 29
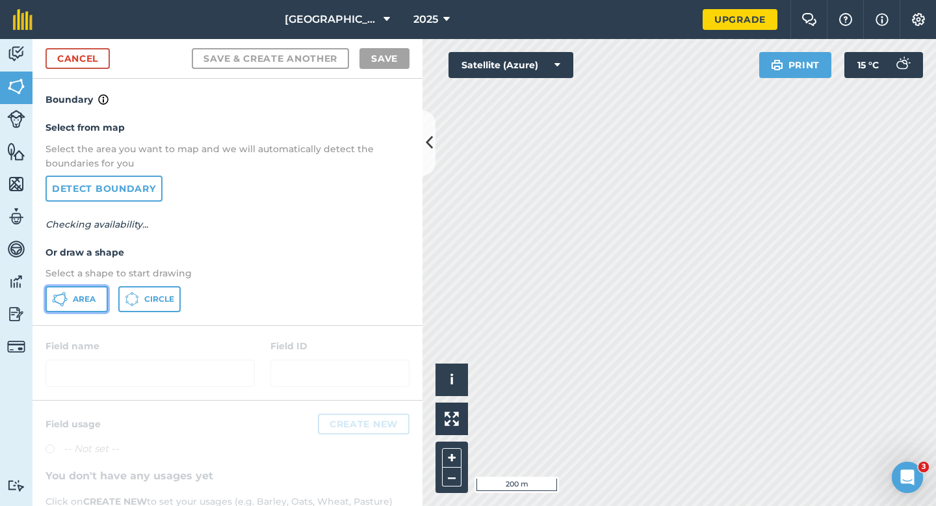
click at [90, 290] on button "Area" at bounding box center [76, 299] width 62 height 26
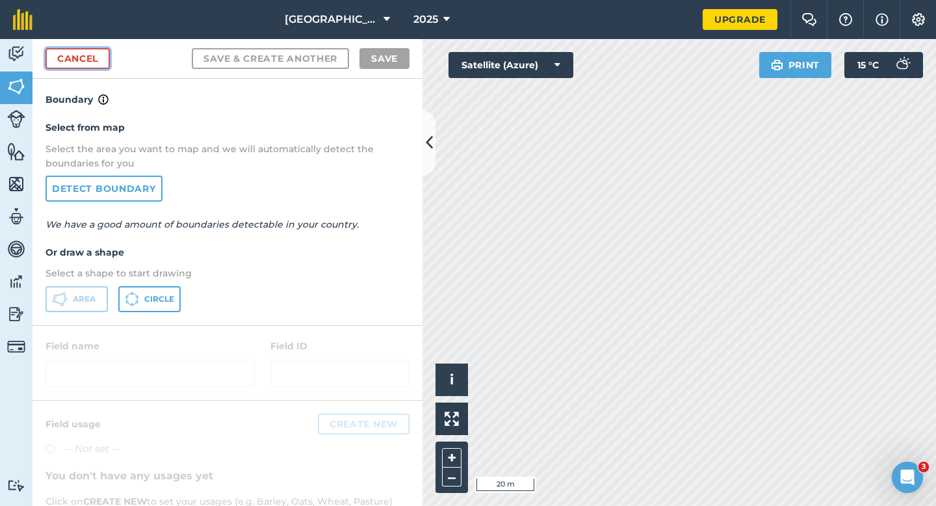
click at [66, 62] on link "Cancel" at bounding box center [77, 58] width 64 height 21
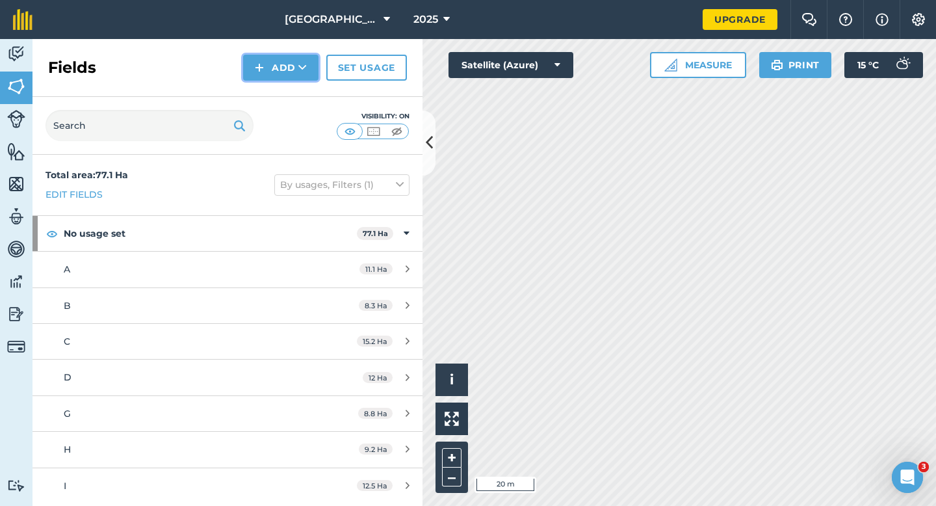
click at [271, 64] on button "Add" at bounding box center [280, 68] width 75 height 26
click at [271, 105] on link "Draw" at bounding box center [280, 97] width 71 height 29
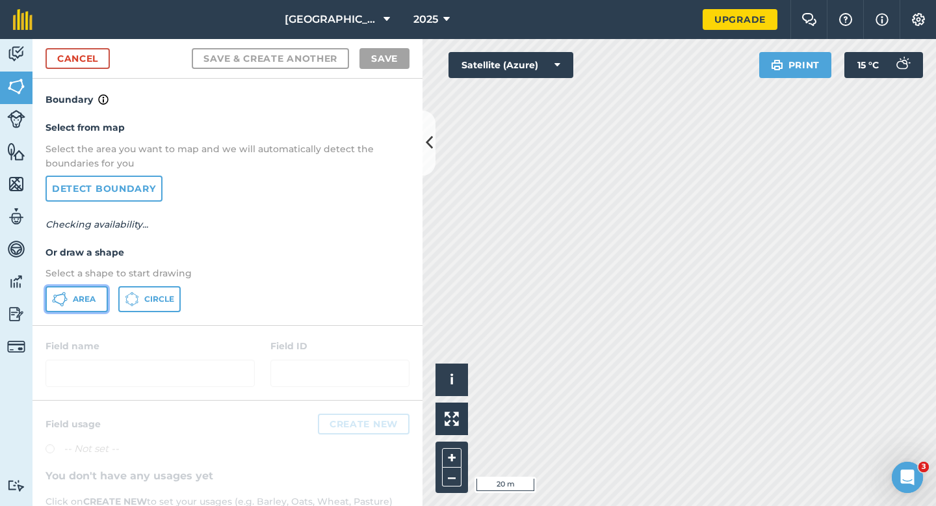
click at [86, 299] on span "Area" at bounding box center [84, 299] width 23 height 10
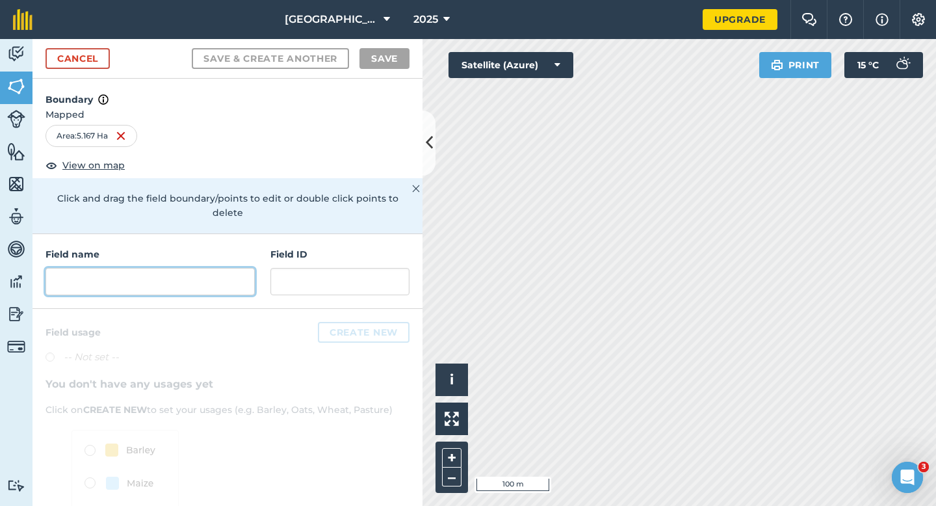
click at [218, 277] on input "text" at bounding box center [149, 281] width 209 height 27
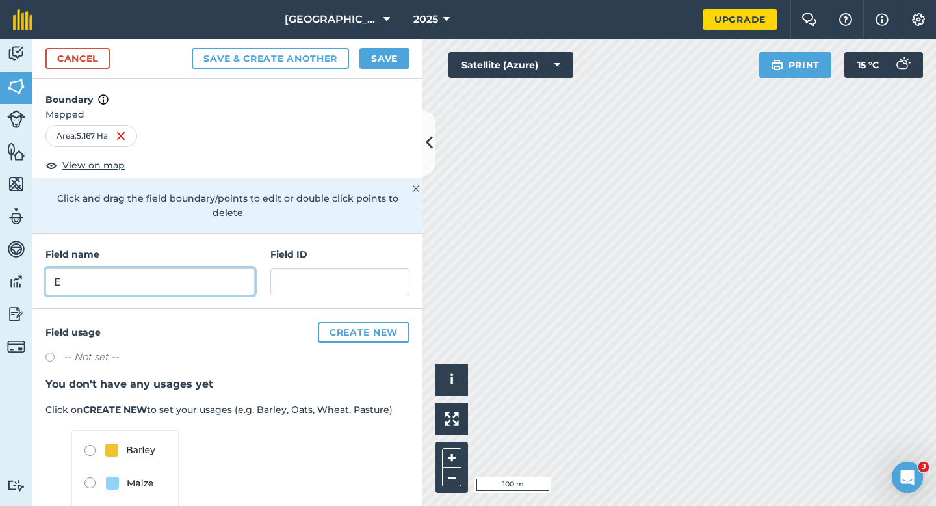
type input "E"
click at [391, 54] on button "Save" at bounding box center [384, 58] width 50 height 21
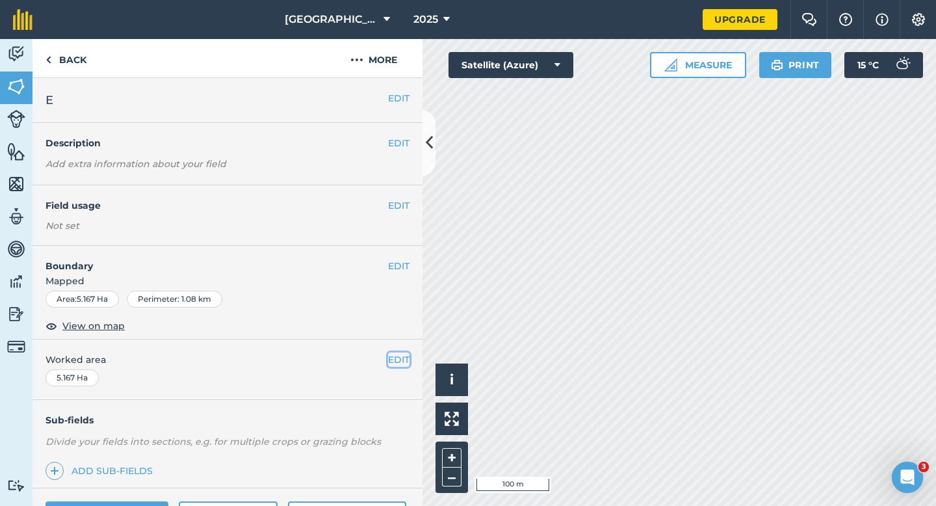
click at [389, 353] on button "EDIT" at bounding box center [398, 359] width 21 height 14
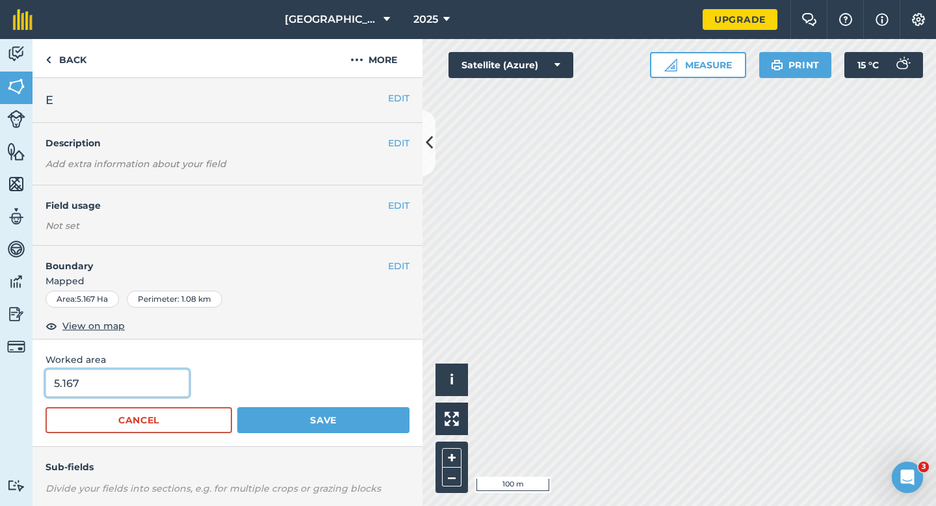
click at [122, 383] on input "5.167" at bounding box center [117, 382] width 144 height 27
type input "5.2"
click at [237, 407] on button "Save" at bounding box center [323, 420] width 172 height 26
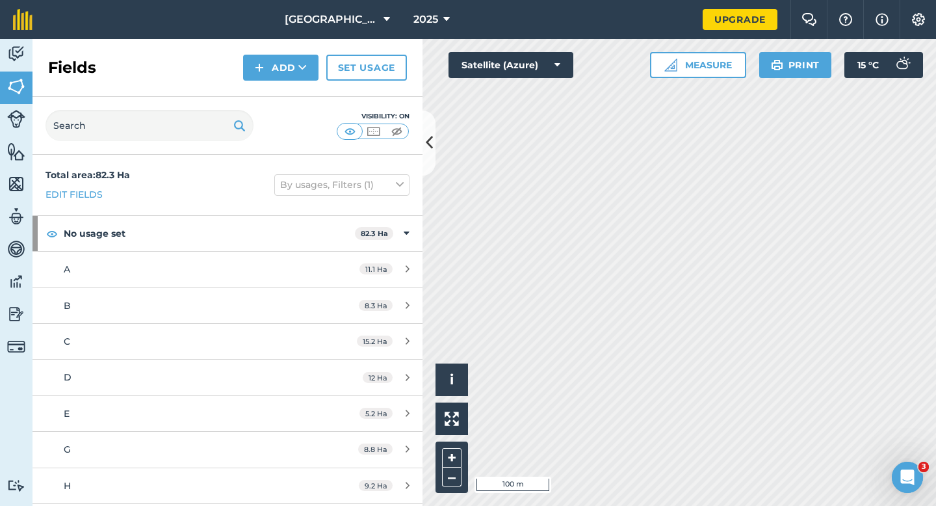
click at [266, 81] on div "Fields Add Set usage" at bounding box center [227, 68] width 390 height 58
click at [269, 73] on button "Add" at bounding box center [280, 68] width 75 height 26
click at [269, 93] on link "Draw" at bounding box center [280, 97] width 71 height 29
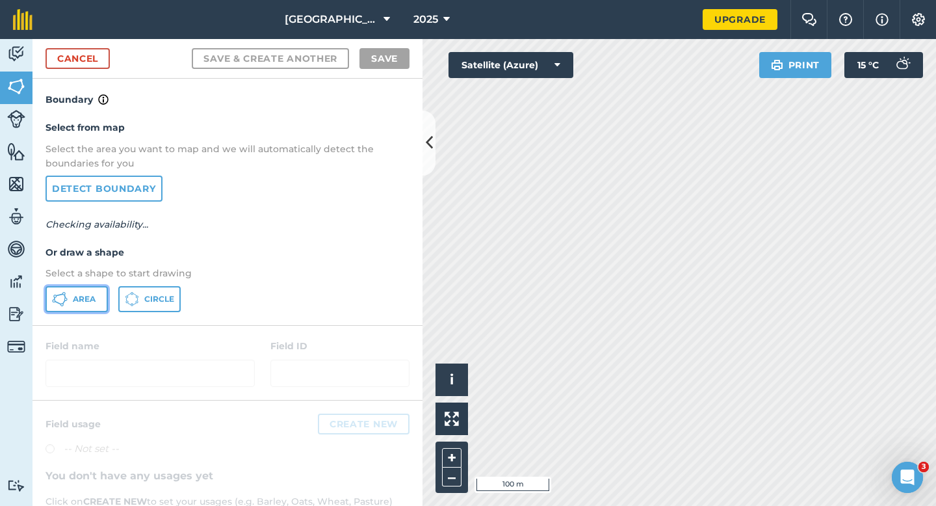
click at [84, 294] on span "Area" at bounding box center [84, 299] width 23 height 10
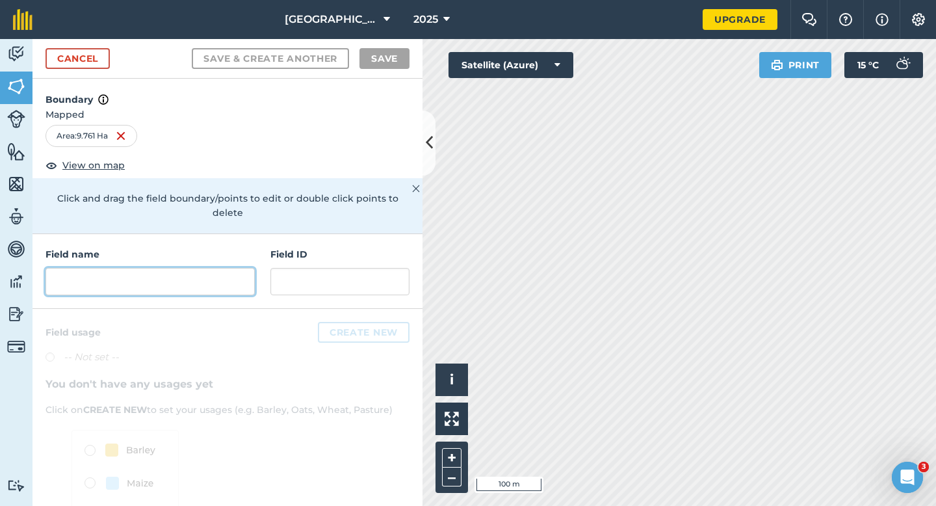
click at [188, 271] on input "text" at bounding box center [149, 281] width 209 height 27
click at [192, 269] on input "text" at bounding box center [149, 281] width 209 height 27
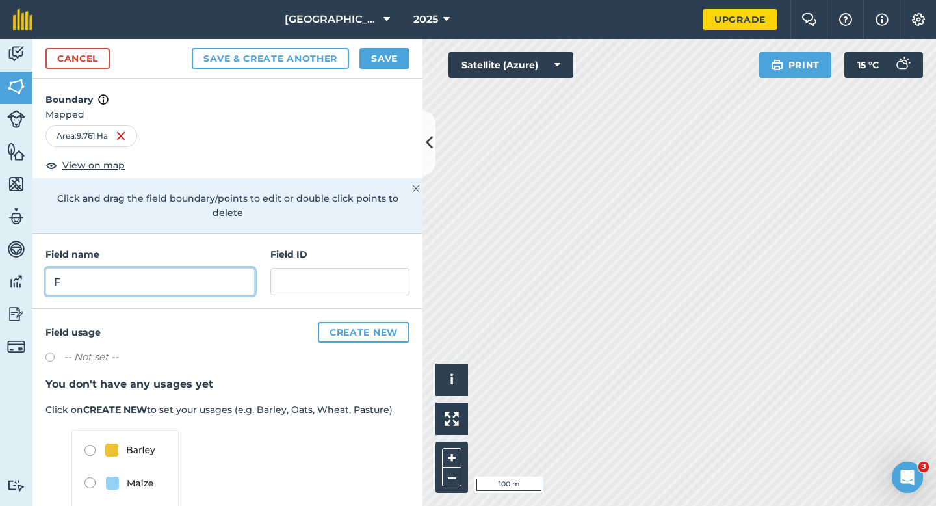
type input "F"
click at [385, 74] on div "Cancel Save & Create Another Save" at bounding box center [227, 59] width 390 height 40
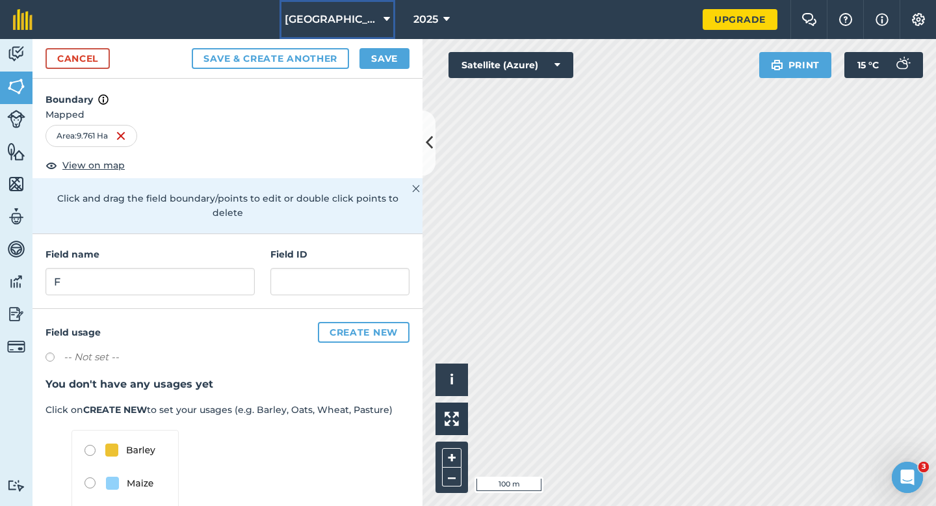
click at [386, 38] on button "[GEOGRAPHIC_DATA]" at bounding box center [337, 19] width 116 height 39
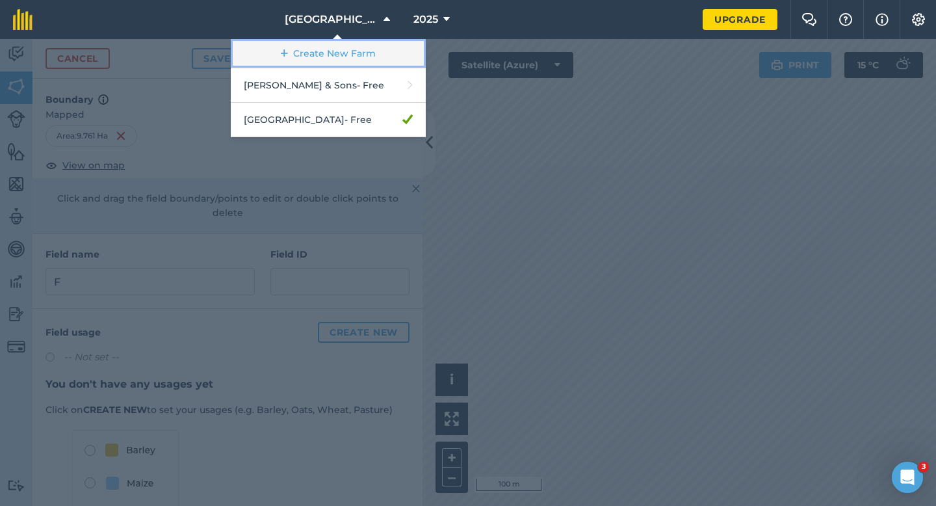
click at [386, 55] on link "Create New Farm" at bounding box center [328, 53] width 195 height 29
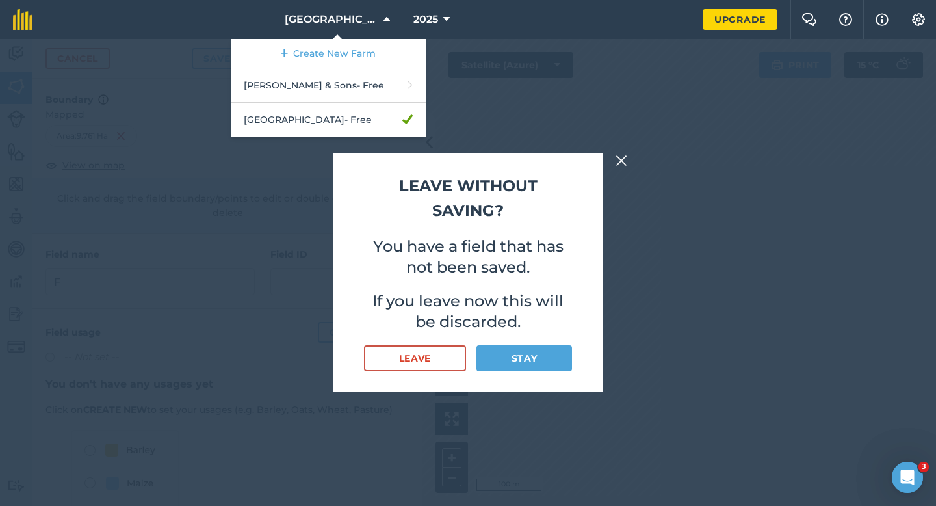
click at [465, 58] on div "Leave without saving? You have a field that has not been saved. If you leave no…" at bounding box center [468, 272] width 936 height 467
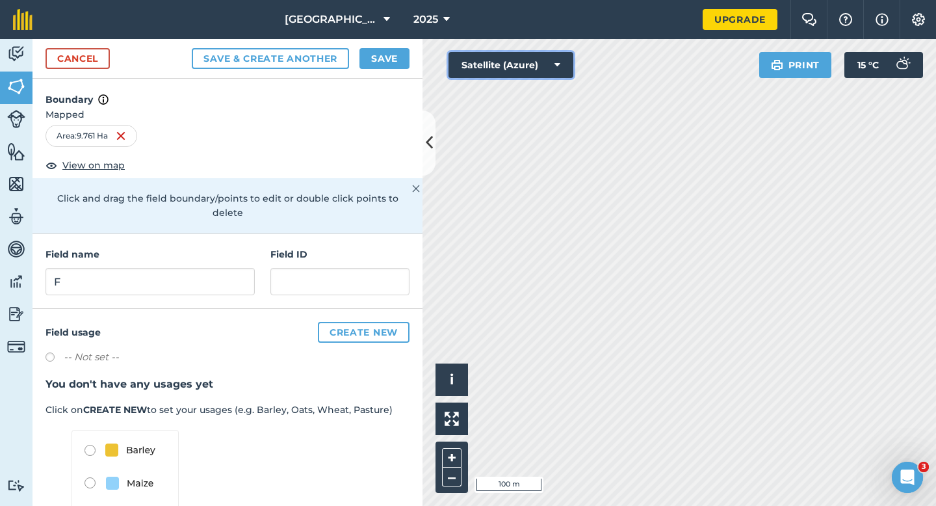
click at [465, 58] on button "Satellite (Azure)" at bounding box center [510, 65] width 125 height 26
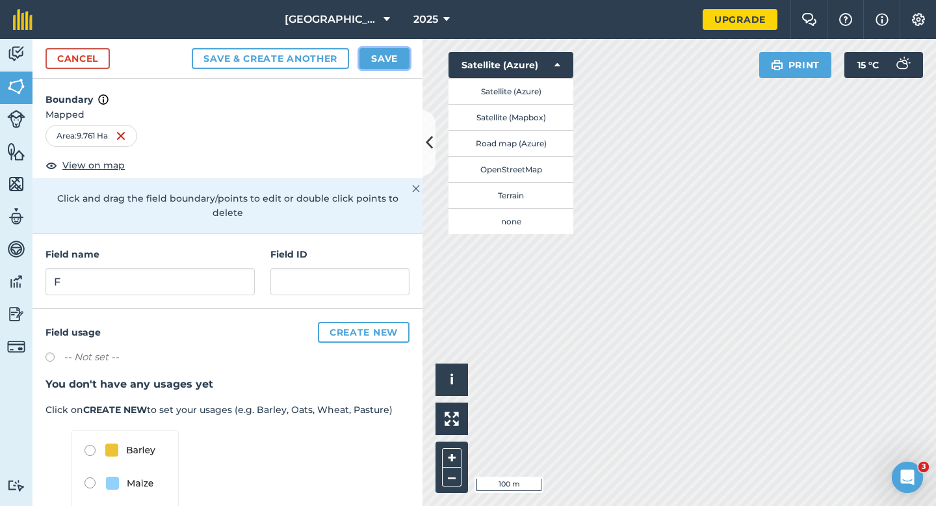
click at [368, 52] on button "Save" at bounding box center [384, 58] width 50 height 21
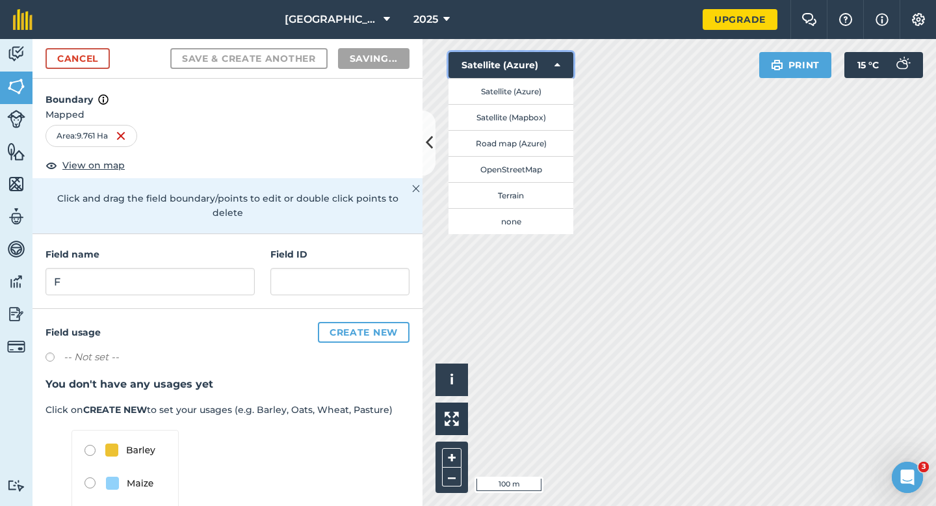
click at [528, 68] on button "Satellite (Azure)" at bounding box center [510, 65] width 125 height 26
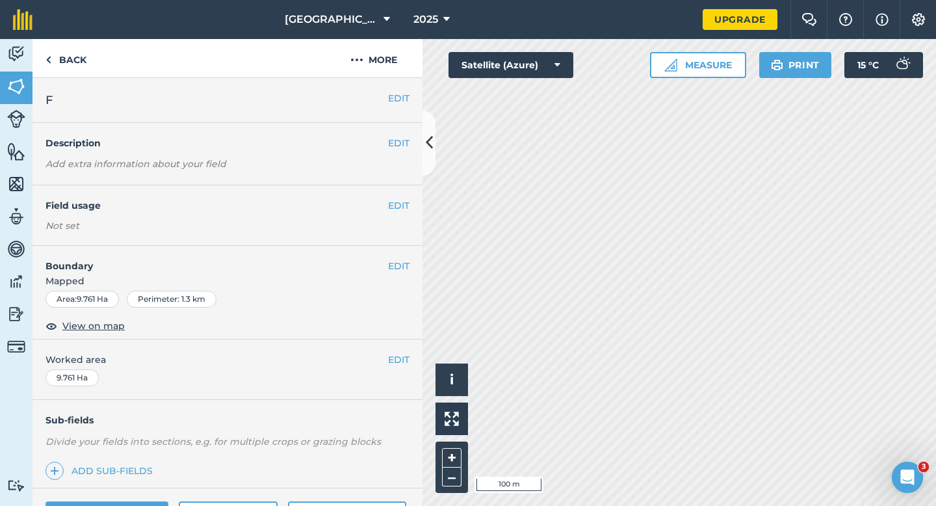
click at [401, 375] on div "EDIT Worked area 9.761 Ha" at bounding box center [227, 369] width 390 height 60
click at [402, 361] on button "EDIT" at bounding box center [398, 359] width 21 height 14
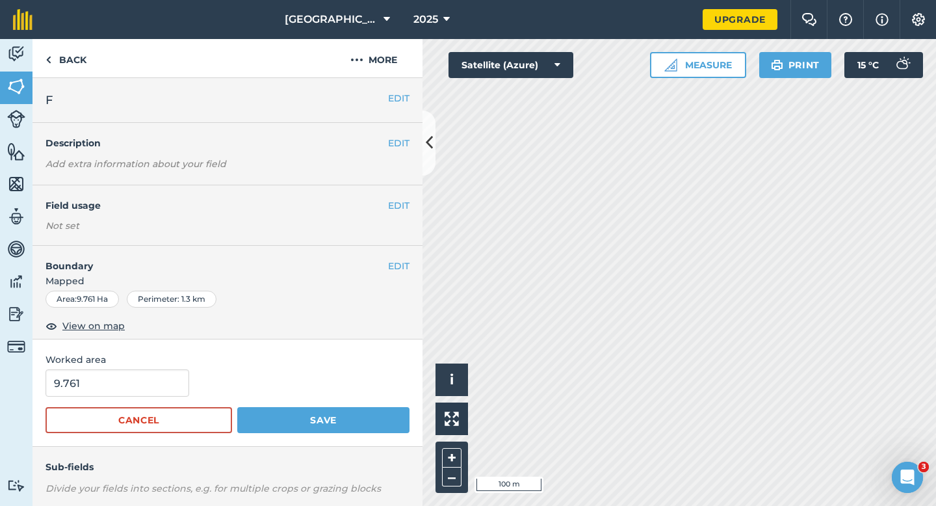
click at [155, 365] on span "Worked area" at bounding box center [227, 359] width 364 height 14
click at [155, 375] on input "9.761" at bounding box center [117, 382] width 144 height 27
click at [153, 387] on input "9.761" at bounding box center [117, 382] width 144 height 27
type input "9.8"
click at [237, 407] on button "Save" at bounding box center [323, 420] width 172 height 26
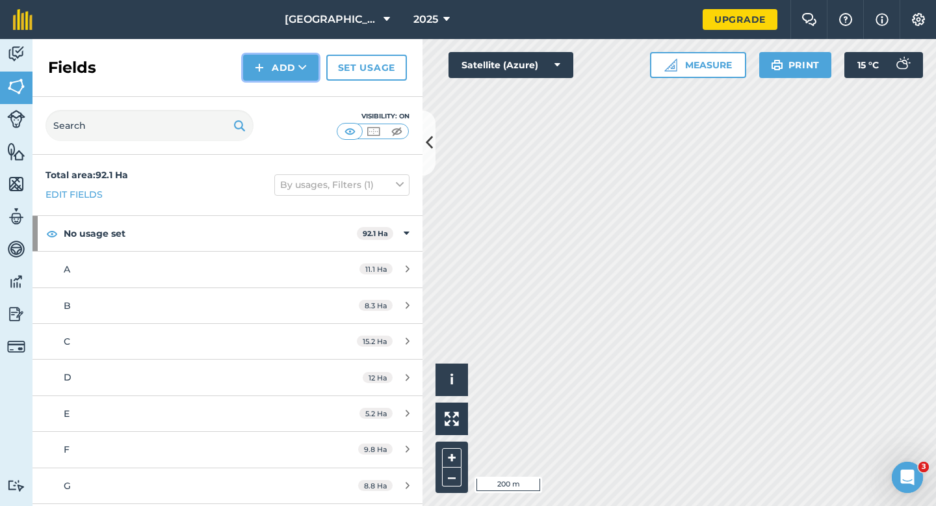
click at [308, 75] on button "Add" at bounding box center [280, 68] width 75 height 26
click at [297, 94] on link "Draw" at bounding box center [280, 97] width 71 height 29
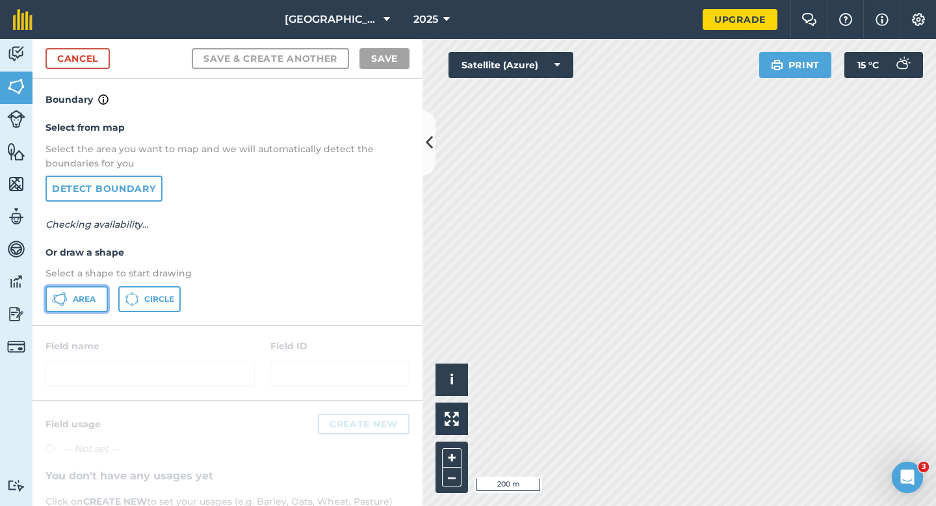
click at [79, 291] on button "Area" at bounding box center [76, 299] width 62 height 26
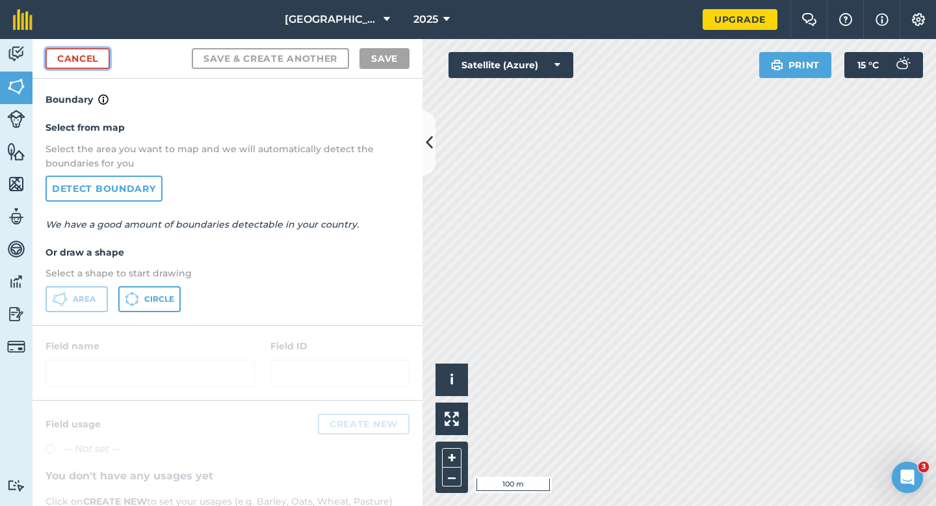
click at [106, 63] on link "Cancel" at bounding box center [77, 58] width 64 height 21
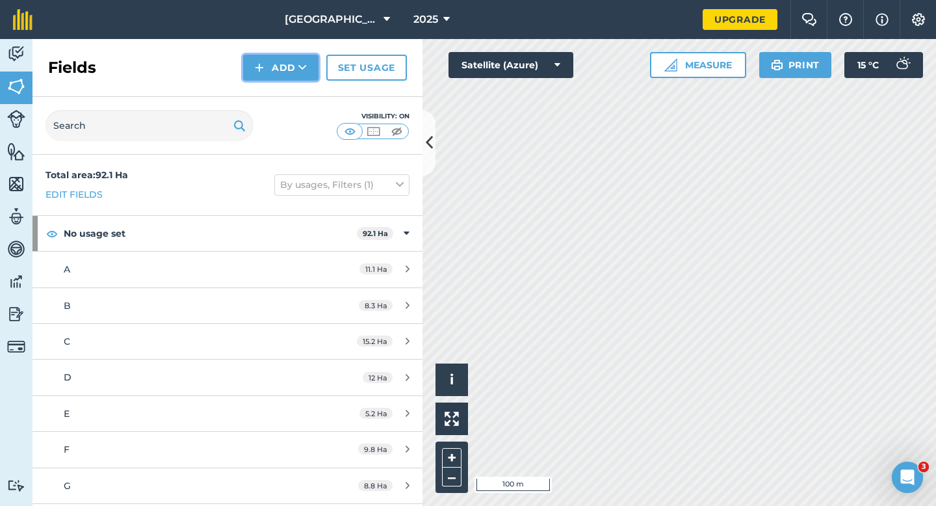
click at [272, 77] on button "Add" at bounding box center [280, 68] width 75 height 26
click at [272, 97] on link "Draw" at bounding box center [280, 97] width 71 height 29
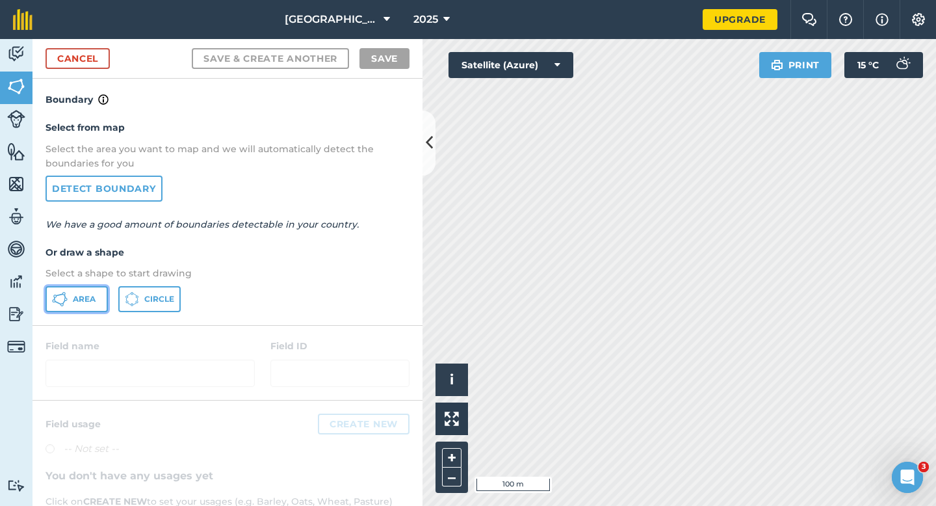
click at [67, 294] on icon at bounding box center [60, 299] width 16 height 16
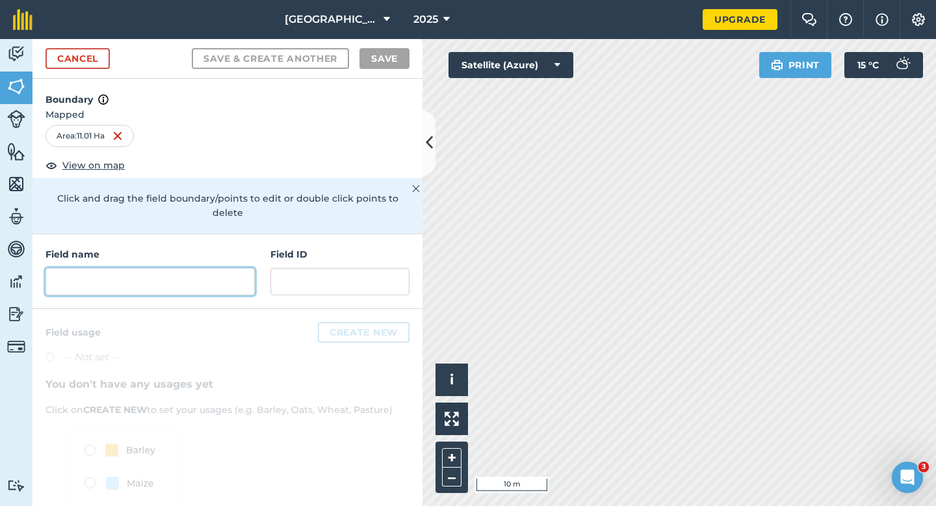
click at [237, 272] on input "text" at bounding box center [149, 281] width 209 height 27
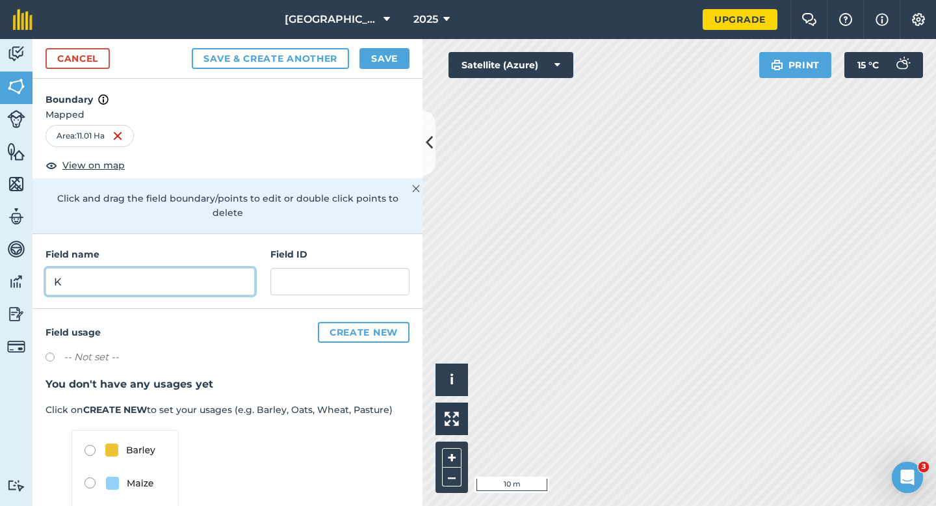
type input "K"
click at [391, 44] on div "Cancel Save & Create Another Save" at bounding box center [227, 59] width 390 height 40
click at [391, 57] on button "Save" at bounding box center [384, 58] width 50 height 21
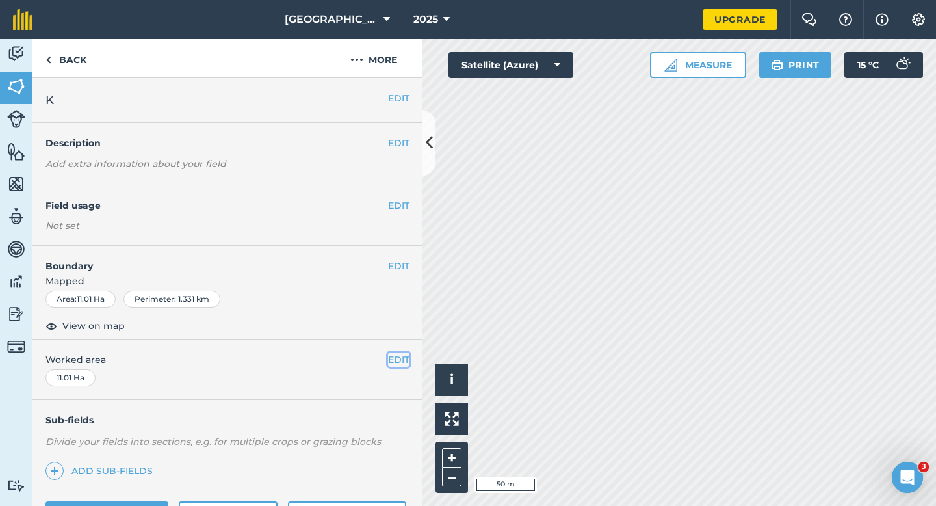
click at [398, 355] on button "EDIT" at bounding box center [398, 359] width 21 height 14
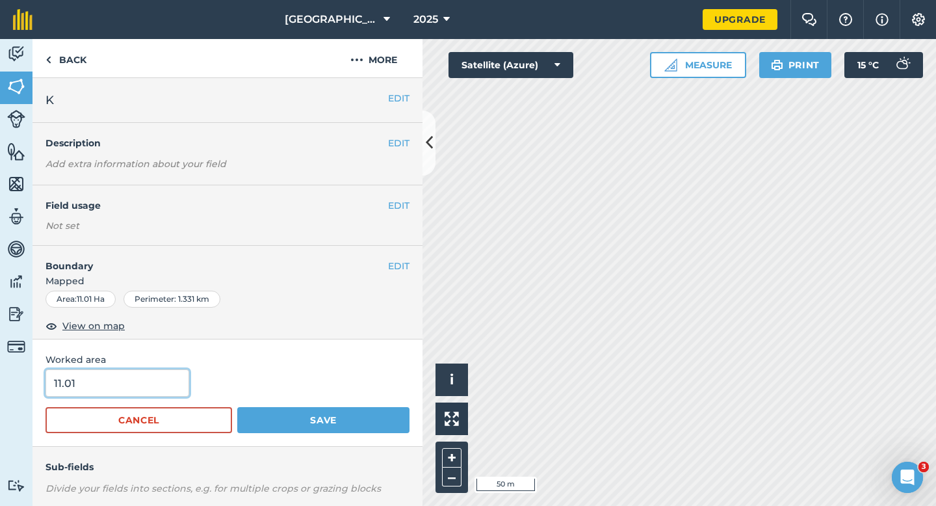
click at [143, 392] on input "11.01" at bounding box center [117, 382] width 144 height 27
type input "12"
click at [237, 407] on button "Save" at bounding box center [323, 420] width 172 height 26
click at [153, 375] on input "12" at bounding box center [117, 382] width 144 height 27
type input "11"
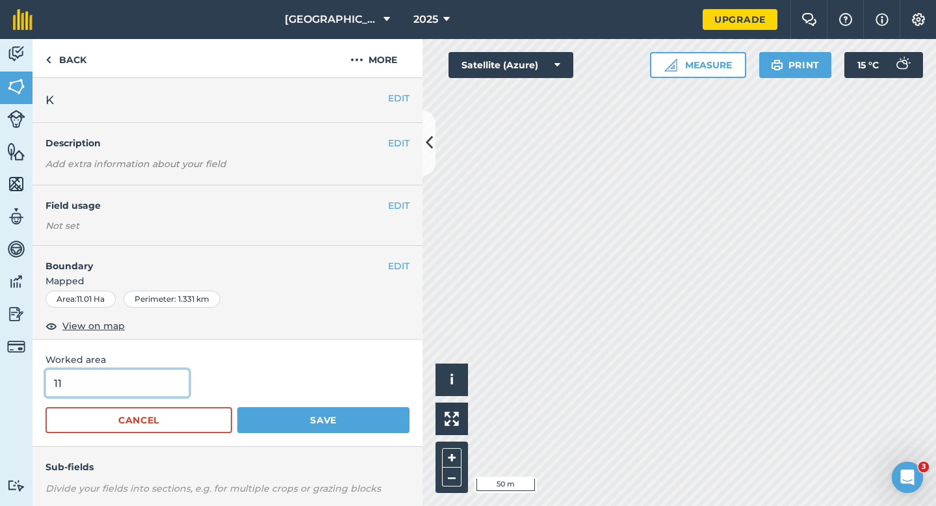
click at [237, 407] on button "Save" at bounding box center [323, 420] width 172 height 26
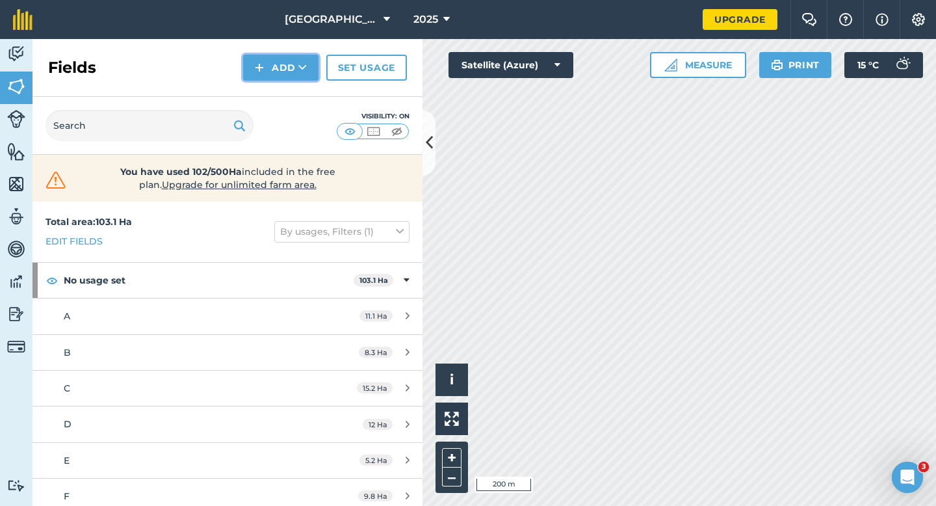
click at [271, 73] on button "Add" at bounding box center [280, 68] width 75 height 26
click at [264, 94] on link "Draw" at bounding box center [280, 97] width 71 height 29
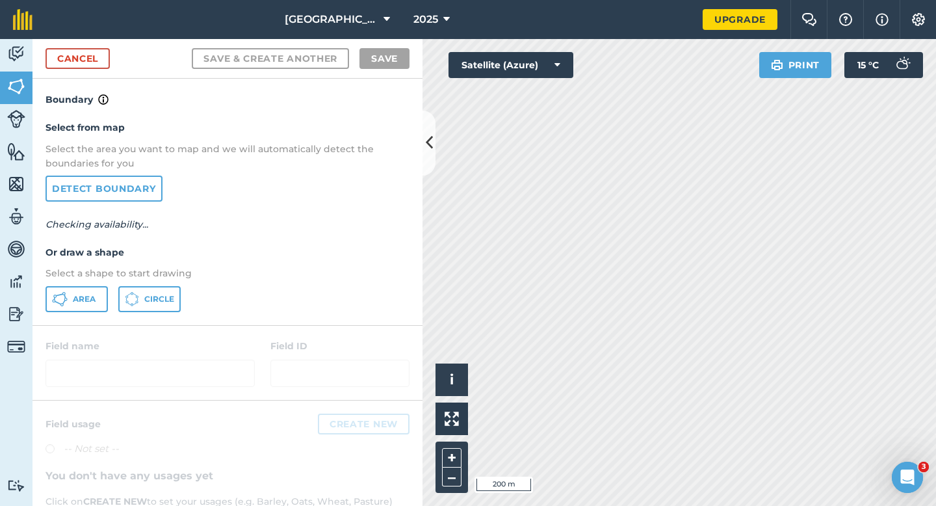
click at [90, 278] on p "Select a shape to start drawing" at bounding box center [227, 273] width 364 height 14
click at [88, 283] on div "Select from map Select the area you want to map and we will automatically detec…" at bounding box center [227, 215] width 390 height 217
click at [86, 289] on button "Area" at bounding box center [76, 299] width 62 height 26
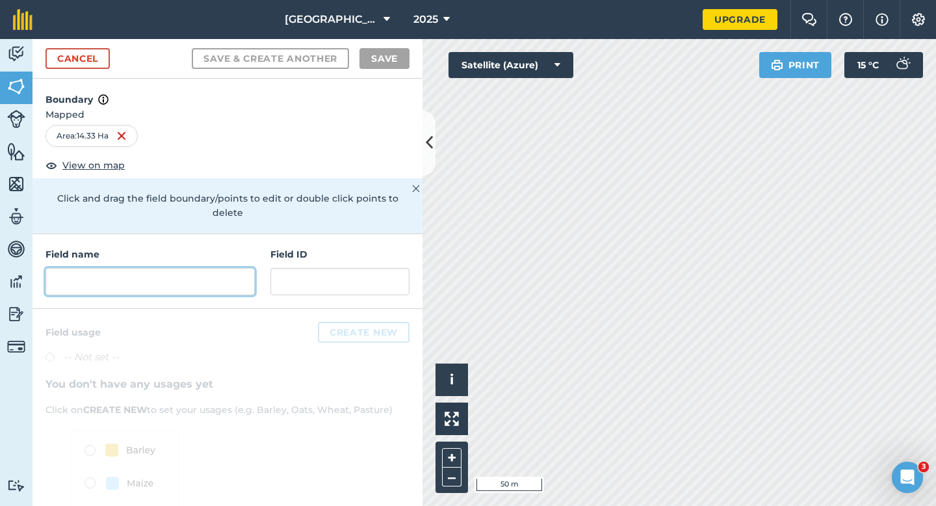
click at [241, 268] on input "text" at bounding box center [149, 281] width 209 height 27
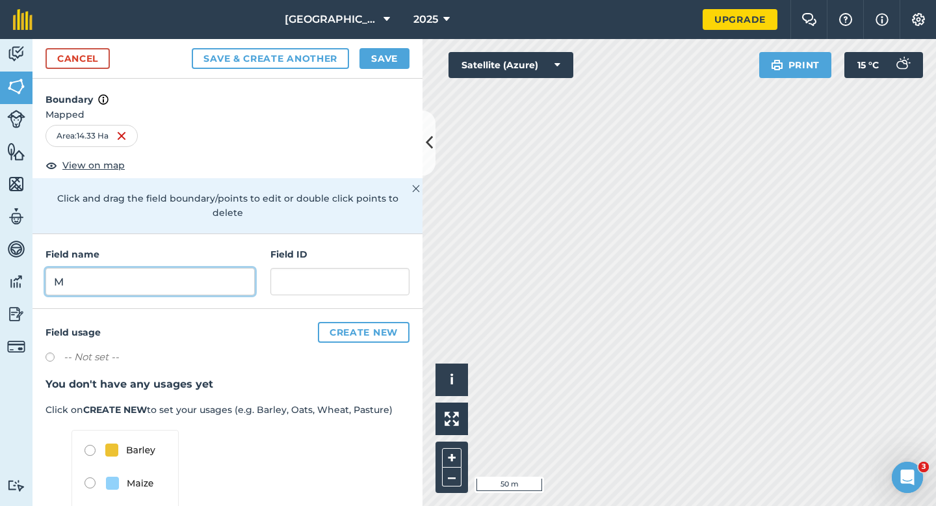
type input "M"
click at [375, 59] on button "Save" at bounding box center [384, 58] width 50 height 21
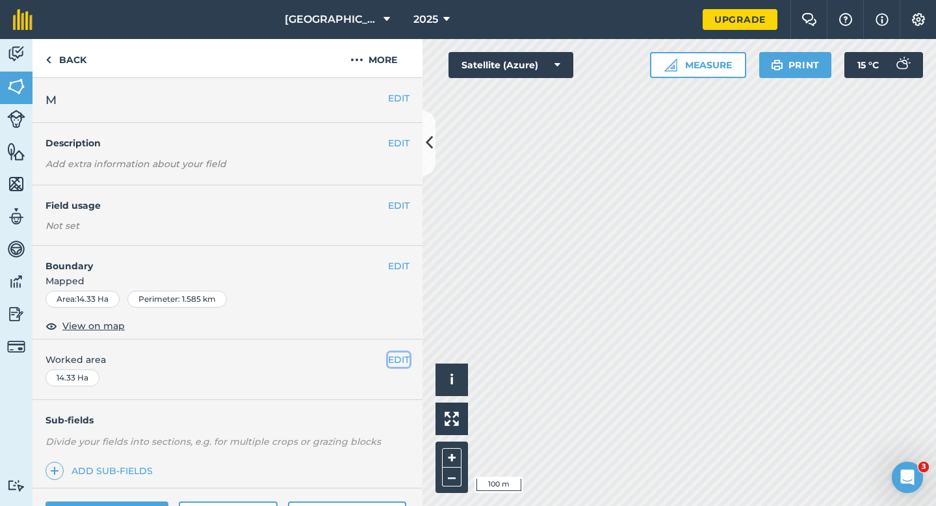
click at [396, 358] on button "EDIT" at bounding box center [398, 359] width 21 height 14
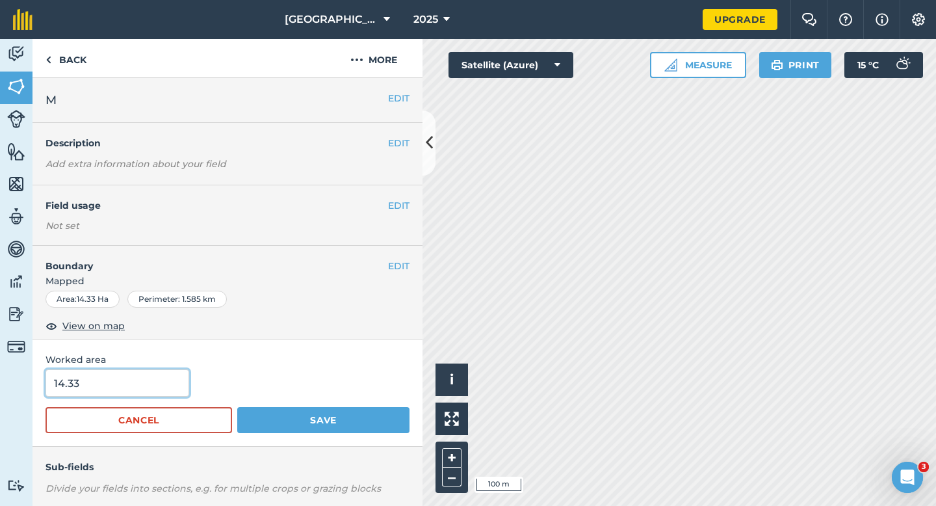
click at [173, 396] on input "14.33" at bounding box center [117, 382] width 144 height 27
type input "14.3"
click at [237, 407] on button "Save" at bounding box center [323, 420] width 172 height 26
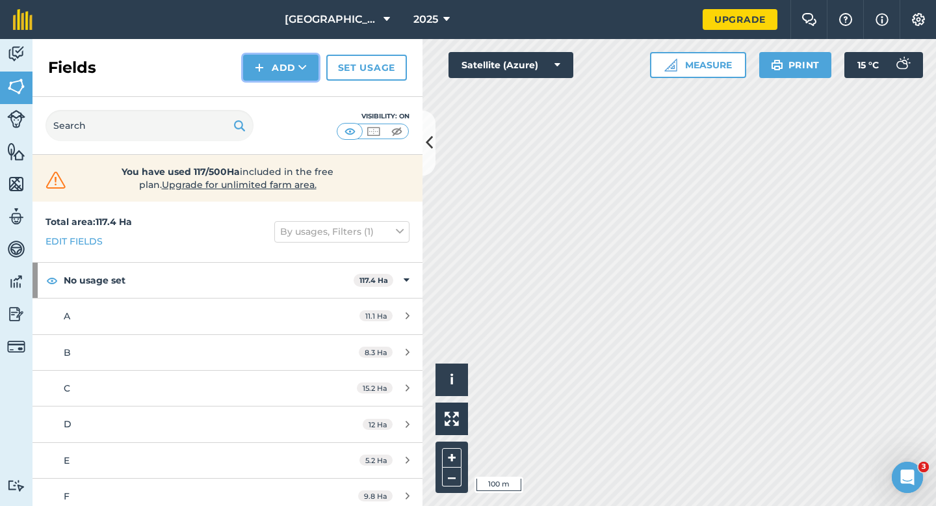
click at [288, 64] on button "Add" at bounding box center [280, 68] width 75 height 26
click at [288, 92] on link "Draw" at bounding box center [280, 97] width 71 height 29
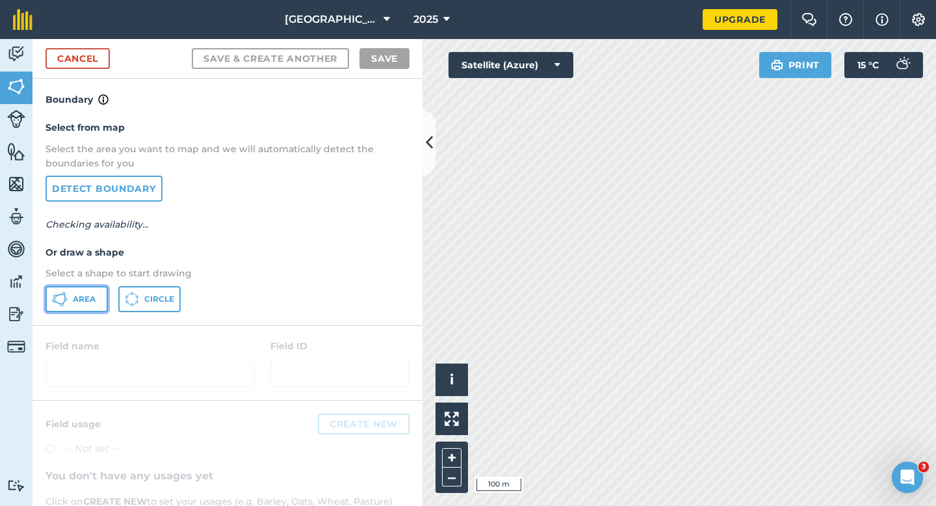
click at [86, 290] on button "Area" at bounding box center [76, 299] width 62 height 26
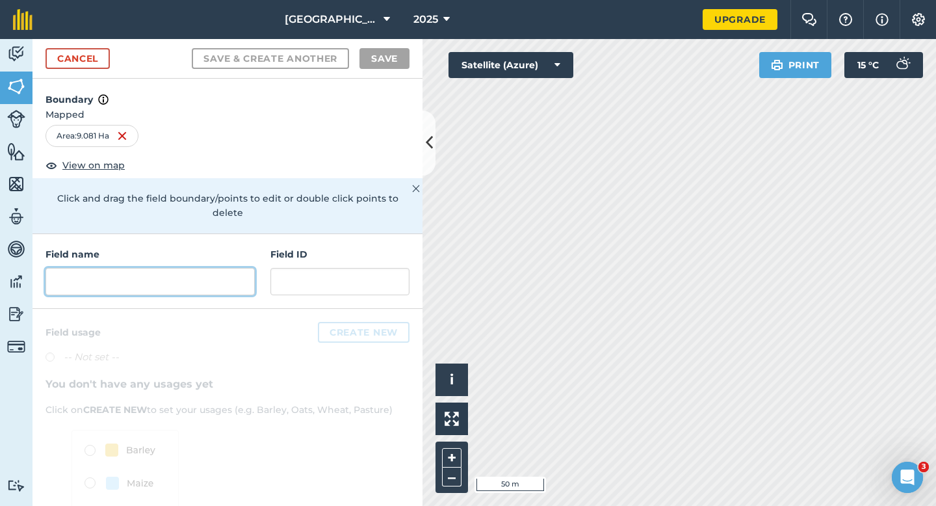
click at [230, 268] on input "text" at bounding box center [149, 281] width 209 height 27
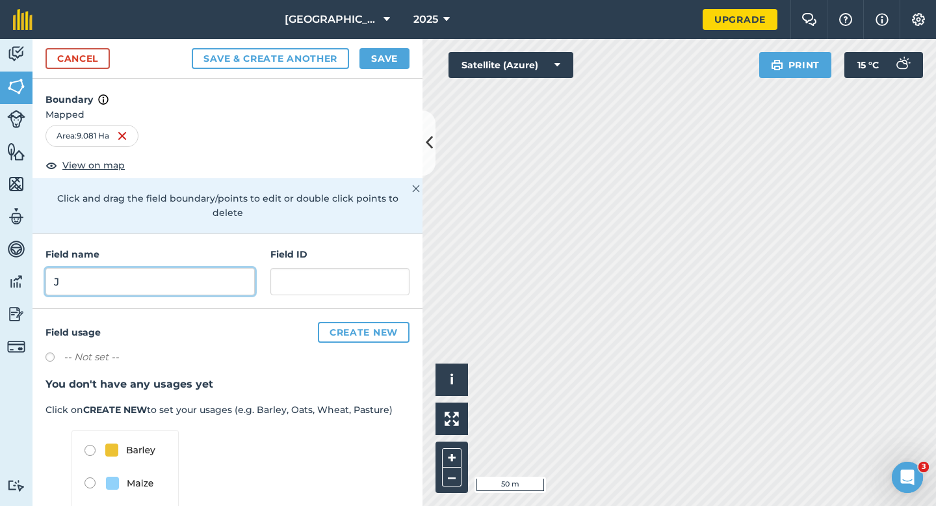
type input "J"
click at [386, 55] on button "Save" at bounding box center [384, 58] width 50 height 21
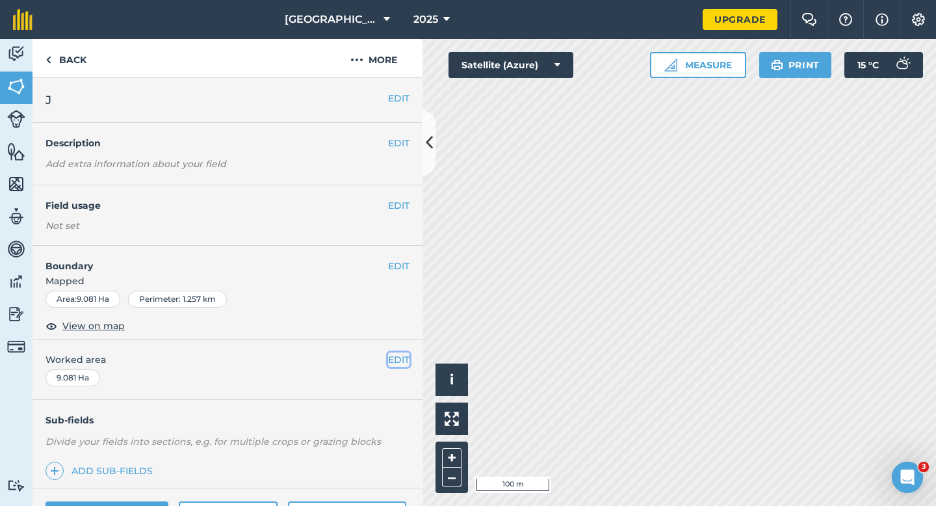
click at [397, 361] on button "EDIT" at bounding box center [398, 359] width 21 height 14
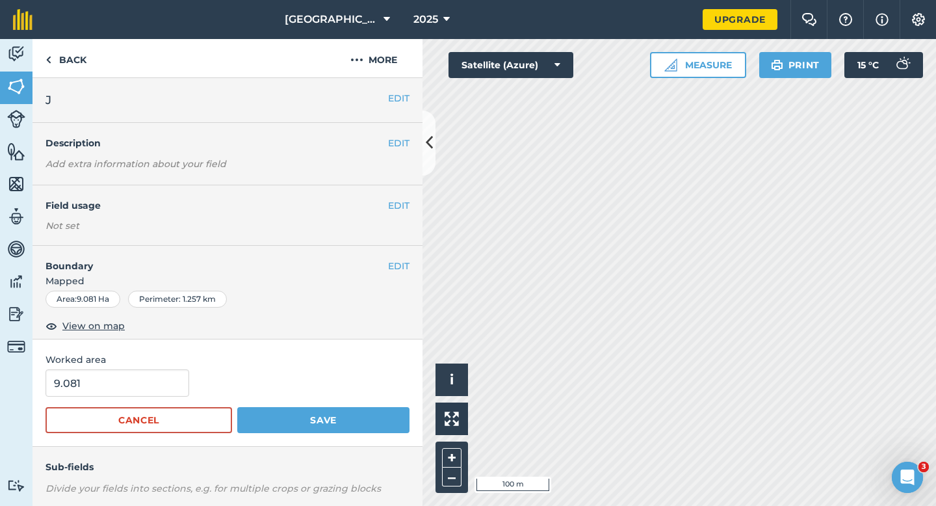
click at [107, 366] on div "Worked area 9.081 Cancel Save" at bounding box center [227, 392] width 390 height 107
click at [107, 377] on input "9.081" at bounding box center [117, 382] width 144 height 27
type input "9"
click at [379, 415] on button "Save" at bounding box center [323, 420] width 172 height 26
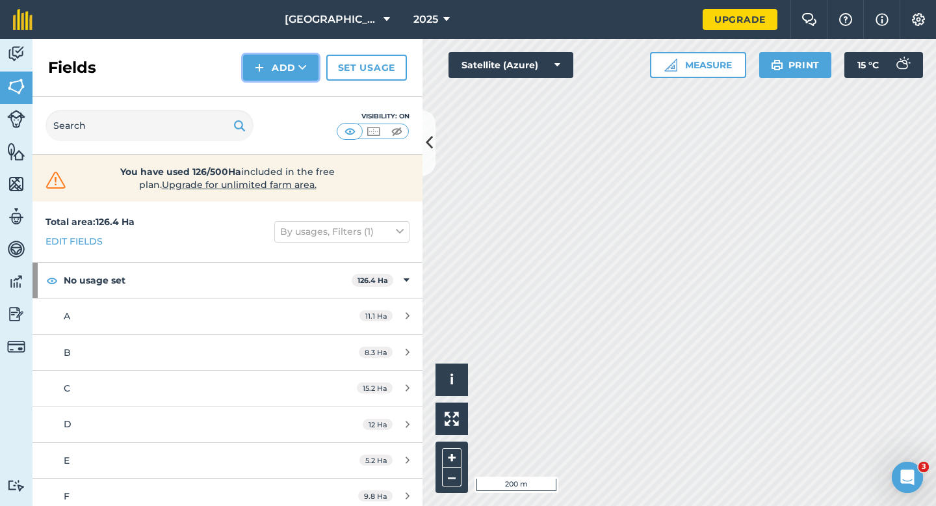
click at [285, 60] on button "Add" at bounding box center [280, 68] width 75 height 26
click at [285, 99] on link "Draw" at bounding box center [280, 97] width 71 height 29
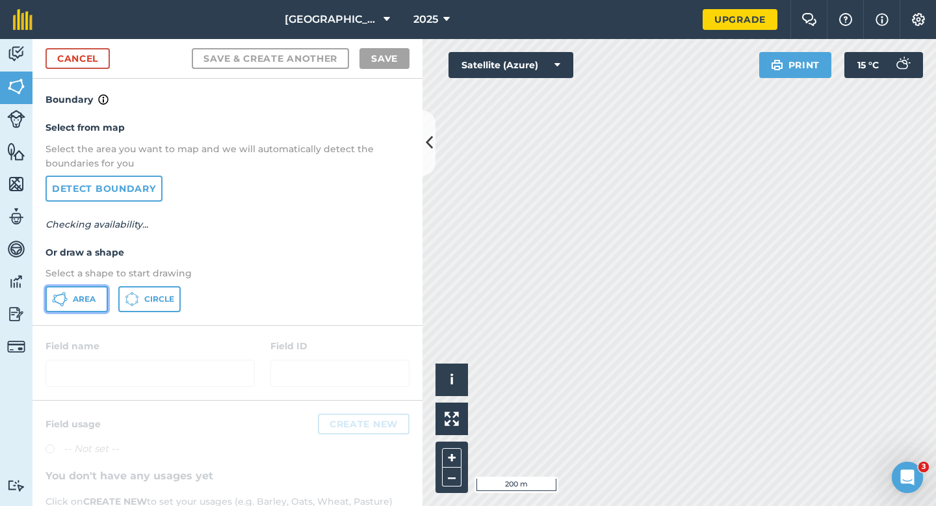
click at [77, 290] on button "Area" at bounding box center [76, 299] width 62 height 26
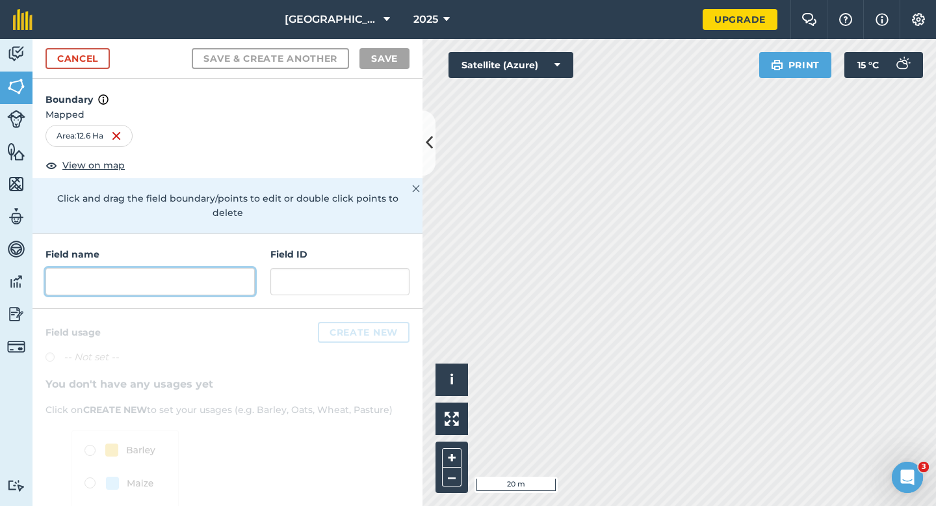
click at [207, 269] on input "text" at bounding box center [149, 281] width 209 height 27
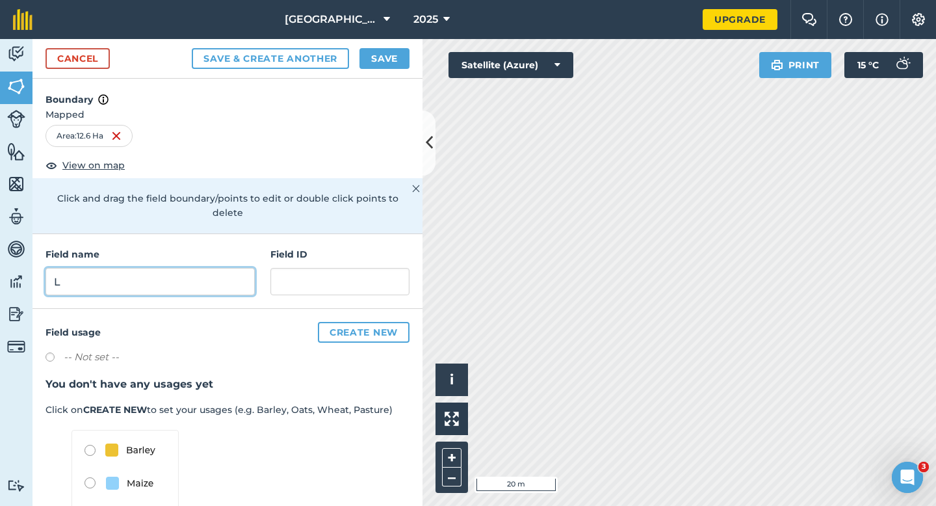
type input "L"
click at [382, 70] on div "Cancel Save & Create Another Save" at bounding box center [227, 59] width 390 height 40
click at [382, 57] on button "Save" at bounding box center [384, 58] width 50 height 21
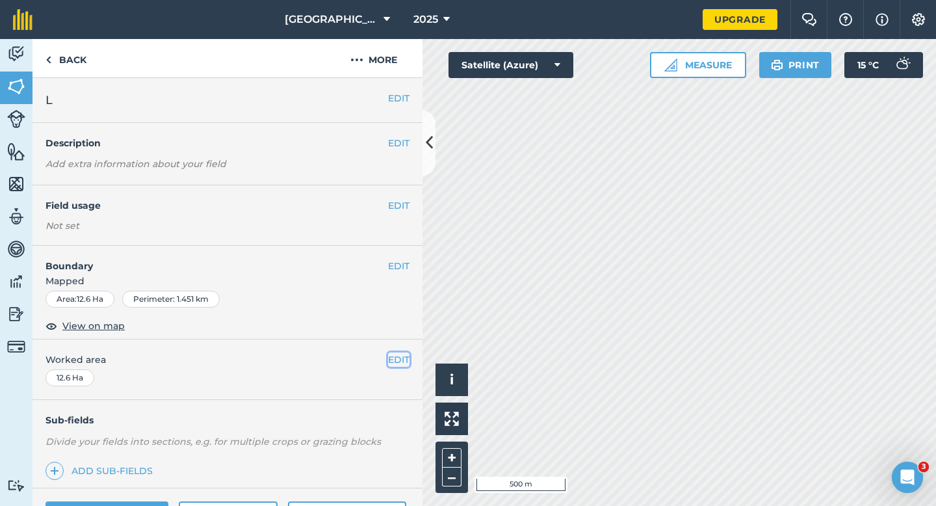
click at [391, 360] on button "EDIT" at bounding box center [398, 359] width 21 height 14
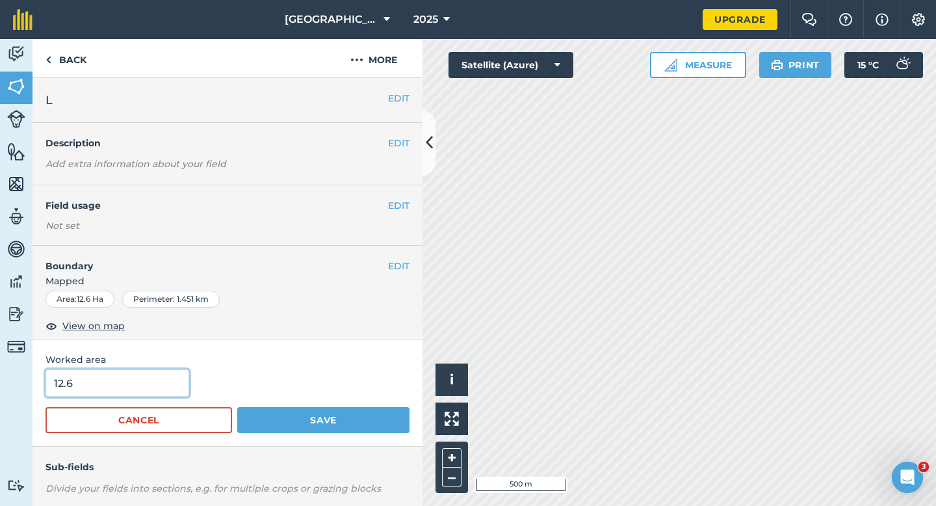
click at [149, 384] on input "12.6" at bounding box center [117, 382] width 144 height 27
click at [237, 407] on button "Save" at bounding box center [323, 420] width 172 height 26
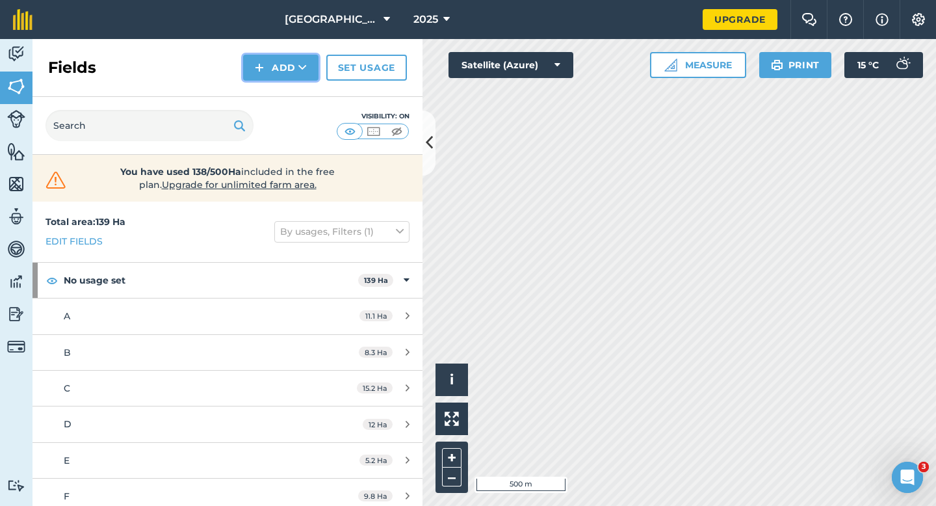
click at [307, 72] on button "Add" at bounding box center [280, 68] width 75 height 26
click at [307, 94] on link "Draw" at bounding box center [280, 97] width 71 height 29
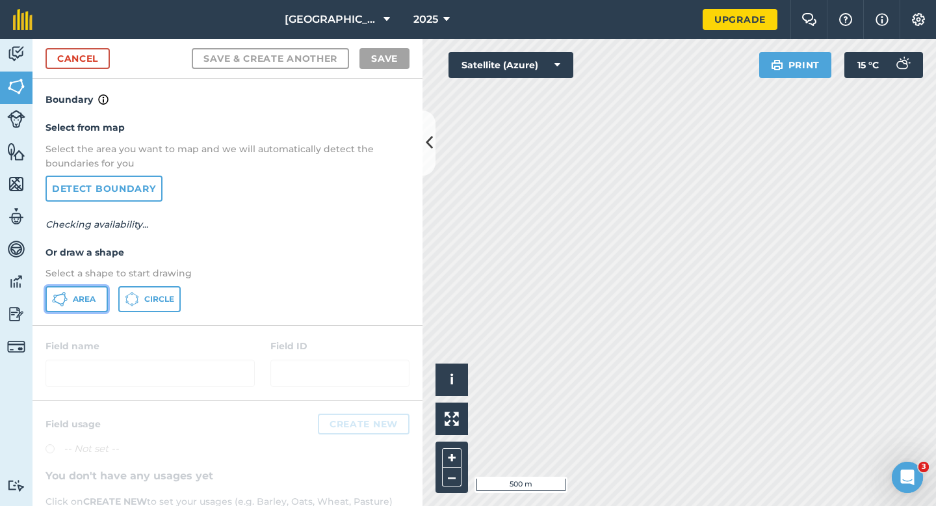
click at [75, 300] on span "Area" at bounding box center [84, 299] width 23 height 10
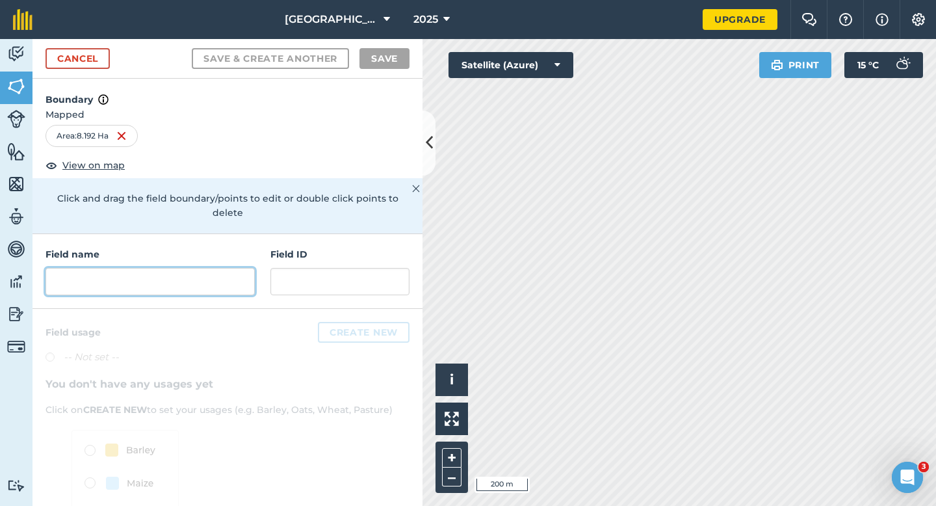
click at [237, 276] on input "text" at bounding box center [149, 281] width 209 height 27
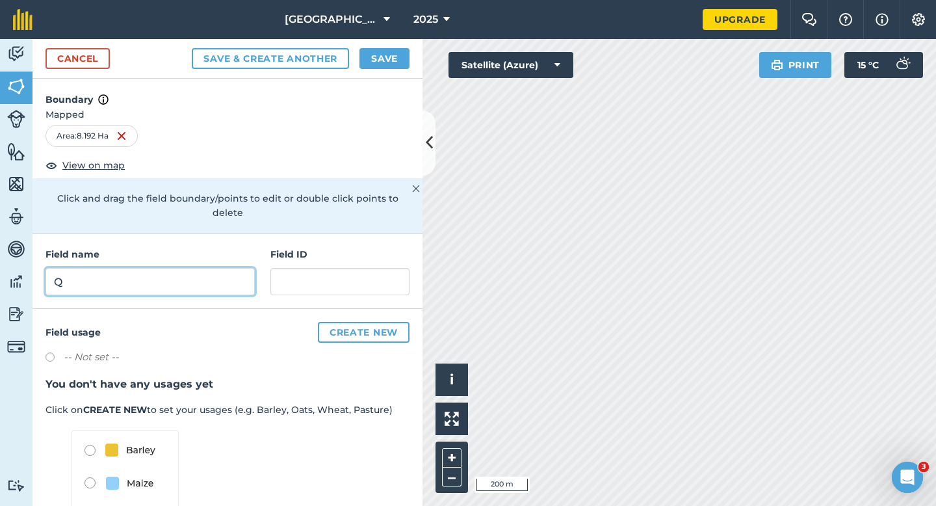
type input "Q"
click at [378, 57] on button "Save" at bounding box center [384, 58] width 50 height 21
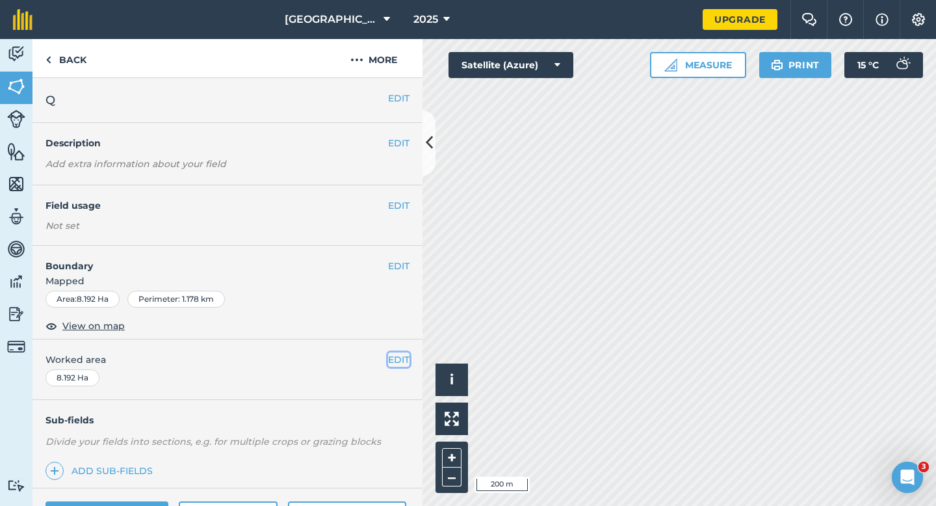
click at [394, 359] on button "EDIT" at bounding box center [398, 359] width 21 height 14
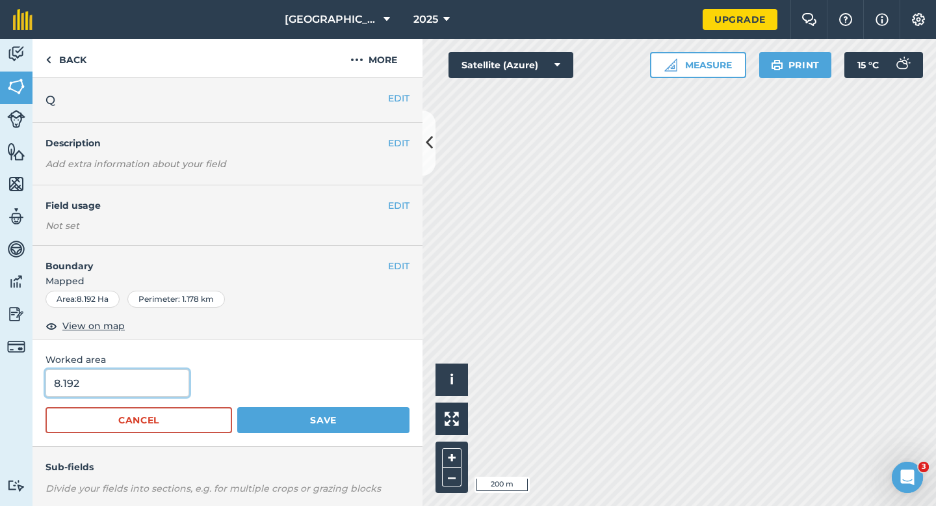
click at [154, 388] on input "8.192" at bounding box center [117, 382] width 144 height 27
type input "8.2"
click at [237, 407] on button "Save" at bounding box center [323, 420] width 172 height 26
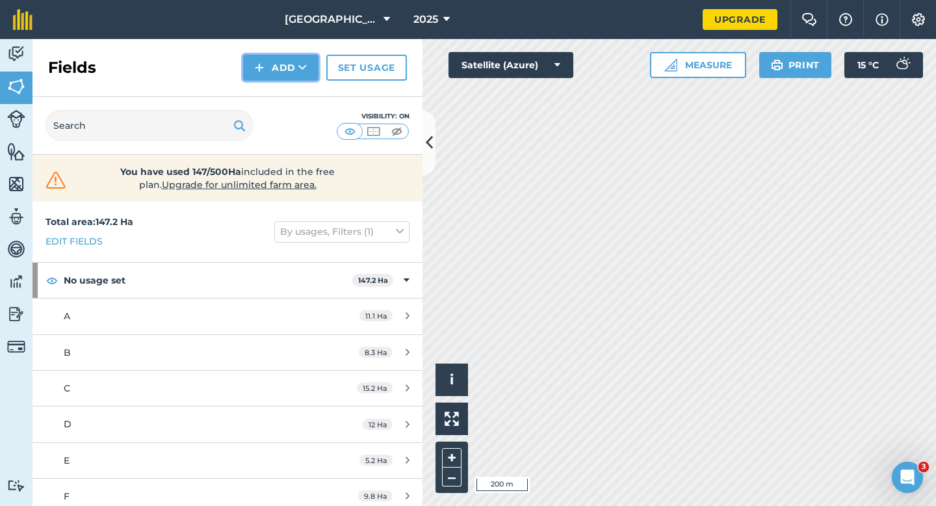
click at [280, 77] on button "Add" at bounding box center [280, 68] width 75 height 26
click at [280, 89] on link "Draw" at bounding box center [280, 97] width 71 height 29
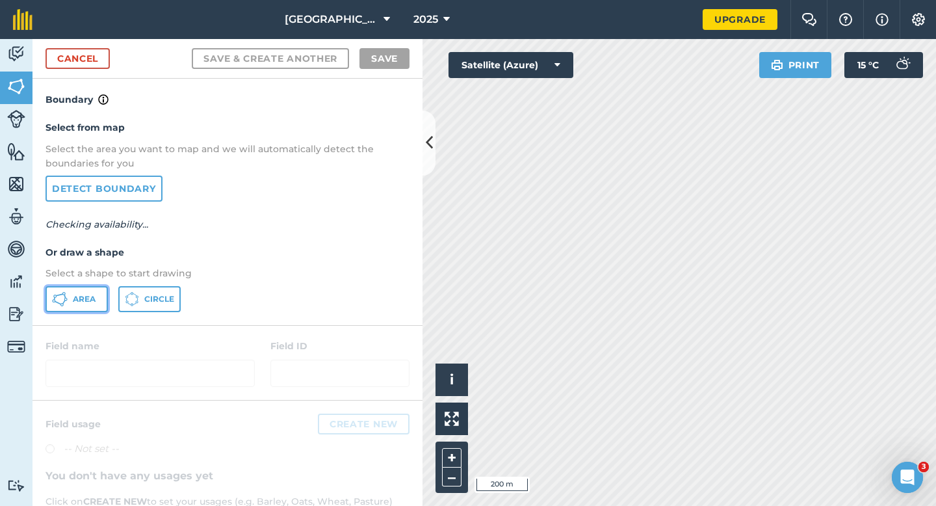
click at [84, 294] on span "Area" at bounding box center [84, 299] width 23 height 10
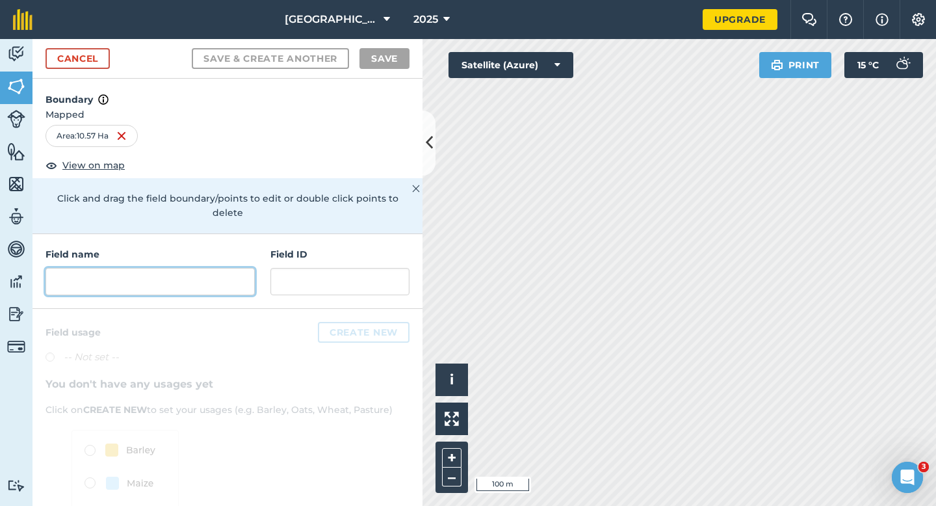
click at [186, 268] on input "text" at bounding box center [149, 281] width 209 height 27
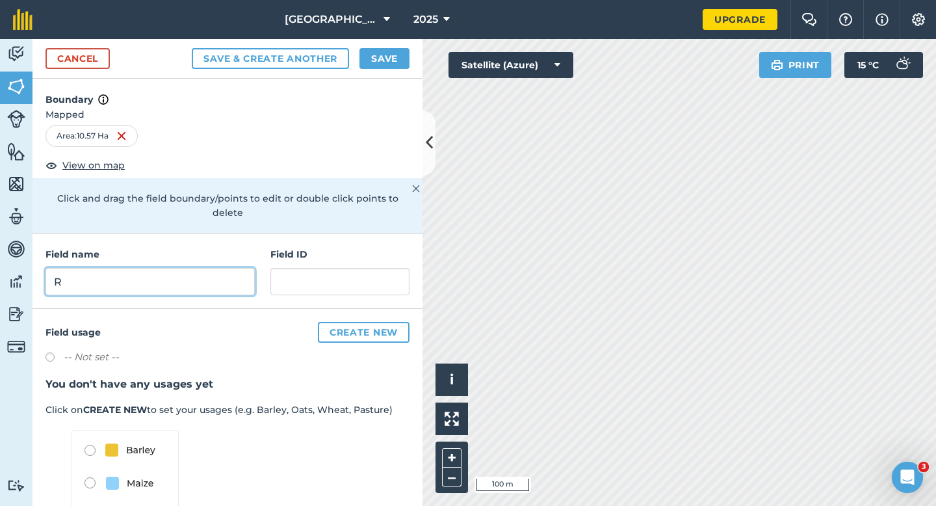
type input "R"
click at [387, 55] on button "Save" at bounding box center [384, 58] width 50 height 21
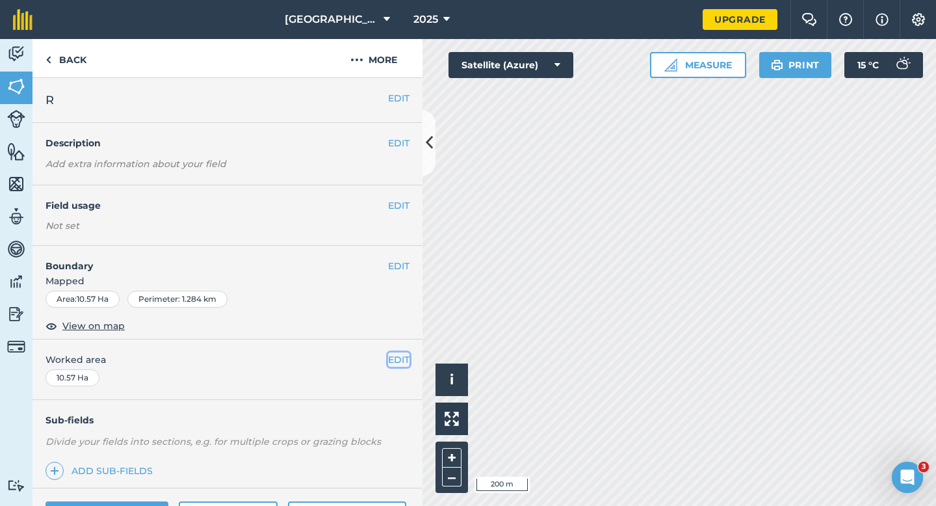
click at [399, 359] on button "EDIT" at bounding box center [398, 359] width 21 height 14
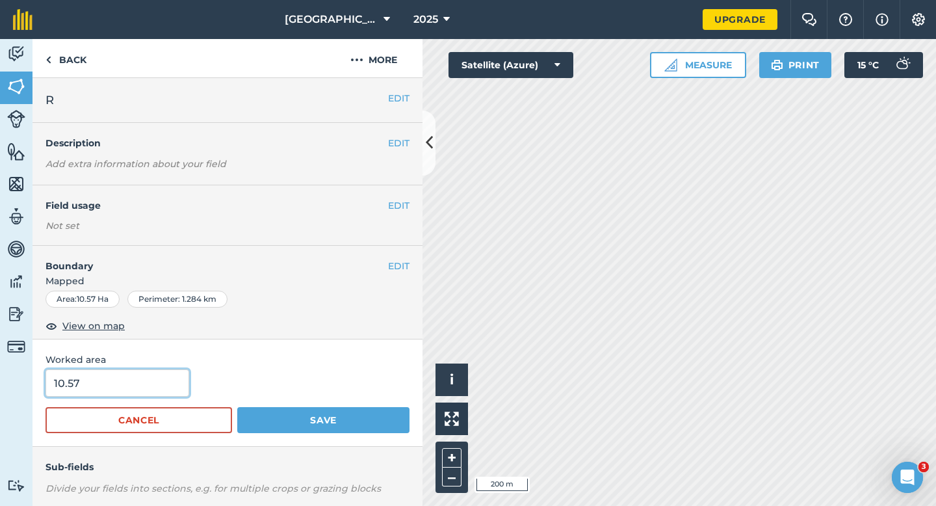
click at [151, 388] on input "10.57" at bounding box center [117, 382] width 144 height 27
type input "10.6"
click at [237, 407] on button "Save" at bounding box center [323, 420] width 172 height 26
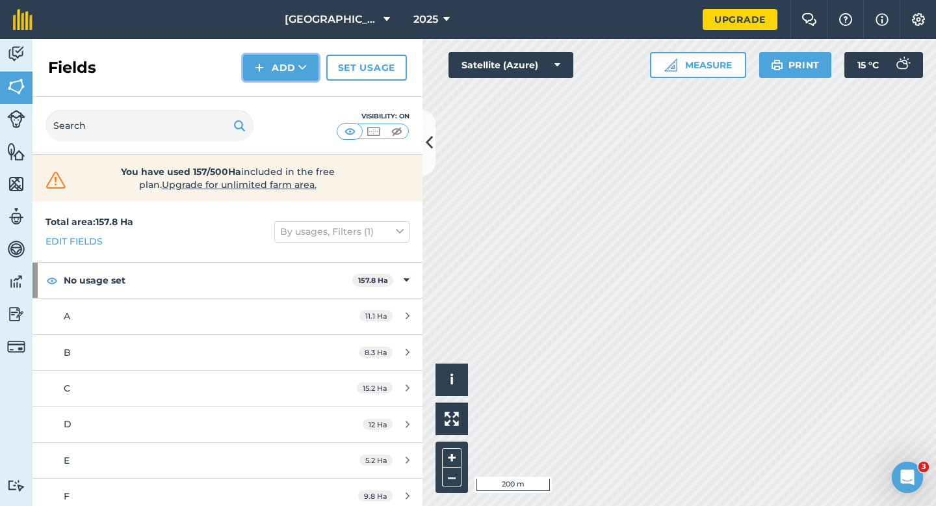
click at [265, 71] on button "Add" at bounding box center [280, 68] width 75 height 26
click at [265, 94] on link "Draw" at bounding box center [280, 97] width 71 height 29
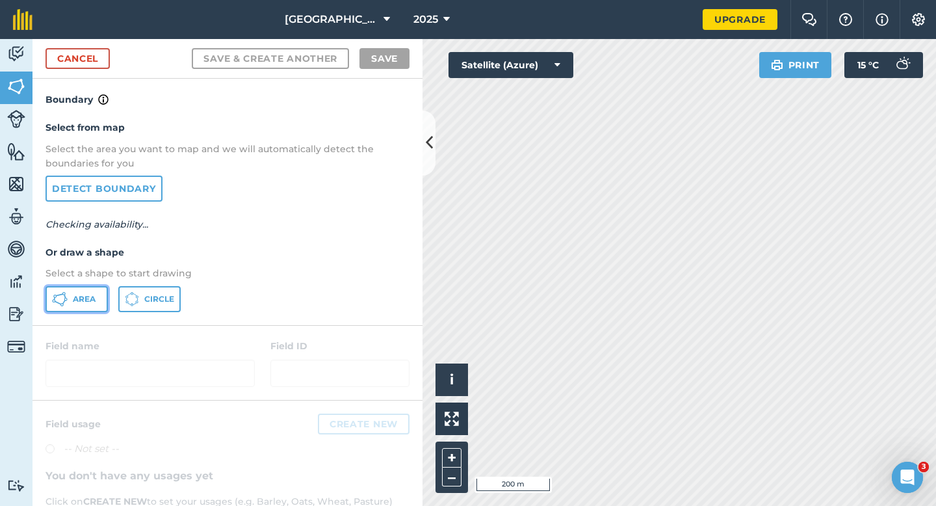
click at [75, 296] on span "Area" at bounding box center [84, 299] width 23 height 10
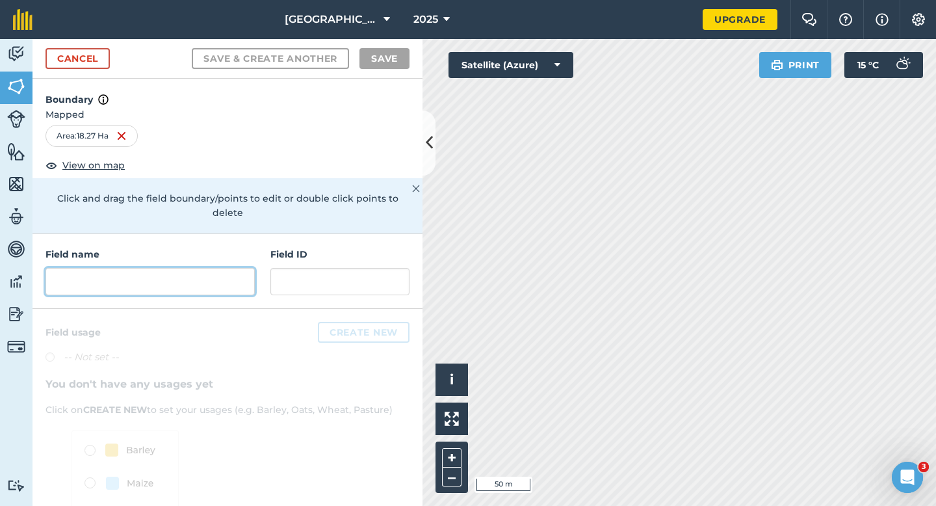
click at [245, 268] on input "text" at bounding box center [149, 281] width 209 height 27
click at [237, 268] on input "text" at bounding box center [149, 281] width 209 height 27
click at [114, 268] on input "text" at bounding box center [149, 281] width 209 height 27
click at [202, 268] on input "text" at bounding box center [149, 281] width 209 height 27
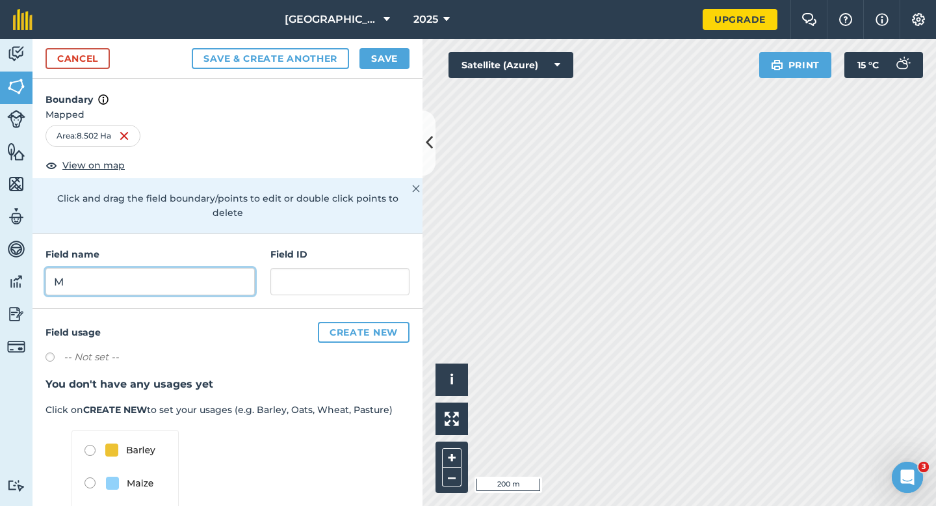
type input "M"
click at [394, 47] on div "Cancel Save & Create Another Save" at bounding box center [227, 59] width 390 height 40
click at [389, 53] on button "Save" at bounding box center [384, 58] width 50 height 21
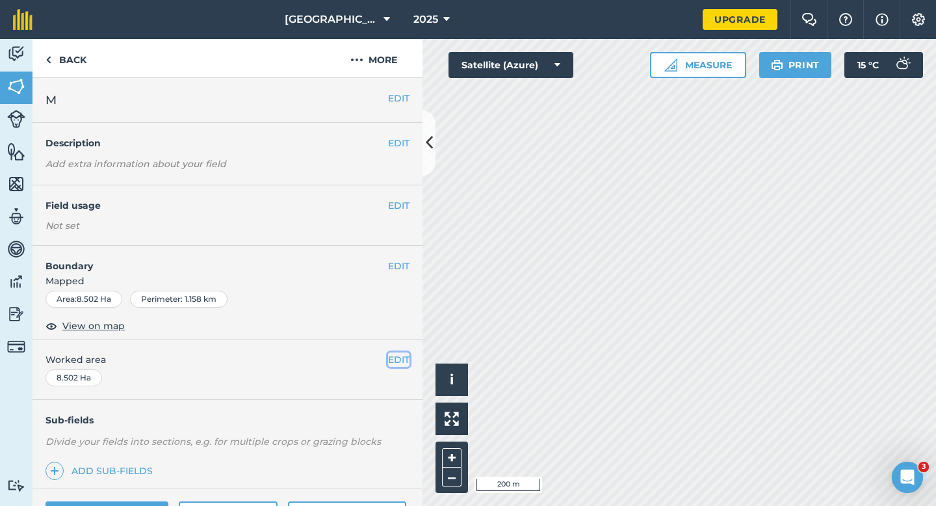
click at [399, 366] on button "EDIT" at bounding box center [398, 359] width 21 height 14
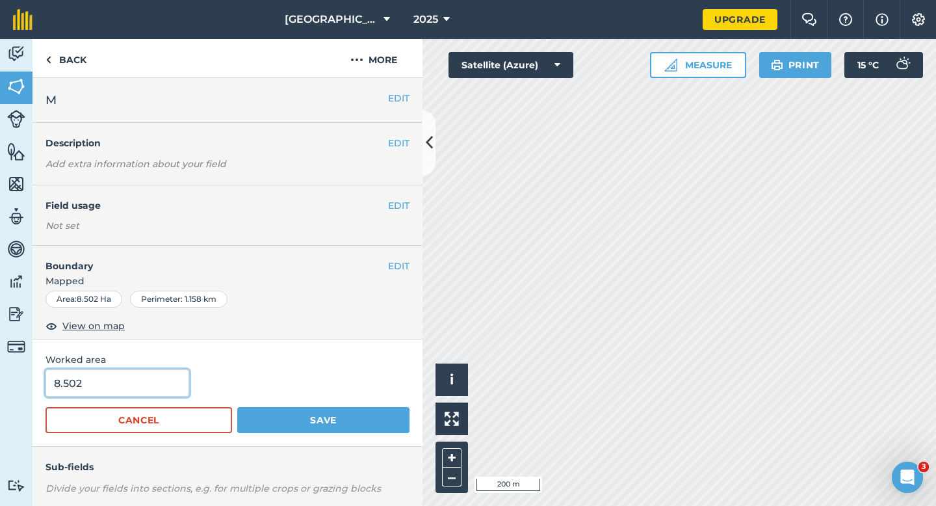
click at [108, 374] on input "8.502" at bounding box center [117, 382] width 144 height 27
click at [110, 379] on input "8.502" at bounding box center [117, 382] width 144 height 27
type input "8.5"
click at [237, 407] on button "Save" at bounding box center [323, 420] width 172 height 26
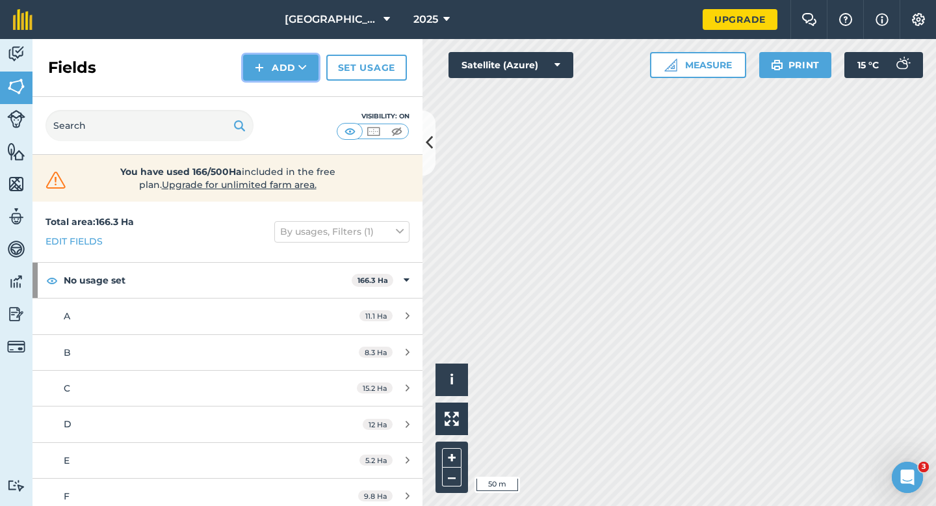
click at [283, 74] on button "Add" at bounding box center [280, 68] width 75 height 26
click at [283, 96] on link "Draw" at bounding box center [280, 97] width 71 height 29
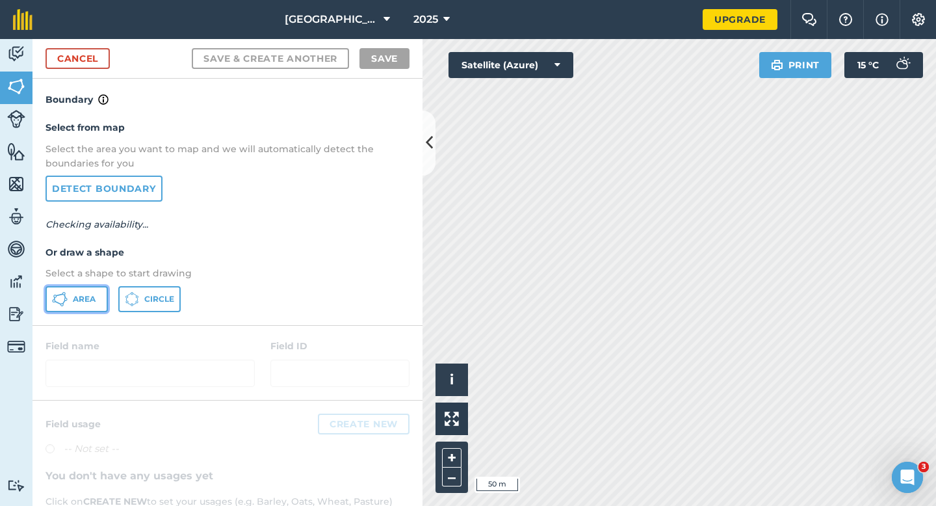
click at [81, 296] on span "Area" at bounding box center [84, 299] width 23 height 10
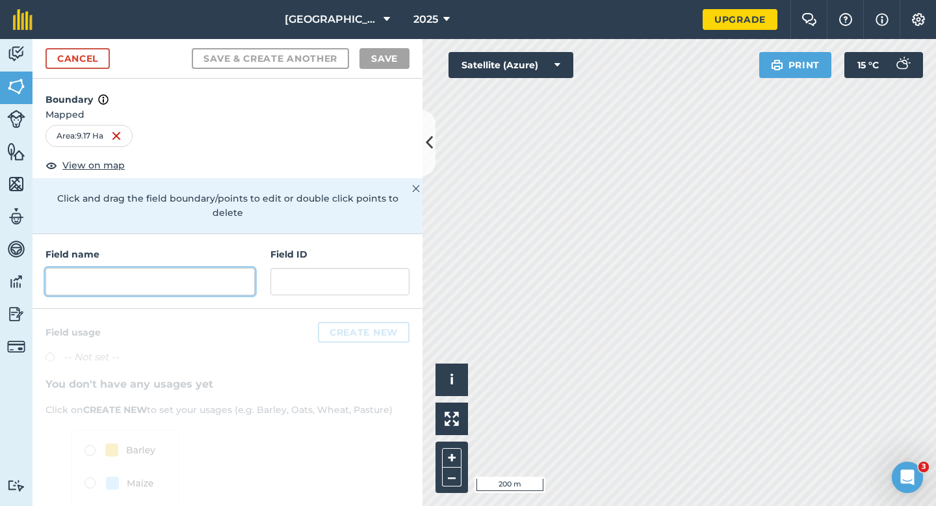
click at [68, 277] on input "text" at bounding box center [149, 281] width 209 height 27
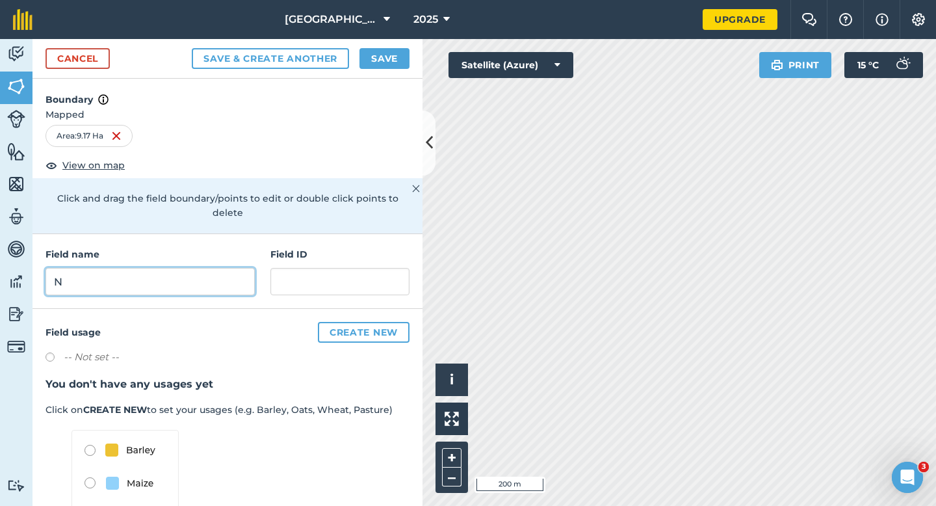
type input "N"
click at [384, 53] on button "Save" at bounding box center [384, 58] width 50 height 21
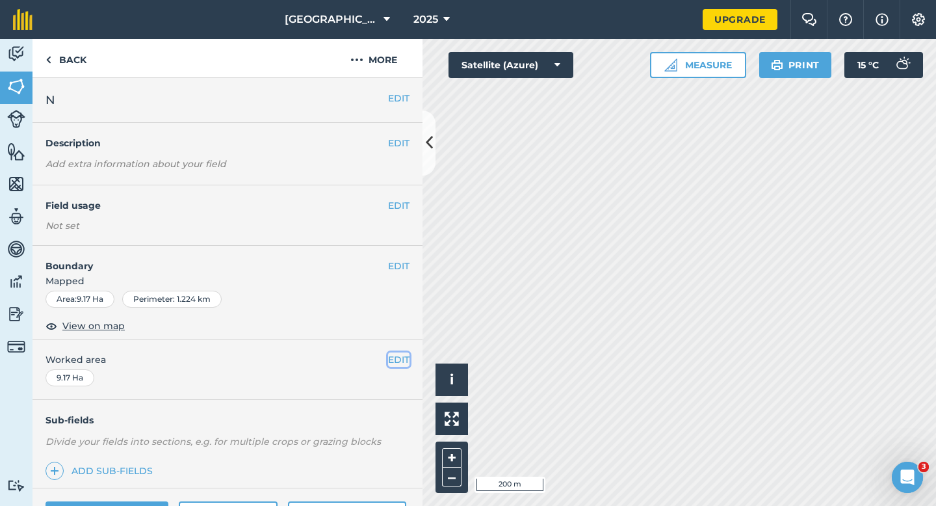
click at [394, 362] on button "EDIT" at bounding box center [398, 359] width 21 height 14
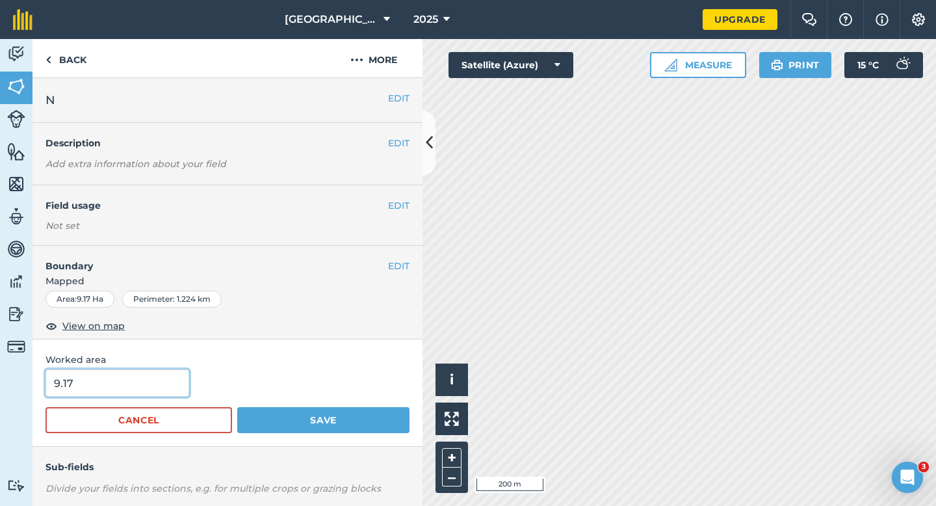
click at [146, 379] on input "9.17" at bounding box center [117, 382] width 144 height 27
type input "9"
click at [237, 407] on button "Save" at bounding box center [323, 420] width 172 height 26
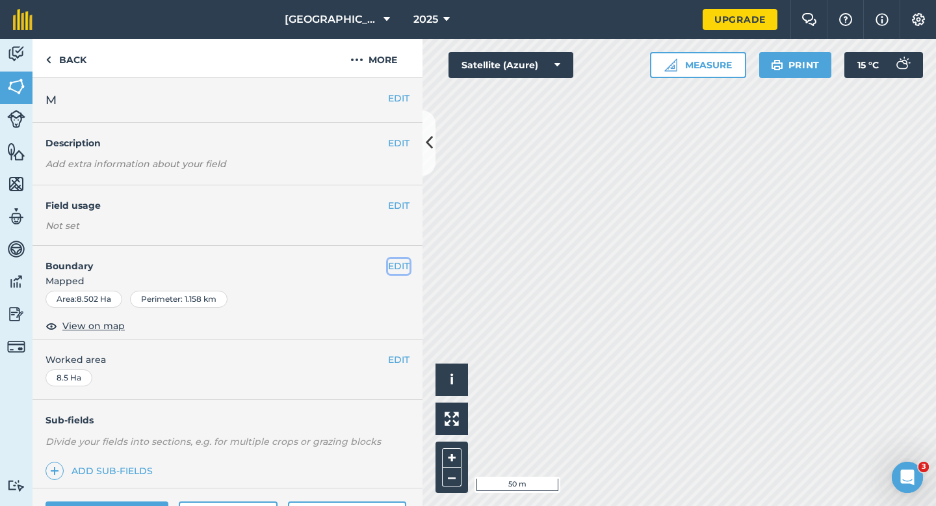
click at [396, 263] on button "EDIT" at bounding box center [398, 266] width 21 height 14
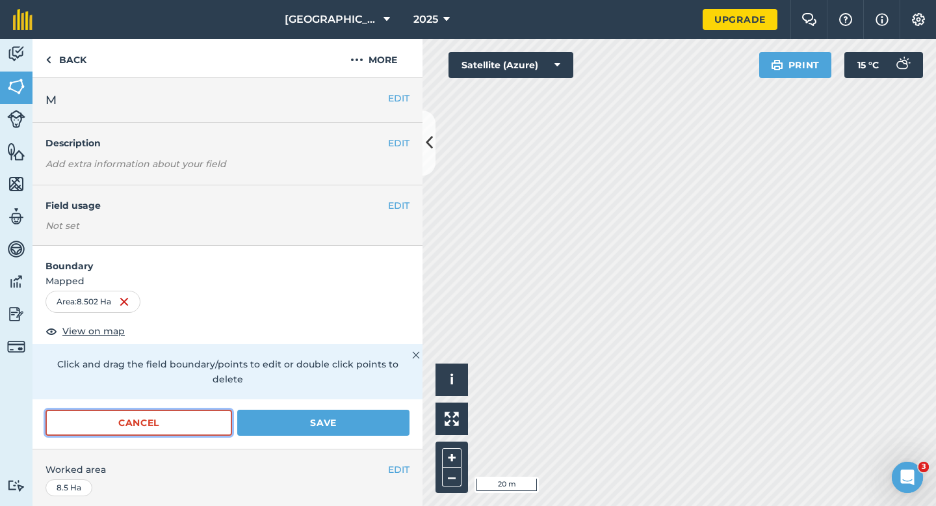
click at [212, 410] on button "Cancel" at bounding box center [138, 422] width 186 height 26
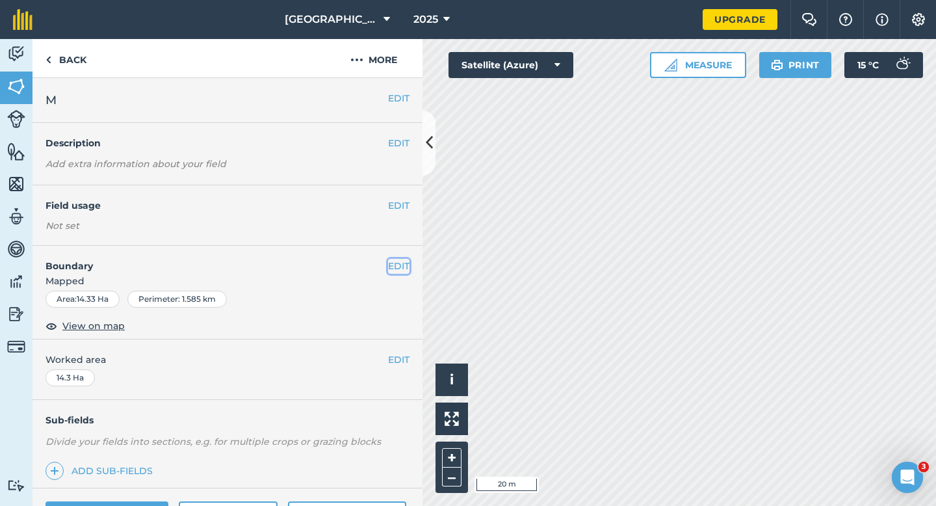
click at [409, 269] on button "EDIT" at bounding box center [398, 266] width 21 height 14
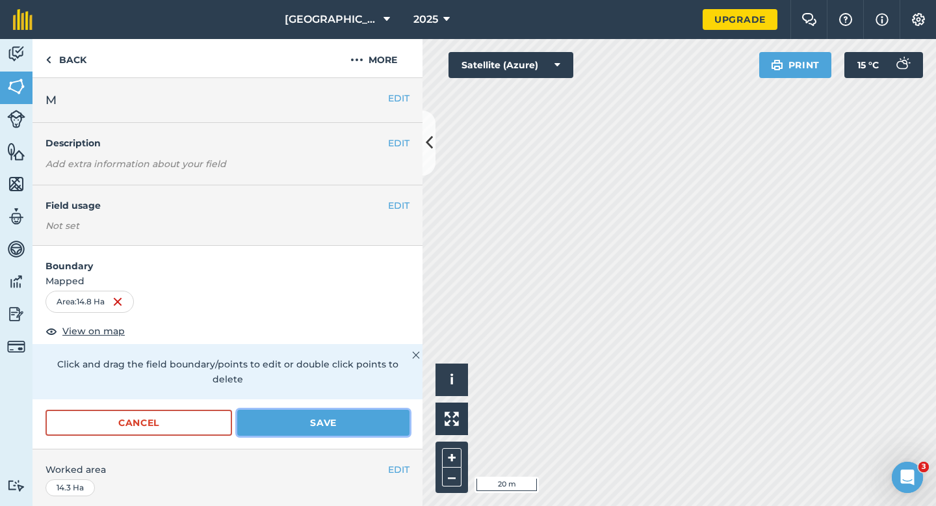
click at [374, 409] on button "Save" at bounding box center [323, 422] width 172 height 26
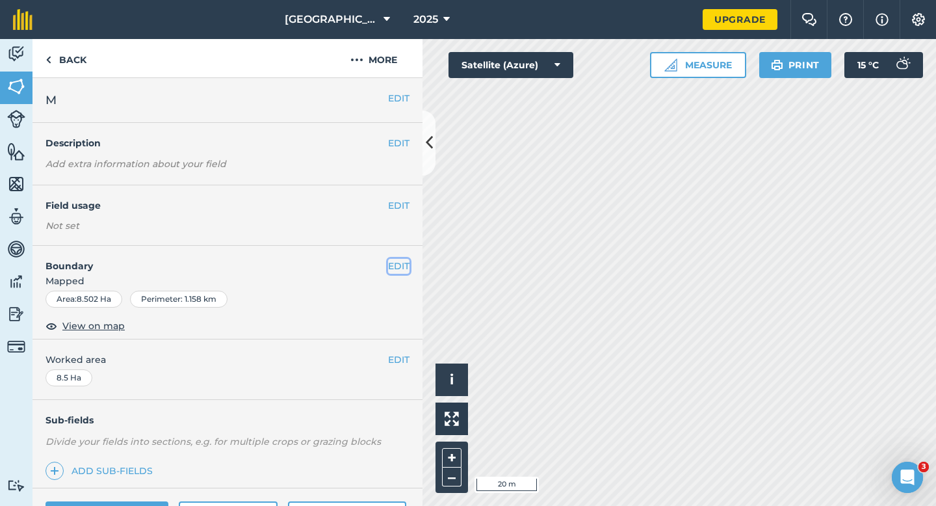
click at [399, 269] on button "EDIT" at bounding box center [398, 266] width 21 height 14
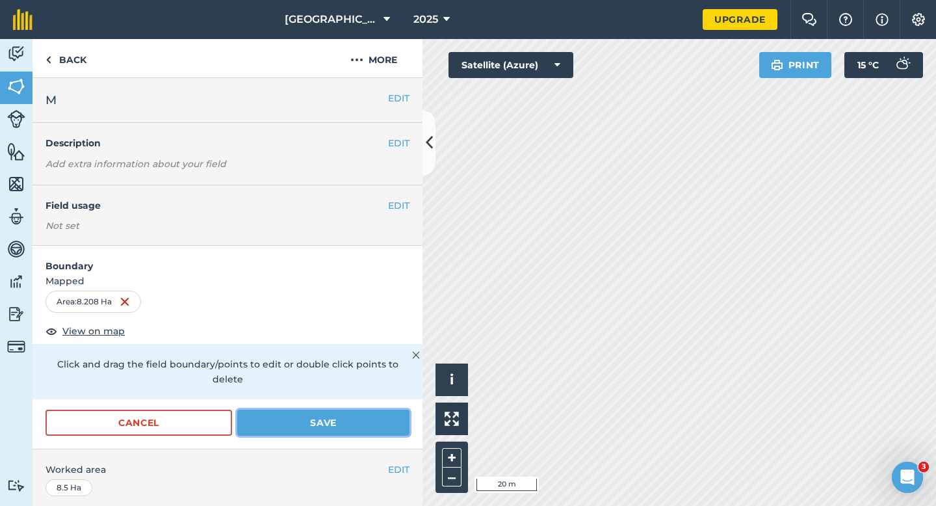
click at [392, 414] on button "Save" at bounding box center [323, 422] width 172 height 26
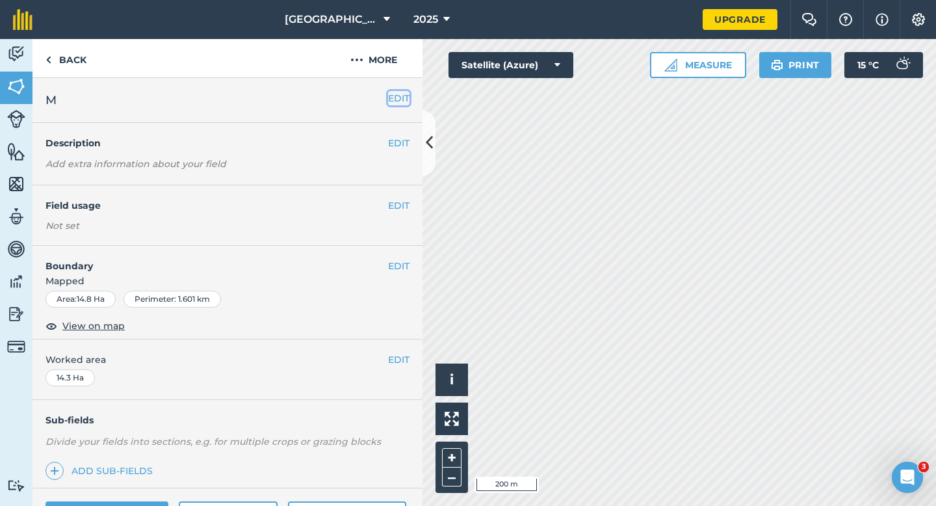
click at [395, 98] on button "EDIT" at bounding box center [398, 98] width 21 height 14
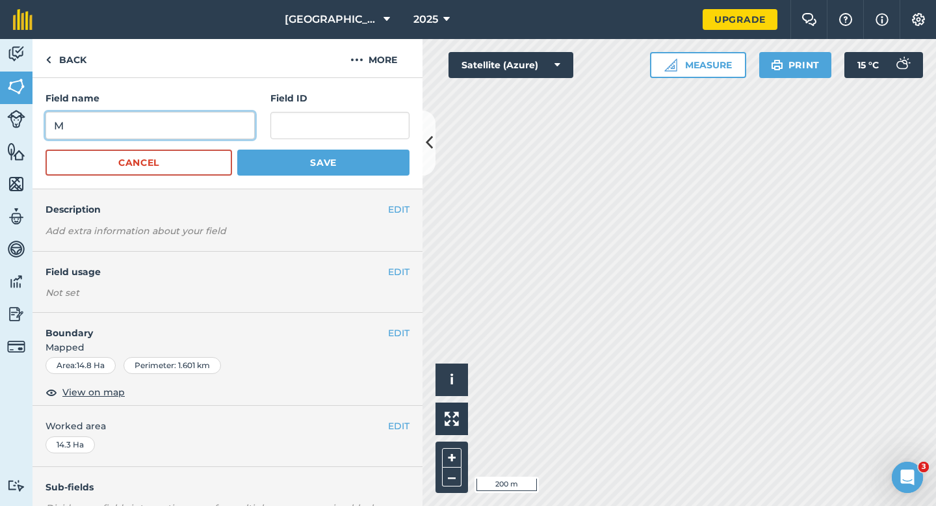
click at [177, 125] on input "M" at bounding box center [149, 125] width 209 height 27
click at [168, 124] on input "MO" at bounding box center [149, 125] width 209 height 27
type input "O"
click at [237, 149] on button "Save" at bounding box center [323, 162] width 172 height 26
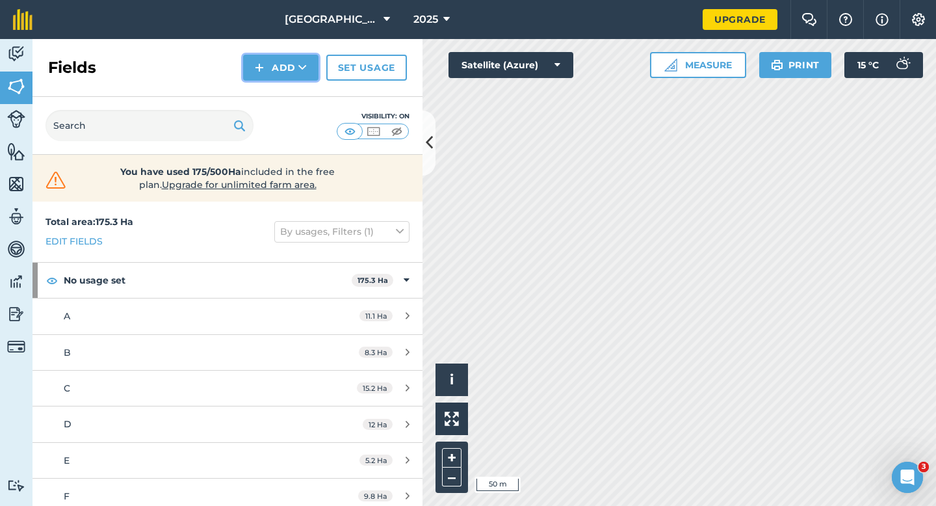
click at [292, 77] on button "Add" at bounding box center [280, 68] width 75 height 26
click at [292, 89] on link "Draw" at bounding box center [280, 97] width 71 height 29
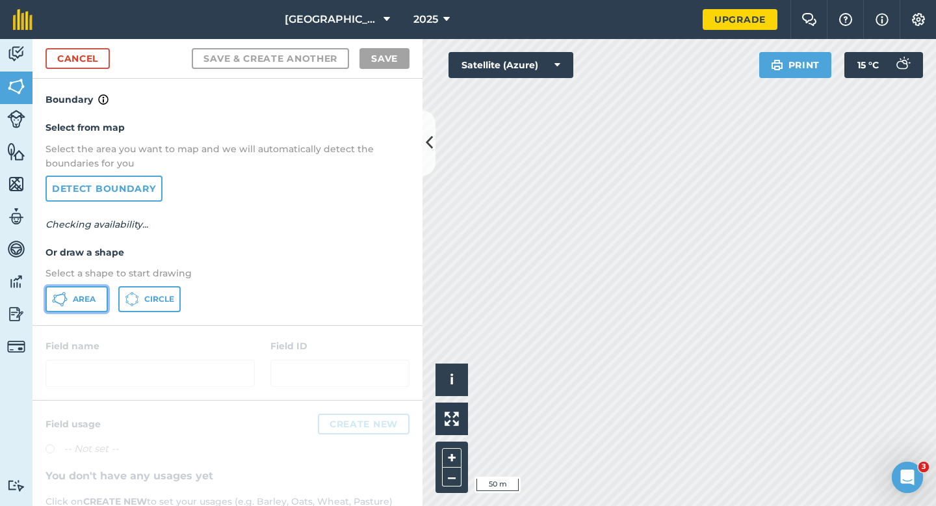
click at [98, 302] on button "Area" at bounding box center [76, 299] width 62 height 26
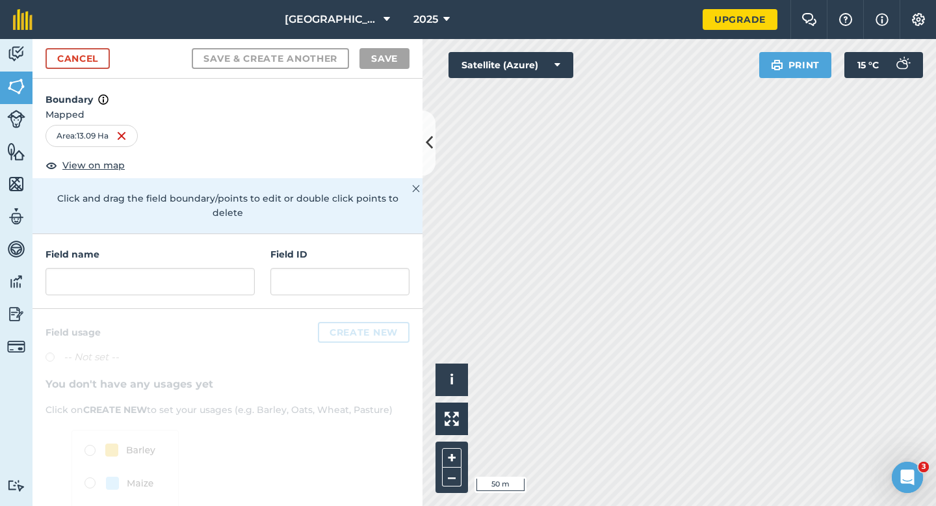
click at [194, 284] on div "Field name Field ID" at bounding box center [227, 271] width 390 height 75
click at [197, 268] on input "text" at bounding box center [149, 281] width 209 height 27
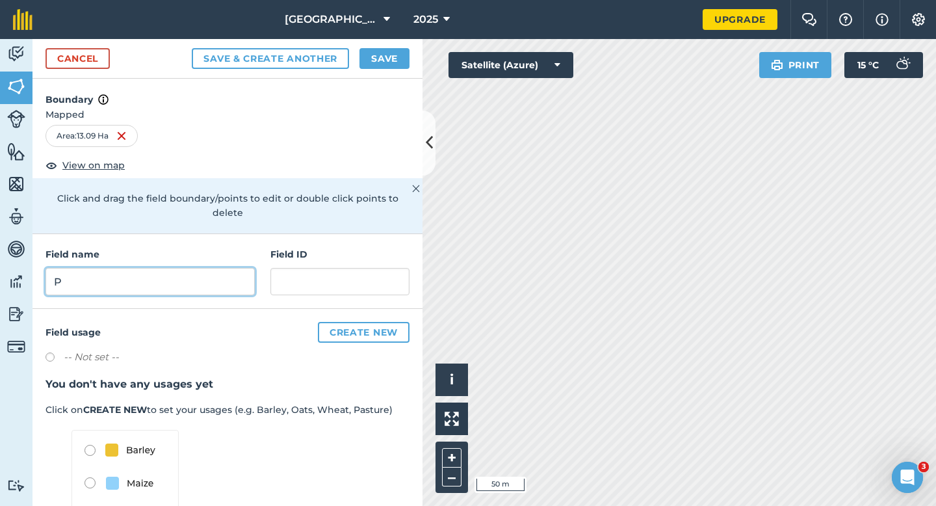
type input "P"
click at [386, 62] on button "Save" at bounding box center [384, 58] width 50 height 21
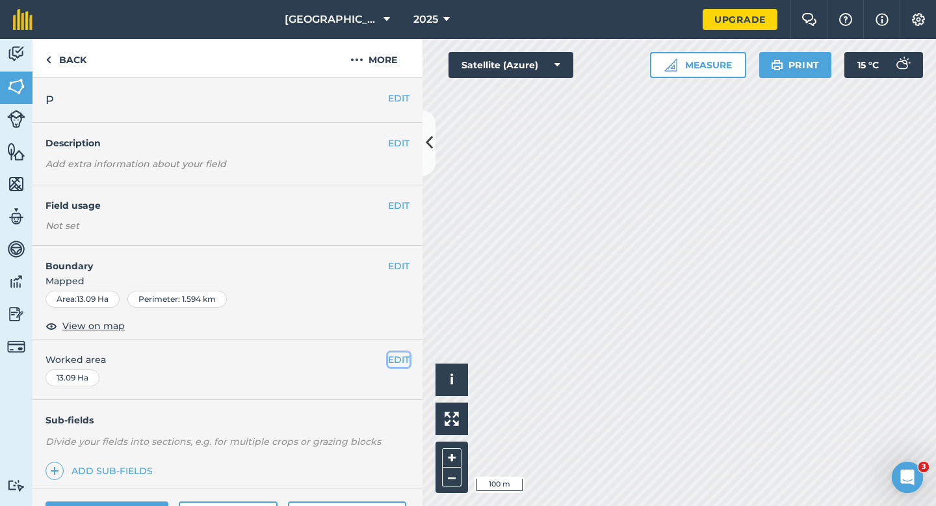
click at [398, 357] on button "EDIT" at bounding box center [398, 359] width 21 height 14
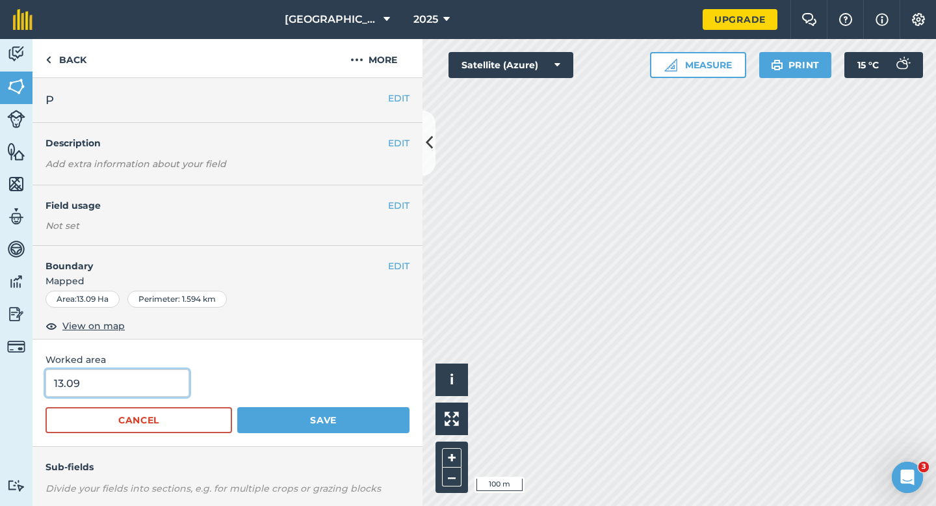
click at [157, 388] on input "13.09" at bounding box center [117, 382] width 144 height 27
type input "13"
click at [237, 407] on button "Save" at bounding box center [323, 420] width 172 height 26
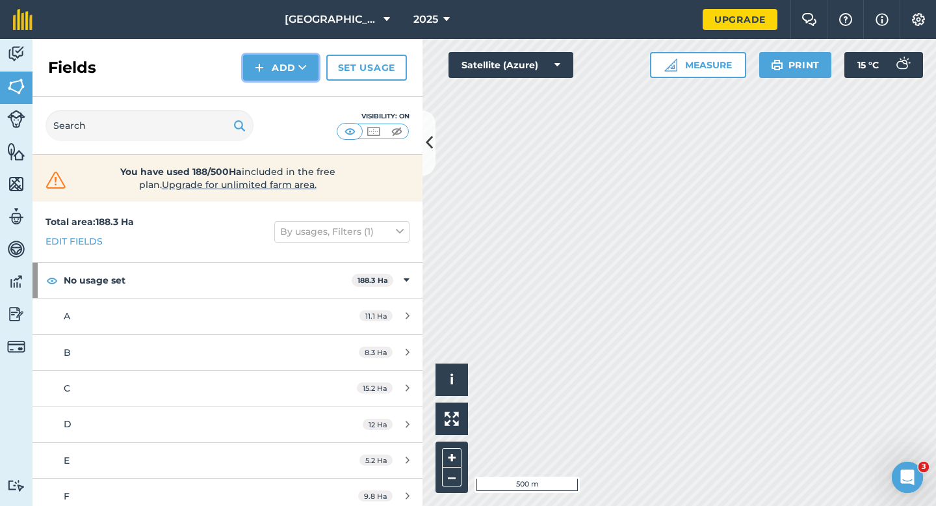
click at [258, 76] on button "Add" at bounding box center [280, 68] width 75 height 26
click at [266, 91] on link "Draw" at bounding box center [280, 97] width 71 height 29
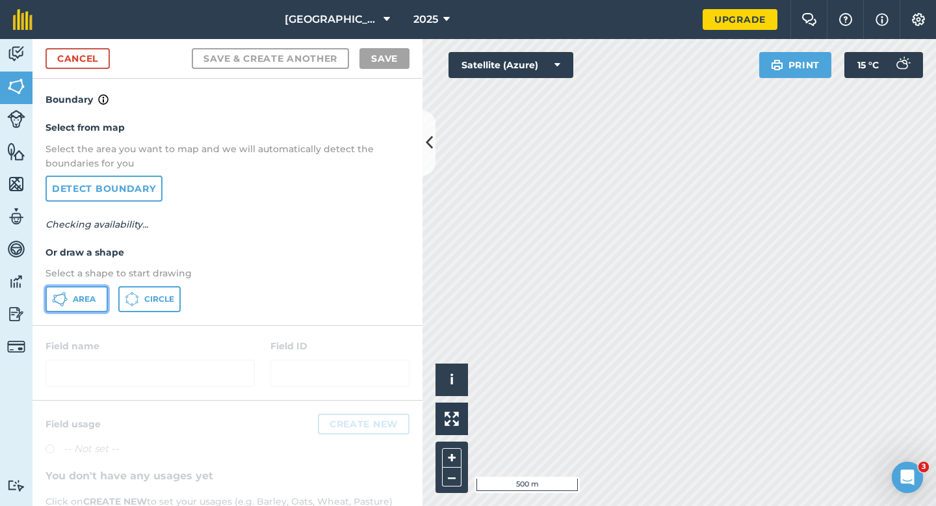
click at [95, 290] on button "Area" at bounding box center [76, 299] width 62 height 26
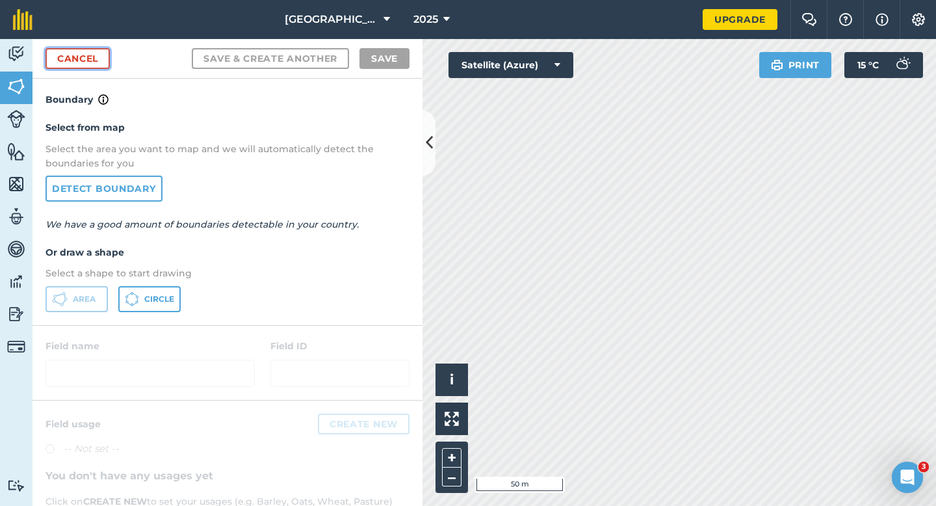
click at [79, 64] on link "Cancel" at bounding box center [77, 58] width 64 height 21
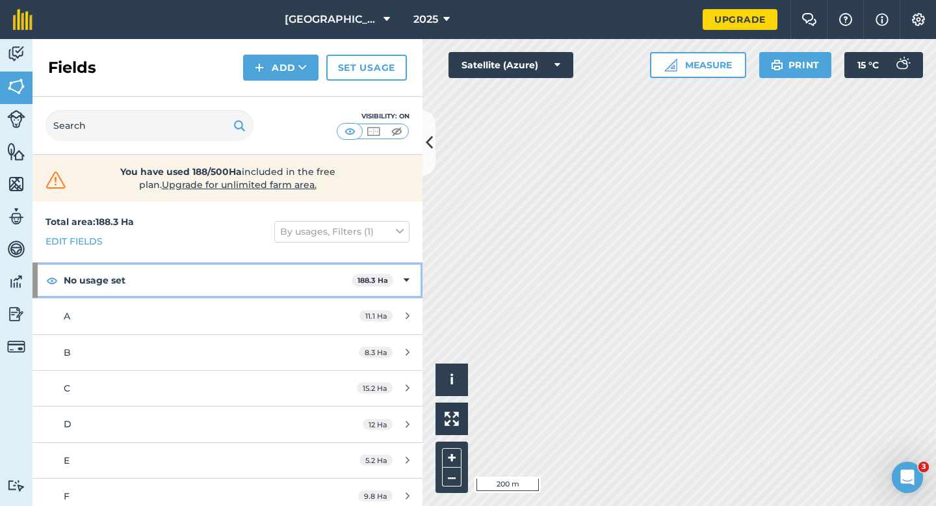
click at [389, 282] on span "188.3 Ha" at bounding box center [373, 281] width 42 height 14
